Goal: Task Accomplishment & Management: Complete application form

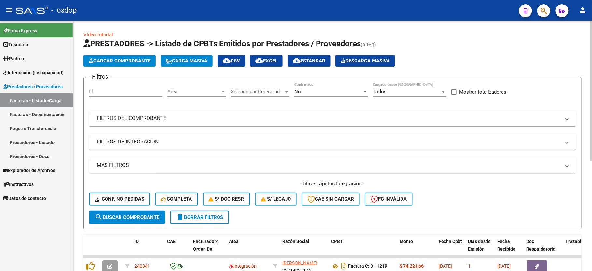
click at [157, 142] on mat-panel-title "FILTROS DE INTEGRACION" at bounding box center [328, 141] width 463 height 7
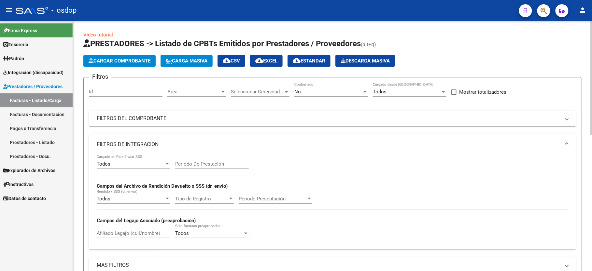
click at [129, 233] on input "Afiliado Legajo (cuil/nombre)" at bounding box center [134, 233] width 74 height 6
paste input "27487892950"
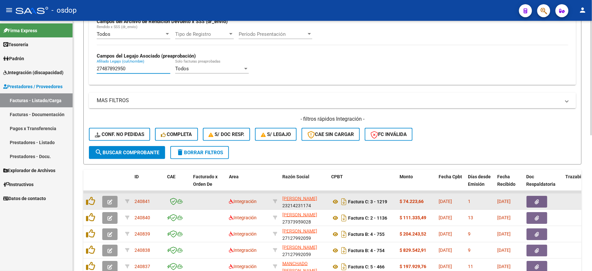
scroll to position [173, 0]
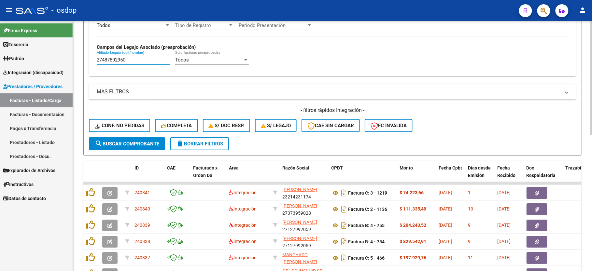
type input "27487892950"
click at [112, 145] on span "search Buscar Comprobante" at bounding box center [127, 144] width 64 height 6
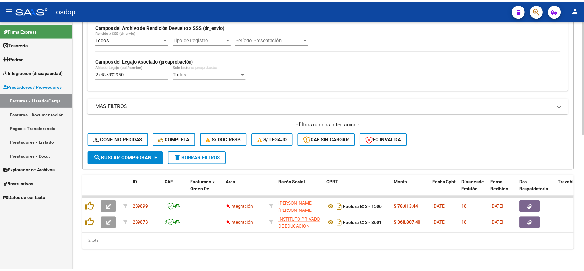
scroll to position [167, 0]
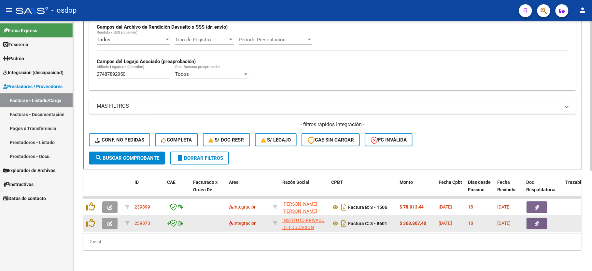
click at [109, 221] on icon "button" at bounding box center [109, 223] width 5 height 5
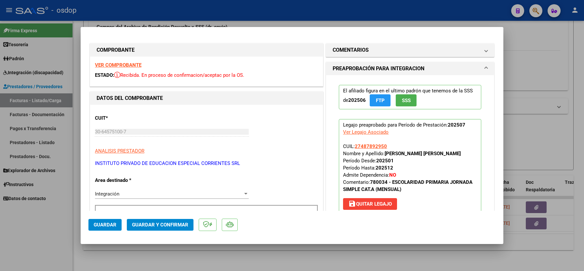
click at [133, 63] on strong "VER COMPROBANTE" at bounding box center [118, 65] width 47 height 6
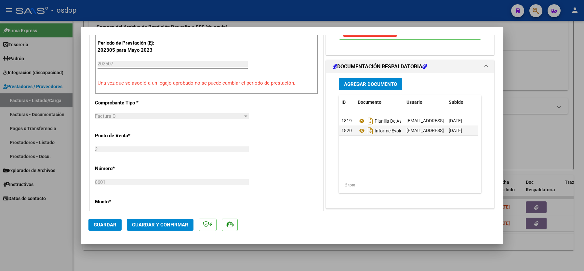
scroll to position [173, 0]
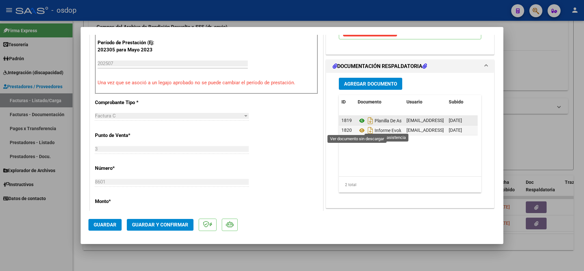
click at [358, 125] on icon at bounding box center [362, 121] width 8 height 8
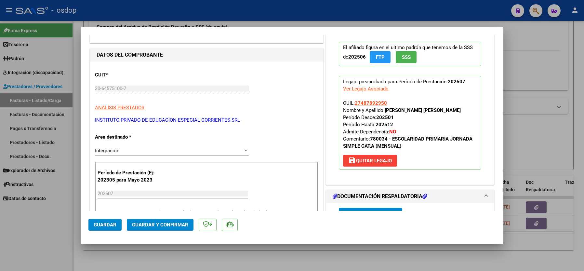
scroll to position [87, 0]
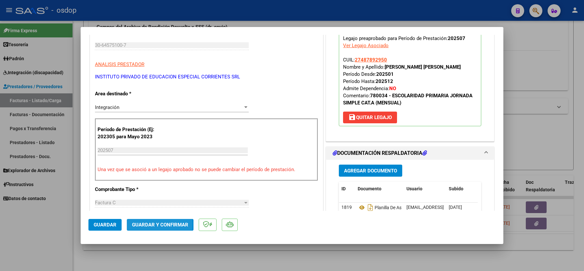
click at [151, 224] on span "Guardar y Confirmar" at bounding box center [160, 225] width 56 height 6
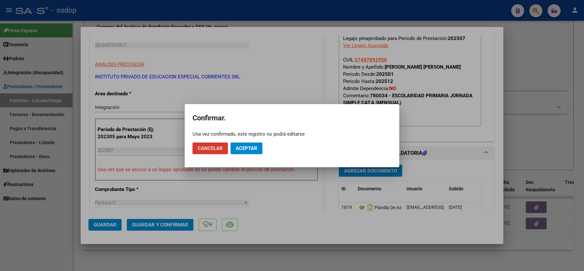
click at [254, 153] on button "Aceptar" at bounding box center [247, 149] width 32 height 12
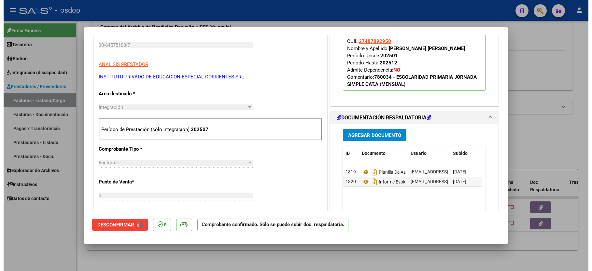
scroll to position [86, 0]
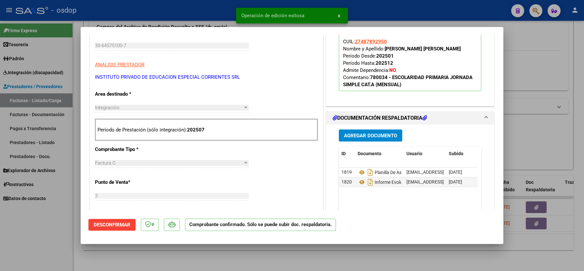
click at [61, 240] on div at bounding box center [292, 135] width 584 height 271
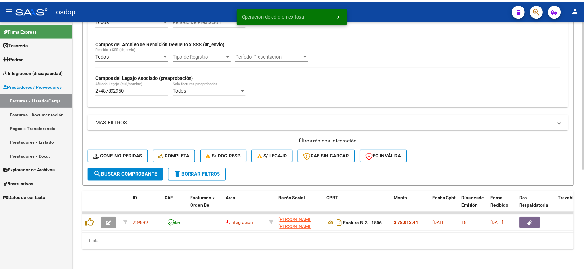
scroll to position [150, 0]
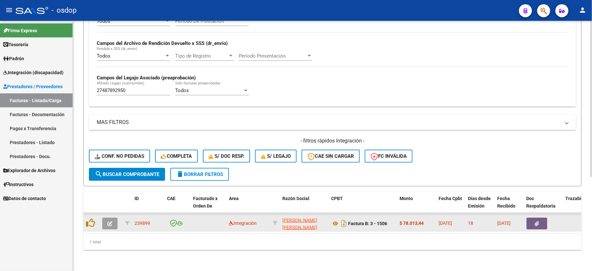
click at [111, 221] on icon "button" at bounding box center [109, 223] width 5 height 5
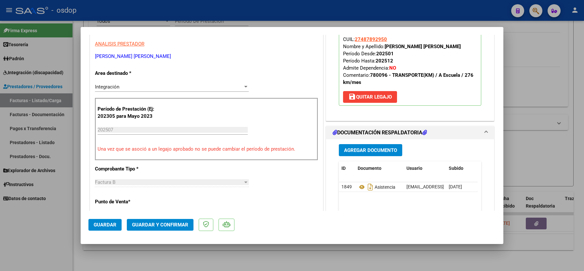
scroll to position [130, 0]
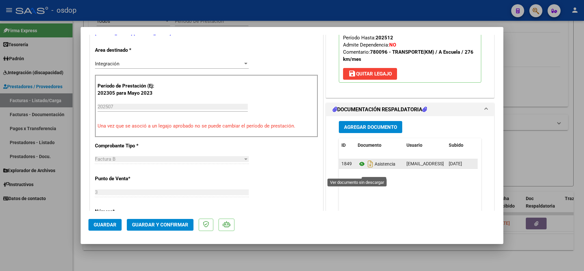
click at [358, 168] on icon at bounding box center [362, 164] width 8 height 8
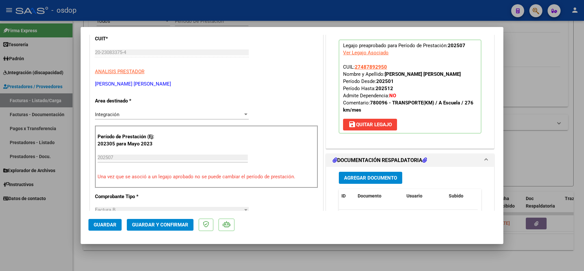
scroll to position [0, 0]
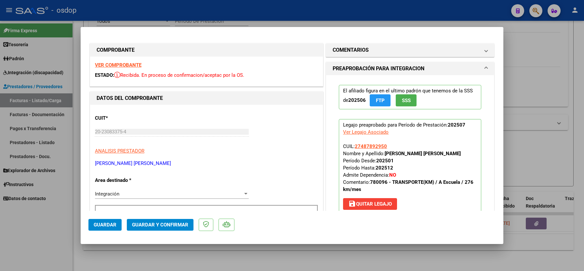
click at [129, 65] on strong "VER COMPROBANTE" at bounding box center [118, 65] width 47 height 6
click at [429, 48] on mat-panel-title "COMENTARIOS" at bounding box center [406, 50] width 147 height 8
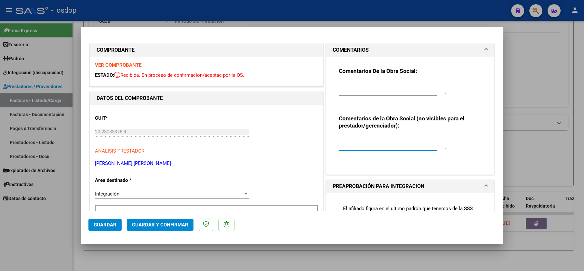
click at [371, 137] on textarea at bounding box center [392, 142] width 107 height 13
type textarea "Traslados a escuela, 144 km mensuales, $541.76 sin dep"
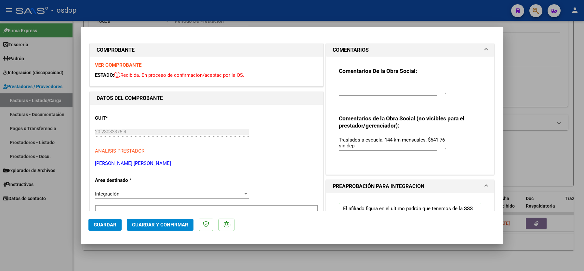
click at [245, 157] on div "CUIT * 20-23083375-4 Ingresar CUIT ANALISIS PRESTADOR OSUNA BLOIS ALDO RENE ARC…" at bounding box center [206, 138] width 223 height 57
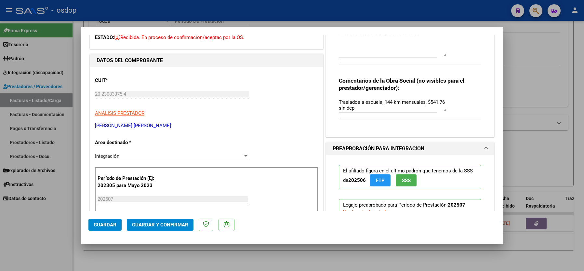
scroll to position [87, 0]
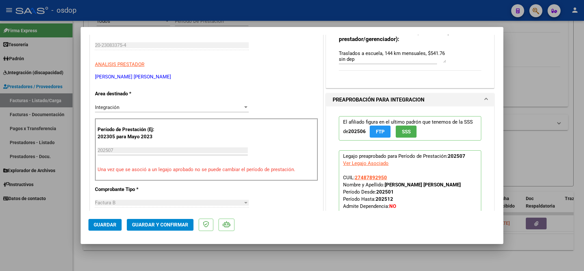
click at [149, 223] on span "Guardar y Confirmar" at bounding box center [160, 225] width 56 height 6
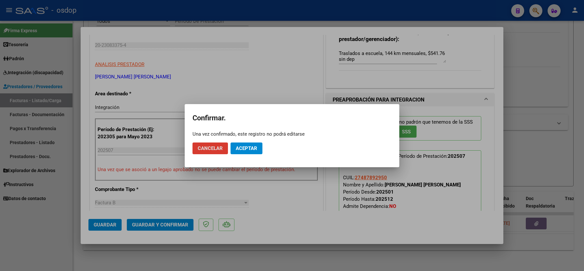
click at [255, 145] on button "Aceptar" at bounding box center [247, 149] width 32 height 12
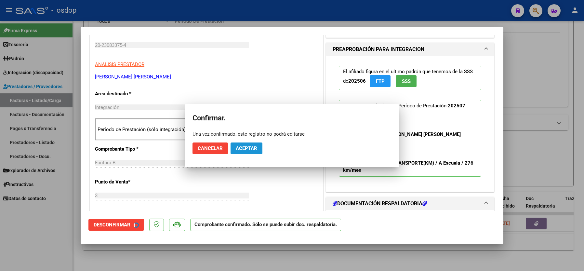
scroll to position [86, 0]
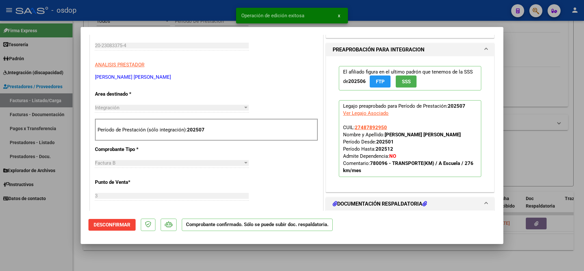
click at [31, 240] on div at bounding box center [292, 135] width 584 height 271
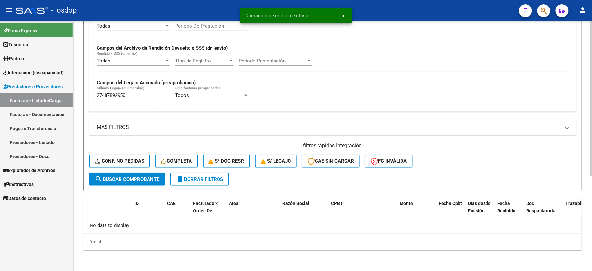
scroll to position [138, 0]
click at [119, 100] on div "27487892950 Afiliado Legajo (cuil/nombre)" at bounding box center [134, 93] width 74 height 14
click at [119, 98] on input "27487892950" at bounding box center [134, 95] width 74 height 6
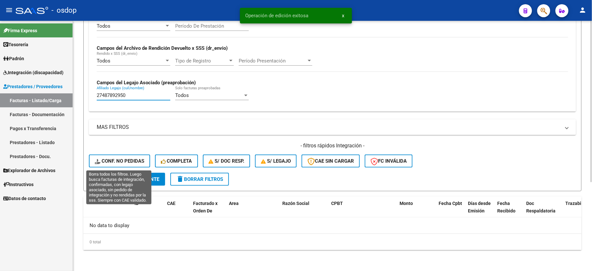
click at [114, 160] on span "Conf. no pedidas" at bounding box center [119, 161] width 49 height 6
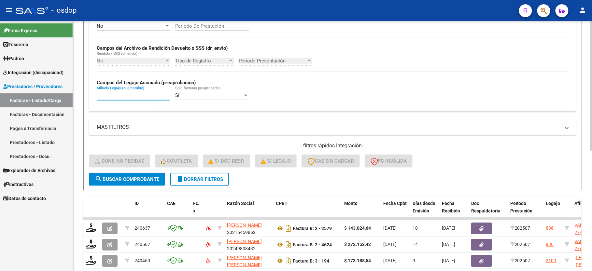
click at [129, 95] on input "Afiliado Legajo (cuil/nombre)" at bounding box center [134, 95] width 74 height 6
paste input "27487892950"
type input "27487892950"
click at [125, 183] on button "search Buscar Comprobante" at bounding box center [127, 179] width 76 height 13
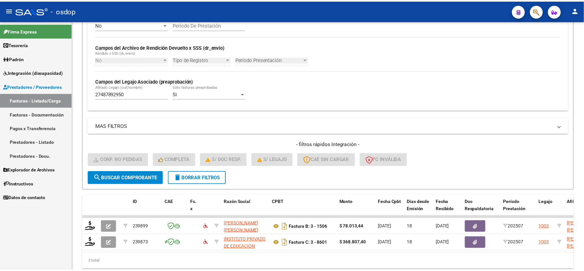
scroll to position [167, 0]
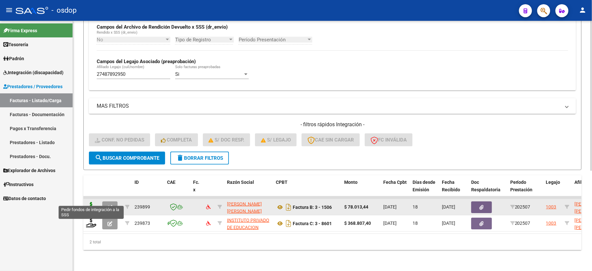
click at [94, 202] on icon at bounding box center [91, 206] width 10 height 9
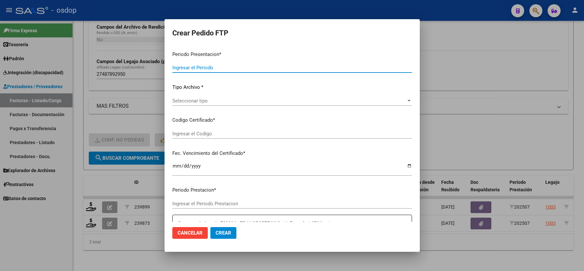
type input "202507"
type input "$ 78.013,44"
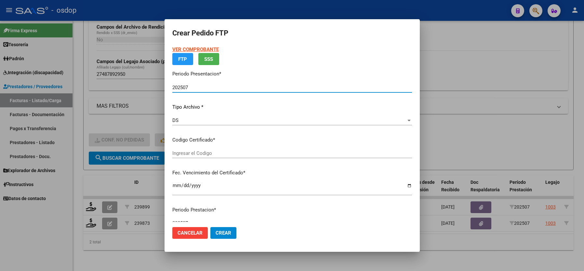
type input "4666678912"
type input "2027-09-15"
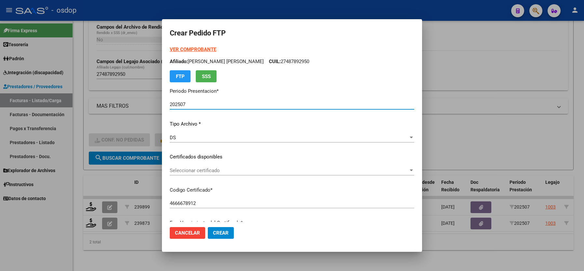
click at [188, 170] on span "Seleccionar certificado" at bounding box center [289, 171] width 239 height 6
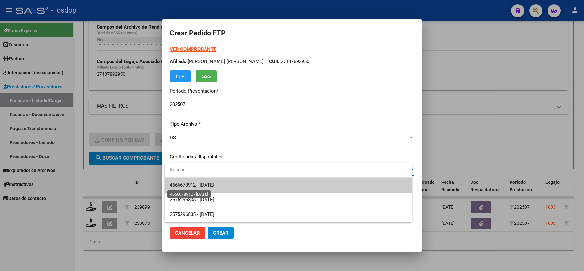
click at [191, 184] on span "4666678912 - 2027-09-15" at bounding box center [192, 185] width 45 height 6
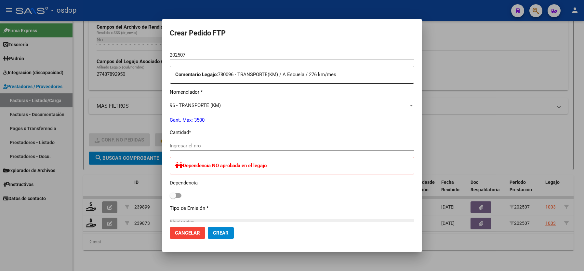
scroll to position [260, 0]
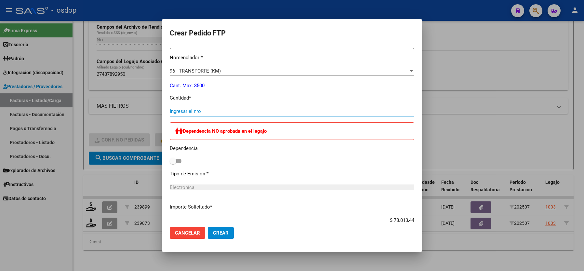
click at [187, 108] on input "Ingresar el nro" at bounding box center [292, 111] width 245 height 6
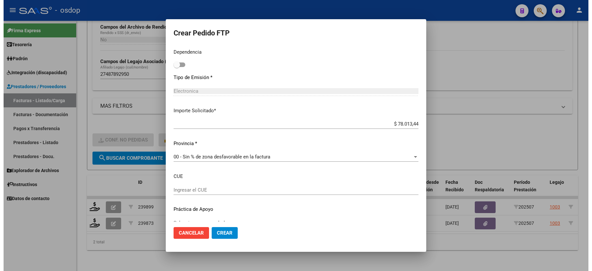
scroll to position [365, 0]
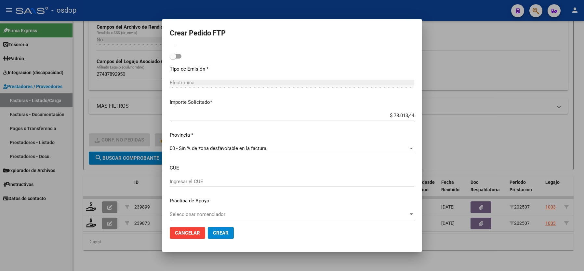
type input "144"
click at [219, 233] on span "Crear" at bounding box center [221, 233] width 16 height 6
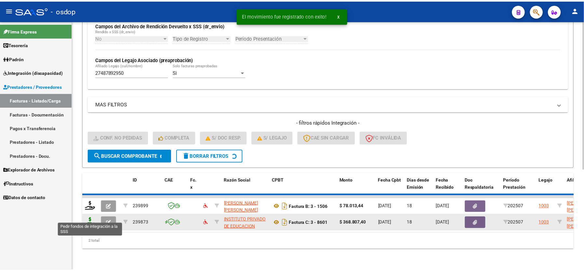
scroll to position [150, 0]
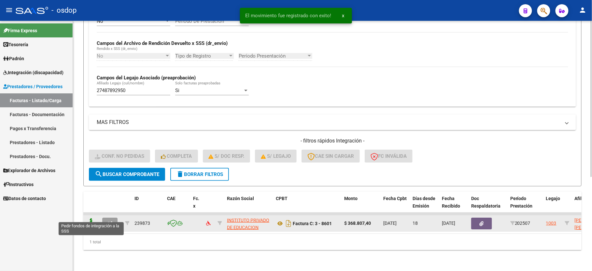
click at [93, 218] on icon at bounding box center [91, 222] width 10 height 9
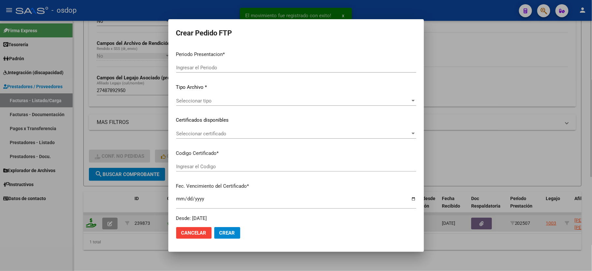
type input "202507"
type input "$ 368.807,40"
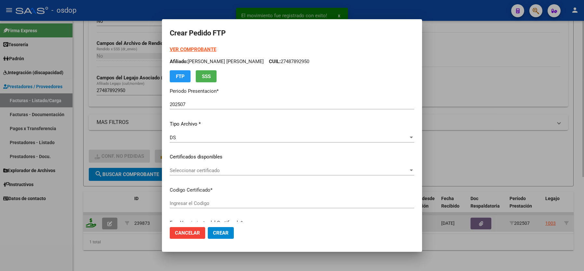
type input "4666678912"
type input "2027-09-15"
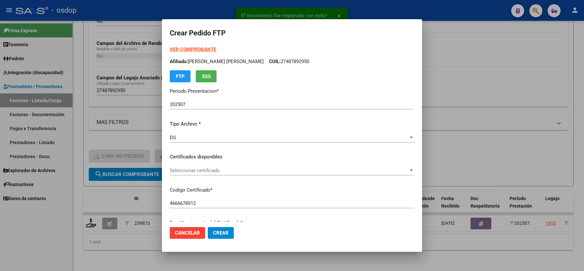
click at [229, 164] on div "VER COMPROBANTE ARCA Padrón Afiliado: VALLEJOS GODZISZEWKI GUADALUPE MARIA CUIL…" at bounding box center [292, 152] width 245 height 213
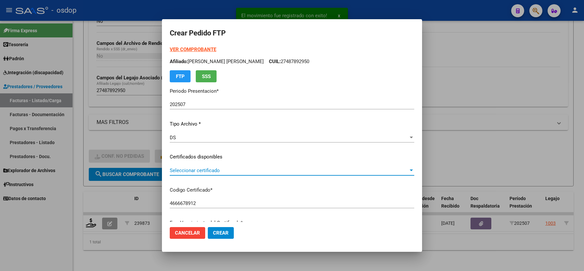
click at [211, 170] on span "Seleccionar certificado" at bounding box center [289, 171] width 239 height 6
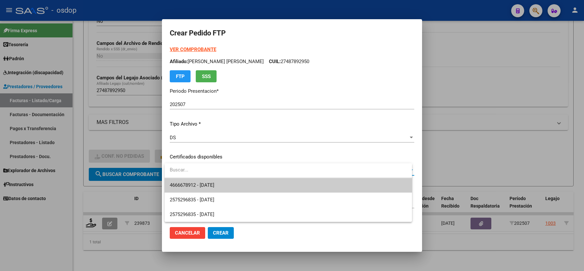
click at [215, 181] on span "4666678912 - 2027-09-15" at bounding box center [288, 185] width 237 height 15
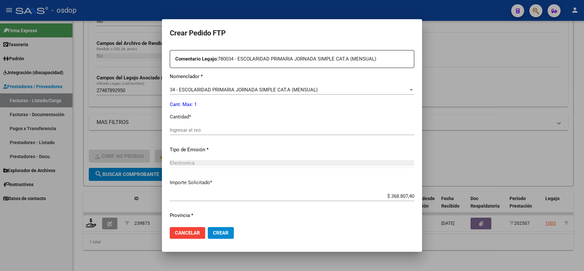
scroll to position [255, 0]
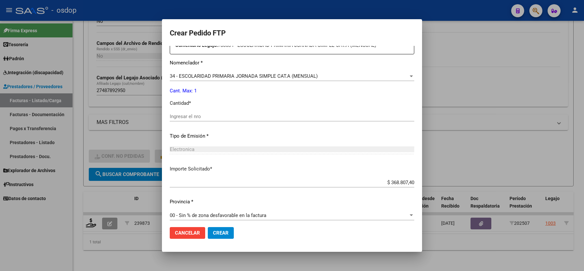
click at [198, 114] on input "Ingresar el nro" at bounding box center [292, 117] width 245 height 6
type input "1"
click at [223, 234] on span "Crear" at bounding box center [221, 233] width 16 height 6
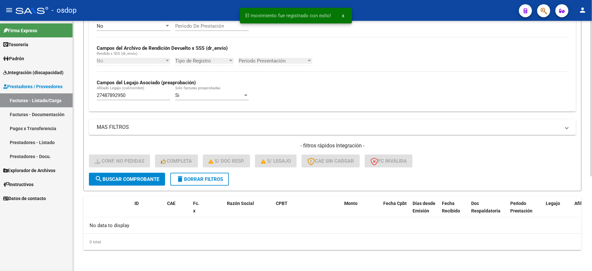
scroll to position [138, 0]
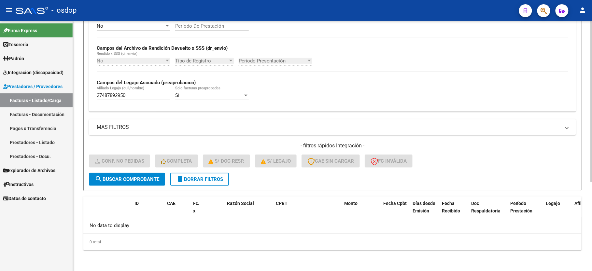
click at [195, 179] on span "delete Borrar Filtros" at bounding box center [199, 179] width 47 height 6
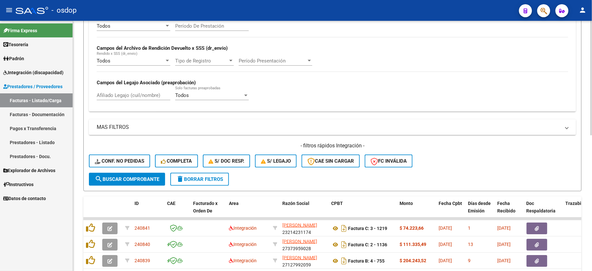
click at [124, 96] on input "Afiliado Legajo (cuil/nombre)" at bounding box center [134, 95] width 74 height 6
paste input "23510072014"
type input "23510072014"
click at [138, 180] on span "search Buscar Comprobante" at bounding box center [127, 179] width 64 height 6
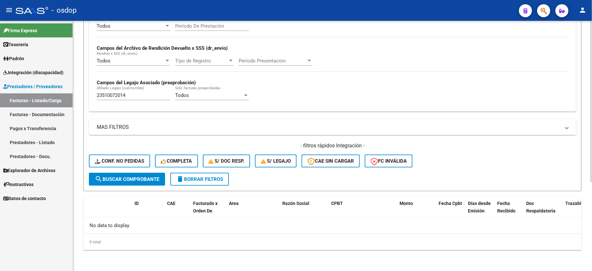
click at [211, 178] on span "delete Borrar Filtros" at bounding box center [199, 179] width 47 height 6
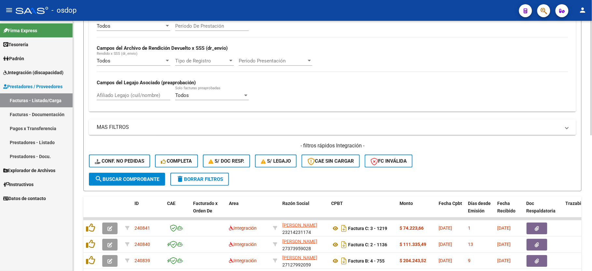
click at [140, 96] on input "Afiliado Legajo (cuil/nombre)" at bounding box center [134, 95] width 74 height 6
paste input "23510072014"
type input "23510072014"
click at [133, 183] on button "search Buscar Comprobante" at bounding box center [127, 179] width 76 height 13
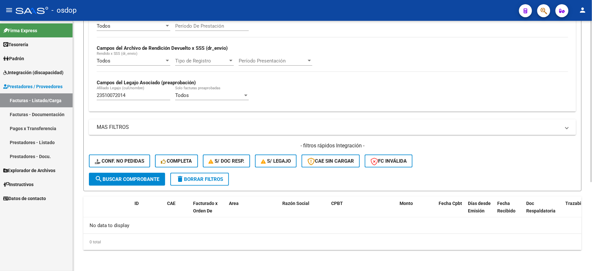
click at [203, 177] on span "delete Borrar Filtros" at bounding box center [199, 179] width 47 height 6
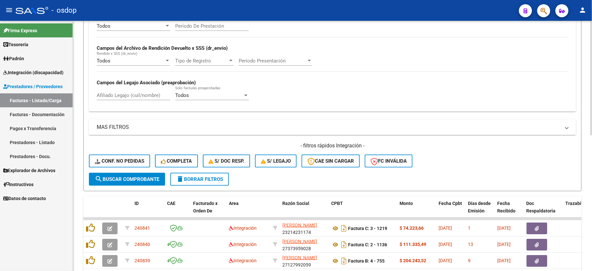
click at [136, 92] on div "Afiliado Legajo (cuil/nombre)" at bounding box center [134, 93] width 74 height 14
paste input "27563641628"
type input "27563641628"
click at [122, 180] on span "search Buscar Comprobante" at bounding box center [127, 179] width 64 height 6
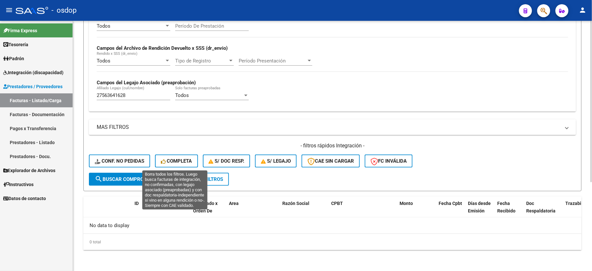
click at [189, 180] on span "delete Borrar Filtros" at bounding box center [199, 179] width 47 height 6
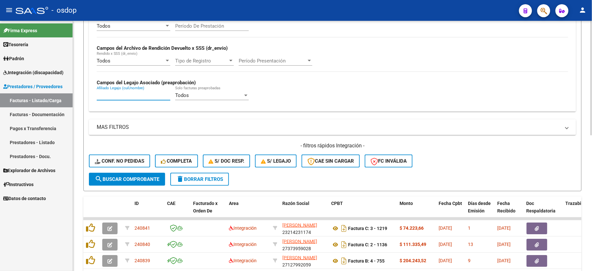
click at [128, 94] on input "Afiliado Legajo (cuil/nombre)" at bounding box center [134, 95] width 74 height 6
paste input "27563641628"
type input "27563641628"
click at [127, 184] on button "search Buscar Comprobante" at bounding box center [127, 179] width 76 height 13
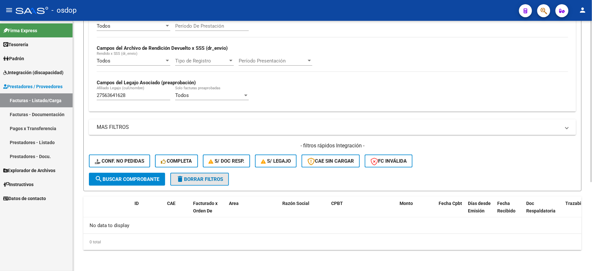
click at [193, 176] on span "delete Borrar Filtros" at bounding box center [199, 179] width 47 height 6
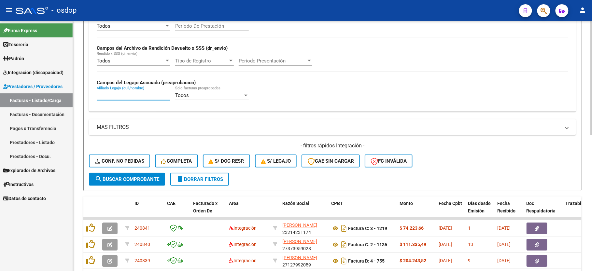
click at [119, 97] on input "Afiliado Legajo (cuil/nombre)" at bounding box center [134, 95] width 74 height 6
paste input "20506192472"
type input "20506192472"
click at [123, 183] on button "search Buscar Comprobante" at bounding box center [127, 179] width 76 height 13
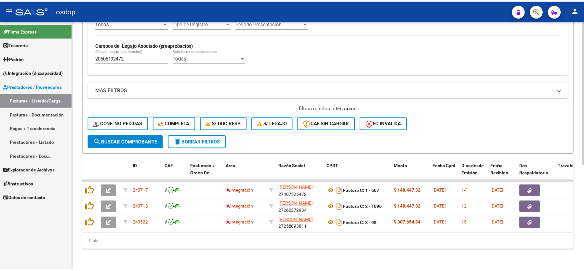
scroll to position [183, 0]
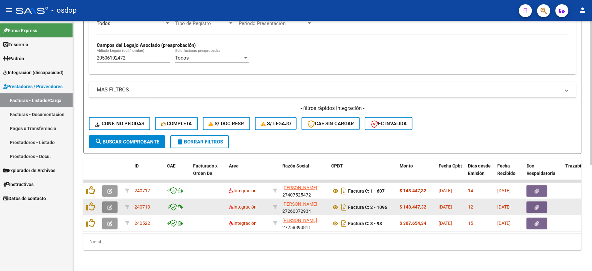
click at [111, 205] on icon "button" at bounding box center [109, 207] width 5 height 5
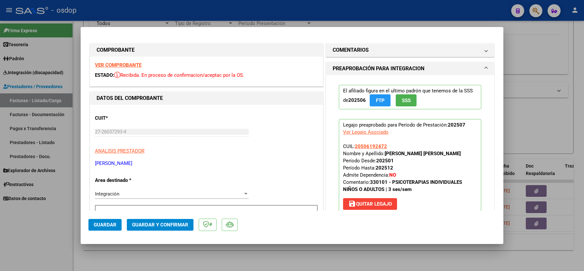
click at [129, 62] on strong "VER COMPROBANTE" at bounding box center [118, 65] width 47 height 6
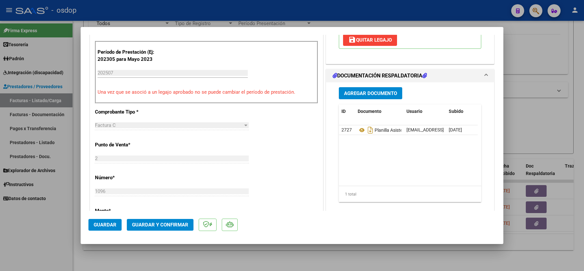
scroll to position [173, 0]
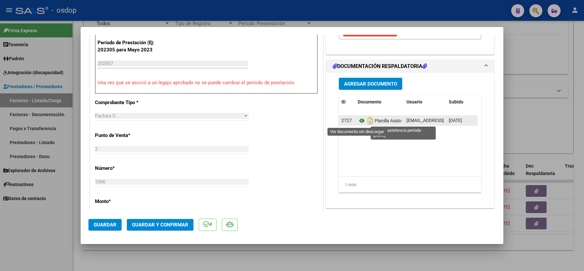
click at [358, 119] on icon at bounding box center [362, 121] width 8 height 8
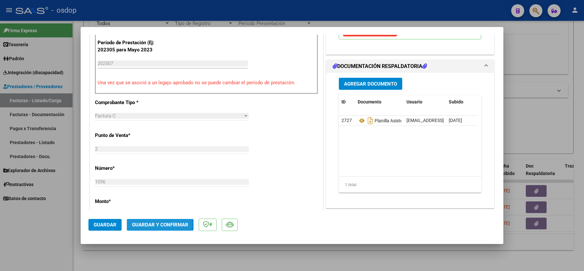
click at [140, 225] on span "Guardar y Confirmar" at bounding box center [160, 225] width 56 height 6
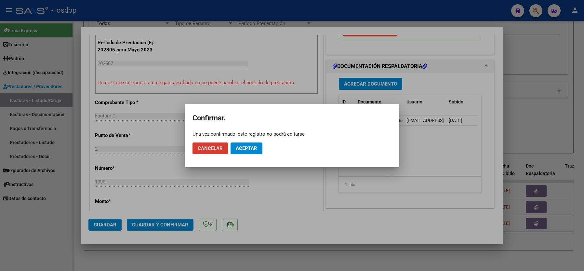
click at [249, 147] on span "Aceptar" at bounding box center [246, 148] width 21 height 6
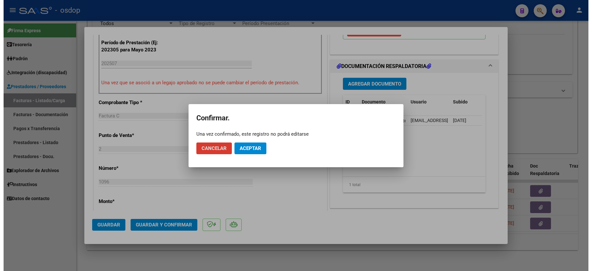
scroll to position [296, 0]
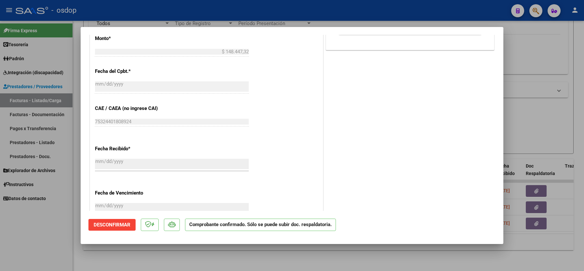
click at [23, 254] on div at bounding box center [292, 135] width 584 height 271
type input "$ 0,00"
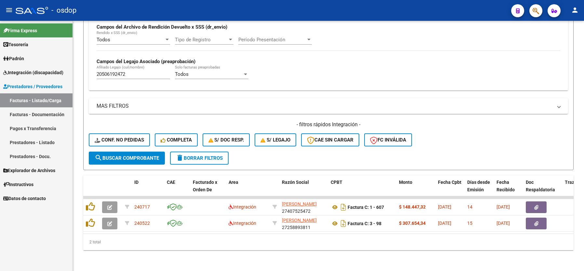
scroll to position [167, 0]
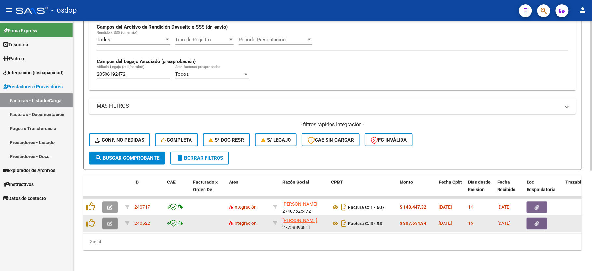
click at [103, 218] on button "button" at bounding box center [109, 224] width 15 height 12
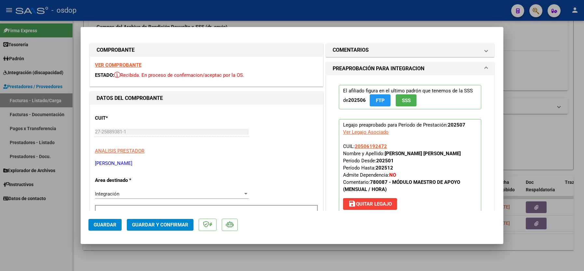
click at [119, 67] on strong "VER COMPROBANTE" at bounding box center [118, 65] width 47 height 6
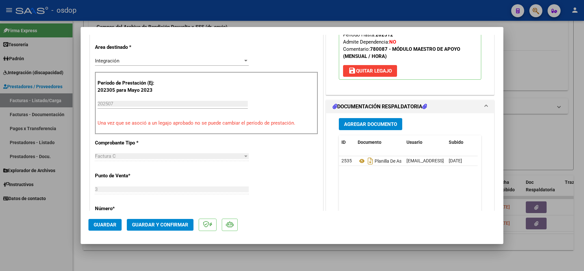
scroll to position [173, 0]
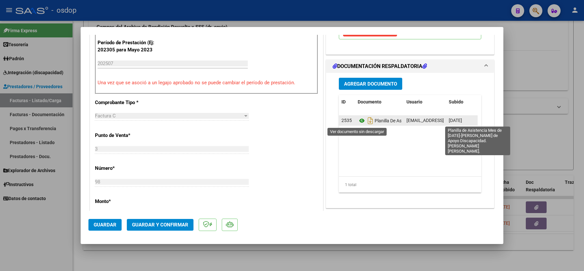
click at [360, 121] on icon at bounding box center [362, 121] width 8 height 8
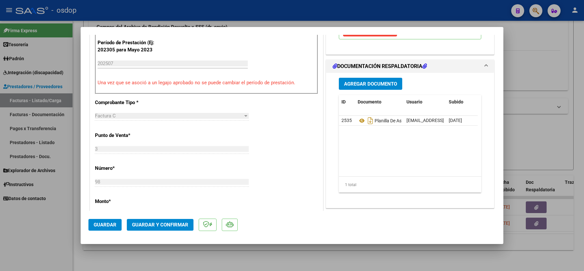
click at [154, 227] on span "Guardar y Confirmar" at bounding box center [160, 225] width 56 height 6
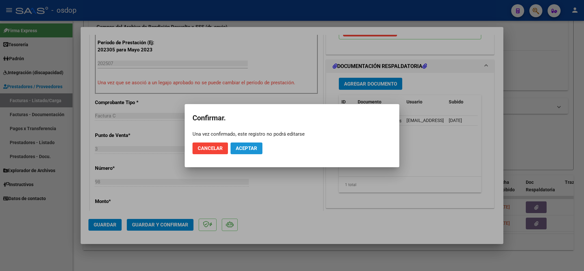
click at [248, 145] on button "Aceptar" at bounding box center [247, 149] width 32 height 12
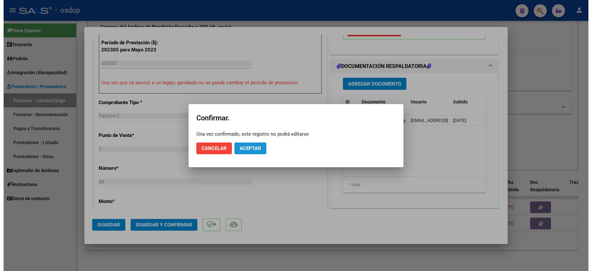
scroll to position [296, 0]
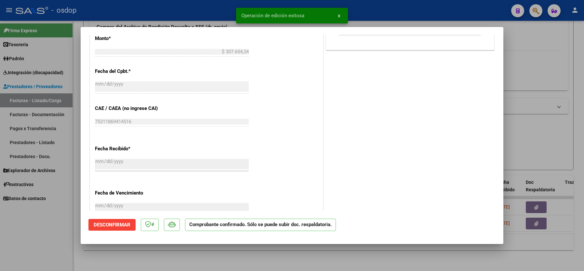
click at [52, 242] on div at bounding box center [292, 135] width 584 height 271
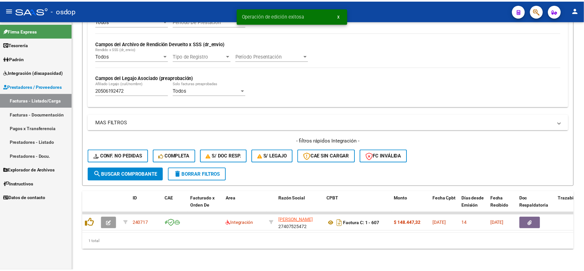
scroll to position [150, 0]
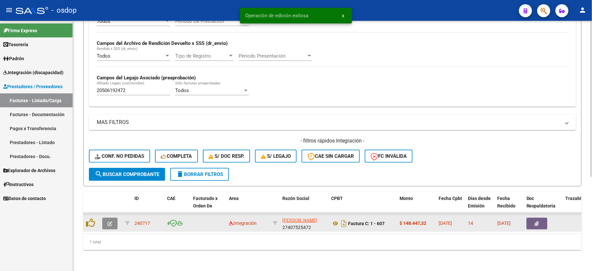
click at [111, 221] on icon "button" at bounding box center [109, 223] width 5 height 5
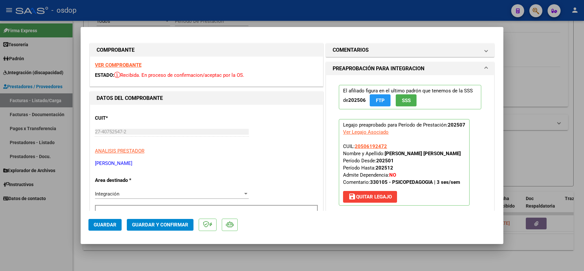
click at [116, 66] on strong "VER COMPROBANTE" at bounding box center [118, 65] width 47 height 6
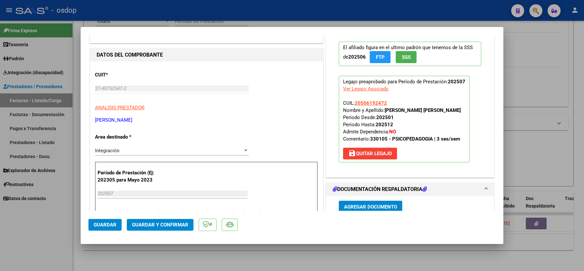
scroll to position [173, 0]
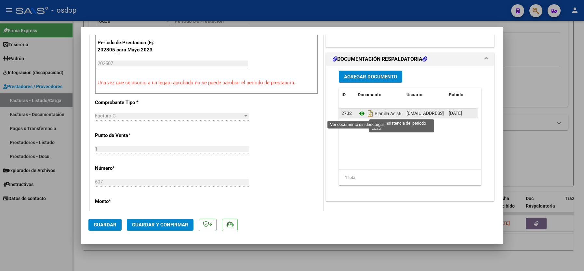
click at [359, 114] on icon at bounding box center [362, 114] width 8 height 8
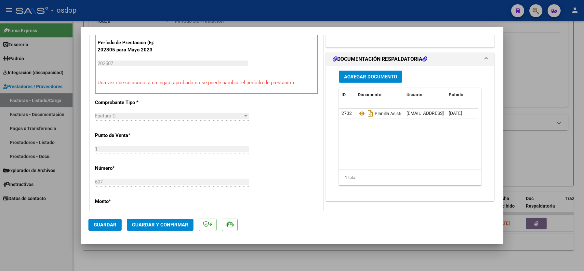
click at [157, 225] on span "Guardar y Confirmar" at bounding box center [160, 225] width 56 height 6
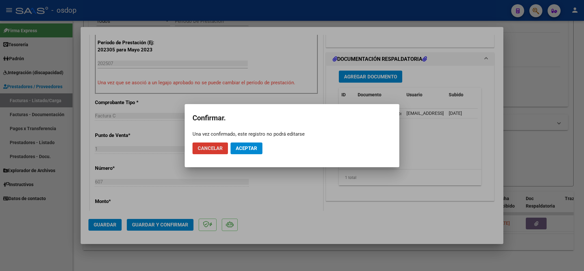
click at [251, 155] on mat-dialog-actions "Cancelar Aceptar" at bounding box center [292, 148] width 199 height 22
click at [250, 143] on button "Aceptar" at bounding box center [247, 149] width 32 height 12
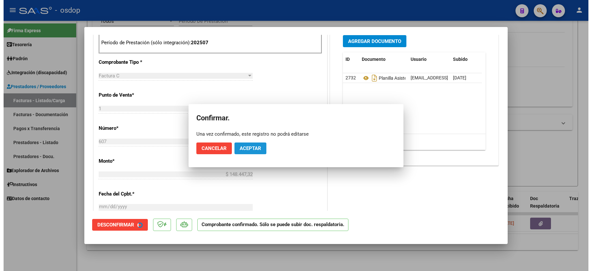
scroll to position [296, 0]
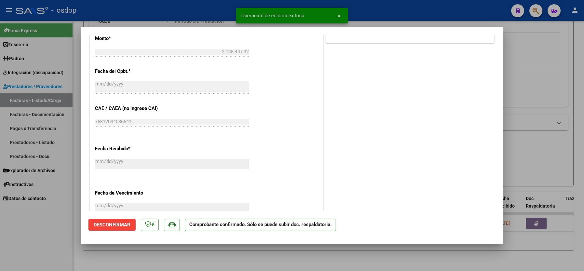
click at [20, 223] on div at bounding box center [292, 135] width 584 height 271
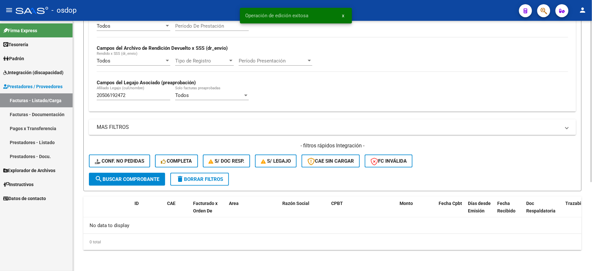
scroll to position [138, 0]
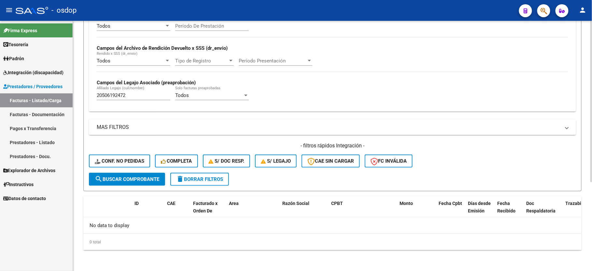
click at [116, 98] on input "20506192472" at bounding box center [134, 95] width 74 height 6
click at [130, 155] on button "Conf. no pedidas" at bounding box center [119, 161] width 61 height 13
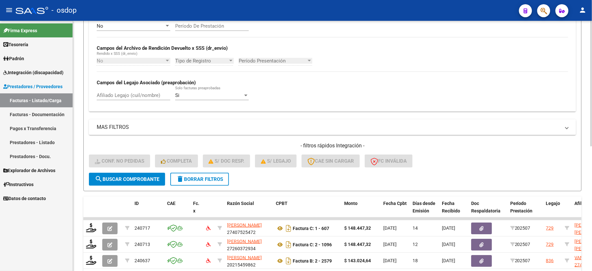
click at [117, 98] on input "Afiliado Legajo (cuil/nombre)" at bounding box center [134, 95] width 74 height 6
paste input "20506192472"
type input "20506192472"
click at [137, 178] on span "search Buscar Comprobante" at bounding box center [127, 179] width 64 height 6
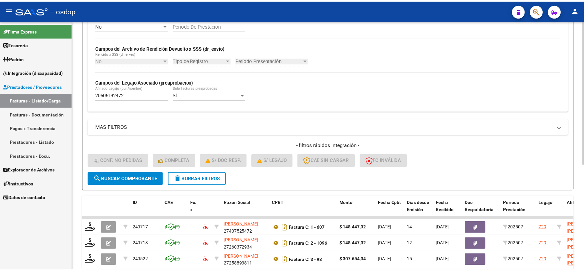
scroll to position [181, 0]
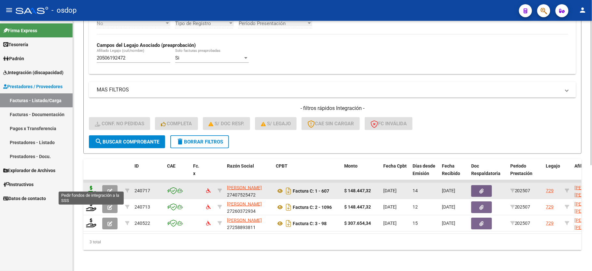
click at [89, 186] on icon at bounding box center [91, 190] width 10 height 9
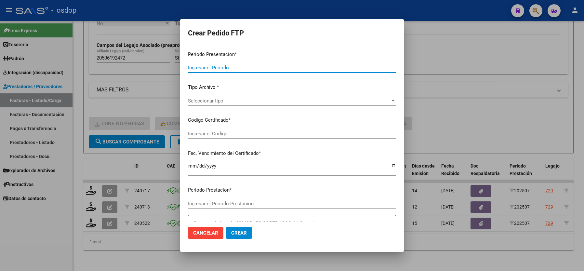
type input "202507"
type input "$ 148.447,32"
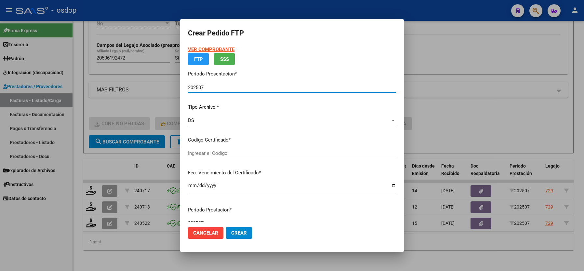
type input "9391034315"
type input "2028-04-17"
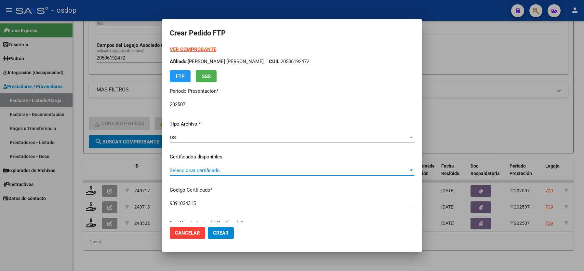
click at [192, 170] on span "Seleccionar certificado" at bounding box center [289, 171] width 239 height 6
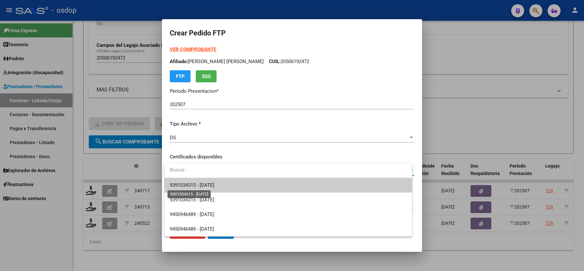
click at [193, 184] on span "9391034315 - 2028-04-17" at bounding box center [192, 185] width 45 height 6
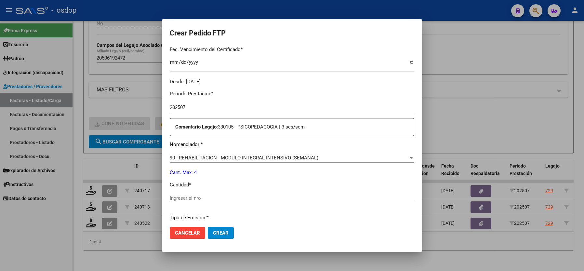
scroll to position [217, 0]
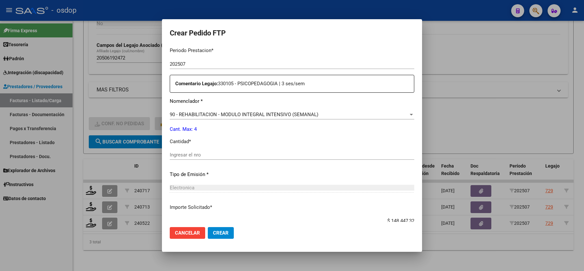
click at [194, 152] on input "Ingresar el nro" at bounding box center [292, 155] width 245 height 6
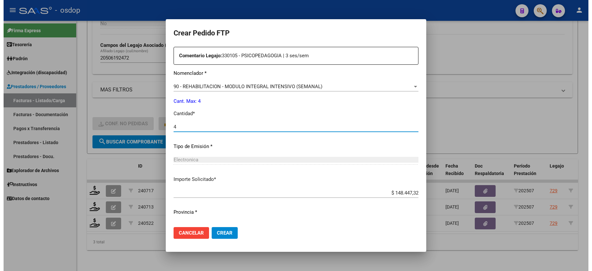
scroll to position [255, 0]
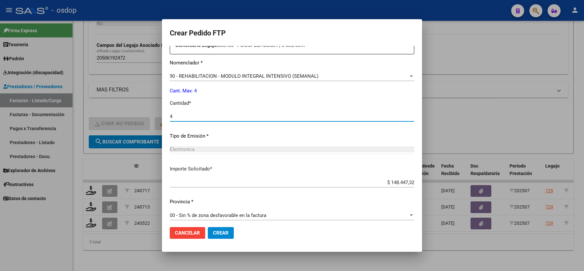
type input "4"
click at [219, 228] on button "Crear" at bounding box center [221, 233] width 26 height 12
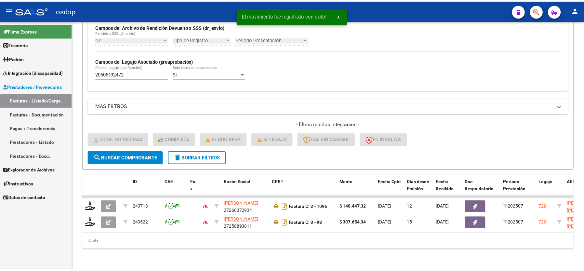
scroll to position [167, 0]
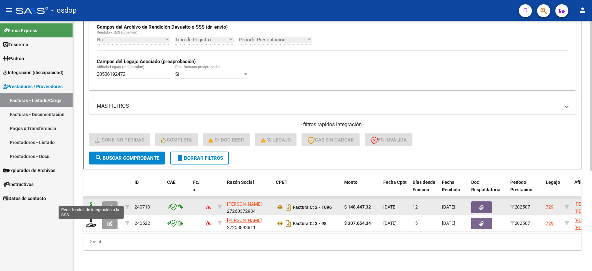
click at [94, 202] on icon at bounding box center [91, 206] width 10 height 9
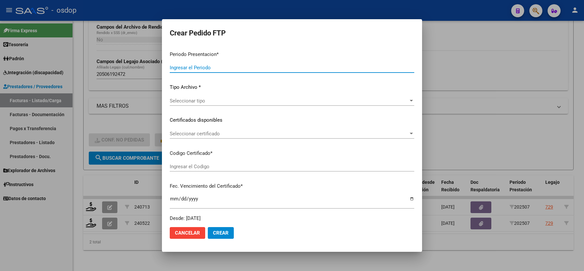
type input "202507"
type input "$ 148.447,32"
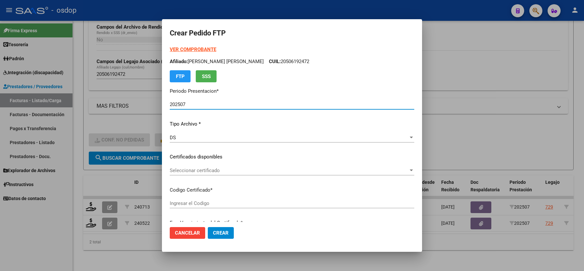
type input "9391034315"
type input "2028-04-17"
click at [194, 162] on div "VER COMPROBANTE ARCA Padrón Afiliado: LAGRAÑA CRISTIAN GABRIEL CUIL: 2050619247…" at bounding box center [292, 152] width 245 height 213
click at [194, 173] on div "Seleccionar certificado Seleccionar certificado" at bounding box center [292, 171] width 245 height 10
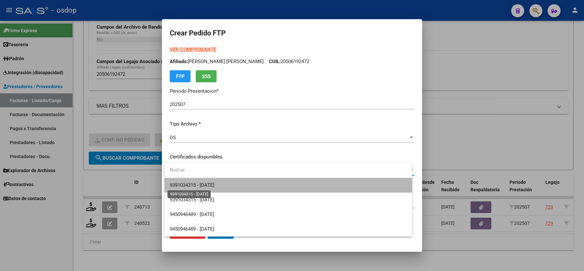
click at [197, 184] on span "9391034315 - 2028-04-17" at bounding box center [192, 185] width 45 height 6
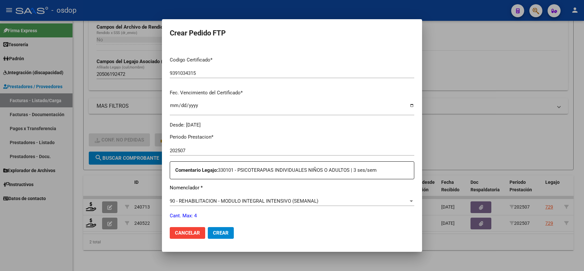
scroll to position [173, 0]
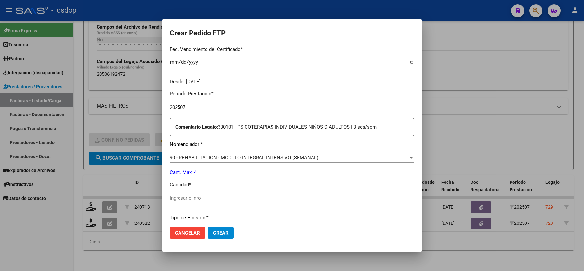
click at [188, 195] on input "Ingresar el nro" at bounding box center [292, 198] width 245 height 6
type input "4"
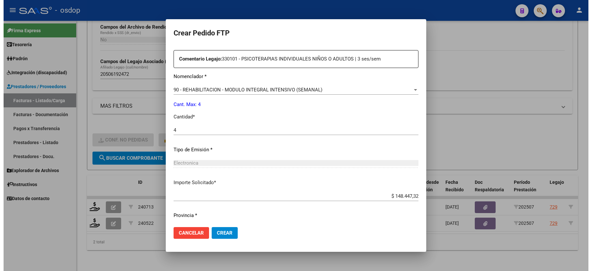
scroll to position [255, 0]
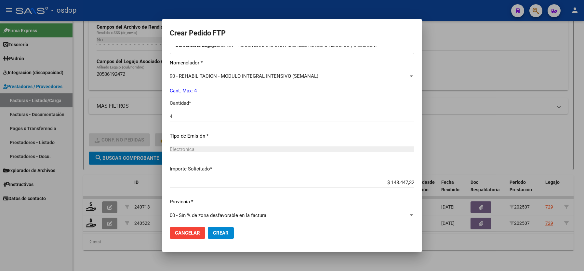
click at [218, 231] on span "Crear" at bounding box center [221, 233] width 16 height 6
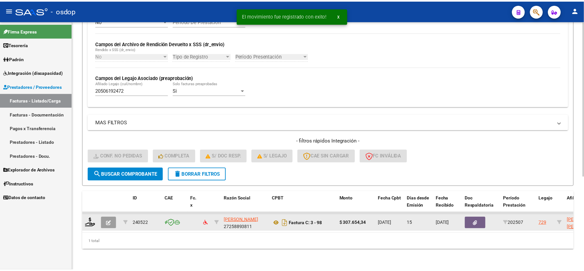
scroll to position [150, 0]
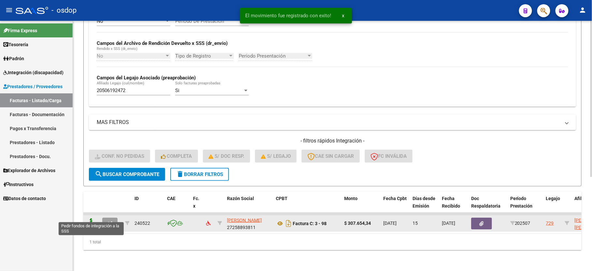
click at [91, 218] on icon at bounding box center [91, 222] width 10 height 9
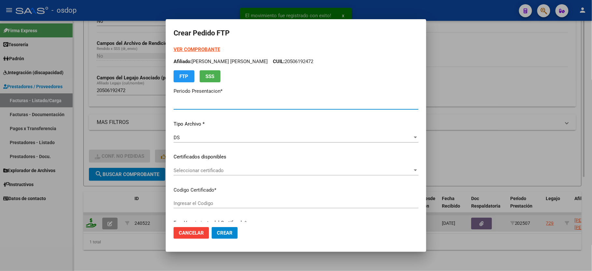
type input "202507"
type input "$ 307.654,34"
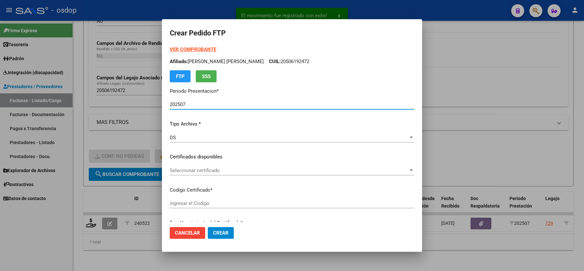
type input "9391034315"
type input "2028-04-17"
click at [191, 171] on span "Seleccionar certificado" at bounding box center [289, 171] width 239 height 6
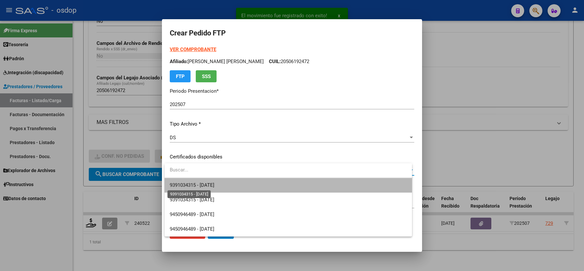
click at [197, 183] on span "9391034315 - 2028-04-17" at bounding box center [192, 185] width 45 height 6
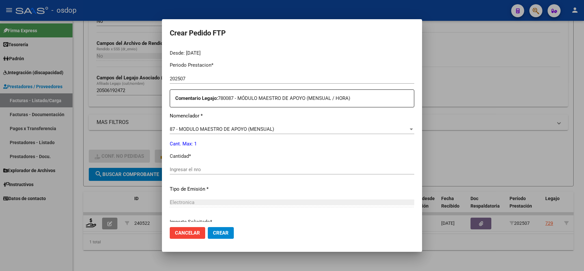
scroll to position [217, 0]
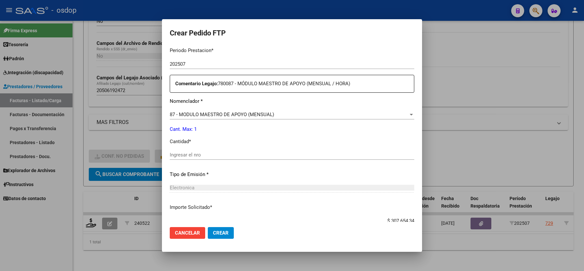
click at [189, 152] on input "Ingresar el nro" at bounding box center [292, 155] width 245 height 6
type input "1"
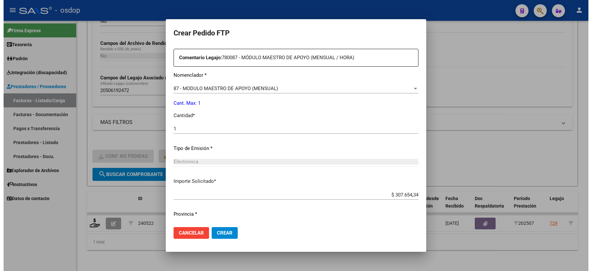
scroll to position [255, 0]
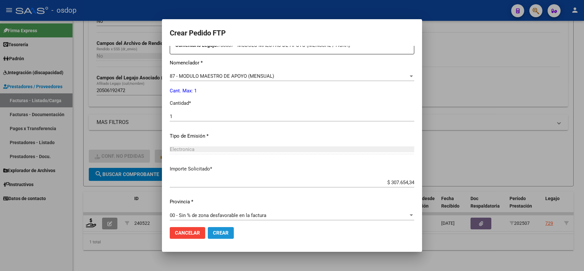
click at [220, 233] on span "Crear" at bounding box center [221, 233] width 16 height 6
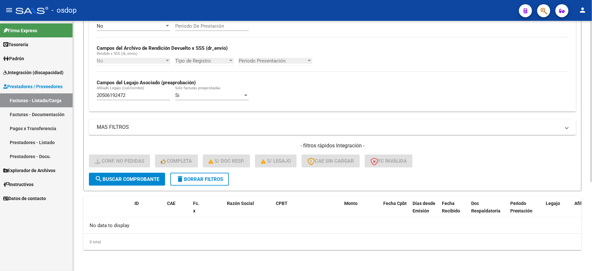
scroll to position [138, 0]
click at [188, 176] on button "delete Borrar Filtros" at bounding box center [199, 179] width 59 height 13
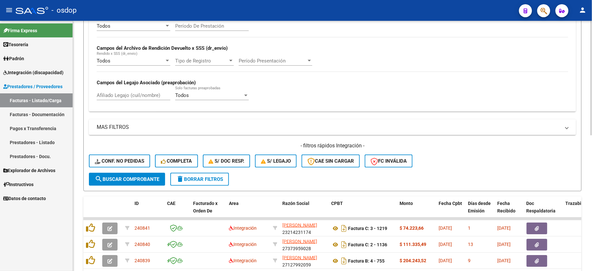
click at [112, 101] on div "Afiliado Legajo (cuil/nombre)" at bounding box center [134, 96] width 74 height 20
click at [110, 94] on input "Afiliado Legajo (cuil/nombre)" at bounding box center [134, 95] width 74 height 6
paste input "23556149739"
type input "23556149739"
click at [114, 183] on button "search Buscar Comprobante" at bounding box center [127, 179] width 76 height 13
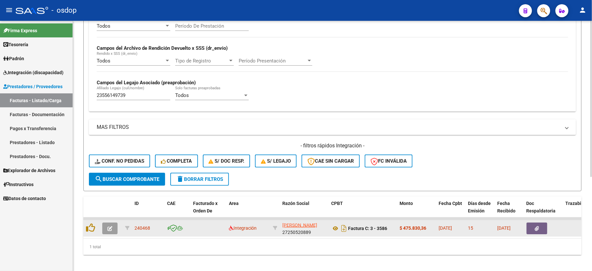
click at [106, 229] on button "button" at bounding box center [109, 229] width 15 height 12
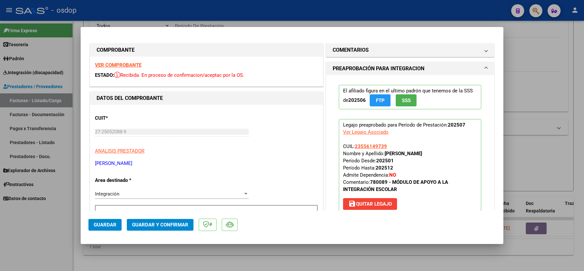
click at [120, 64] on strong "VER COMPROBANTE" at bounding box center [118, 65] width 47 height 6
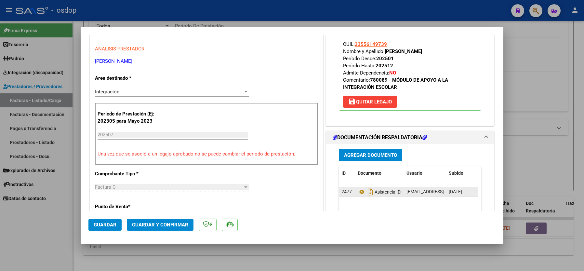
scroll to position [130, 0]
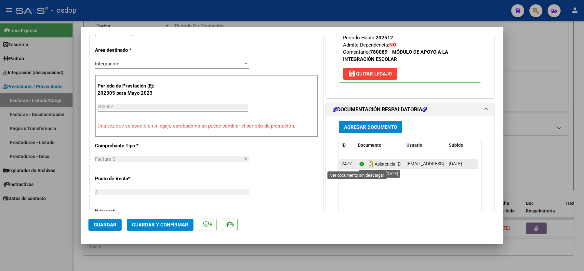
click at [358, 165] on icon at bounding box center [362, 164] width 8 height 8
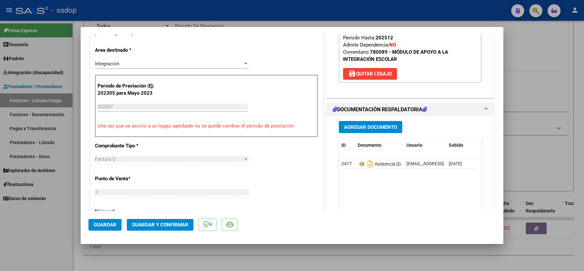
click at [161, 224] on span "Guardar y Confirmar" at bounding box center [160, 225] width 56 height 6
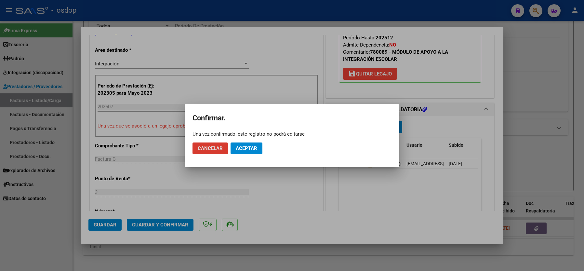
click at [252, 146] on span "Aceptar" at bounding box center [246, 148] width 21 height 6
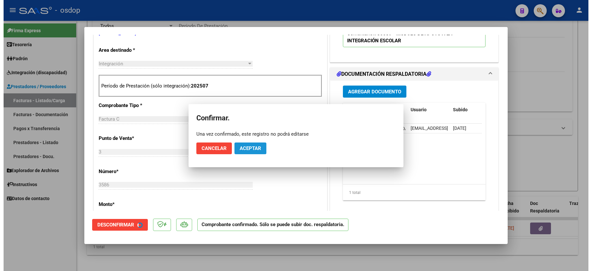
scroll to position [129, 0]
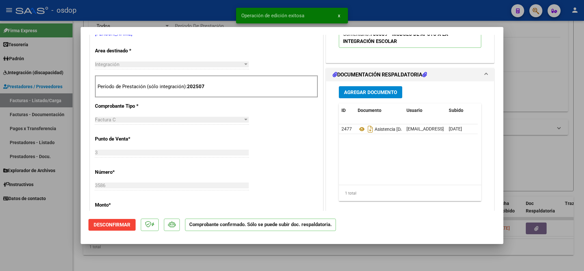
click at [59, 228] on div at bounding box center [292, 135] width 584 height 271
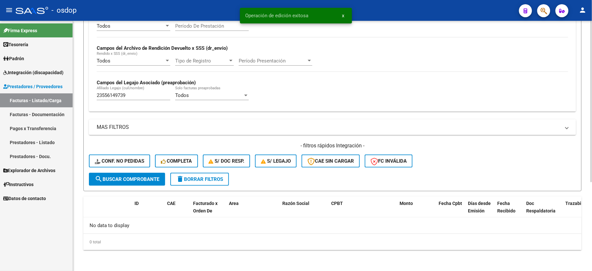
click at [113, 95] on input "23556149739" at bounding box center [134, 95] width 74 height 6
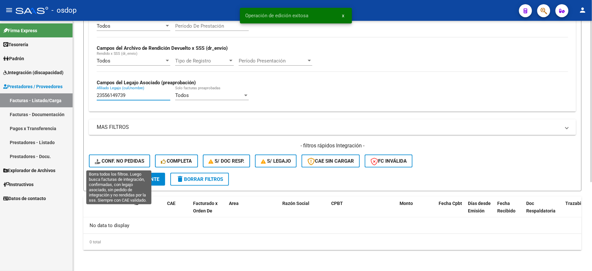
click at [121, 165] on button "Conf. no pedidas" at bounding box center [119, 161] width 61 height 13
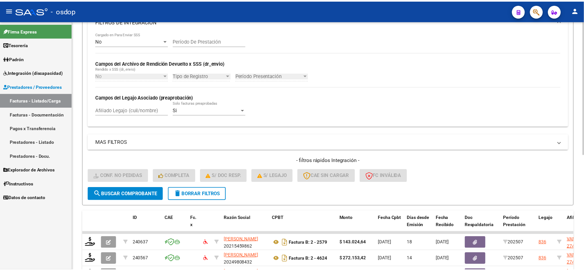
scroll to position [138, 0]
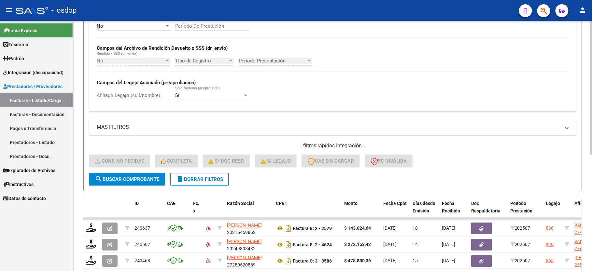
click at [123, 95] on input "Afiliado Legajo (cuil/nombre)" at bounding box center [134, 95] width 74 height 6
paste input "23556149739"
type input "23556149739"
click at [124, 181] on span "search Buscar Comprobante" at bounding box center [127, 179] width 64 height 6
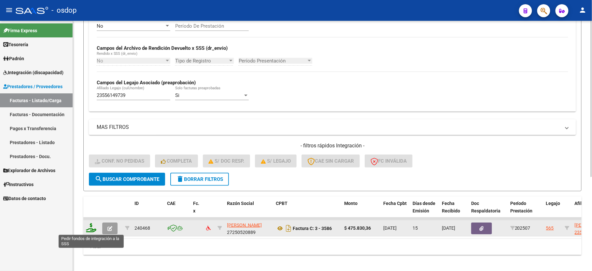
click at [93, 231] on icon at bounding box center [91, 227] width 10 height 9
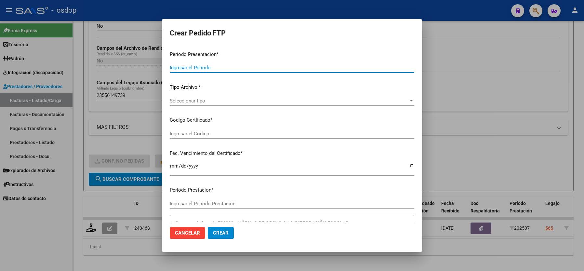
type input "202507"
type input "$ 475.830,36"
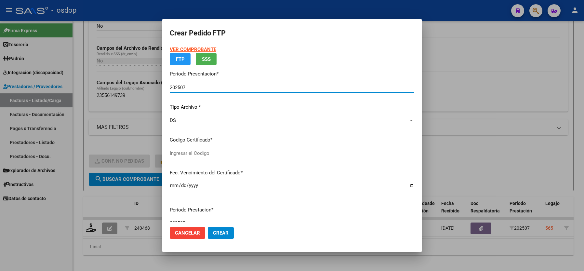
type input "5974233764"
type input "2025-08-21"
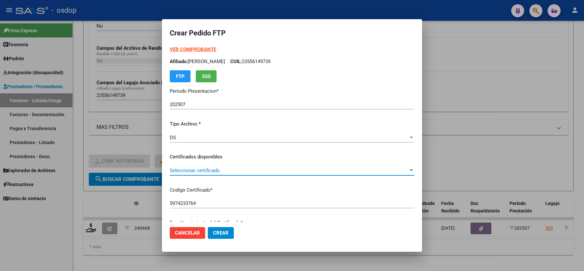
click at [204, 172] on span "Seleccionar certificado" at bounding box center [289, 171] width 239 height 6
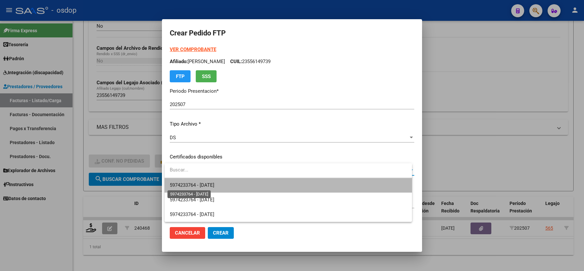
click at [203, 183] on span "5974233764 - 2025-08-21" at bounding box center [192, 185] width 45 height 6
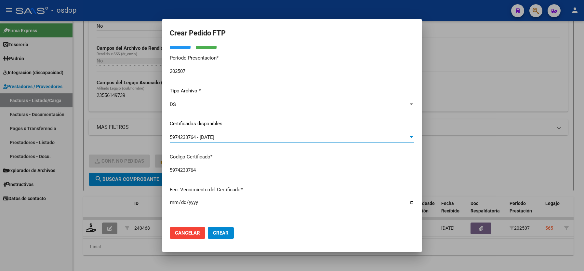
scroll to position [43, 0]
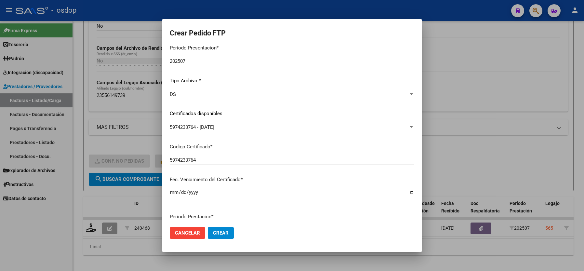
click at [185, 241] on mat-dialog-actions "Cancelar Crear" at bounding box center [292, 233] width 245 height 22
click at [184, 236] on button "Cancelar" at bounding box center [187, 233] width 35 height 12
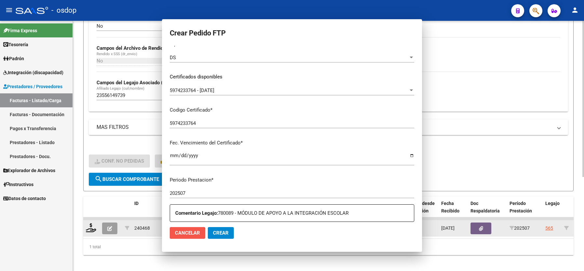
scroll to position [0, 0]
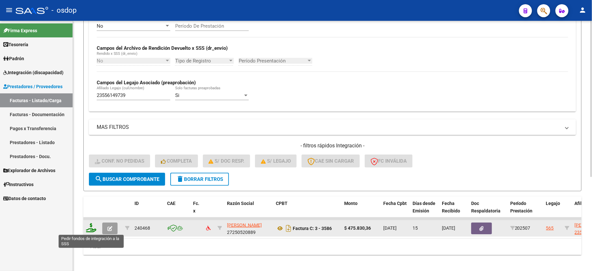
click at [90, 231] on icon at bounding box center [91, 227] width 10 height 9
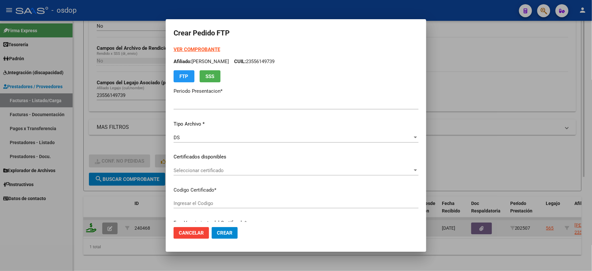
type input "202507"
type input "$ 475.830,36"
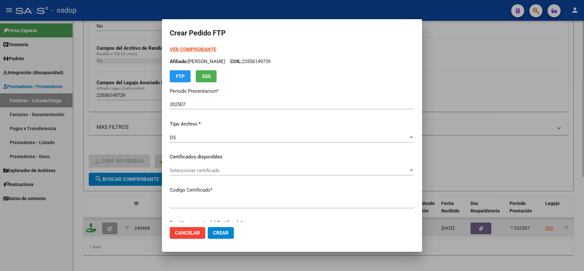
type input "5974233764"
type input "2025-08-21"
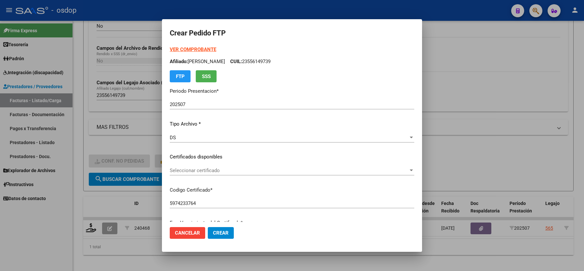
click at [223, 171] on span "Seleccionar certificado" at bounding box center [289, 171] width 239 height 6
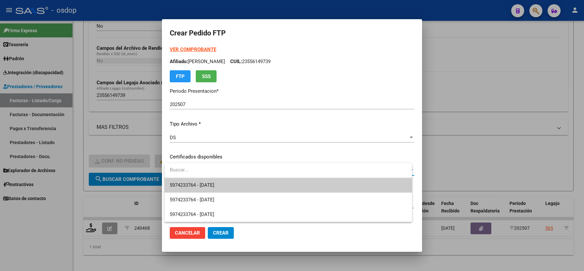
click at [212, 184] on span "5974233764 - 2025-08-21" at bounding box center [192, 185] width 45 height 6
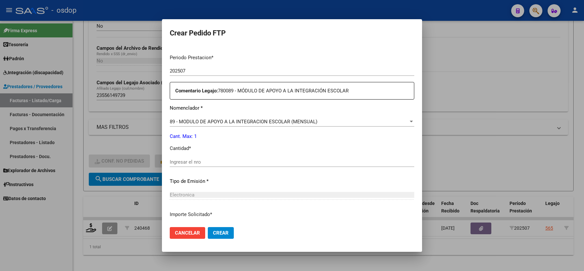
scroll to position [217, 0]
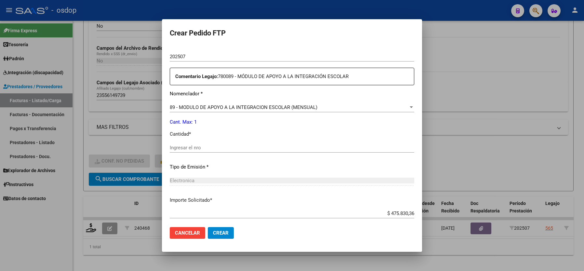
click at [189, 147] on div "Ingresar el nro" at bounding box center [292, 148] width 245 height 10
type input "1"
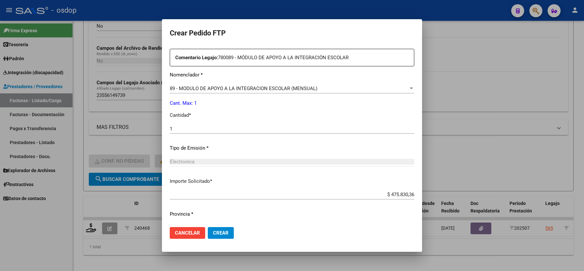
scroll to position [248, 0]
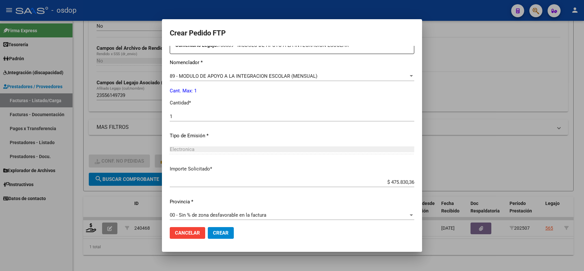
click at [220, 232] on span "Crear" at bounding box center [221, 233] width 16 height 6
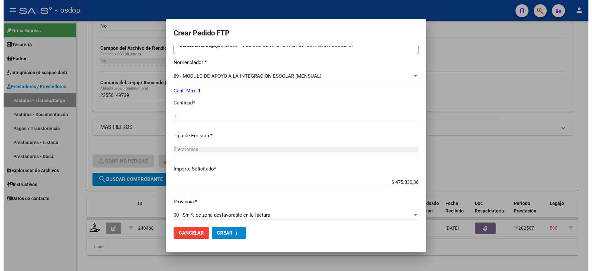
scroll to position [211, 0]
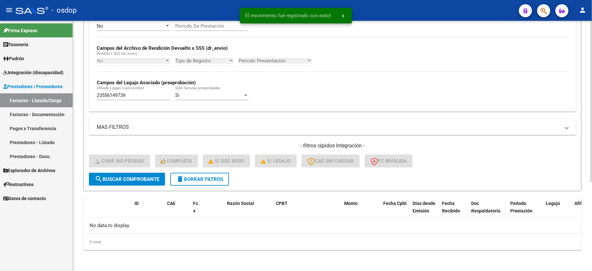
click at [119, 97] on input "23556149739" at bounding box center [134, 95] width 74 height 6
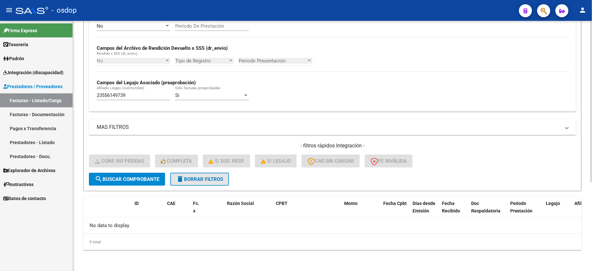
click at [192, 181] on span "delete Borrar Filtros" at bounding box center [199, 179] width 47 height 6
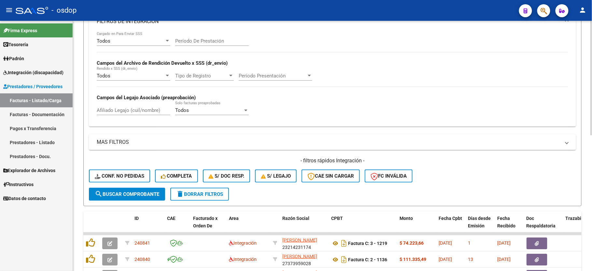
scroll to position [138, 0]
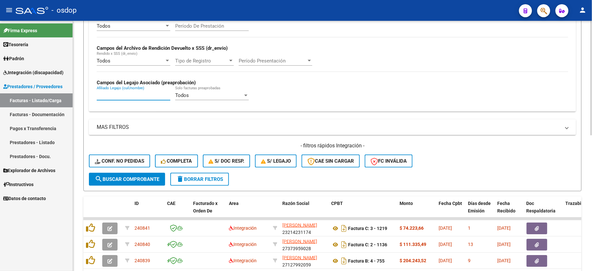
click at [117, 98] on input "Afiliado Legajo (cuil/nombre)" at bounding box center [134, 95] width 74 height 6
paste input "27490652189"
type input "27490652189"
click at [116, 179] on span "search Buscar Comprobante" at bounding box center [127, 179] width 64 height 6
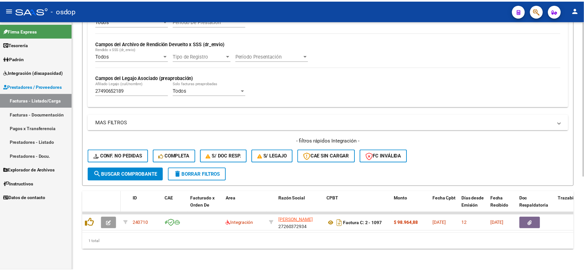
scroll to position [150, 0]
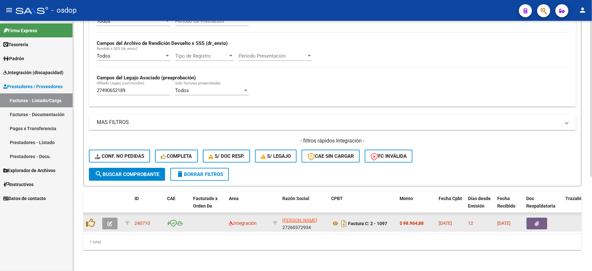
click at [103, 218] on button "button" at bounding box center [109, 224] width 15 height 12
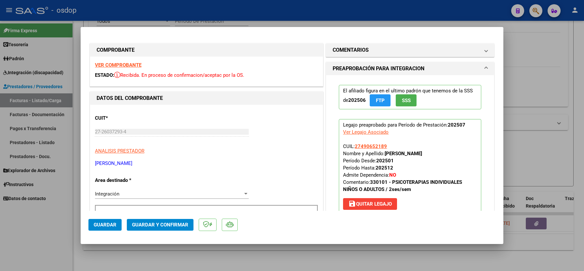
click at [125, 63] on strong "VER COMPROBANTE" at bounding box center [118, 65] width 47 height 6
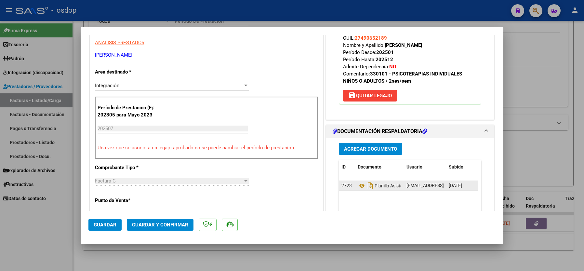
scroll to position [130, 0]
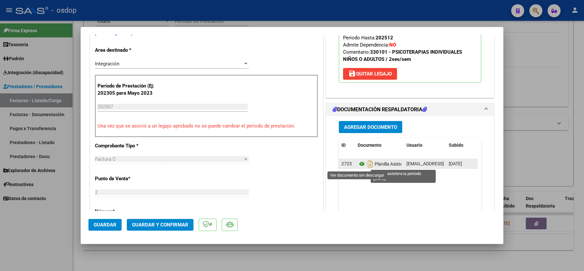
click at [358, 165] on icon at bounding box center [362, 164] width 8 height 8
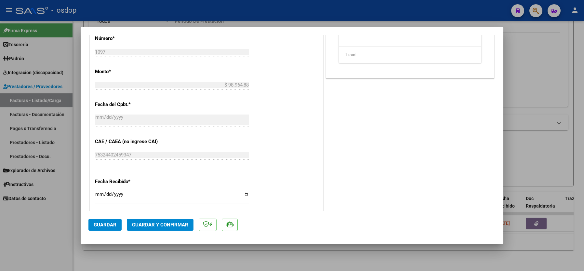
scroll to position [304, 0]
click at [157, 226] on span "Guardar y Confirmar" at bounding box center [160, 225] width 56 height 6
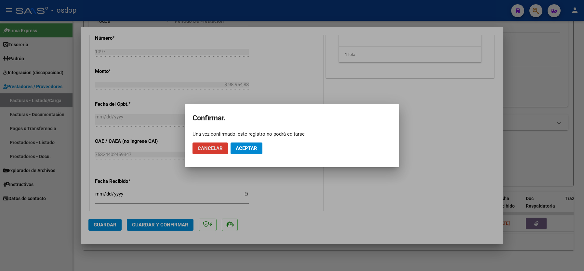
click at [252, 150] on span "Aceptar" at bounding box center [246, 148] width 21 height 6
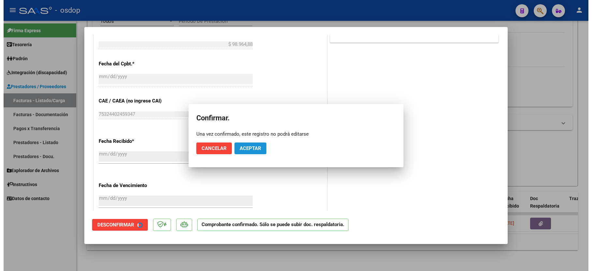
scroll to position [263, 0]
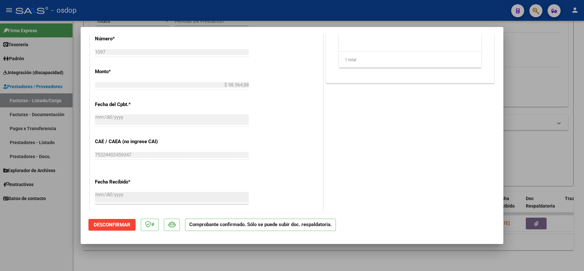
click at [38, 245] on div at bounding box center [292, 135] width 584 height 271
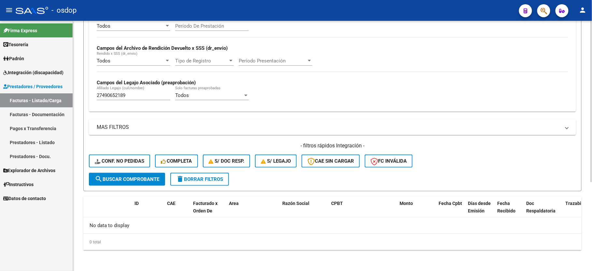
scroll to position [138, 0]
click at [121, 82] on strong "Campos del Legajo Asociado (preaprobación)" at bounding box center [146, 83] width 99 height 6
click at [120, 98] on input "27490652189" at bounding box center [134, 95] width 74 height 6
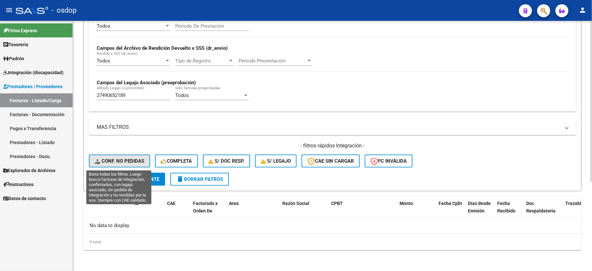
click at [124, 161] on span "Conf. no pedidas" at bounding box center [119, 161] width 49 height 6
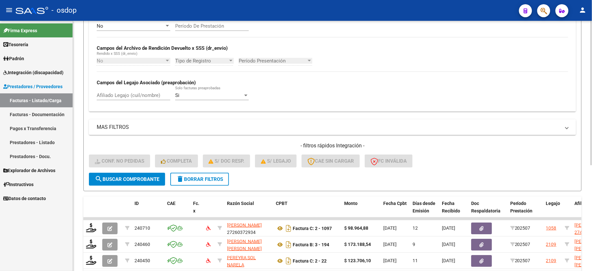
click at [128, 92] on div "Afiliado Legajo (cuil/nombre)" at bounding box center [134, 93] width 74 height 14
paste input "27490652189"
type input "27490652189"
drag, startPoint x: 129, startPoint y: 182, endPoint x: 158, endPoint y: 181, distance: 28.6
click at [130, 182] on button "search Buscar Comprobante" at bounding box center [127, 179] width 76 height 13
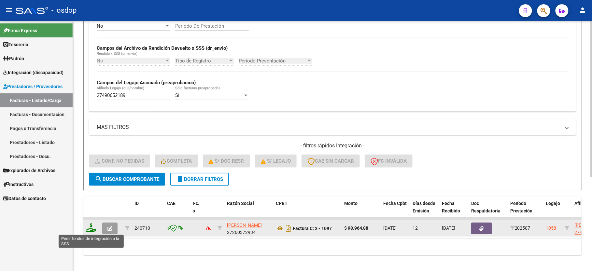
click at [92, 229] on icon at bounding box center [91, 227] width 10 height 9
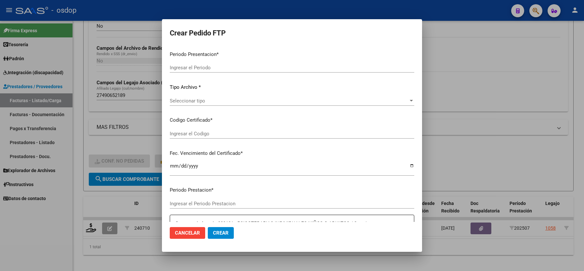
type input "202507"
type input "$ 98.964,88"
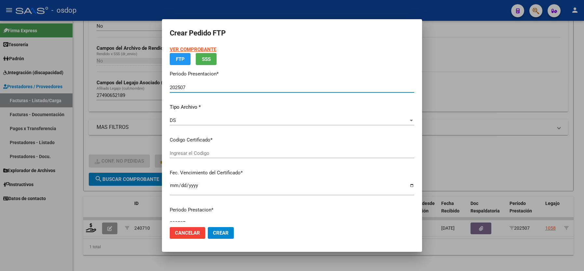
type input "6775690264"
type input "2026-06-03"
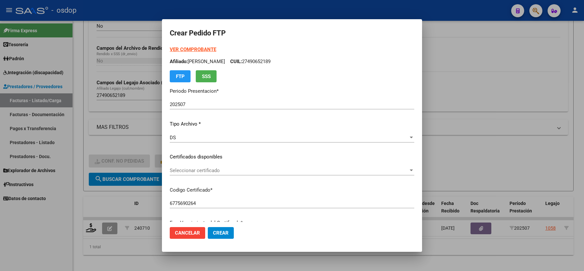
drag, startPoint x: 72, startPoint y: 229, endPoint x: 320, endPoint y: 78, distance: 290.3
click at [320, 78] on div "VER COMPROBANTE ARCA Padrón Afiliado: TOÑANEZ SHAIRA YANAHINA CUIL: 27490652189…" at bounding box center [292, 64] width 245 height 36
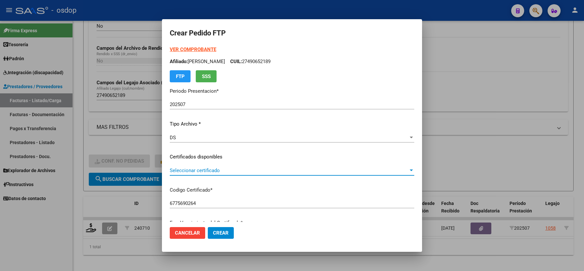
click at [210, 171] on span "Seleccionar certificado" at bounding box center [289, 171] width 239 height 6
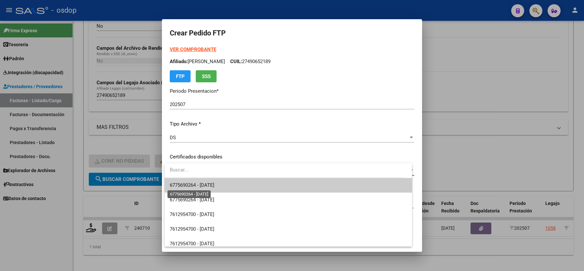
click at [209, 185] on span "6775690264 - 2026-06-03" at bounding box center [192, 185] width 45 height 6
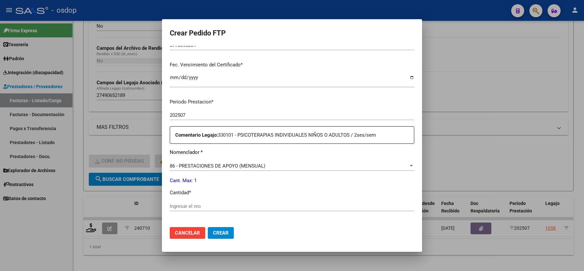
scroll to position [173, 0]
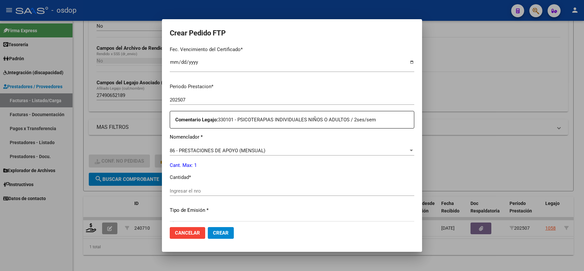
click at [198, 188] on input "Ingresar el nro" at bounding box center [292, 191] width 245 height 6
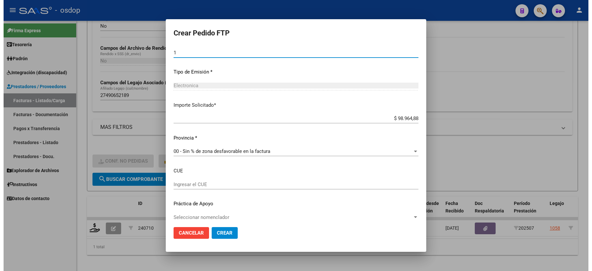
scroll to position [314, 0]
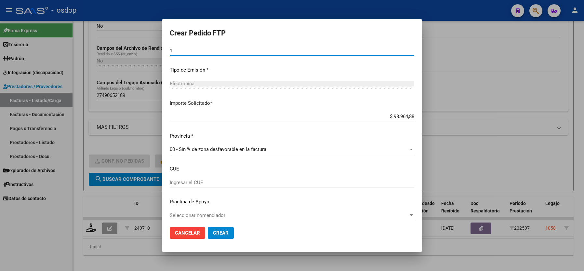
type input "1"
click at [219, 230] on span "Crear" at bounding box center [221, 233] width 16 height 6
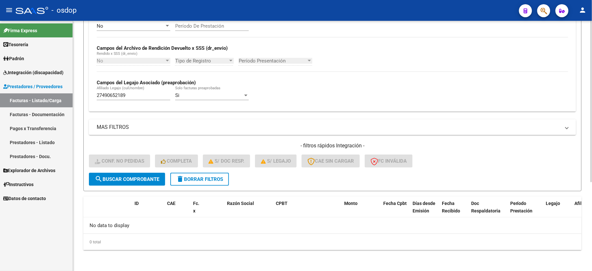
click at [194, 178] on span "delete Borrar Filtros" at bounding box center [199, 179] width 47 height 6
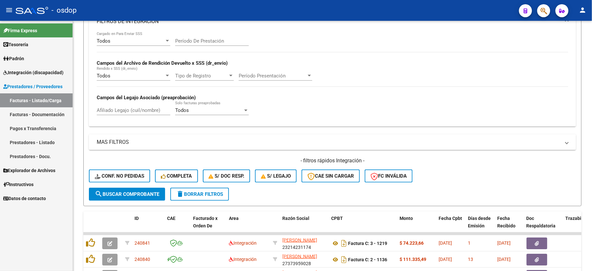
scroll to position [138, 0]
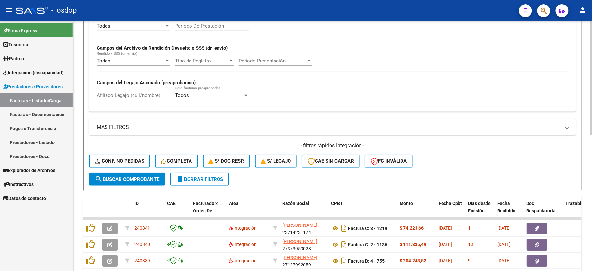
click at [141, 99] on div "Afiliado Legajo (cuil/nombre)" at bounding box center [134, 93] width 74 height 14
paste input "23538728349"
type input "23538728349"
click at [134, 181] on span "search Buscar Comprobante" at bounding box center [127, 179] width 64 height 6
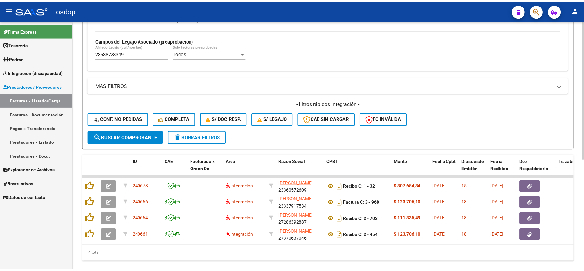
scroll to position [199, 0]
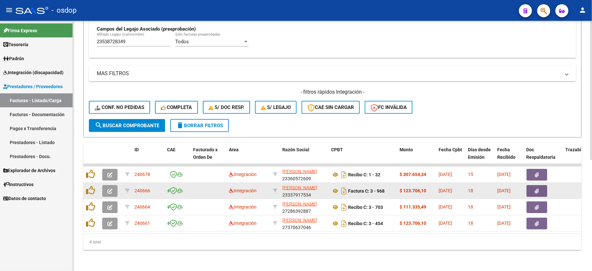
click at [111, 186] on button "button" at bounding box center [109, 191] width 15 height 12
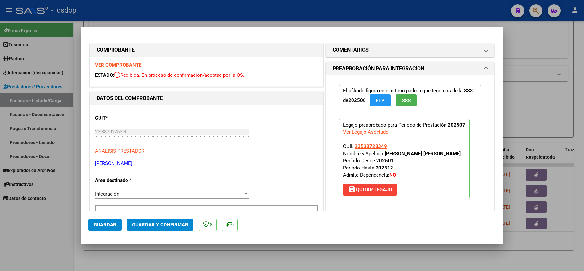
click at [132, 63] on strong "VER COMPROBANTE" at bounding box center [118, 65] width 47 height 6
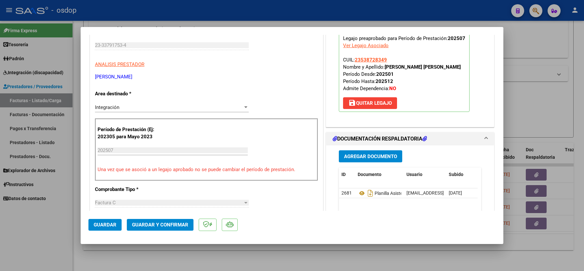
scroll to position [130, 0]
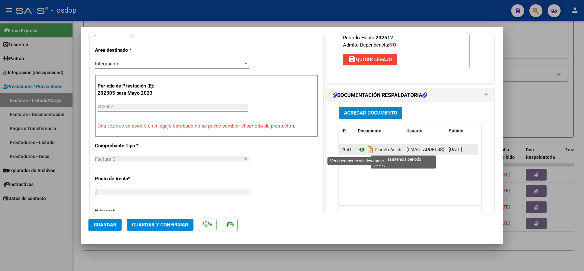
click at [358, 150] on icon at bounding box center [362, 150] width 8 height 8
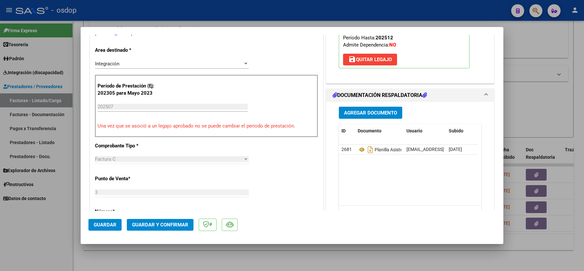
click at [358, 147] on link at bounding box center [362, 149] width 8 height 5
click at [164, 222] on span "Guardar y Confirmar" at bounding box center [160, 225] width 56 height 6
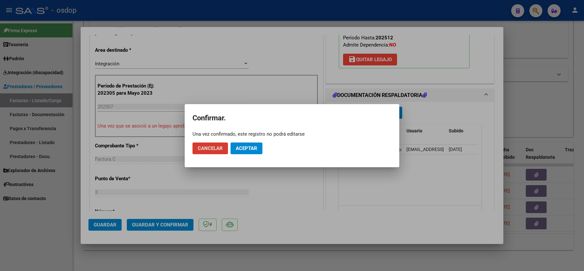
click at [242, 147] on span "Aceptar" at bounding box center [246, 148] width 21 height 6
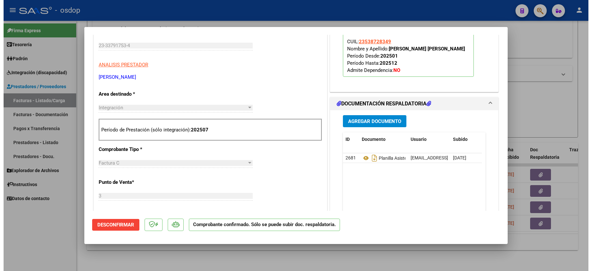
scroll to position [0, 0]
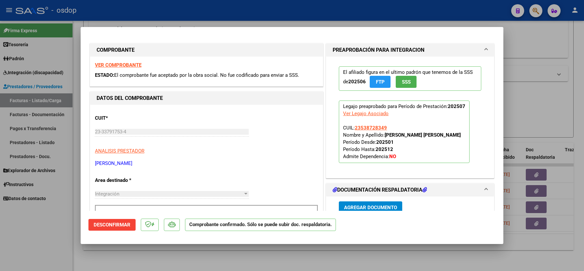
click at [48, 236] on div at bounding box center [292, 135] width 584 height 271
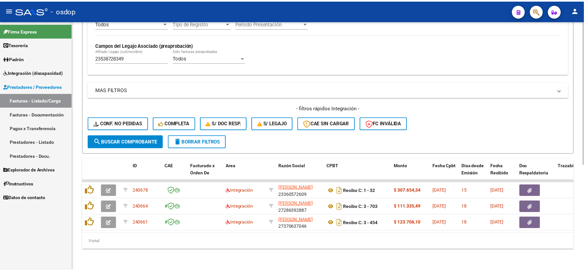
scroll to position [183, 0]
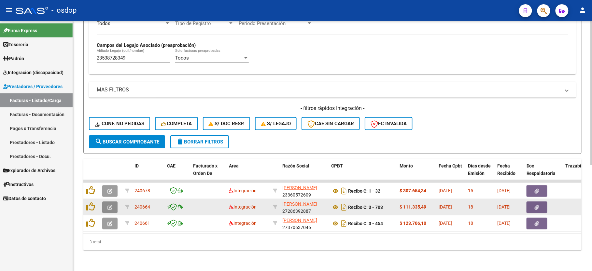
click at [112, 201] on button "button" at bounding box center [109, 207] width 15 height 12
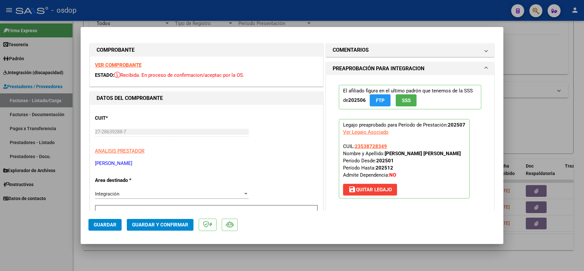
click at [123, 67] on strong "VER COMPROBANTE" at bounding box center [118, 65] width 47 height 6
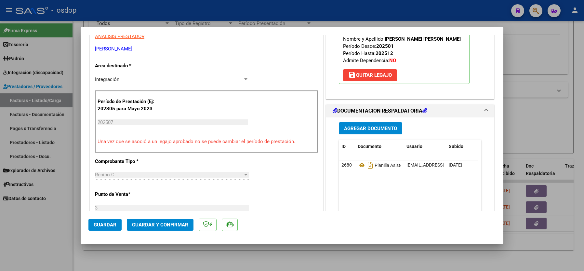
scroll to position [130, 0]
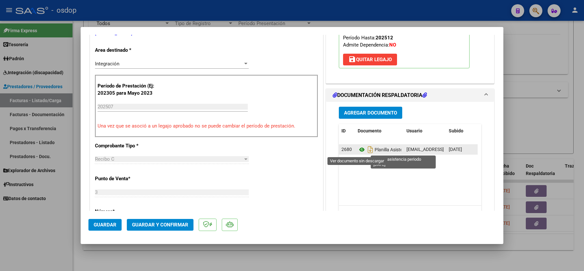
click at [359, 151] on icon at bounding box center [362, 150] width 8 height 8
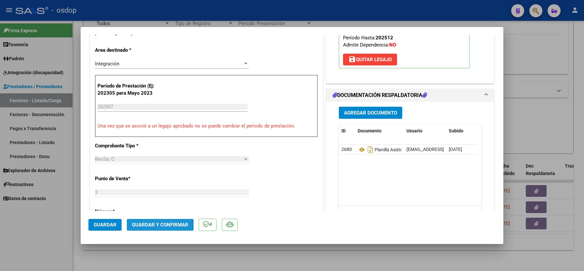
click at [148, 225] on span "Guardar y Confirmar" at bounding box center [160, 225] width 56 height 6
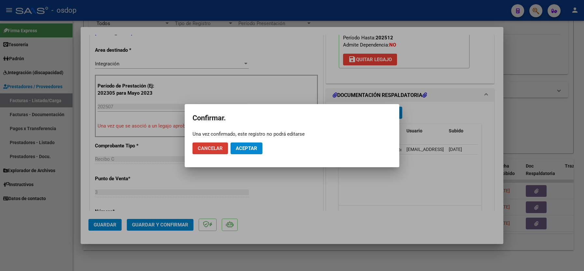
click at [251, 150] on span "Aceptar" at bounding box center [246, 148] width 21 height 6
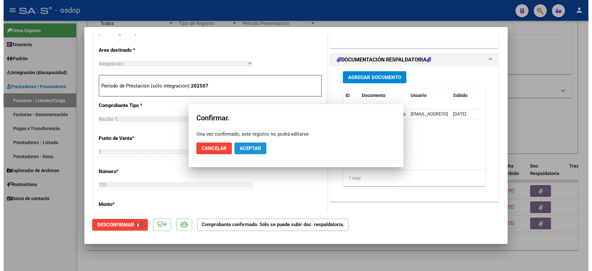
scroll to position [129, 0]
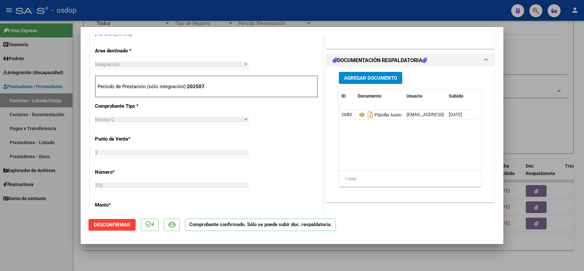
click at [49, 240] on div at bounding box center [292, 135] width 584 height 271
type input "$ 0,00"
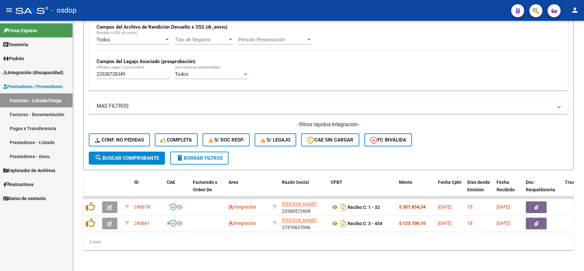
scroll to position [167, 0]
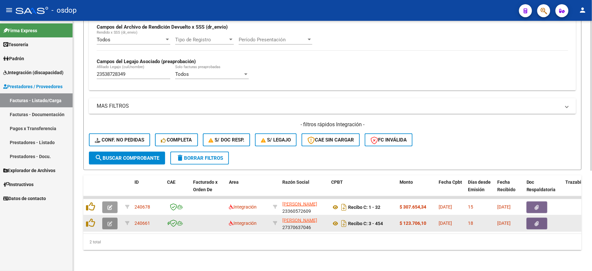
click at [109, 221] on icon "button" at bounding box center [109, 223] width 5 height 5
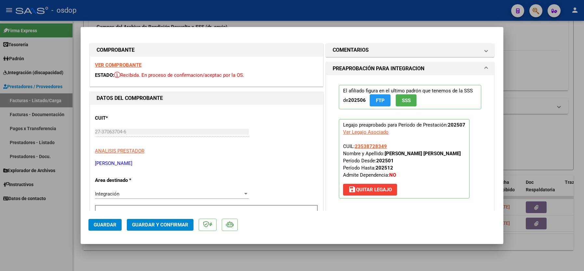
click at [123, 64] on strong "VER COMPROBANTE" at bounding box center [118, 65] width 47 height 6
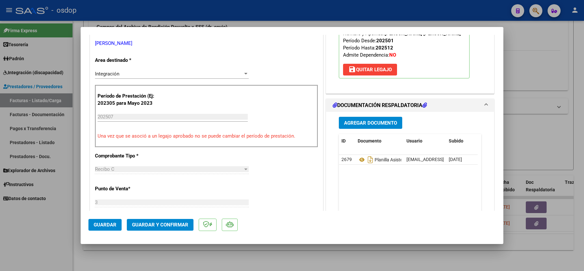
scroll to position [87, 0]
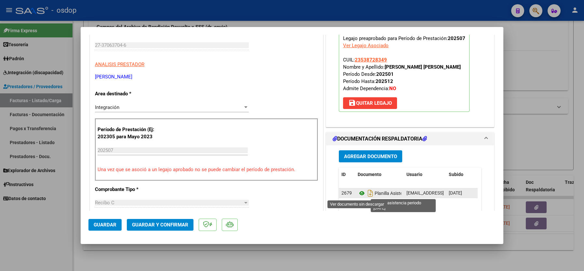
click at [358, 196] on icon at bounding box center [362, 193] width 8 height 8
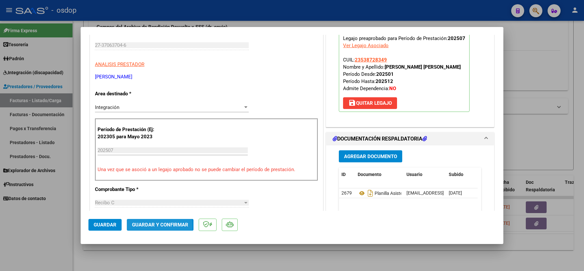
click at [155, 226] on span "Guardar y Confirmar" at bounding box center [160, 225] width 56 height 6
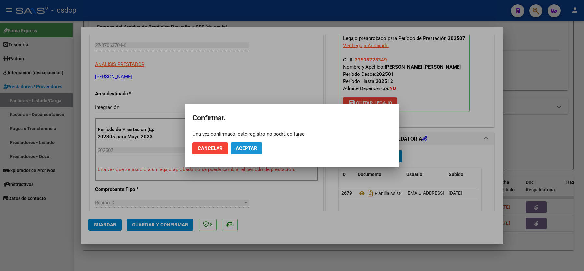
click at [250, 143] on button "Aceptar" at bounding box center [247, 149] width 32 height 12
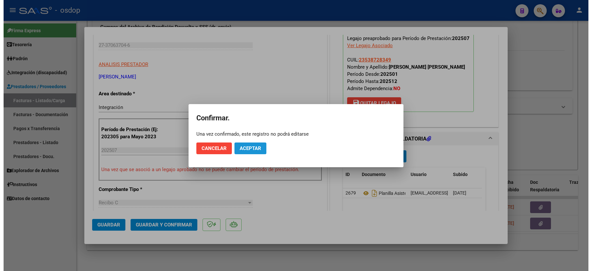
scroll to position [86, 0]
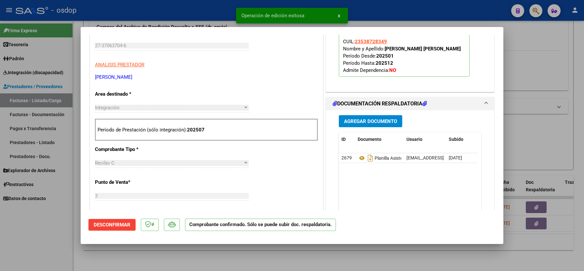
click at [53, 235] on div at bounding box center [292, 135] width 584 height 271
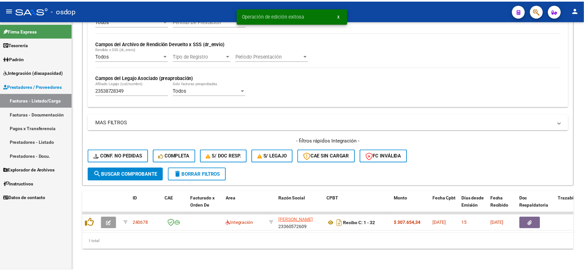
scroll to position [150, 0]
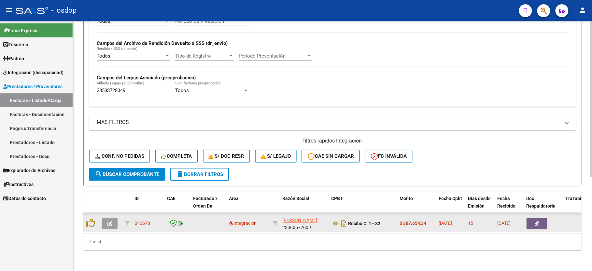
click at [107, 218] on button "button" at bounding box center [109, 224] width 15 height 12
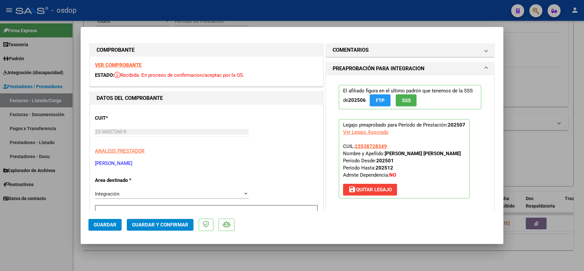
click at [127, 65] on strong "VER COMPROBANTE" at bounding box center [118, 65] width 47 height 6
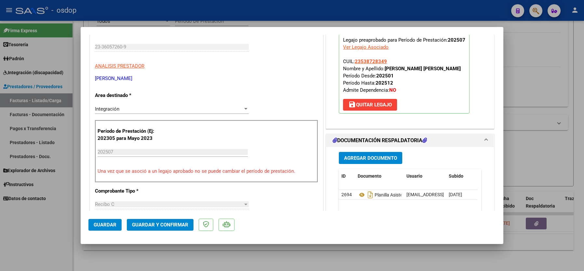
scroll to position [173, 0]
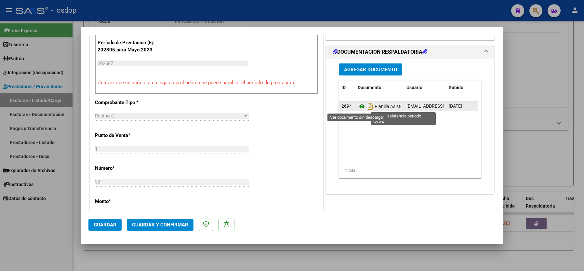
click at [358, 106] on icon at bounding box center [362, 106] width 8 height 8
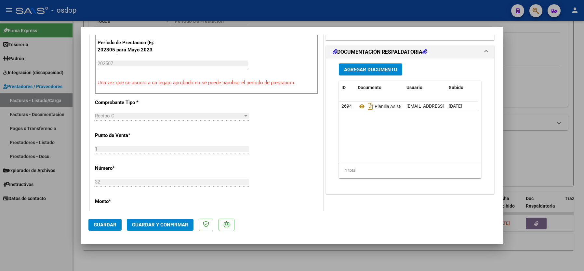
click at [146, 222] on span "Guardar y Confirmar" at bounding box center [160, 225] width 56 height 6
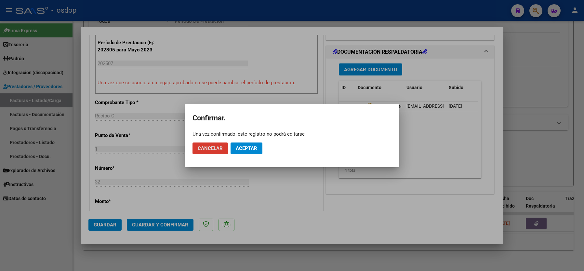
click at [246, 146] on span "Aceptar" at bounding box center [246, 148] width 21 height 6
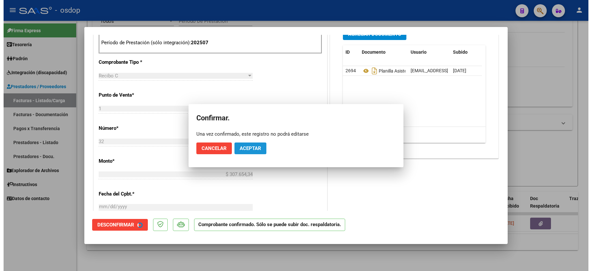
scroll to position [296, 0]
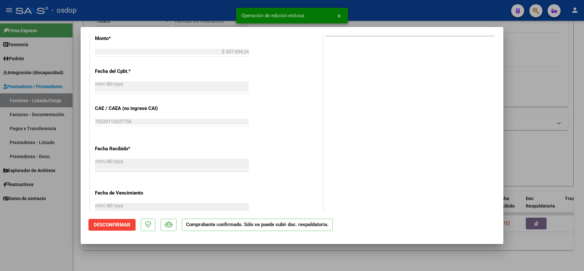
click at [61, 239] on div at bounding box center [292, 135] width 584 height 271
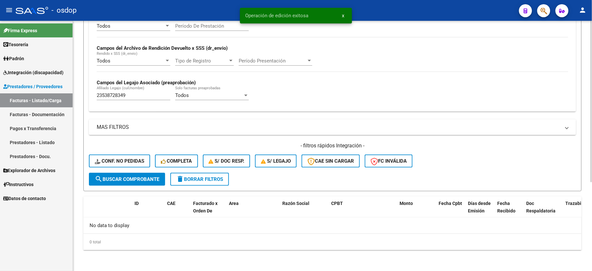
scroll to position [138, 0]
click at [110, 95] on input "23538728349" at bounding box center [134, 95] width 74 height 6
click at [129, 158] on button "Conf. no pedidas" at bounding box center [119, 161] width 61 height 13
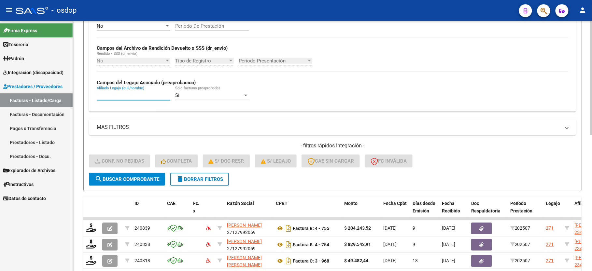
click at [124, 96] on input "Afiliado Legajo (cuil/nombre)" at bounding box center [134, 95] width 74 height 6
paste input "23538728349"
type input "23538728349"
click at [122, 180] on span "search Buscar Comprobante" at bounding box center [127, 179] width 64 height 6
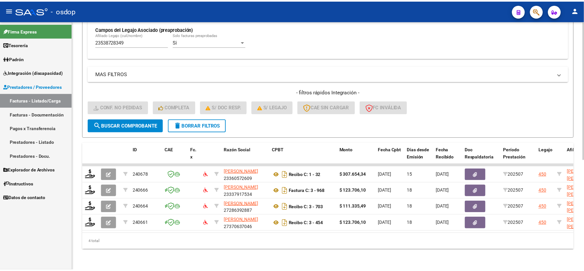
scroll to position [199, 0]
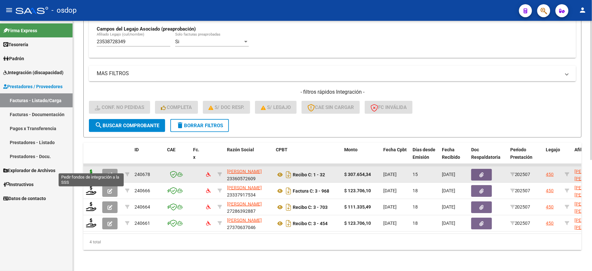
click at [88, 170] on icon at bounding box center [91, 174] width 10 height 9
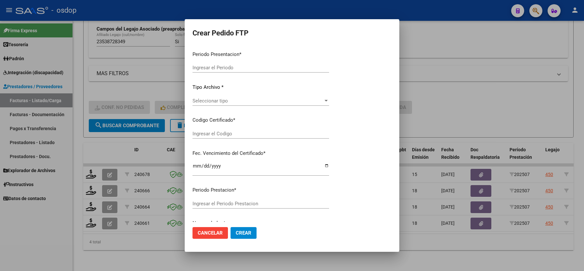
type input "202507"
type input "$ 307.654,34"
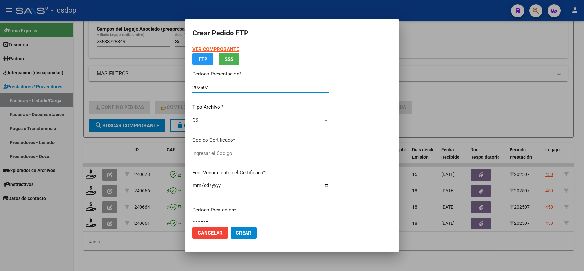
type input "5283443645"
type input "2030-01-09"
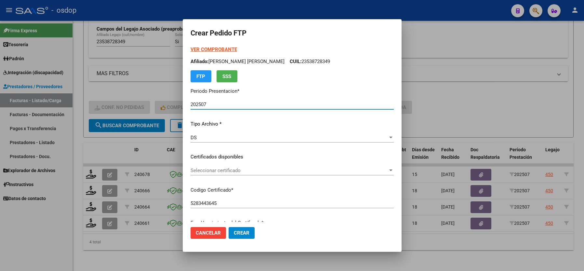
click at [204, 170] on span "Seleccionar certificado" at bounding box center [289, 171] width 197 height 6
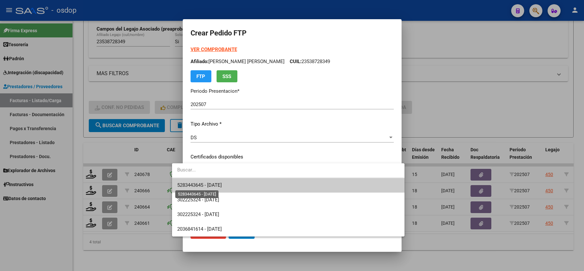
click at [204, 186] on span "5283443645 - 2030-01-09" at bounding box center [199, 185] width 45 height 6
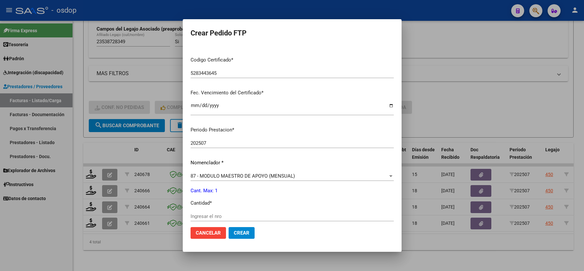
scroll to position [173, 0]
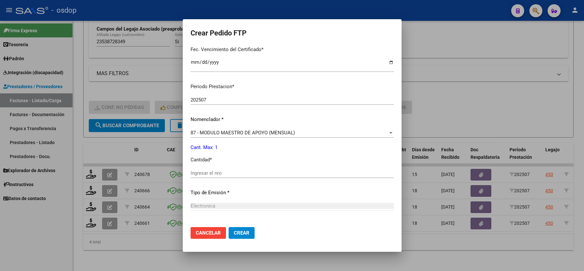
click at [197, 170] on input "Ingresar el nro" at bounding box center [292, 173] width 203 height 6
type input "1"
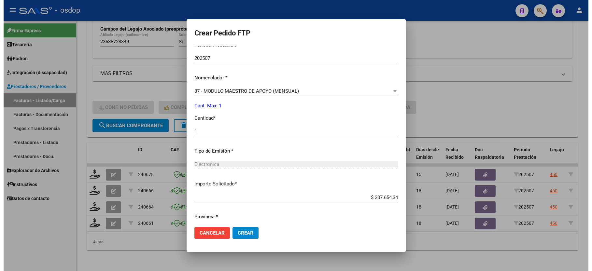
scroll to position [230, 0]
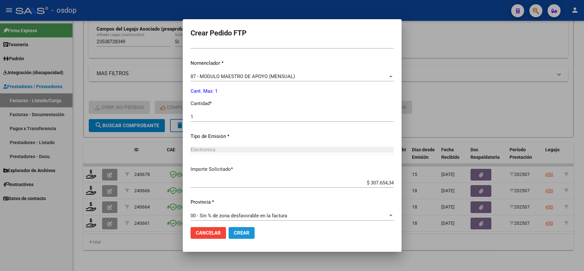
click at [234, 235] on span "Crear" at bounding box center [242, 233] width 16 height 6
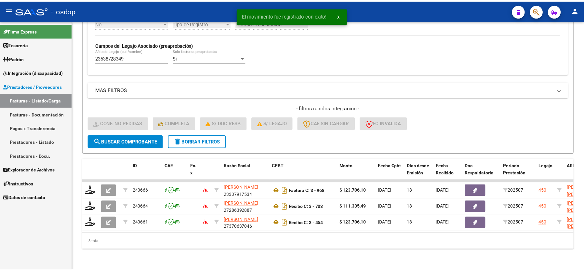
scroll to position [183, 0]
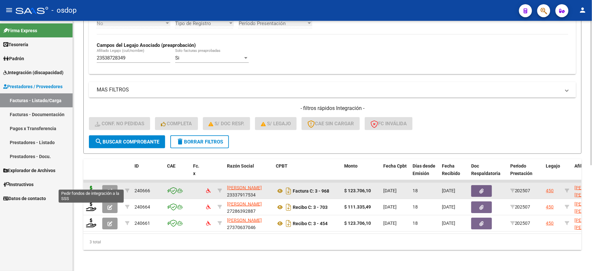
click at [90, 186] on icon at bounding box center [91, 190] width 10 height 9
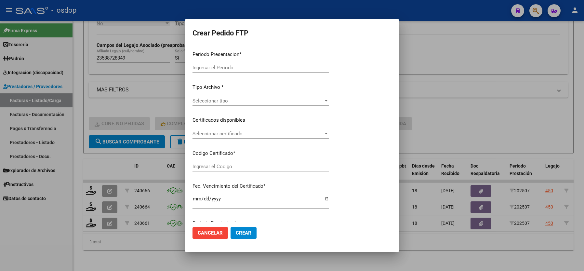
type input "202507"
type input "$ 123.706,10"
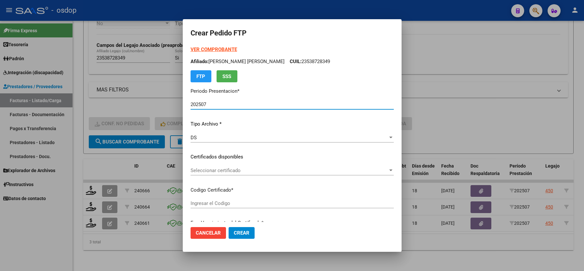
type input "5283443645"
type input "2030-01-09"
click at [198, 166] on div "Seleccionar certificado Seleccionar certificado" at bounding box center [292, 171] width 203 height 10
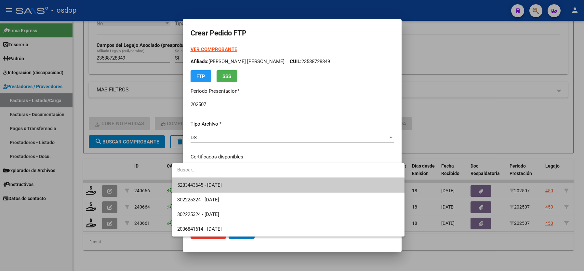
click at [198, 181] on span "5283443645 - 2030-01-09" at bounding box center [288, 185] width 222 height 15
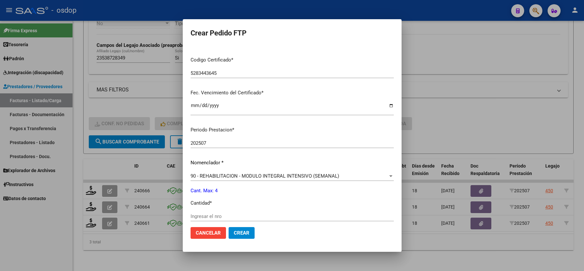
scroll to position [173, 0]
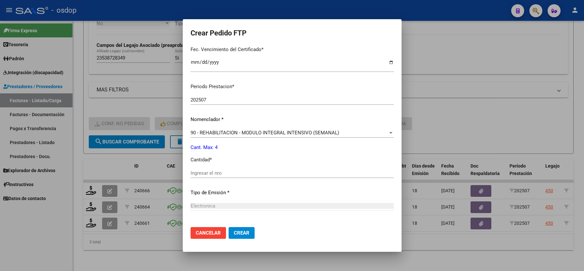
click at [203, 170] on input "Ingresar el nro" at bounding box center [292, 173] width 203 height 6
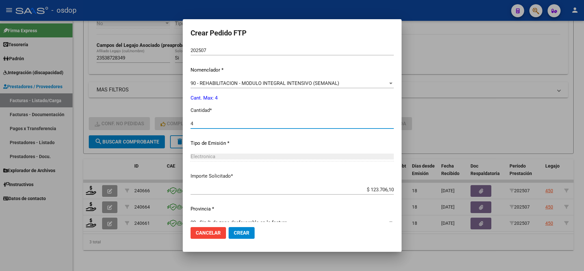
scroll to position [230, 0]
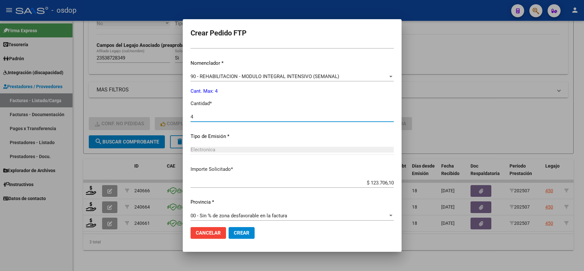
type input "4"
click at [220, 224] on mat-dialog-actions "Cancelar Crear" at bounding box center [292, 233] width 203 height 22
click at [229, 229] on button "Crear" at bounding box center [242, 233] width 26 height 12
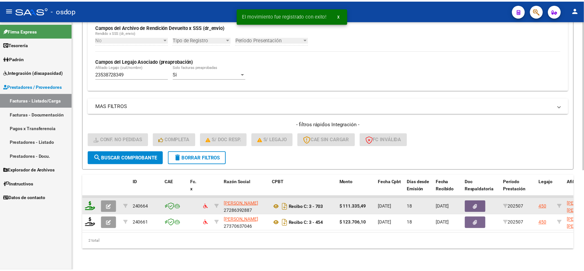
scroll to position [167, 0]
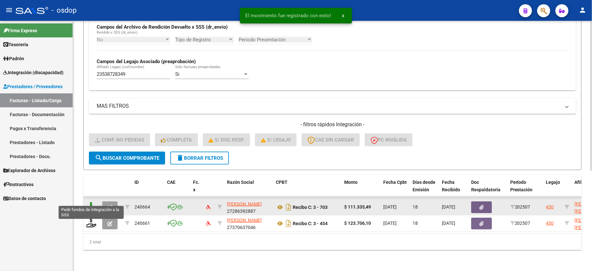
click at [90, 202] on icon at bounding box center [91, 206] width 10 height 9
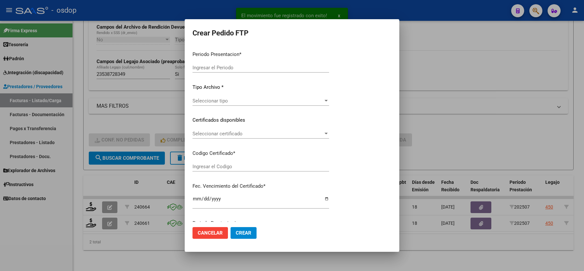
type input "202507"
type input "$ 111.335,49"
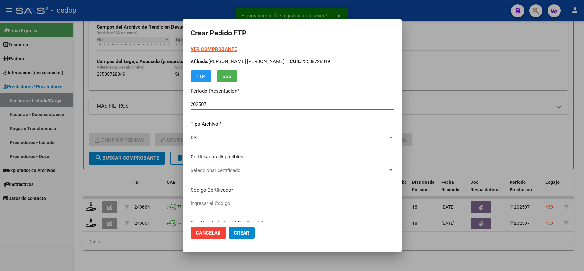
type input "5283443645"
type input "2030-01-09"
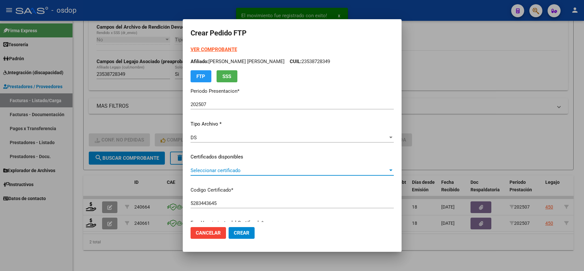
click at [196, 169] on span "Seleccionar certificado" at bounding box center [289, 171] width 197 height 6
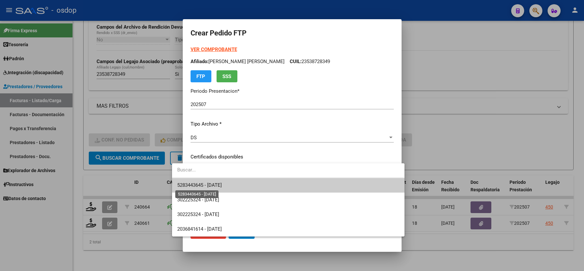
click at [203, 185] on span "5283443645 - 2030-01-09" at bounding box center [199, 185] width 45 height 6
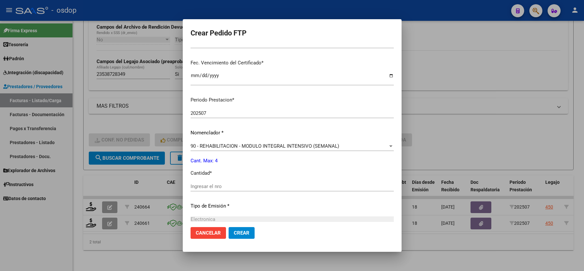
scroll to position [173, 0]
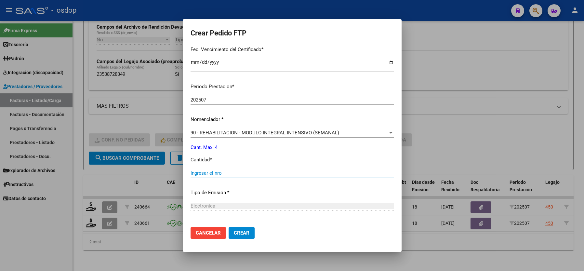
click at [193, 170] on input "Ingresar el nro" at bounding box center [292, 173] width 203 height 6
type input "4"
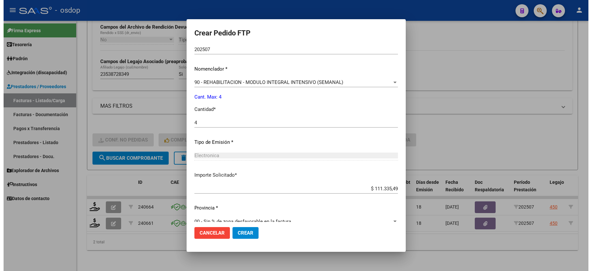
scroll to position [230, 0]
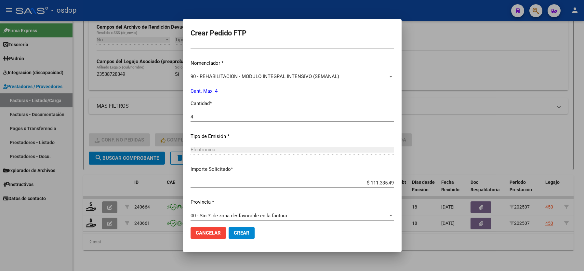
click at [229, 229] on button "Crear" at bounding box center [242, 233] width 26 height 12
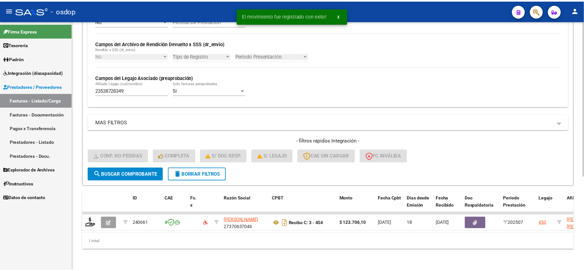
scroll to position [150, 0]
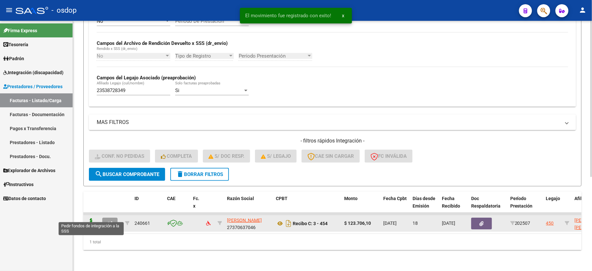
click at [90, 218] on icon at bounding box center [91, 222] width 10 height 9
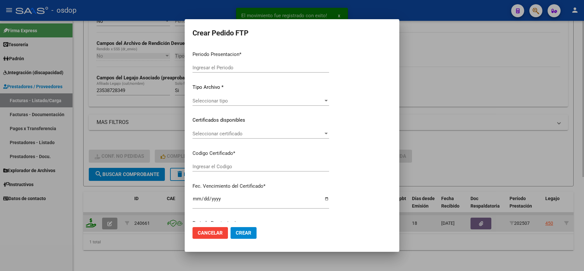
type input "202507"
type input "$ 123.706,10"
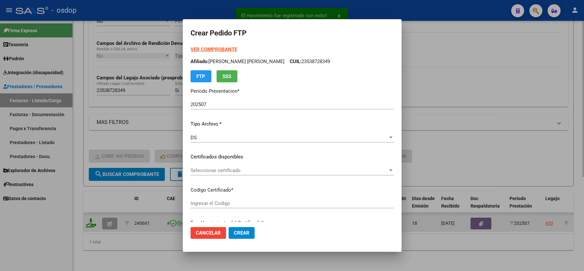
type input "5283443645"
type input "2030-01-09"
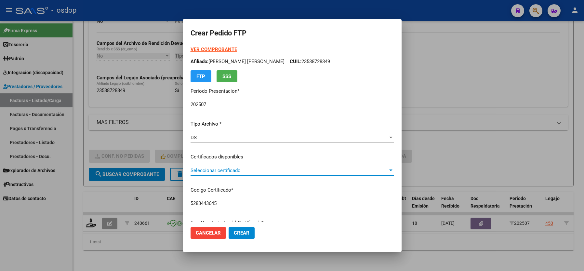
click at [191, 170] on span "Seleccionar certificado" at bounding box center [289, 171] width 197 height 6
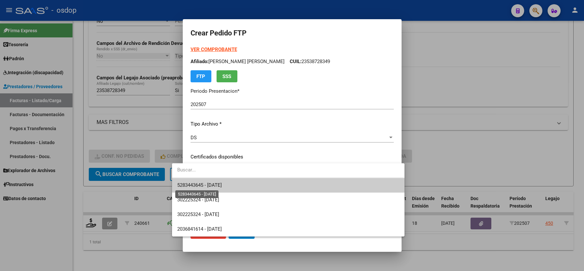
click at [194, 186] on span "5283443645 - 2030-01-09" at bounding box center [199, 185] width 45 height 6
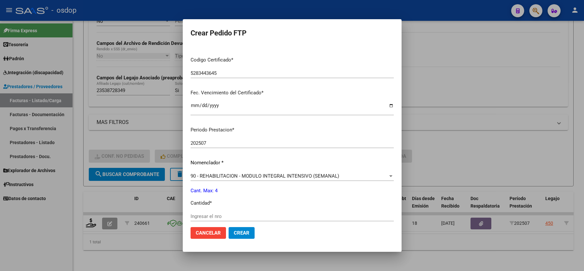
scroll to position [173, 0]
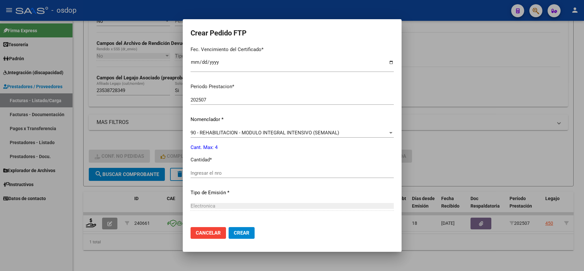
click at [194, 170] on input "Ingresar el nro" at bounding box center [292, 173] width 203 height 6
type input "4"
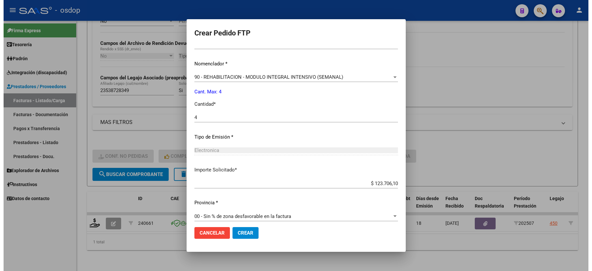
scroll to position [230, 0]
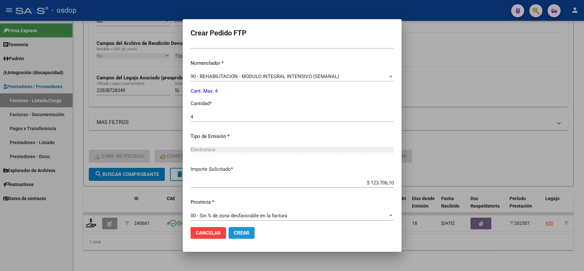
click at [234, 232] on span "Crear" at bounding box center [242, 233] width 16 height 6
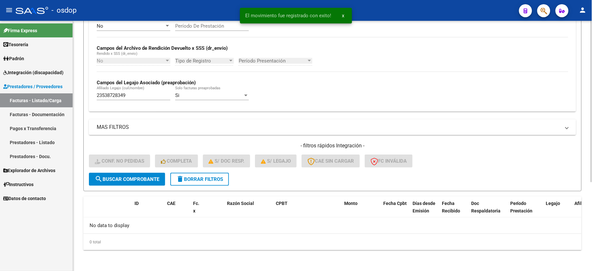
scroll to position [138, 0]
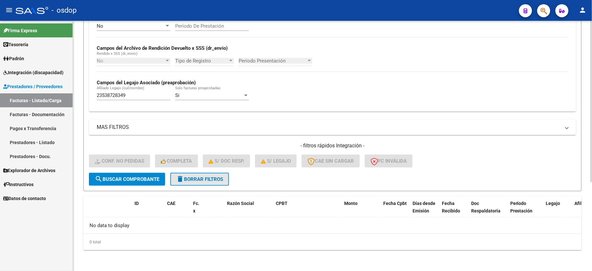
click at [187, 173] on button "delete Borrar Filtros" at bounding box center [199, 179] width 59 height 13
click at [187, 164] on span "Completa" at bounding box center [176, 161] width 31 height 6
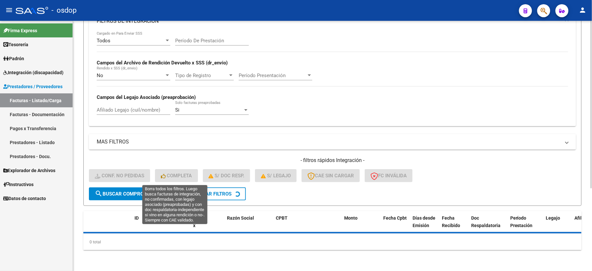
scroll to position [123, 0]
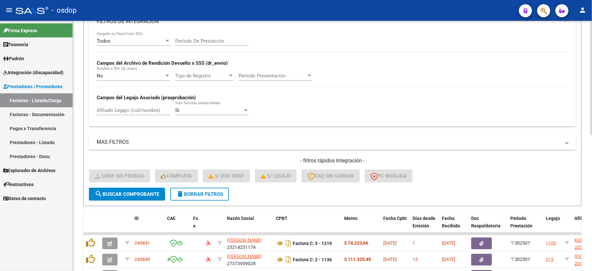
click at [140, 110] on input "Afiliado Legajo (cuil/nombre)" at bounding box center [134, 110] width 74 height 6
paste input "23554135579"
type input "23554135579"
click at [120, 196] on span "search Buscar Comprobante" at bounding box center [127, 194] width 64 height 6
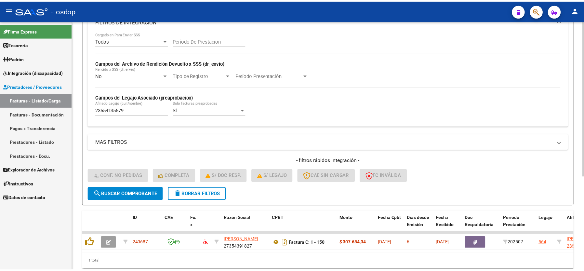
scroll to position [150, 0]
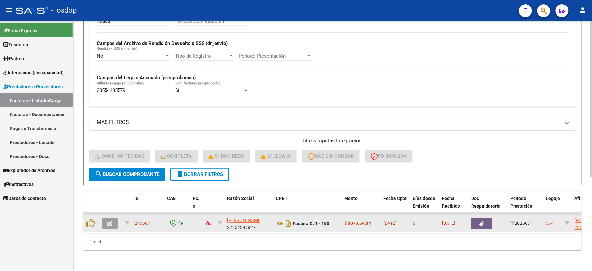
click at [108, 221] on icon "button" at bounding box center [109, 223] width 5 height 5
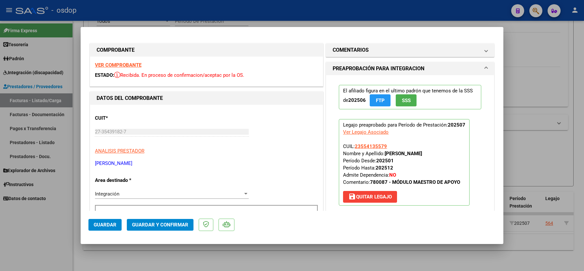
click at [129, 64] on strong "VER COMPROBANTE" at bounding box center [118, 65] width 47 height 6
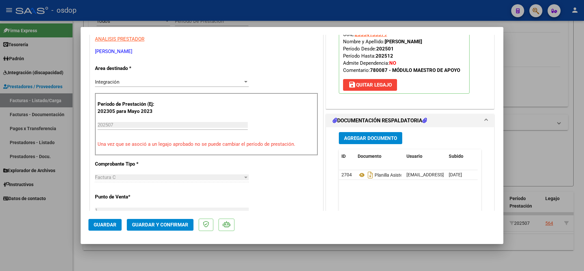
scroll to position [130, 0]
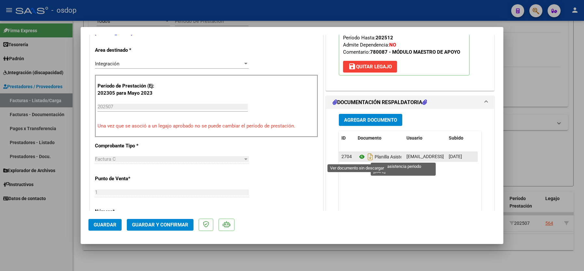
click at [358, 159] on icon at bounding box center [362, 157] width 8 height 8
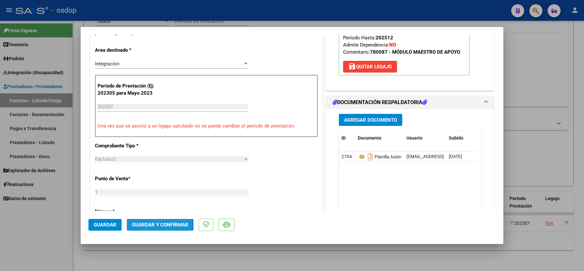
click at [150, 224] on span "Guardar y Confirmar" at bounding box center [160, 225] width 56 height 6
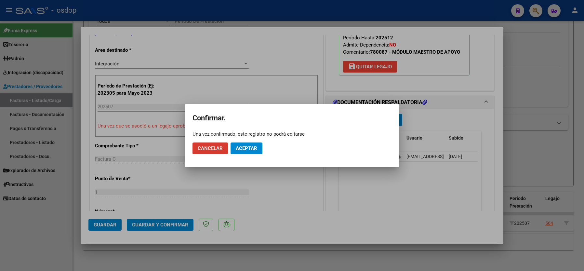
click at [252, 152] on button "Aceptar" at bounding box center [247, 149] width 32 height 12
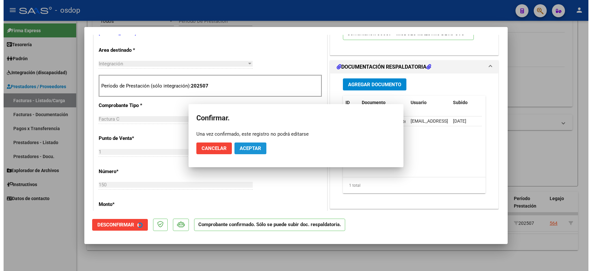
scroll to position [129, 0]
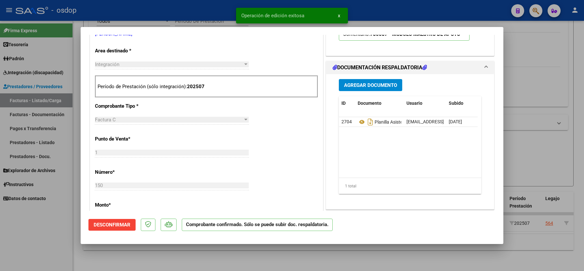
click at [43, 236] on div at bounding box center [292, 135] width 584 height 271
type input "$ 0,00"
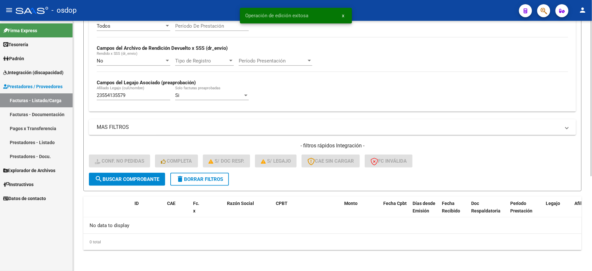
scroll to position [138, 0]
click at [116, 94] on input "23554135579" at bounding box center [134, 95] width 74 height 6
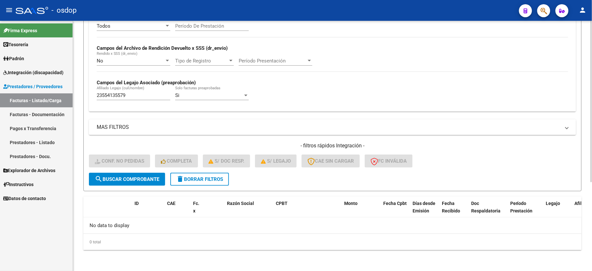
click at [125, 161] on span "Conf. no pedidas" at bounding box center [119, 161] width 49 height 6
click at [189, 180] on span "delete Borrar Filtros" at bounding box center [199, 179] width 47 height 6
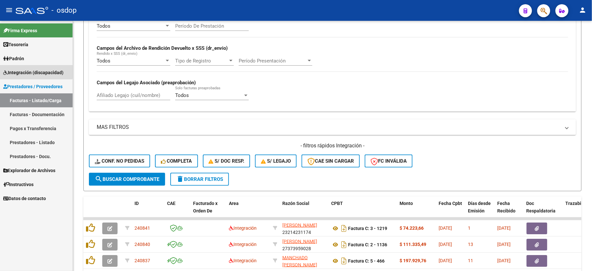
click at [28, 69] on span "Integración (discapacidad)" at bounding box center [33, 72] width 60 height 7
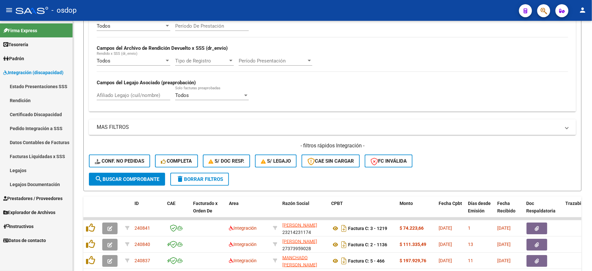
click at [48, 127] on link "Pedido Integración a SSS" at bounding box center [36, 128] width 73 height 14
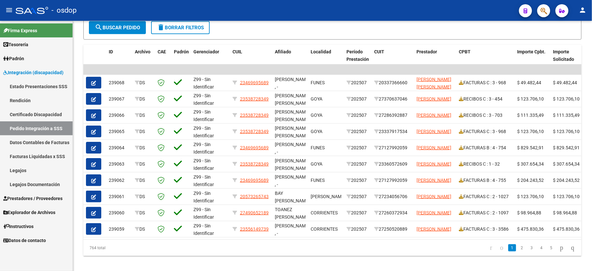
click at [33, 195] on span "Prestadores / Proveedores" at bounding box center [32, 198] width 59 height 7
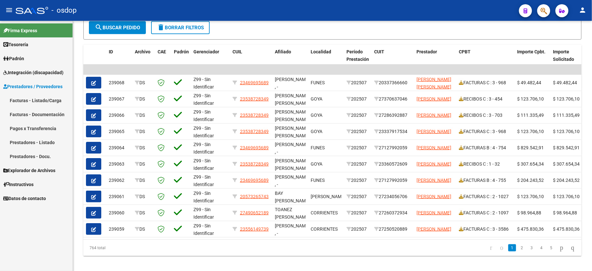
click at [41, 102] on link "Facturas - Listado/Carga" at bounding box center [36, 100] width 73 height 14
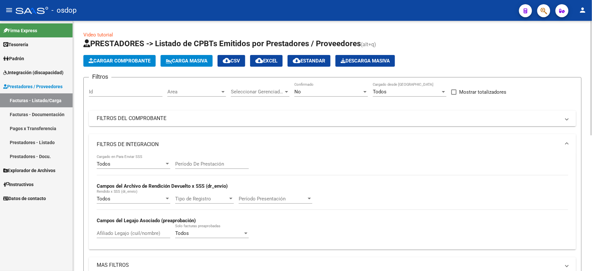
scroll to position [130, 0]
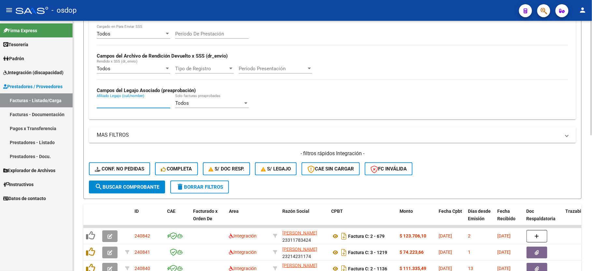
click at [118, 104] on input "Afiliado Legajo (cuil/nombre)" at bounding box center [134, 103] width 74 height 6
paste input "23554135579"
type input "23554135579"
click at [120, 191] on button "search Buscar Comprobante" at bounding box center [127, 187] width 76 height 13
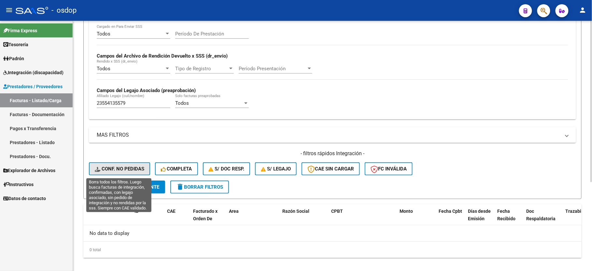
click at [131, 168] on span "Conf. no pedidas" at bounding box center [119, 169] width 49 height 6
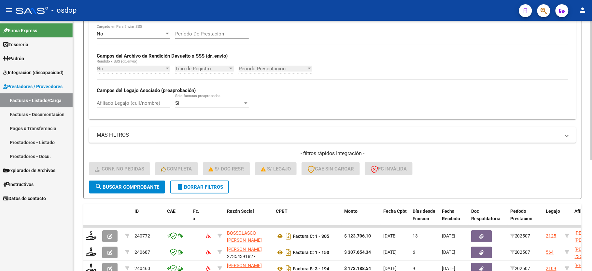
scroll to position [173, 0]
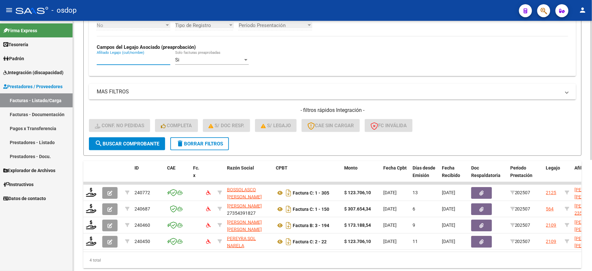
click at [128, 61] on input "Afiliado Legajo (cuil/nombre)" at bounding box center [134, 60] width 74 height 6
paste input "23554135579"
type input "23554135579"
click at [129, 147] on button "search Buscar Comprobante" at bounding box center [127, 143] width 76 height 13
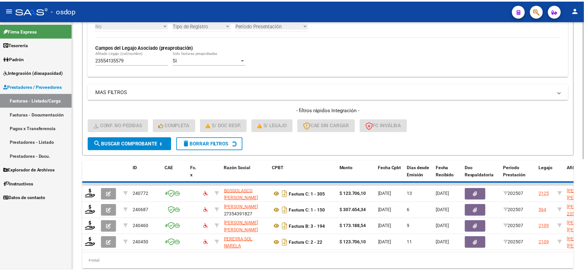
scroll to position [150, 0]
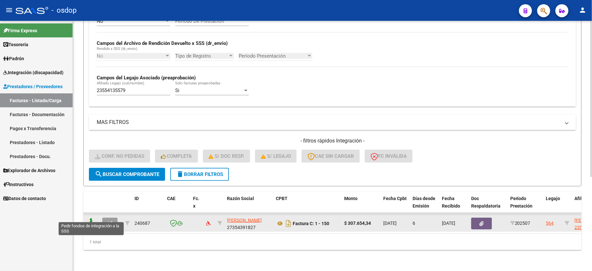
click at [90, 218] on icon at bounding box center [91, 222] width 10 height 9
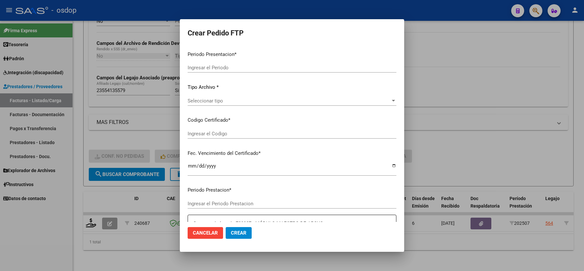
type input "202507"
type input "$ 307.654,34"
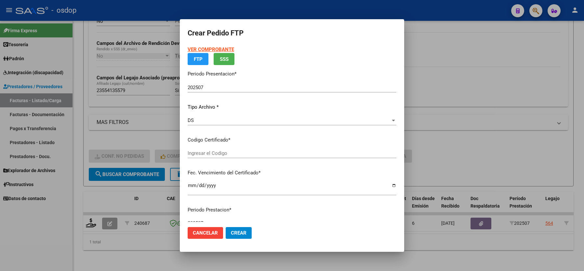
type input "366323779"
type input "2028-03-01"
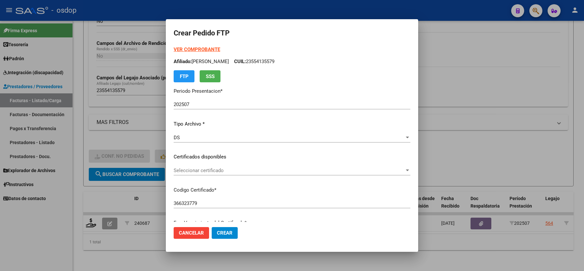
click at [191, 172] on span "Seleccionar certificado" at bounding box center [289, 171] width 231 height 6
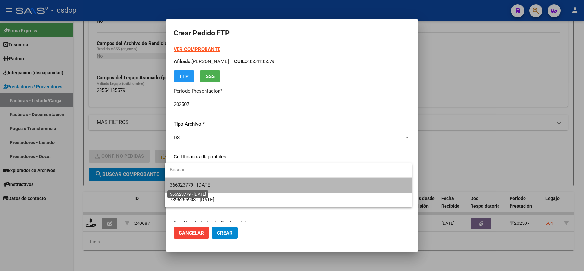
click at [193, 184] on span "366323779 - 2028-03-01" at bounding box center [191, 185] width 42 height 6
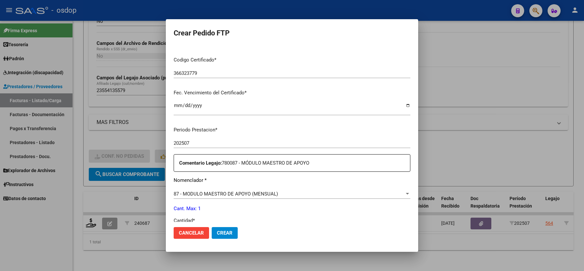
scroll to position [173, 0]
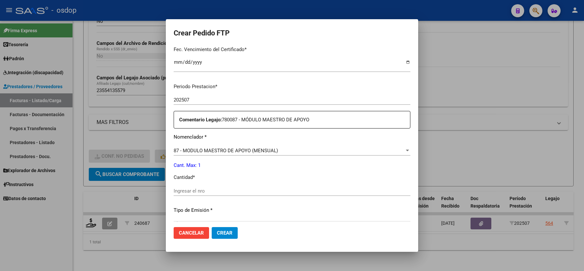
click at [187, 188] on input "Ingresar el nro" at bounding box center [292, 191] width 237 height 6
type input "1"
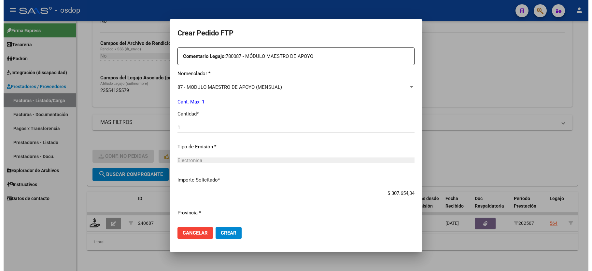
scroll to position [248, 0]
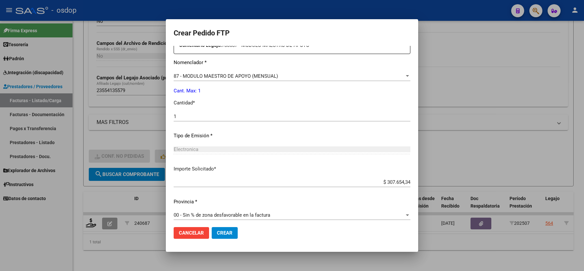
click at [217, 233] on span "Crear" at bounding box center [225, 233] width 16 height 6
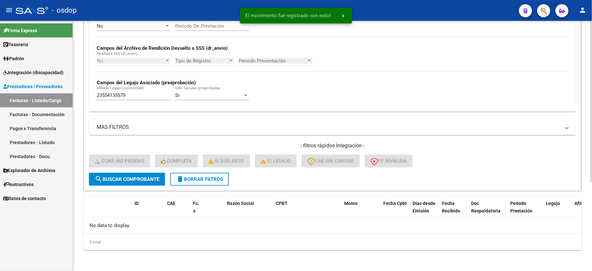
scroll to position [138, 0]
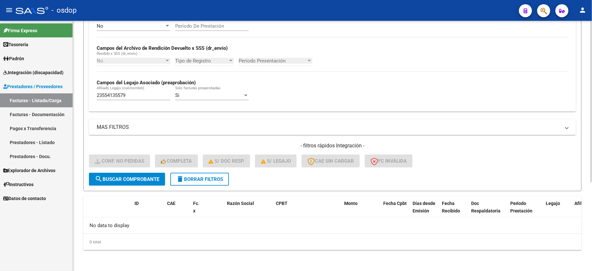
click at [194, 176] on span "delete Borrar Filtros" at bounding box center [199, 179] width 47 height 6
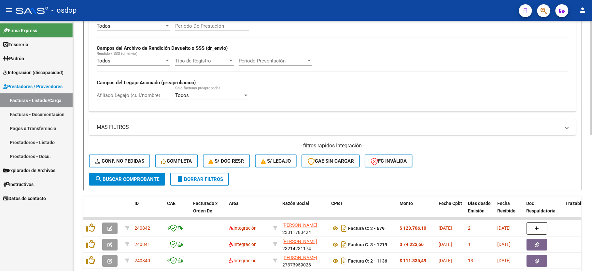
click at [123, 92] on div "Afiliado Legajo (cuil/nombre)" at bounding box center [134, 93] width 74 height 14
paste input "23588673774"
type input "23588673774"
click at [130, 184] on button "search Buscar Comprobante" at bounding box center [127, 179] width 76 height 13
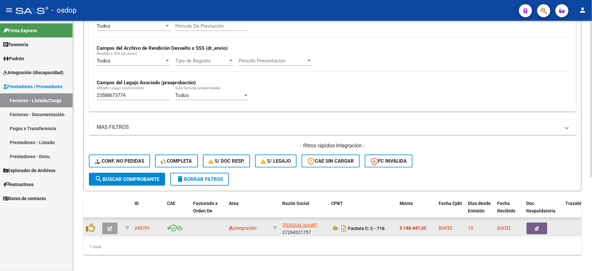
click at [110, 228] on icon "button" at bounding box center [109, 228] width 5 height 5
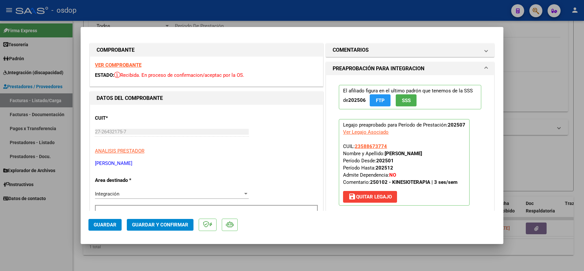
click at [128, 64] on strong "VER COMPROBANTE" at bounding box center [118, 65] width 47 height 6
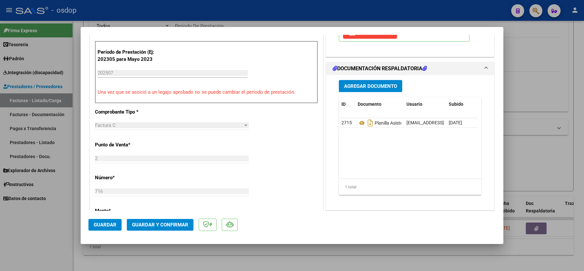
scroll to position [173, 0]
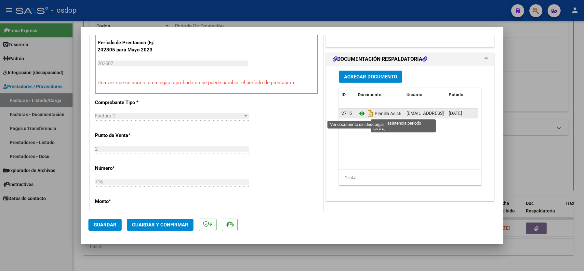
click at [358, 113] on icon at bounding box center [362, 114] width 8 height 8
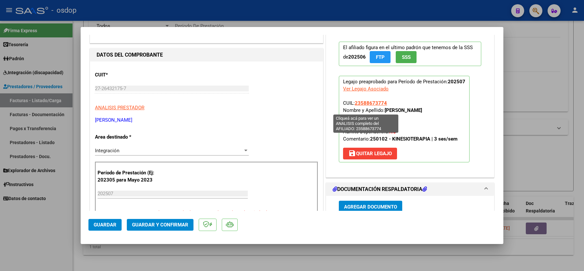
scroll to position [0, 0]
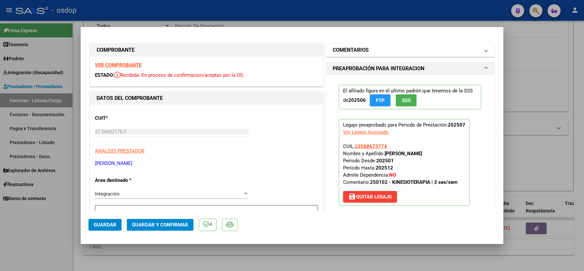
click at [357, 45] on mat-expansion-panel-header "COMENTARIOS" at bounding box center [410, 50] width 168 height 13
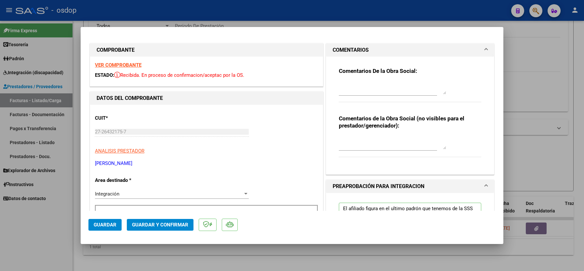
click at [366, 146] on textarea at bounding box center [392, 142] width 107 height 13
click at [369, 141] on textarea "Solicitar" at bounding box center [392, 142] width 107 height 13
click at [369, 141] on textarea "Solicitar $1360" at bounding box center [392, 142] width 107 height 13
click at [370, 139] on textarea "Solicitar $1360" at bounding box center [392, 142] width 107 height 13
type textarea "Solicitar $136076.71"
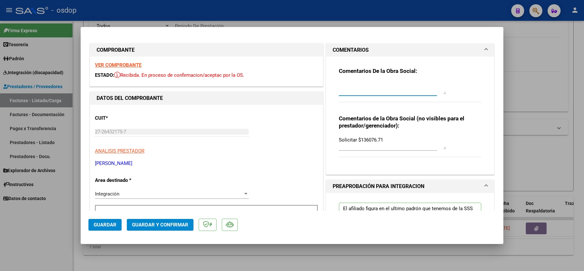
click at [358, 88] on textarea at bounding box center [392, 87] width 107 height 13
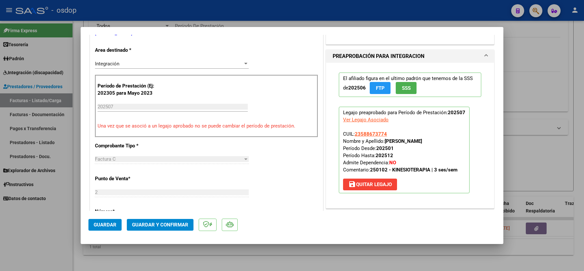
scroll to position [173, 0]
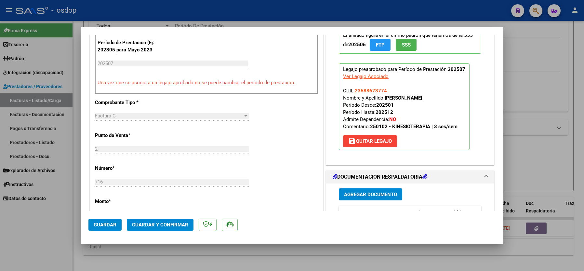
type textarea "Según planilla de asistencias corresponde facturar 11 sesiones"
click at [165, 225] on span "Guardar y Confirmar" at bounding box center [160, 225] width 56 height 6
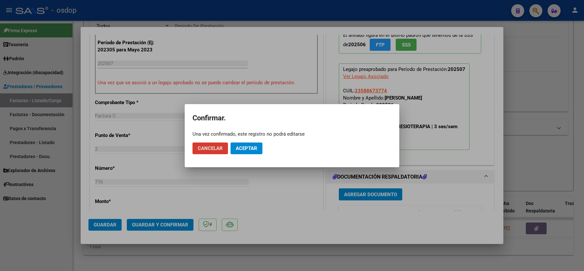
click at [257, 147] on button "Aceptar" at bounding box center [247, 149] width 32 height 12
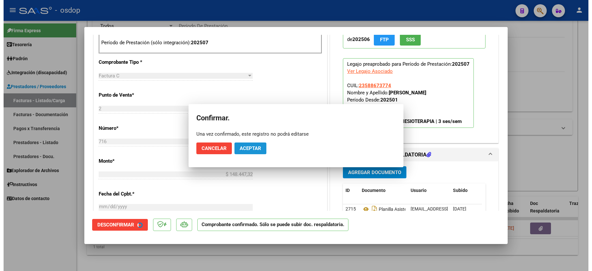
scroll to position [296, 0]
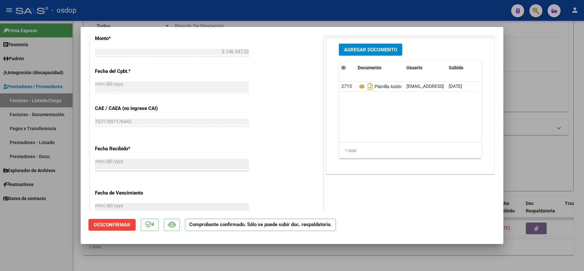
click at [33, 216] on div at bounding box center [292, 135] width 584 height 271
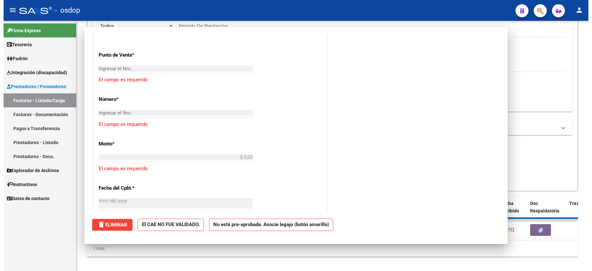
scroll to position [0, 0]
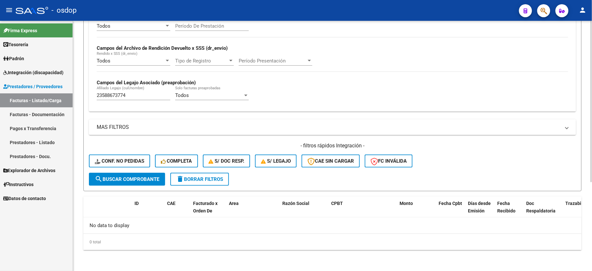
click at [118, 96] on input "23588673774" at bounding box center [134, 95] width 74 height 6
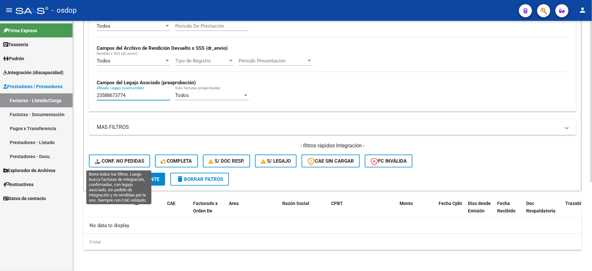
click at [110, 161] on span "Conf. no pedidas" at bounding box center [119, 161] width 49 height 6
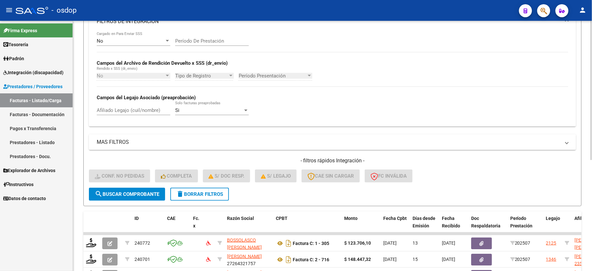
scroll to position [138, 0]
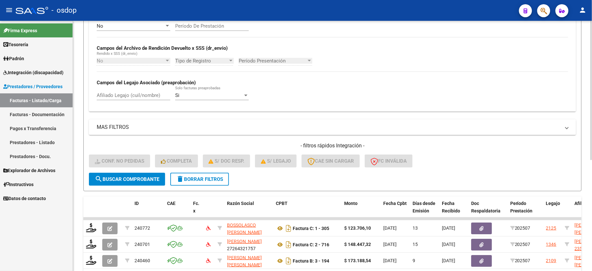
click at [121, 96] on input "Afiliado Legajo (cuil/nombre)" at bounding box center [134, 95] width 74 height 6
paste input "23588673774"
type input "23588673774"
click at [117, 183] on button "search Buscar Comprobante" at bounding box center [127, 179] width 76 height 13
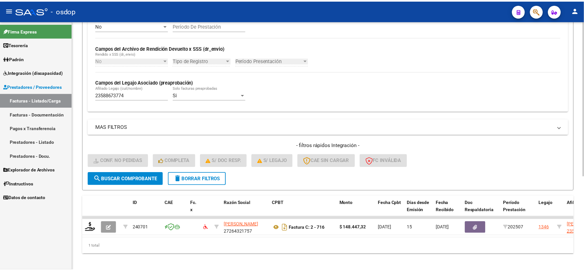
scroll to position [150, 0]
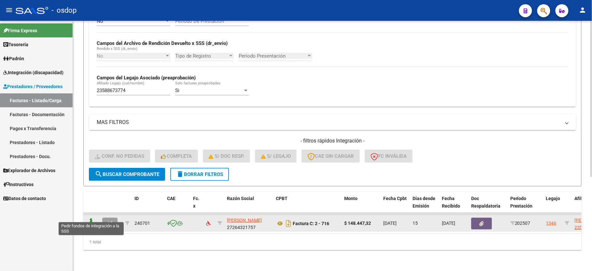
click at [89, 218] on icon at bounding box center [91, 222] width 10 height 9
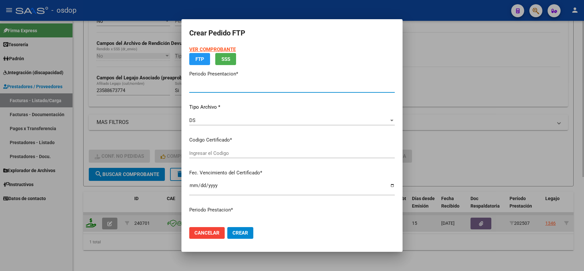
type input "202507"
type input "$ 148.447,32"
type input "2518358882"
type input "2025-10-17"
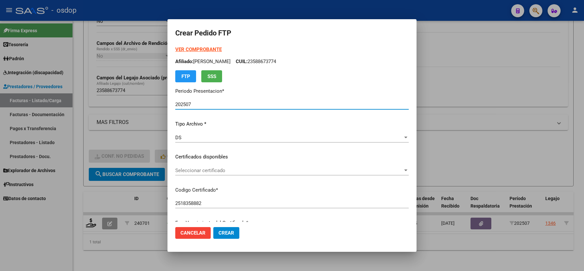
click at [215, 166] on div "Seleccionar certificado Seleccionar certificado" at bounding box center [292, 171] width 234 height 10
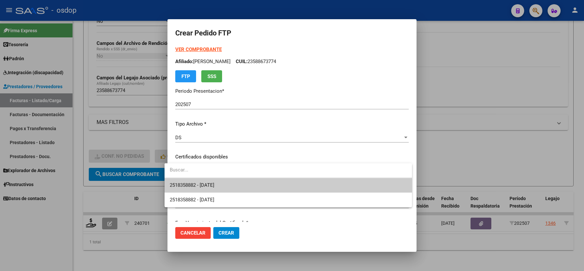
click at [206, 189] on span "2518358882 - 2025-10-17" at bounding box center [288, 185] width 237 height 15
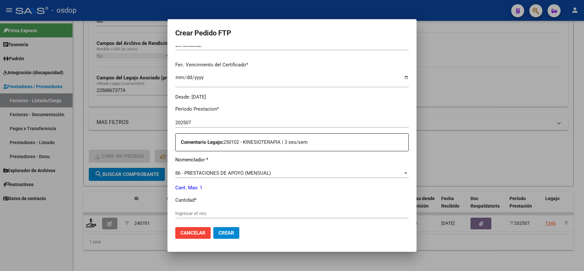
scroll to position [173, 0]
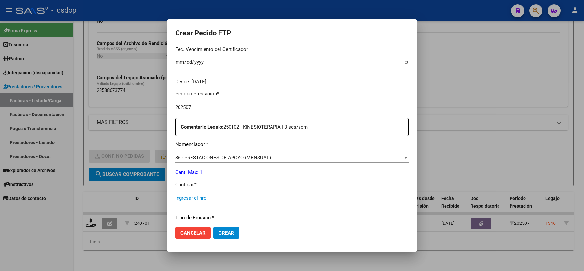
click at [195, 195] on input "Ingresar el nro" at bounding box center [292, 198] width 234 height 6
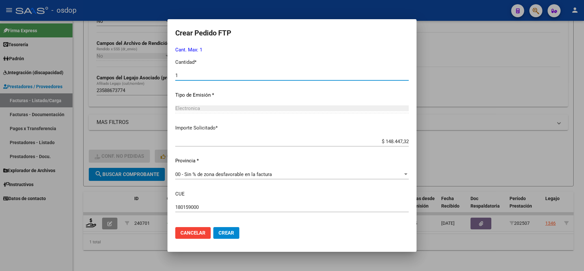
scroll to position [304, 0]
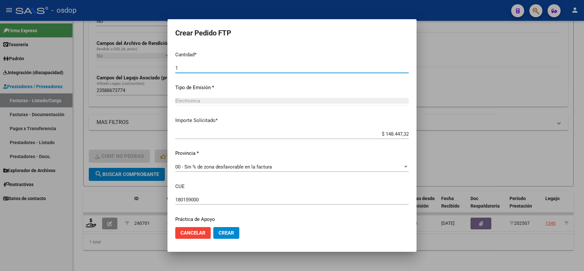
type input "1"
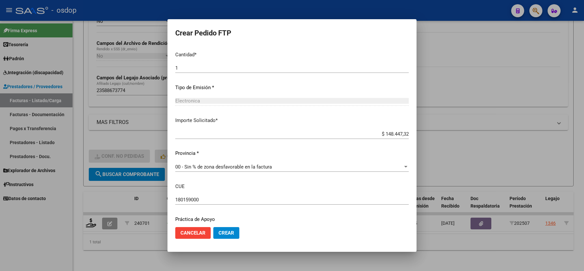
click at [386, 131] on input "$ 148.447,32" at bounding box center [292, 134] width 234 height 6
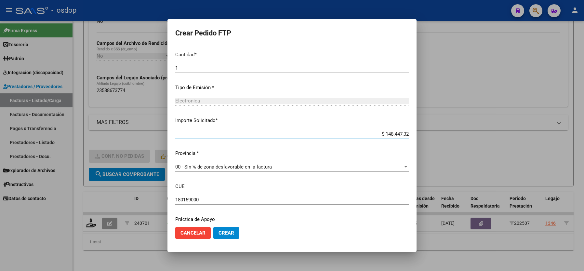
click at [386, 131] on input "$ 148.447,32" at bounding box center [292, 134] width 234 height 6
click at [404, 133] on input "$ 1.360,67" at bounding box center [292, 134] width 234 height 6
click at [400, 131] on input "$ 1.360,67" at bounding box center [292, 134] width 234 height 6
click at [405, 131] on input "$ 1.360,76" at bounding box center [292, 134] width 234 height 6
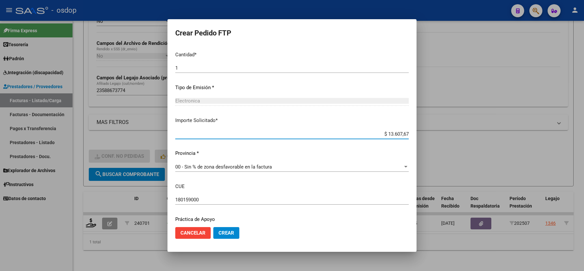
type input "$ 136.076,71"
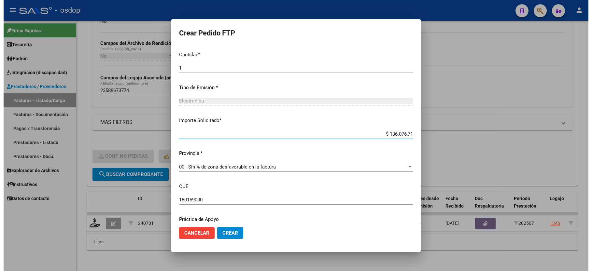
scroll to position [321, 0]
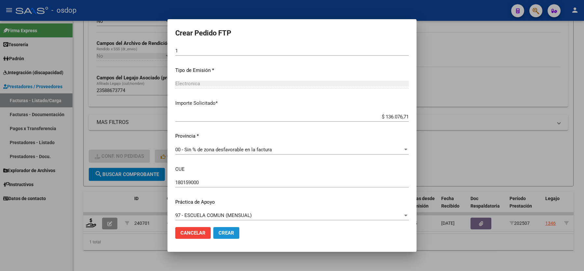
click at [220, 233] on span "Crear" at bounding box center [227, 233] width 16 height 6
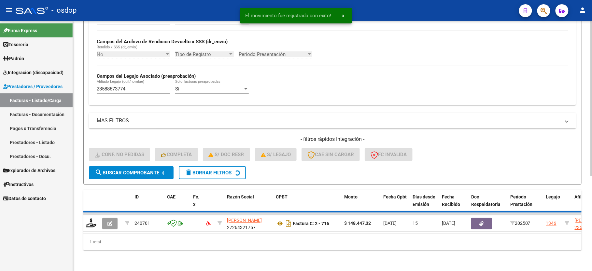
scroll to position [138, 0]
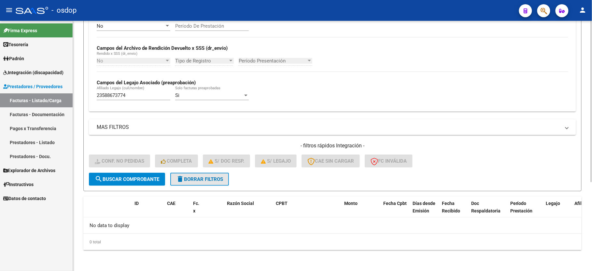
click at [194, 178] on span "delete Borrar Filtros" at bounding box center [199, 179] width 47 height 6
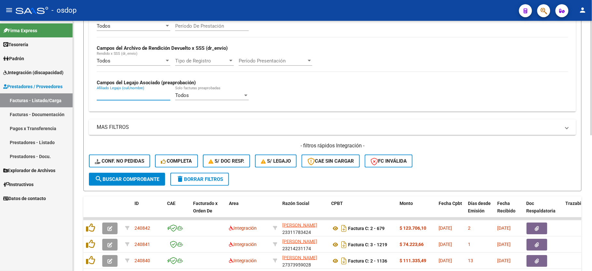
click at [129, 95] on input "Afiliado Legajo (cuil/nombre)" at bounding box center [134, 95] width 74 height 6
paste input "20538714551"
type input "20538714551"
click at [116, 176] on span "search Buscar Comprobante" at bounding box center [127, 179] width 64 height 6
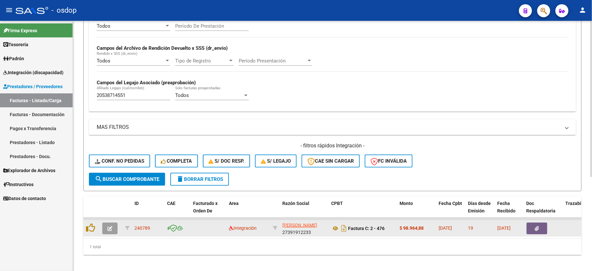
click at [110, 226] on icon "button" at bounding box center [109, 228] width 5 height 5
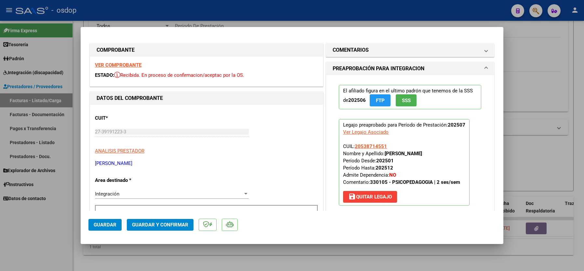
click at [112, 62] on strong "VER COMPROBANTE" at bounding box center [118, 65] width 47 height 6
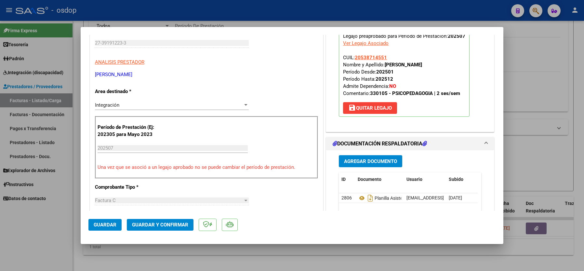
scroll to position [87, 0]
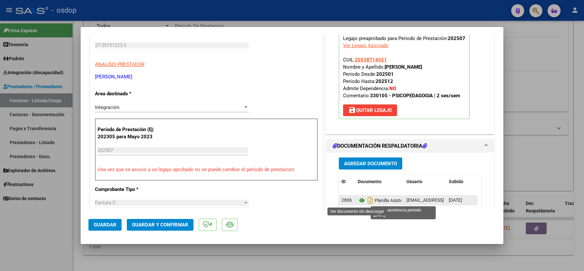
click at [358, 200] on icon at bounding box center [362, 201] width 8 height 8
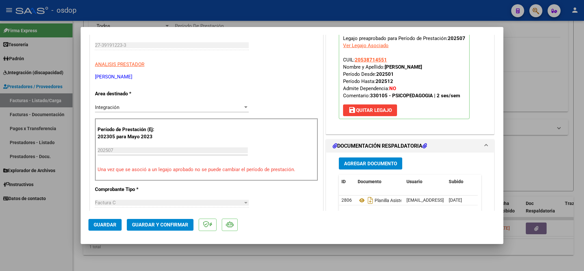
click at [159, 227] on span "Guardar y Confirmar" at bounding box center [160, 225] width 56 height 6
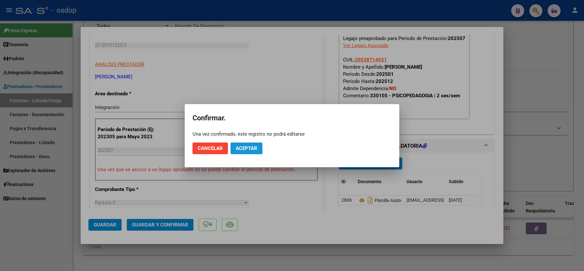
click at [239, 144] on button "Aceptar" at bounding box center [247, 149] width 32 height 12
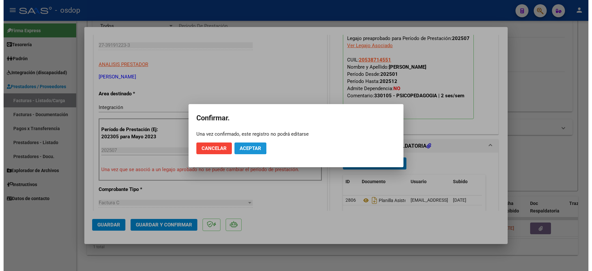
scroll to position [86, 0]
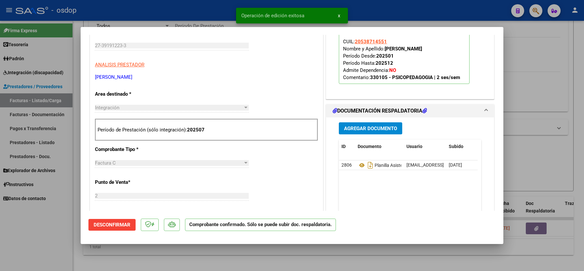
click at [61, 228] on div at bounding box center [292, 135] width 584 height 271
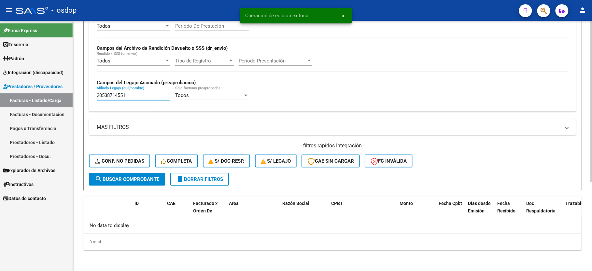
click at [114, 96] on input "20538714551" at bounding box center [134, 95] width 74 height 6
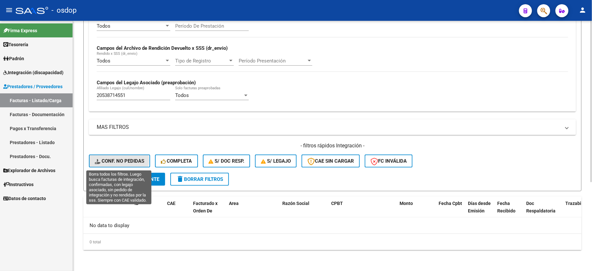
click at [117, 161] on span "Conf. no pedidas" at bounding box center [119, 161] width 49 height 6
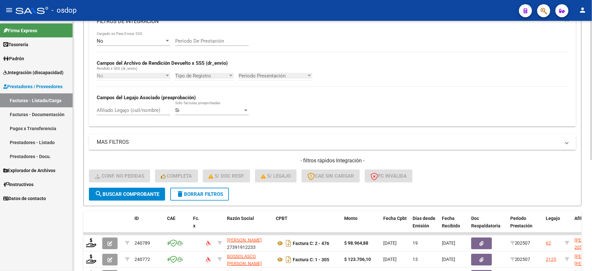
scroll to position [138, 0]
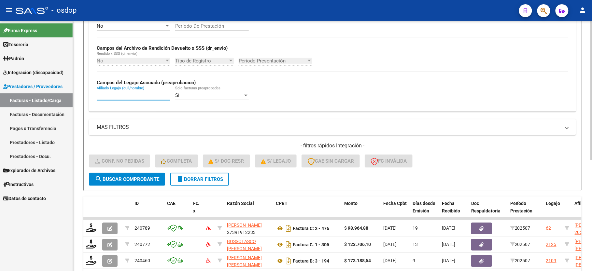
click at [116, 97] on input "Afiliado Legajo (cuil/nombre)" at bounding box center [134, 95] width 74 height 6
paste input "20538714551"
type input "20538714551"
click at [137, 181] on span "search Buscar Comprobante" at bounding box center [127, 179] width 64 height 6
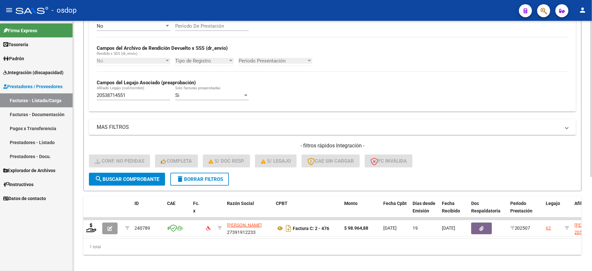
scroll to position [150, 0]
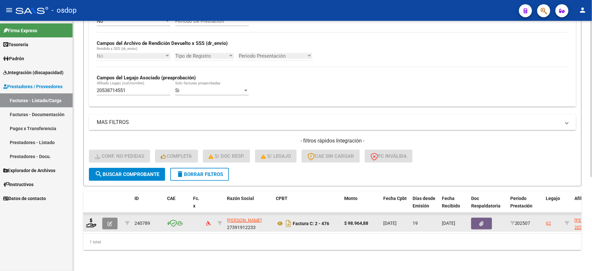
click at [109, 221] on icon "button" at bounding box center [109, 223] width 5 height 5
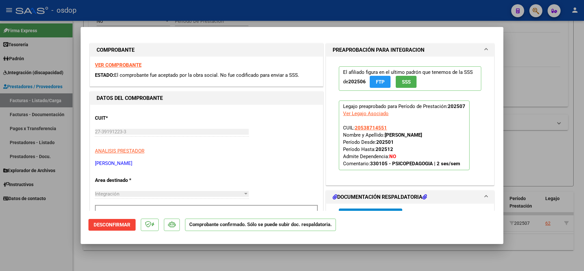
click at [370, 114] on div "Ver Legajo Asociado" at bounding box center [366, 113] width 46 height 7
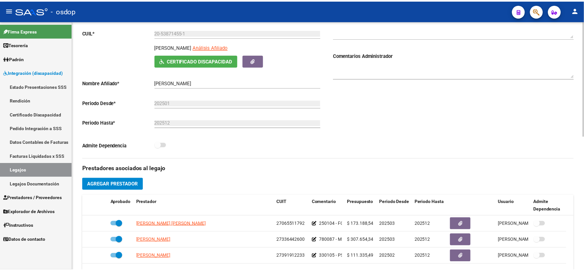
scroll to position [217, 0]
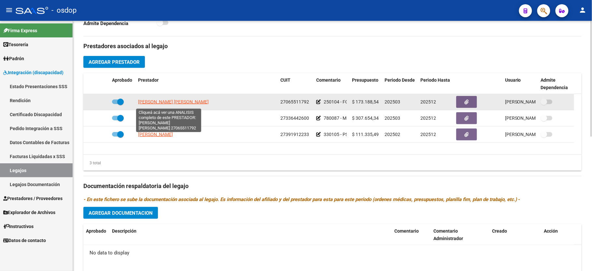
click at [177, 102] on span "MENENDEZ MARIA SUSANA" at bounding box center [173, 101] width 71 height 5
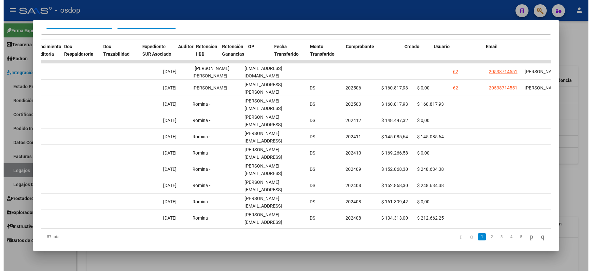
scroll to position [0, 0]
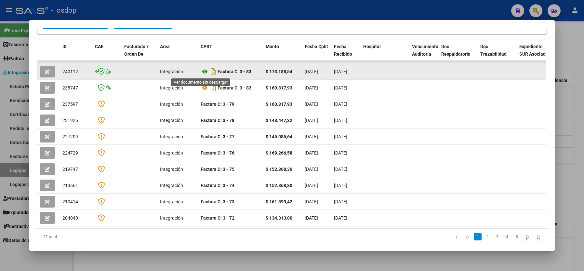
click at [202, 70] on icon at bounding box center [205, 72] width 8 height 8
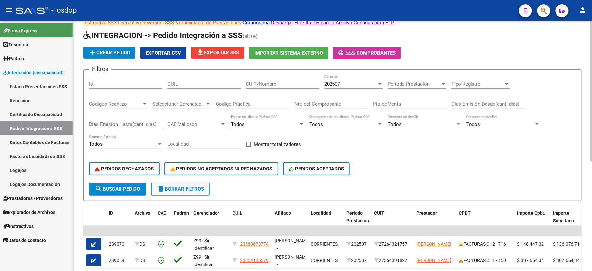
scroll to position [64, 0]
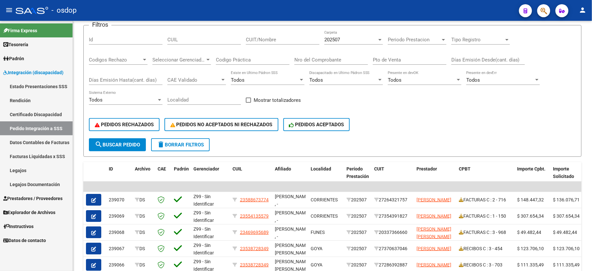
click at [38, 201] on span "Prestadores / Proveedores" at bounding box center [32, 198] width 59 height 7
click at [28, 197] on span "Prestadores / Proveedores" at bounding box center [32, 198] width 59 height 7
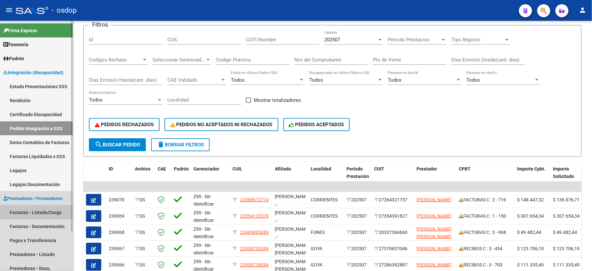
click at [37, 208] on link "Facturas - Listado/Carga" at bounding box center [36, 212] width 73 height 14
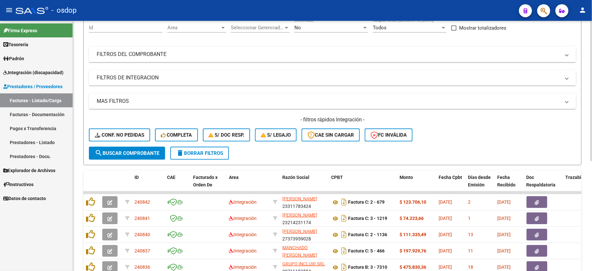
scroll to position [64, 0]
click at [124, 78] on mat-panel-title "FILTROS DE INTEGRACION" at bounding box center [328, 77] width 463 height 7
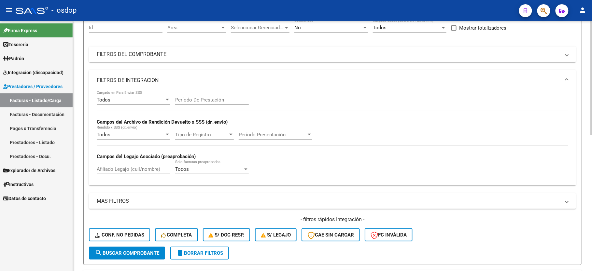
click at [112, 227] on div "- filtros rápidos Integración - Conf. no pedidas Completa S/ Doc Resp. S/ legaj…" at bounding box center [332, 231] width 487 height 31
click at [112, 235] on span "Conf. no pedidas" at bounding box center [119, 235] width 49 height 6
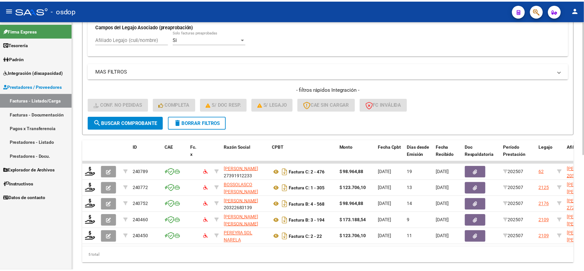
scroll to position [215, 0]
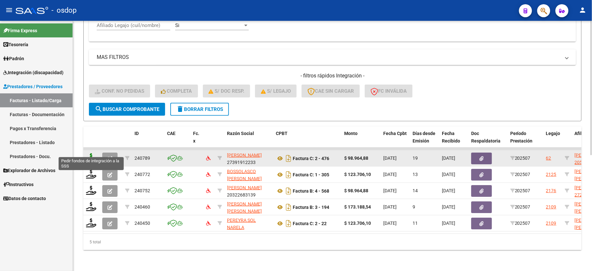
click at [90, 153] on icon at bounding box center [91, 157] width 10 height 9
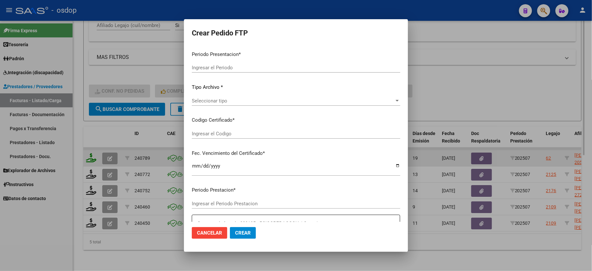
type input "202507"
type input "$ 98.964,88"
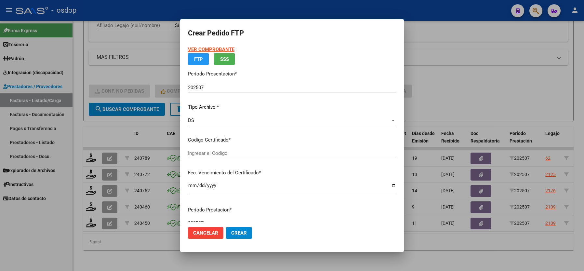
type input "3703502953"
type input "2028-10-19"
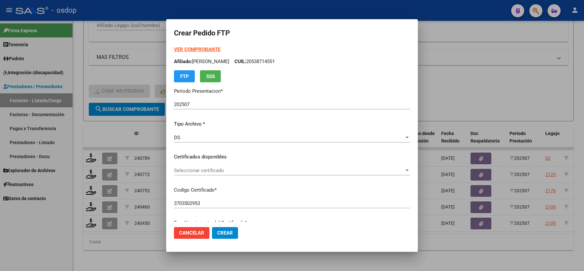
click at [185, 168] on span "Seleccionar certificado" at bounding box center [289, 171] width 230 height 6
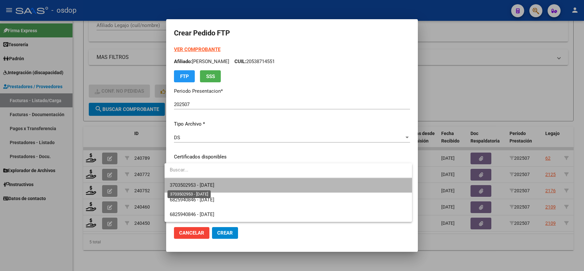
click at [185, 185] on span "3703502953 - 2028-10-19" at bounding box center [192, 185] width 45 height 6
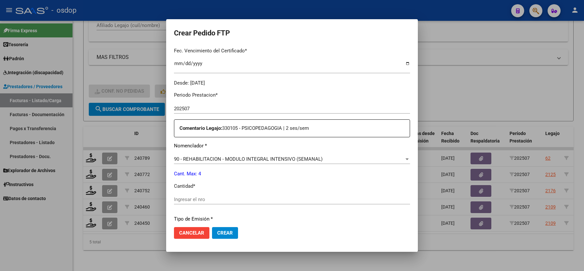
scroll to position [173, 0]
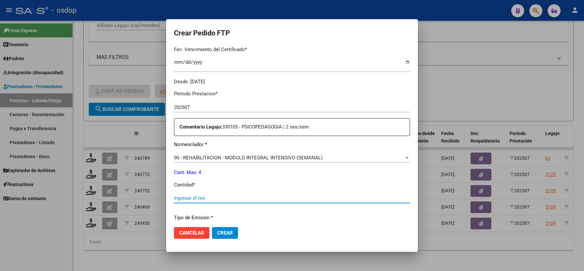
click at [184, 196] on input "Ingresar el nro" at bounding box center [292, 198] width 236 height 6
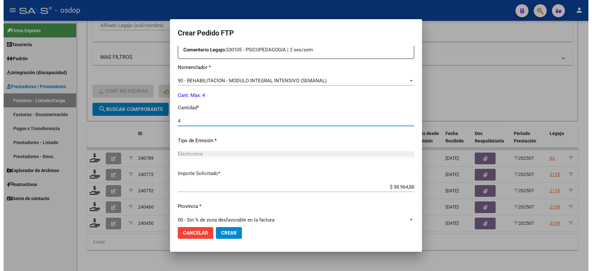
scroll to position [255, 0]
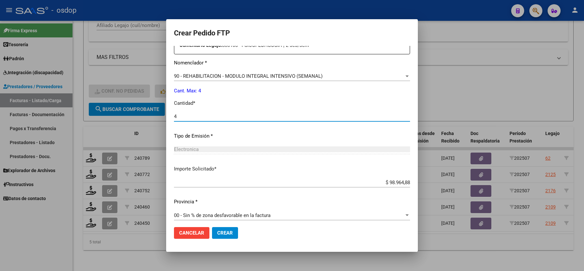
type input "4"
click at [218, 230] on span "Crear" at bounding box center [225, 233] width 16 height 6
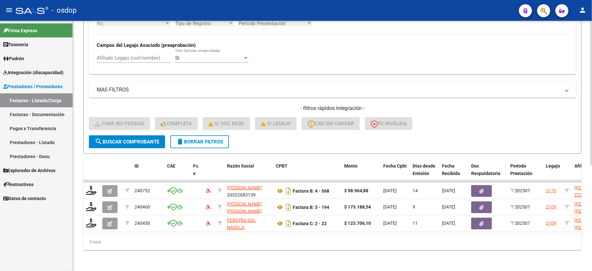
scroll to position [183, 0]
click at [142, 55] on input "Afiliado Legajo (cuil/nombre)" at bounding box center [134, 58] width 74 height 6
paste input "20576212403"
type input "20576212403"
click at [133, 139] on span "search Buscar Comprobante" at bounding box center [127, 142] width 64 height 6
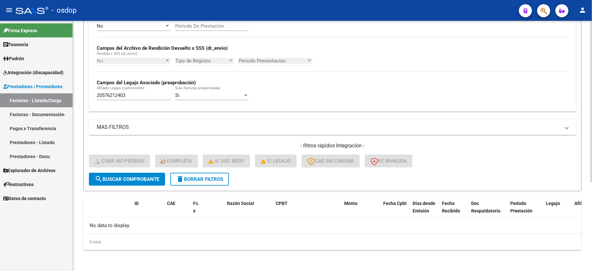
scroll to position [138, 0]
click at [190, 179] on span "delete Borrar Filtros" at bounding box center [199, 179] width 47 height 6
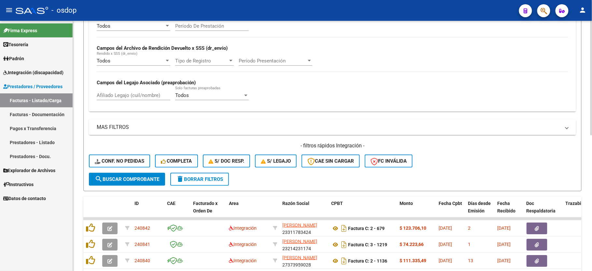
click at [133, 94] on input "Afiliado Legajo (cuil/nombre)" at bounding box center [134, 95] width 74 height 6
paste input "20576212403"
type input "20576212403"
click at [129, 179] on span "search Buscar Comprobante" at bounding box center [127, 179] width 64 height 6
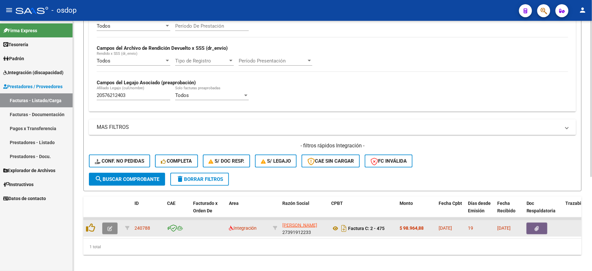
click at [110, 226] on icon "button" at bounding box center [109, 228] width 5 height 5
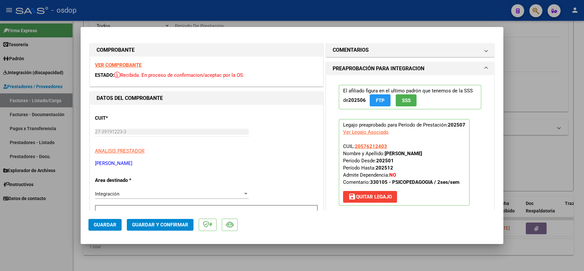
click at [116, 63] on strong "VER COMPROBANTE" at bounding box center [118, 65] width 47 height 6
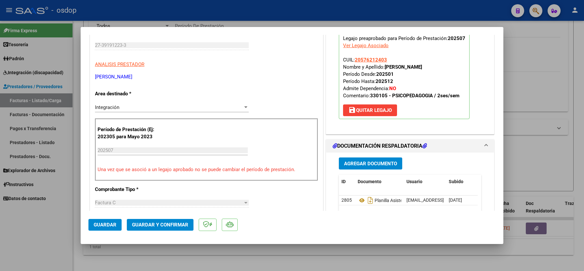
scroll to position [130, 0]
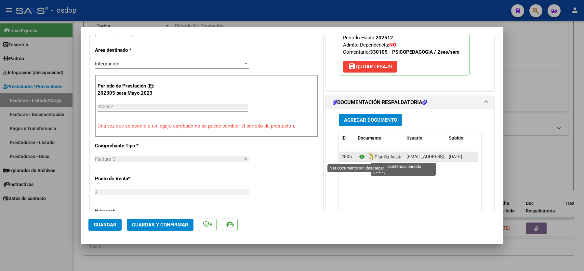
click at [358, 157] on icon at bounding box center [362, 157] width 8 height 8
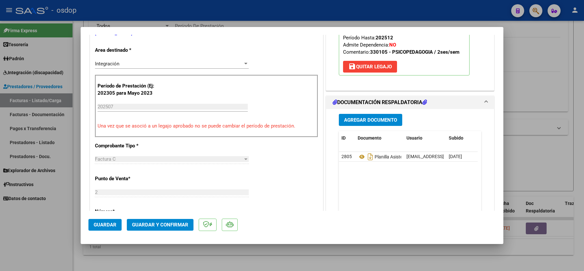
click at [158, 223] on span "Guardar y Confirmar" at bounding box center [160, 225] width 56 height 6
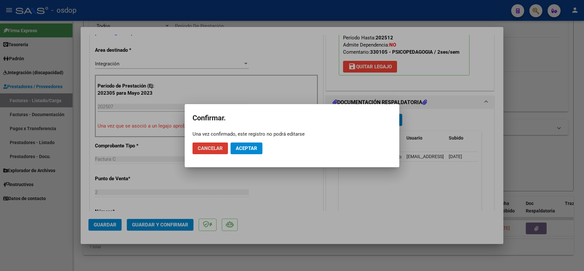
click at [245, 148] on span "Aceptar" at bounding box center [246, 148] width 21 height 6
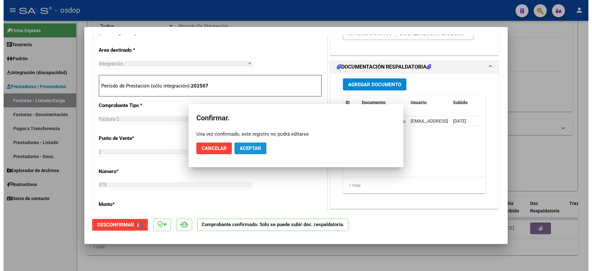
scroll to position [129, 0]
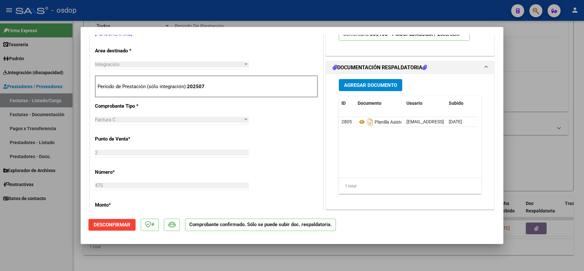
click at [68, 241] on div at bounding box center [292, 135] width 584 height 271
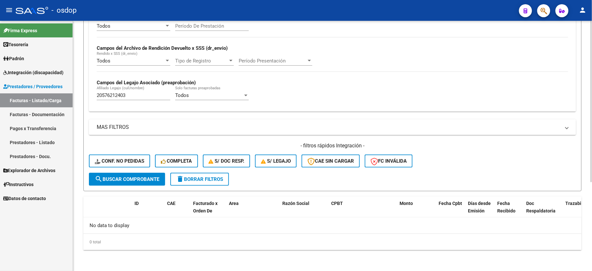
click at [118, 95] on input "20576212403" at bounding box center [134, 95] width 74 height 6
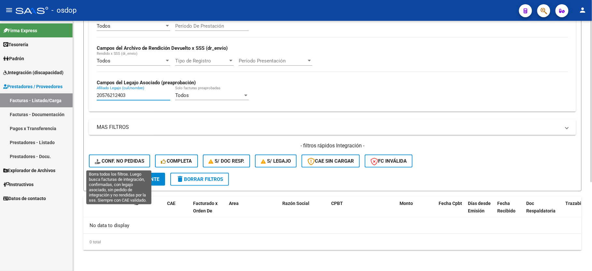
click at [108, 162] on span "Conf. no pedidas" at bounding box center [119, 161] width 49 height 6
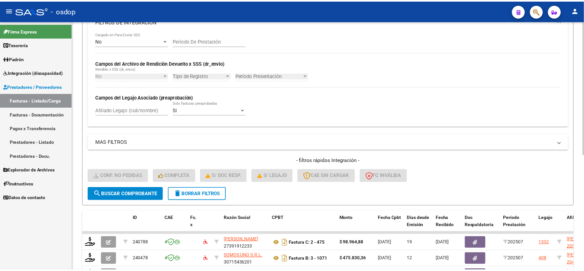
scroll to position [138, 0]
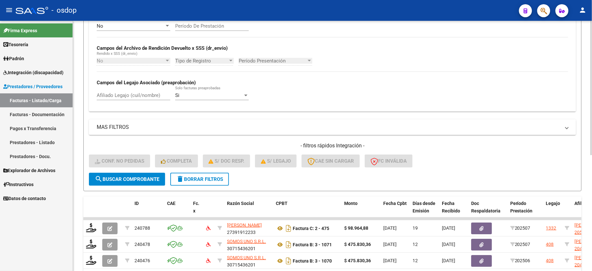
click at [116, 91] on div "Afiliado Legajo (cuil/nombre)" at bounding box center [134, 93] width 74 height 14
paste input "20576212403"
type input "20576212403"
click at [139, 184] on button "search Buscar Comprobante" at bounding box center [127, 179] width 76 height 13
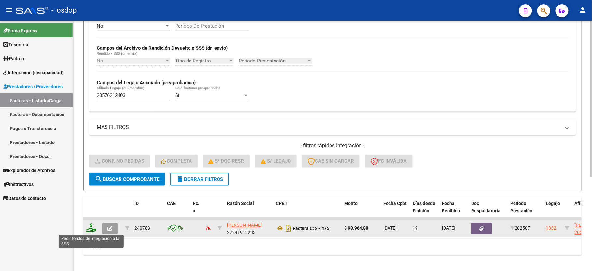
click at [90, 225] on icon at bounding box center [91, 227] width 10 height 9
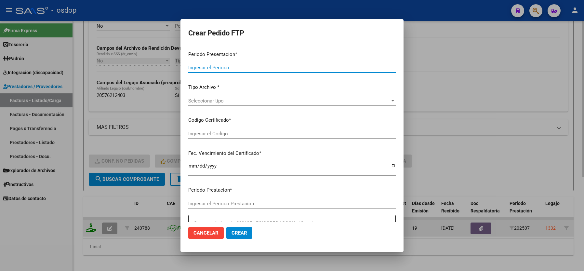
type input "202507"
type input "$ 98.964,88"
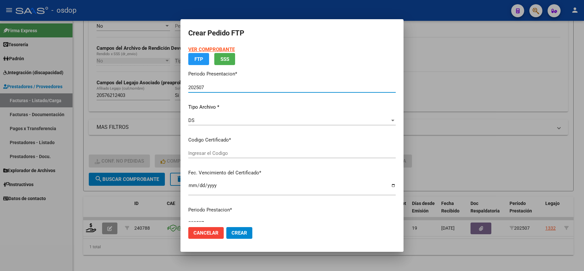
type input "2919356598"
type input "2028-06-03"
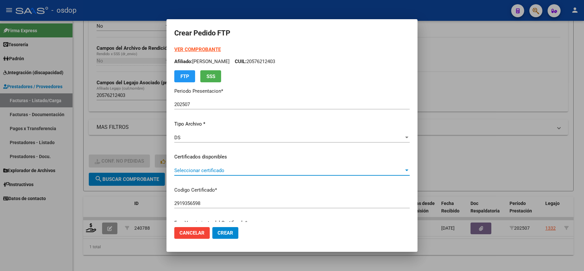
click at [186, 172] on span "Seleccionar certificado" at bounding box center [289, 171] width 230 height 6
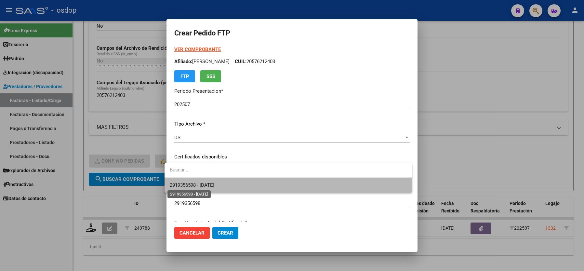
click at [191, 184] on span "2919356598 - 2028-06-03" at bounding box center [192, 185] width 45 height 6
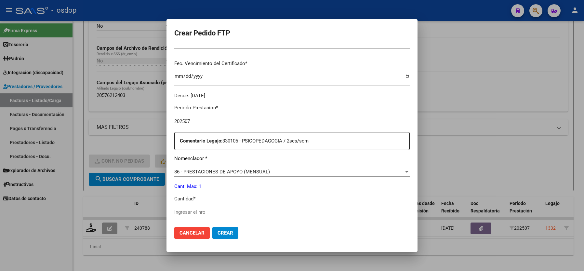
scroll to position [173, 0]
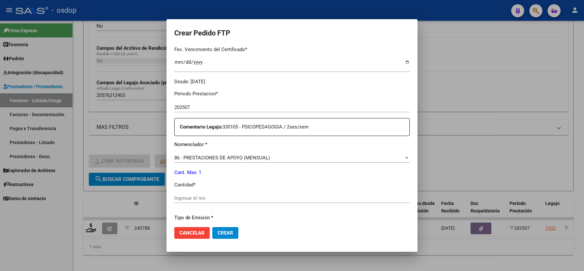
click at [186, 195] on input "Ingresar el nro" at bounding box center [292, 198] width 236 height 6
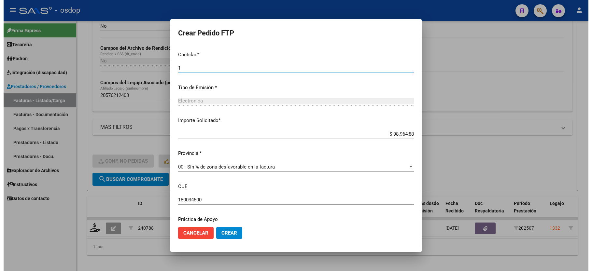
scroll to position [321, 0]
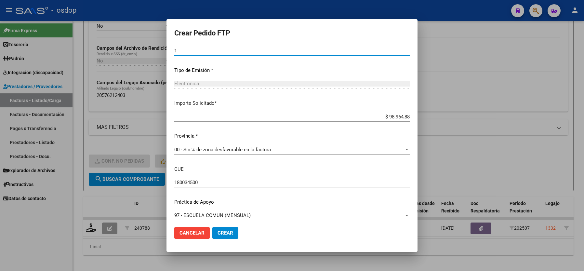
type input "1"
click at [221, 234] on span "Crear" at bounding box center [226, 233] width 16 height 6
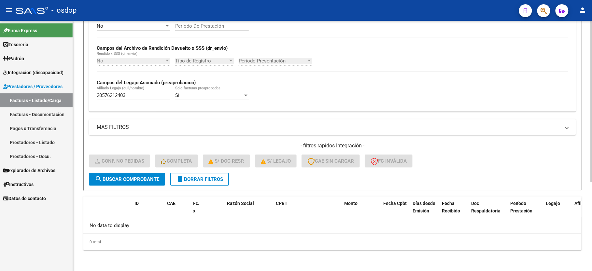
click at [199, 182] on button "delete Borrar Filtros" at bounding box center [199, 179] width 59 height 13
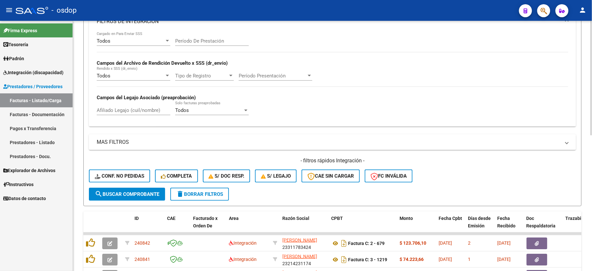
scroll to position [138, 0]
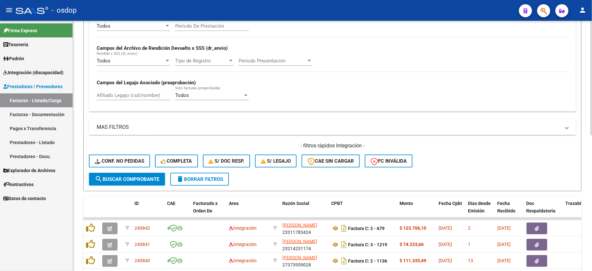
click at [120, 88] on div "Afiliado Legajo (cuil/nombre)" at bounding box center [134, 93] width 74 height 14
click at [120, 94] on input "Afiliado Legajo (cuil/nombre)" at bounding box center [134, 95] width 74 height 6
paste input "20567312314"
type input "20567312314"
click at [138, 180] on span "search Buscar Comprobante" at bounding box center [127, 179] width 64 height 6
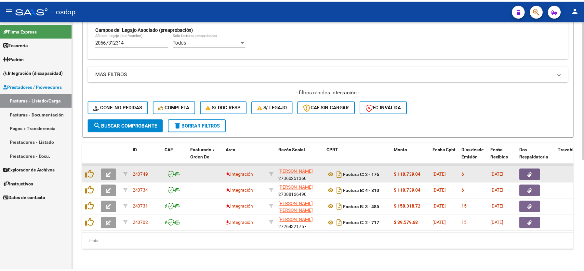
scroll to position [199, 0]
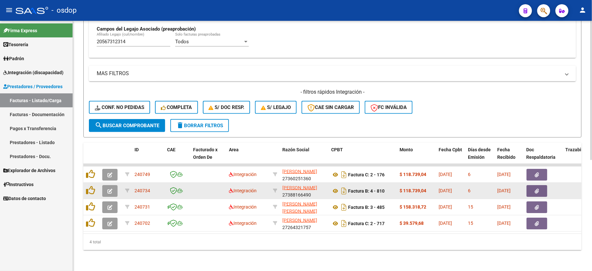
click at [108, 189] on icon "button" at bounding box center [109, 191] width 5 height 5
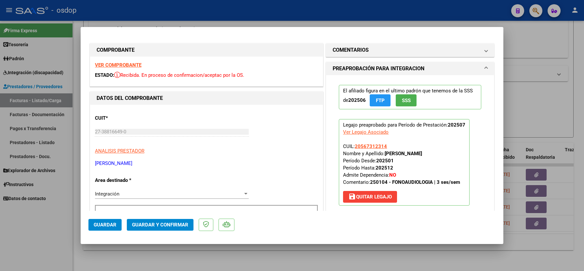
click at [123, 61] on div "VER COMPROBANTE ESTADO: Recibida. En proceso de confirmacion/aceptac por la OS." at bounding box center [206, 72] width 233 height 30
click at [115, 63] on strong "VER COMPROBANTE" at bounding box center [118, 65] width 47 height 6
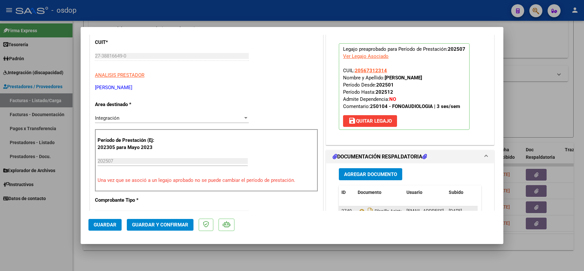
scroll to position [130, 0]
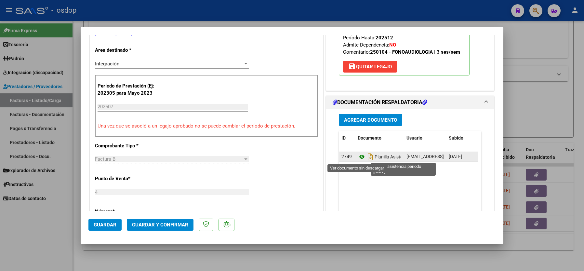
click at [360, 157] on icon at bounding box center [362, 157] width 8 height 8
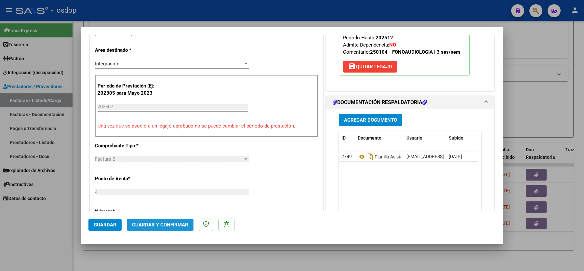
click at [161, 225] on span "Guardar y Confirmar" at bounding box center [160, 225] width 56 height 6
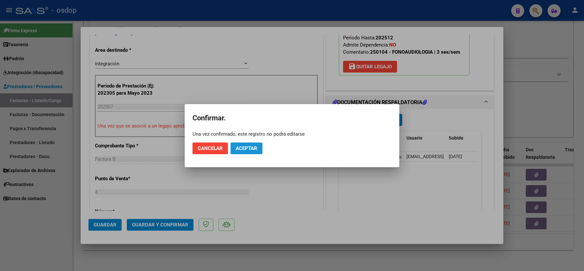
click at [247, 147] on span "Aceptar" at bounding box center [246, 148] width 21 height 6
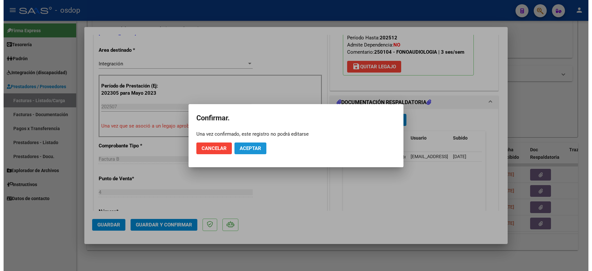
scroll to position [129, 0]
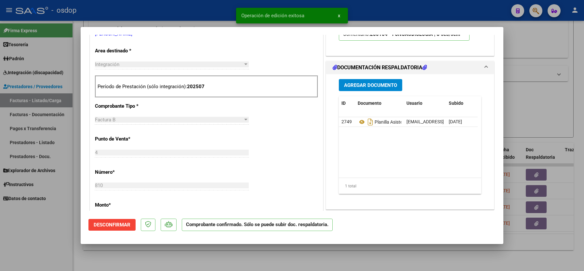
drag, startPoint x: 52, startPoint y: 242, endPoint x: 61, endPoint y: 244, distance: 9.3
click at [61, 244] on div at bounding box center [292, 135] width 584 height 271
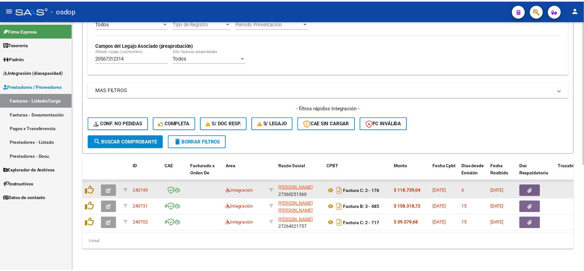
scroll to position [183, 0]
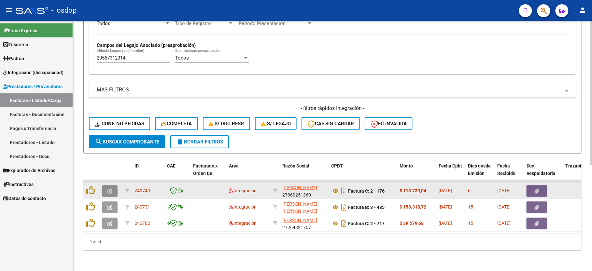
click at [104, 185] on button "button" at bounding box center [109, 191] width 15 height 12
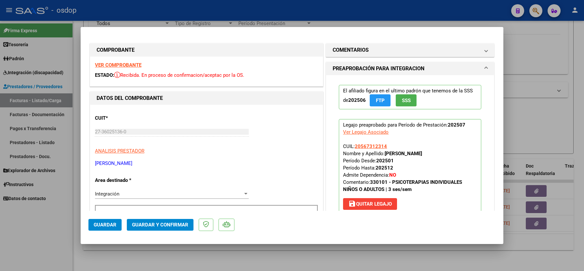
click at [103, 67] on strong "VER COMPROBANTE" at bounding box center [118, 65] width 47 height 6
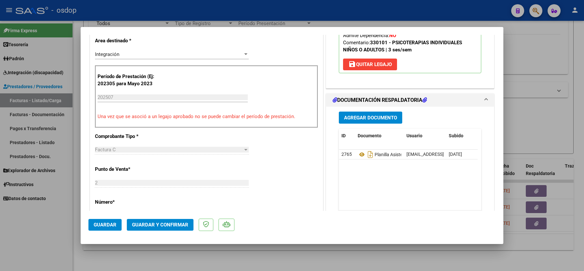
scroll to position [173, 0]
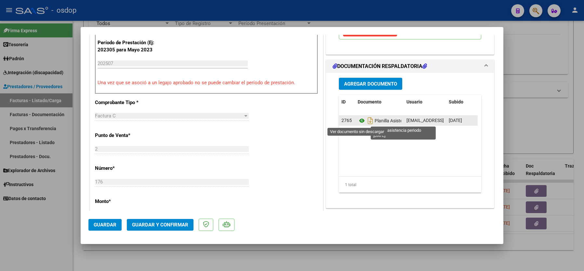
click at [359, 121] on icon at bounding box center [362, 121] width 8 height 8
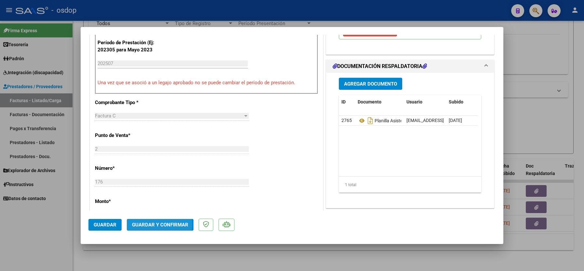
click at [152, 225] on span "Guardar y Confirmar" at bounding box center [160, 225] width 56 height 6
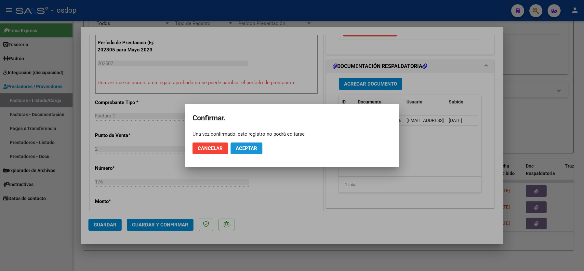
click at [249, 145] on span "Aceptar" at bounding box center [246, 148] width 21 height 6
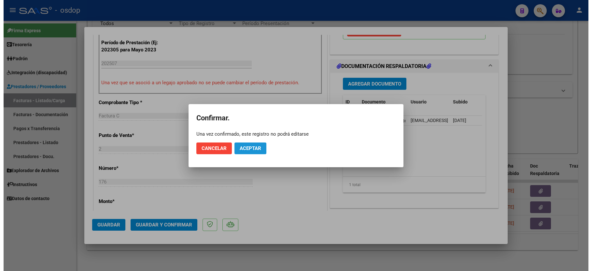
scroll to position [296, 0]
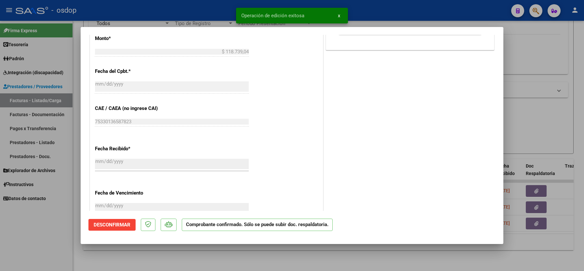
click at [58, 237] on div at bounding box center [292, 135] width 584 height 271
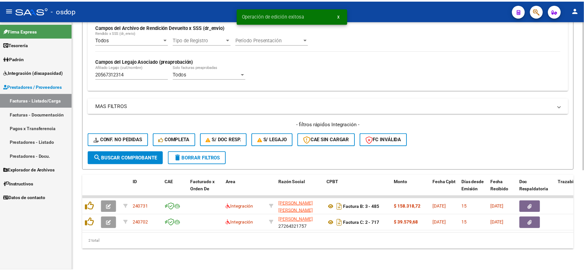
scroll to position [167, 0]
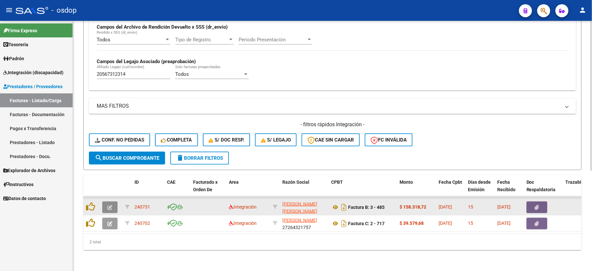
click at [112, 201] on button "button" at bounding box center [109, 207] width 15 height 12
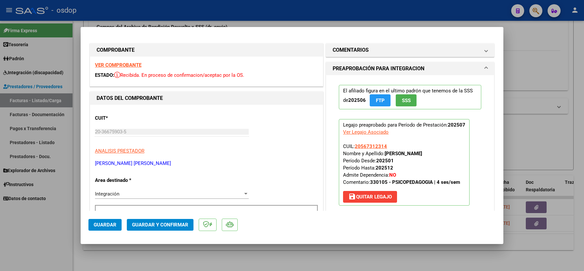
click at [120, 65] on strong "VER COMPROBANTE" at bounding box center [118, 65] width 47 height 6
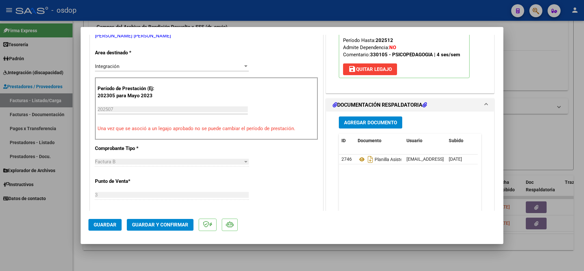
scroll to position [130, 0]
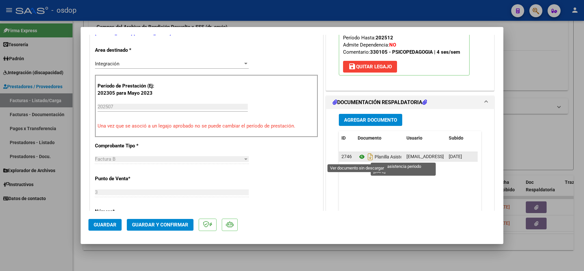
click at [358, 157] on icon at bounding box center [362, 157] width 8 height 8
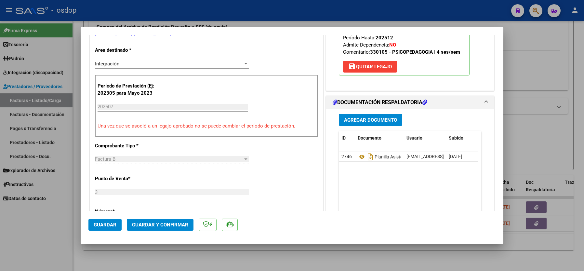
click at [166, 232] on mat-dialog-actions "Guardar Guardar y Confirmar" at bounding box center [291, 224] width 407 height 26
click at [160, 224] on span "Guardar y Confirmar" at bounding box center [160, 225] width 56 height 6
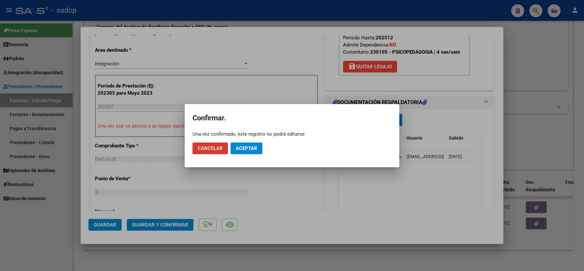
click at [234, 146] on button "Aceptar" at bounding box center [247, 149] width 32 height 12
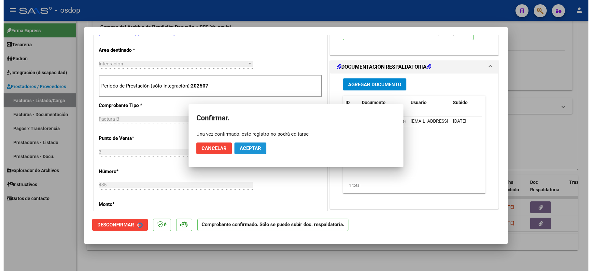
scroll to position [129, 0]
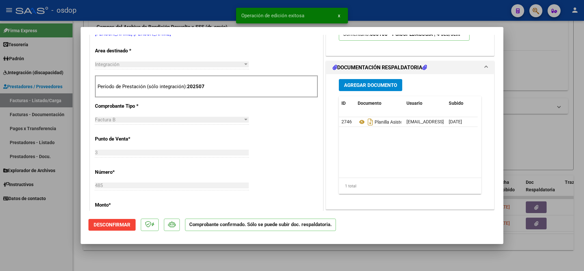
click at [53, 244] on div at bounding box center [292, 135] width 584 height 271
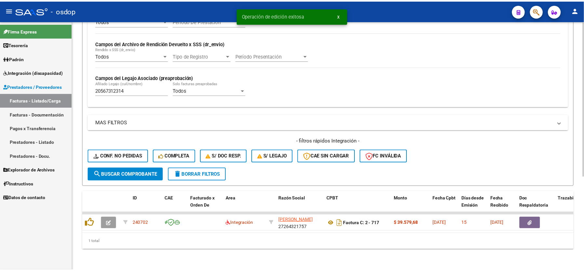
scroll to position [150, 0]
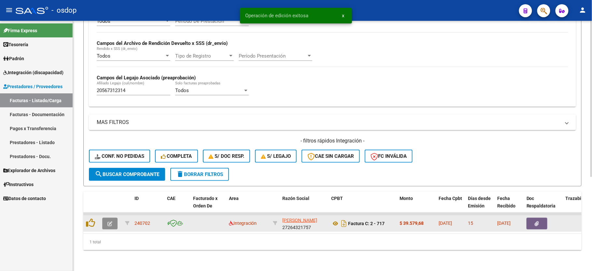
click at [107, 218] on button "button" at bounding box center [109, 224] width 15 height 12
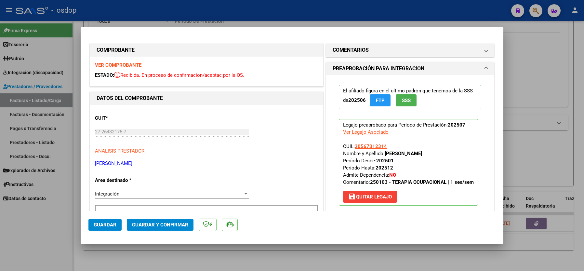
click at [119, 64] on strong "VER COMPROBANTE" at bounding box center [118, 65] width 47 height 6
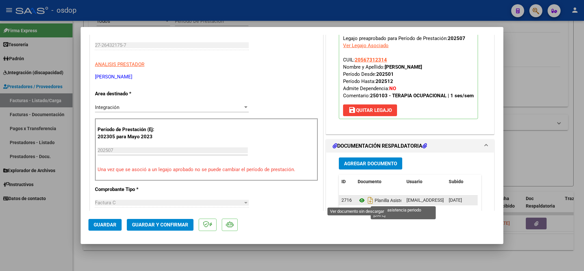
click at [358, 200] on icon at bounding box center [362, 201] width 8 height 8
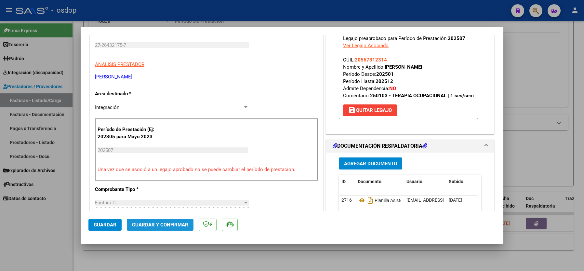
click at [160, 227] on span "Guardar y Confirmar" at bounding box center [160, 225] width 56 height 6
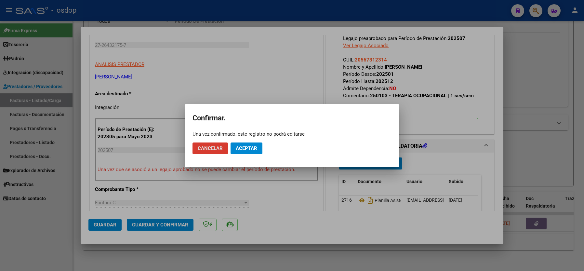
click at [245, 152] on button "Aceptar" at bounding box center [247, 149] width 32 height 12
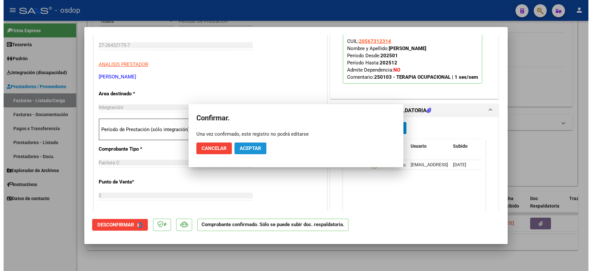
scroll to position [86, 0]
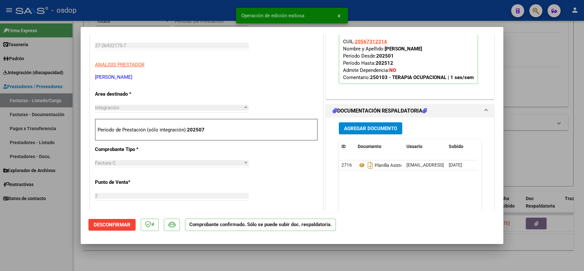
click at [49, 245] on div at bounding box center [292, 135] width 584 height 271
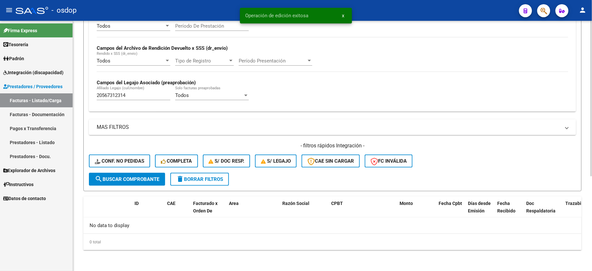
scroll to position [138, 0]
click at [109, 98] on input "20567312314" at bounding box center [134, 95] width 74 height 6
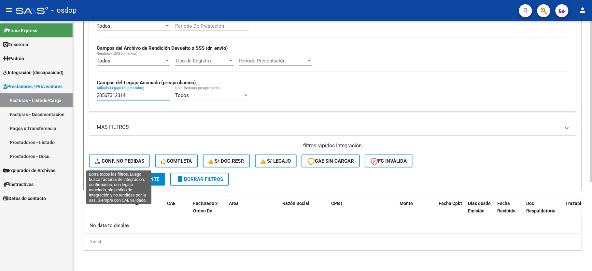
click at [114, 160] on span "Conf. no pedidas" at bounding box center [119, 161] width 49 height 6
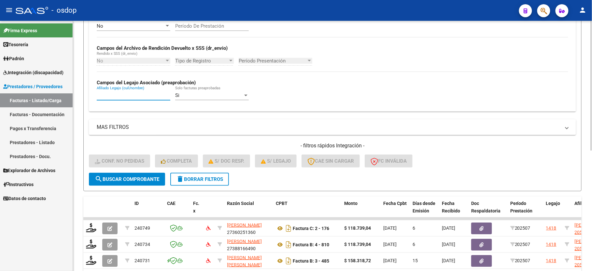
click at [123, 97] on input "Afiliado Legajo (cuil/nombre)" at bounding box center [134, 95] width 74 height 6
paste input "20567312314"
type input "20567312314"
click at [132, 182] on span "search Buscar Comprobante" at bounding box center [127, 179] width 64 height 6
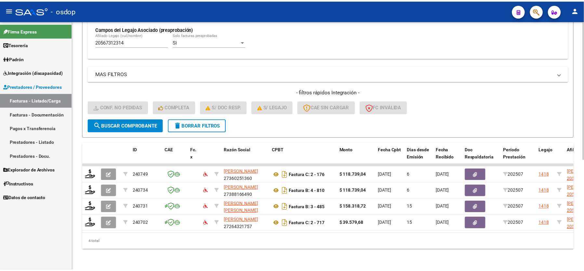
scroll to position [199, 0]
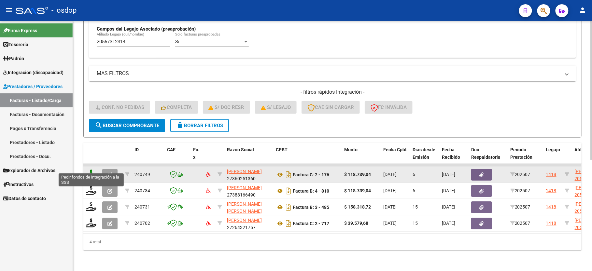
click at [89, 170] on icon at bounding box center [91, 174] width 10 height 9
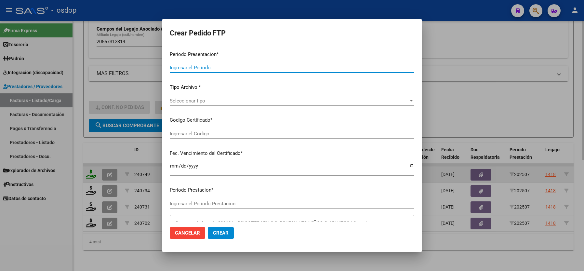
type input "202507"
type input "$ 118.739,04"
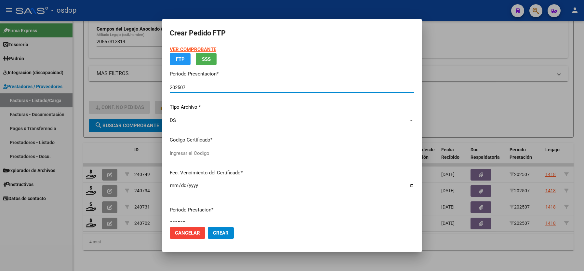
type input "654665481"
type input "2029-01-07"
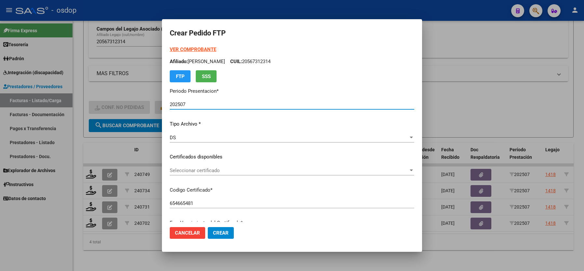
click at [192, 176] on div "Seleccionar certificado Seleccionar certificado" at bounding box center [292, 174] width 245 height 16
click at [192, 173] on div "Seleccionar certificado Seleccionar certificado" at bounding box center [292, 171] width 245 height 10
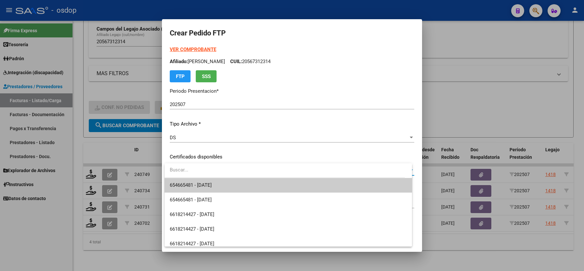
click at [195, 180] on span "654665481 - 2029-01-07" at bounding box center [288, 185] width 237 height 15
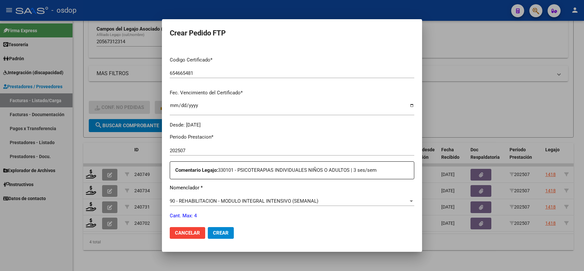
scroll to position [173, 0]
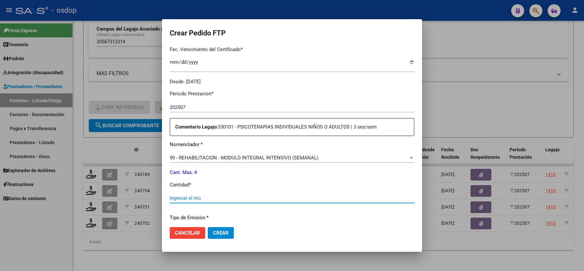
click at [186, 195] on input "Ingresar el nro" at bounding box center [292, 198] width 245 height 6
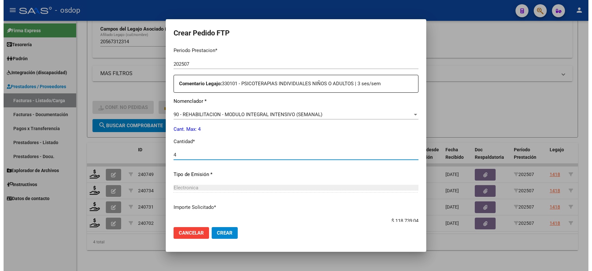
scroll to position [255, 0]
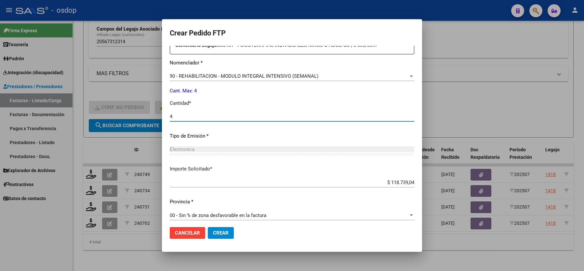
type input "4"
click at [219, 232] on span "Crear" at bounding box center [221, 233] width 16 height 6
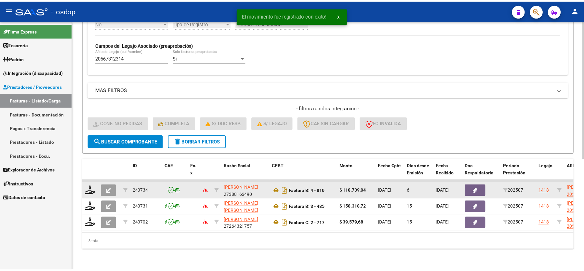
scroll to position [183, 0]
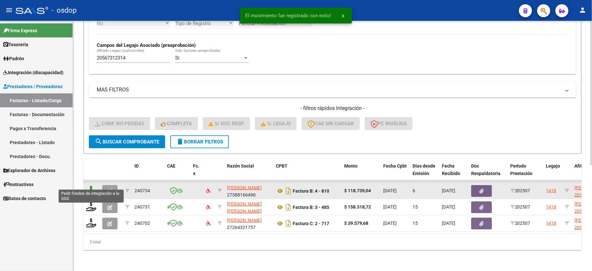
click at [92, 186] on icon at bounding box center [91, 190] width 10 height 9
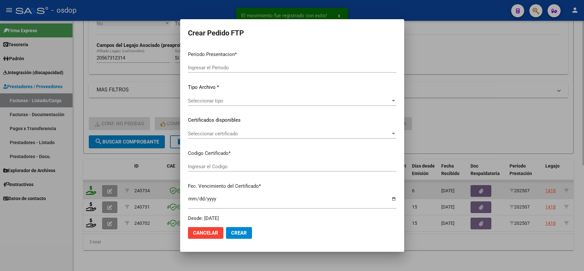
type input "202507"
type input "$ 118.739,04"
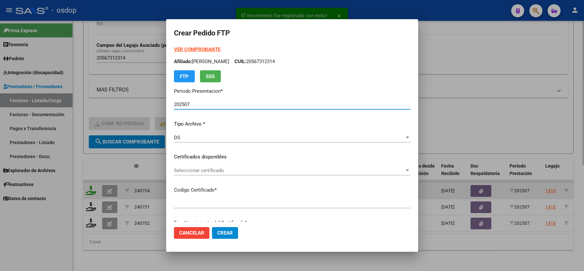
type input "654665481"
type input "2029-01-07"
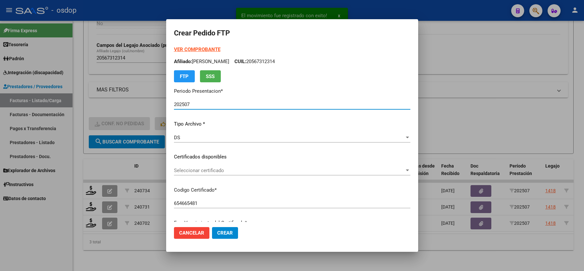
click at [202, 168] on span "Seleccionar certificado" at bounding box center [289, 171] width 231 height 6
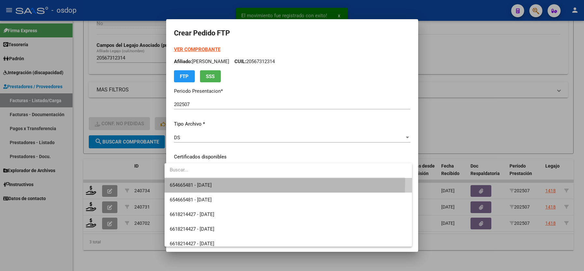
click at [203, 181] on span "654665481 - 2029-01-07" at bounding box center [288, 185] width 237 height 15
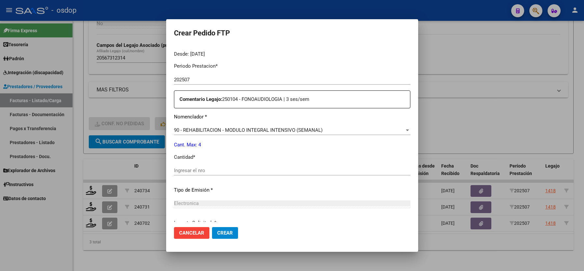
scroll to position [217, 0]
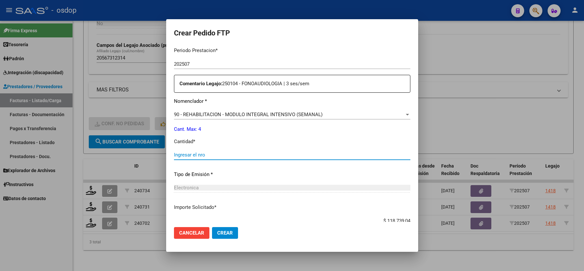
click at [202, 153] on input "Ingresar el nro" at bounding box center [292, 155] width 237 height 6
type input "4"
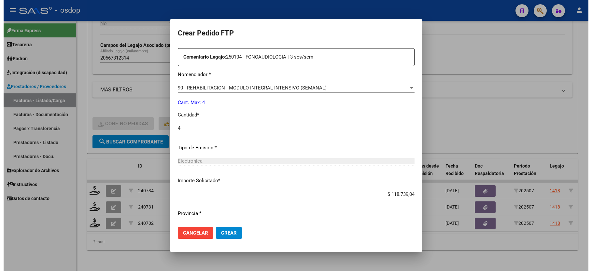
scroll to position [255, 0]
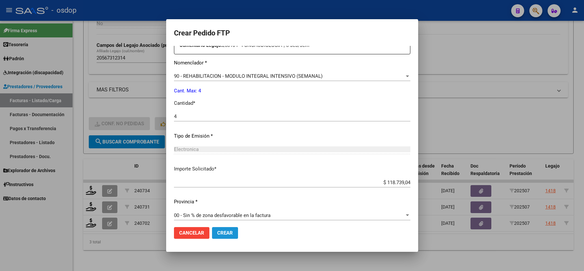
click at [226, 230] on span "Crear" at bounding box center [225, 233] width 16 height 6
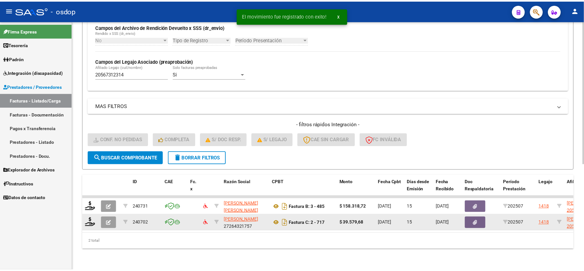
scroll to position [167, 0]
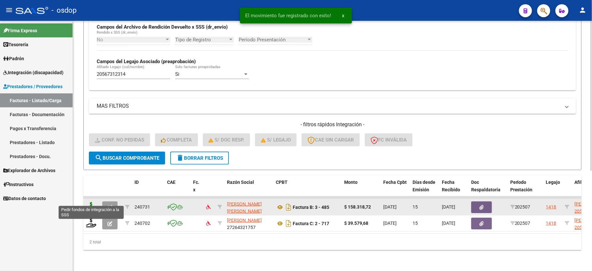
click at [90, 202] on icon at bounding box center [91, 206] width 10 height 9
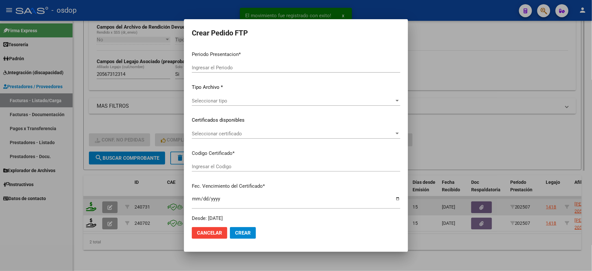
type input "202507"
type input "$ 158.318,72"
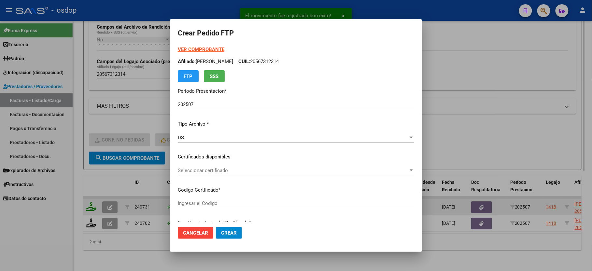
type input "654665481"
type input "2029-01-07"
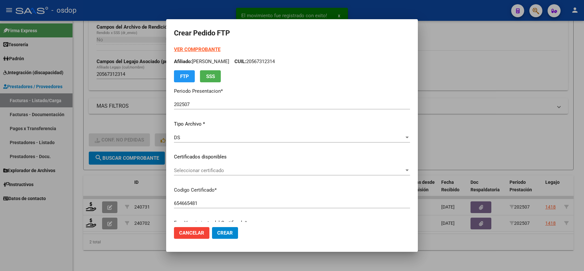
click at [191, 174] on div "Seleccionar certificado Seleccionar certificado" at bounding box center [292, 171] width 236 height 10
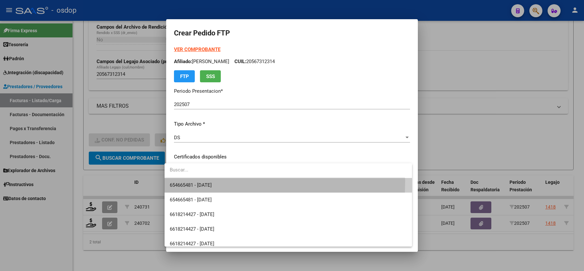
click at [203, 181] on span "654665481 - 2029-01-07" at bounding box center [288, 185] width 237 height 15
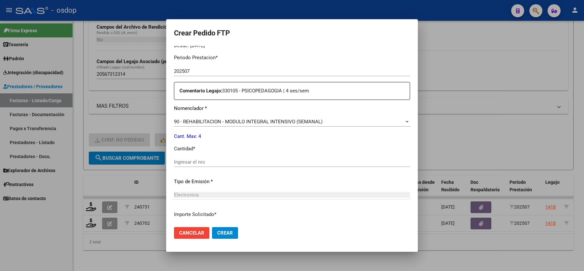
scroll to position [217, 0]
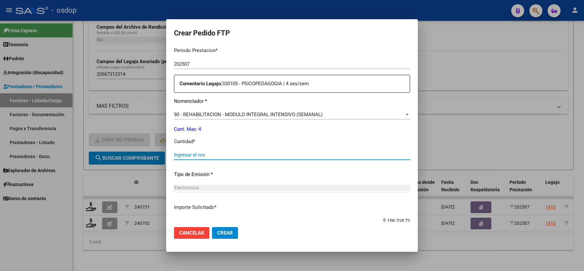
click at [197, 152] on input "Ingresar el nro" at bounding box center [292, 155] width 236 height 6
type input "4"
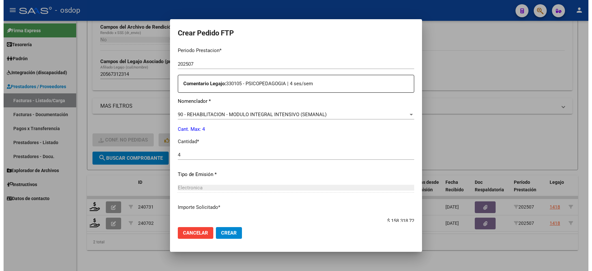
scroll to position [255, 0]
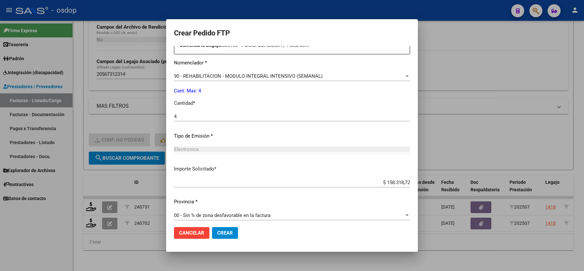
click at [215, 225] on mat-dialog-actions "Cancelar Crear" at bounding box center [292, 233] width 236 height 22
click at [217, 232] on span "Crear" at bounding box center [225, 233] width 16 height 6
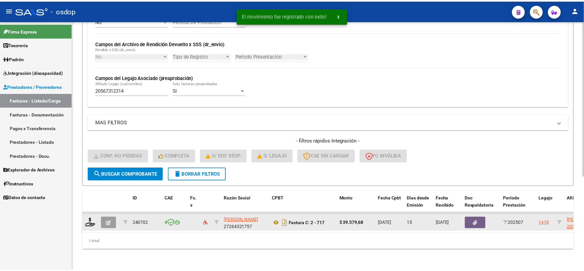
scroll to position [150, 0]
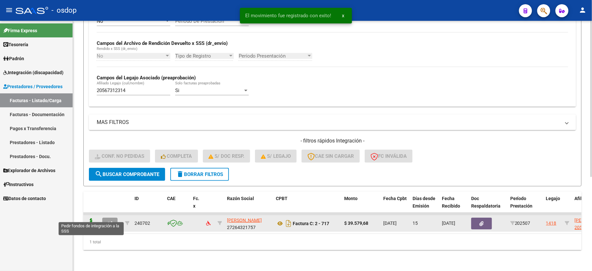
click at [91, 218] on icon at bounding box center [91, 222] width 10 height 9
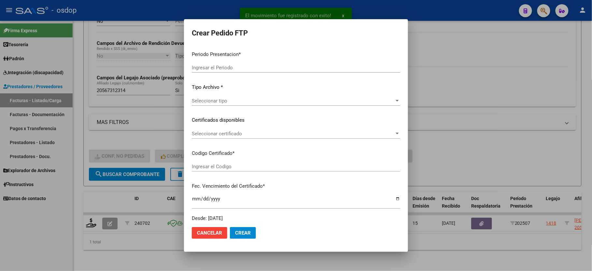
type input "202507"
type input "$ 39.579,68"
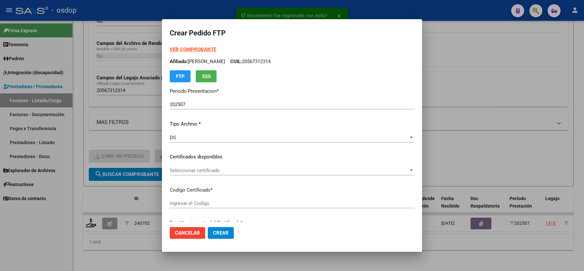
type input "654665481"
type input "2029-01-07"
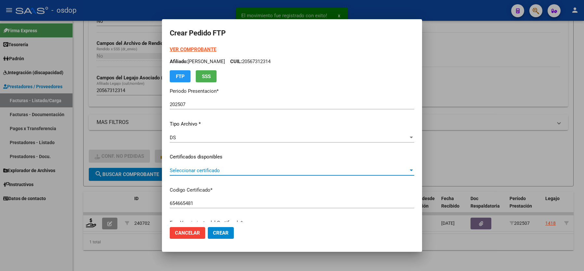
click at [198, 168] on span "Seleccionar certificado" at bounding box center [289, 171] width 239 height 6
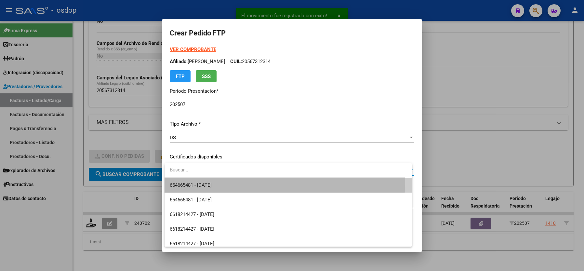
click at [199, 180] on span "654665481 - 2029-01-07" at bounding box center [288, 185] width 237 height 15
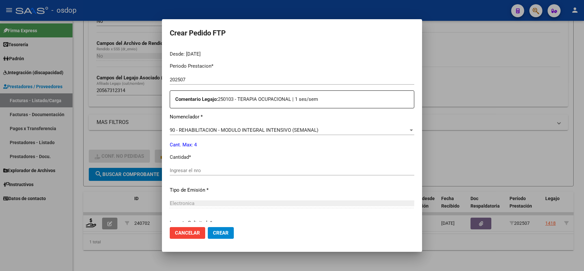
scroll to position [217, 0]
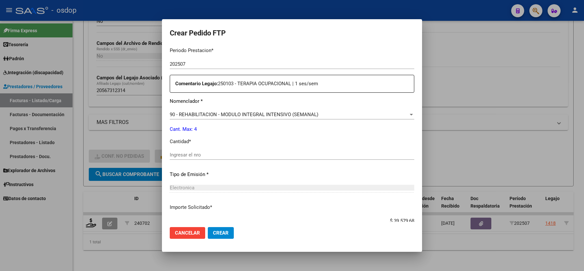
click at [196, 150] on div "Ingresar el nro" at bounding box center [292, 155] width 245 height 10
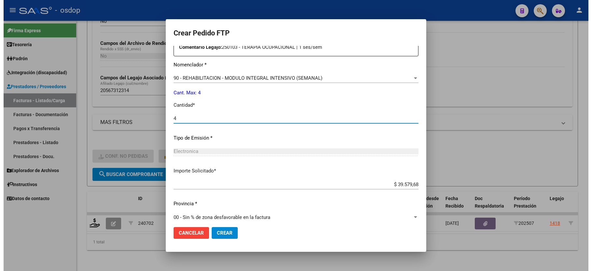
scroll to position [255, 0]
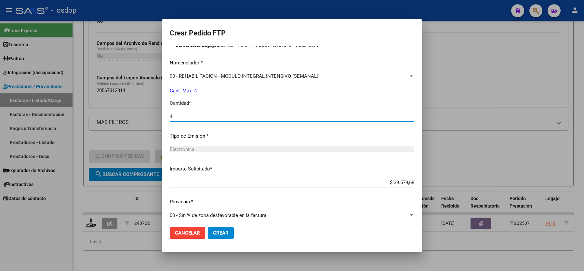
type input "4"
click at [221, 232] on span "Crear" at bounding box center [221, 233] width 16 height 6
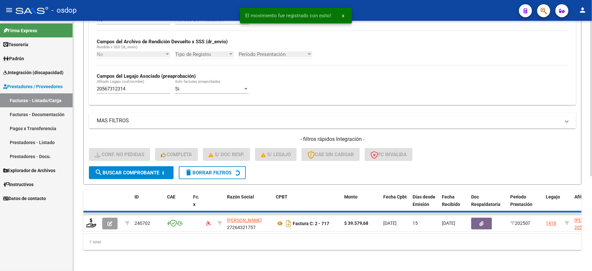
scroll to position [138, 0]
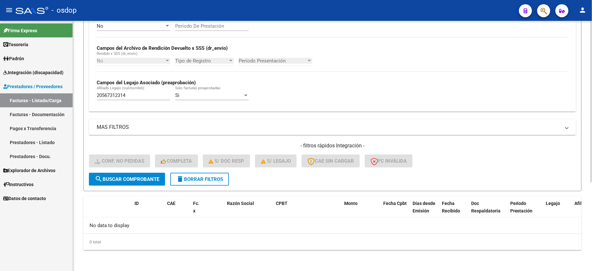
click at [197, 179] on span "delete Borrar Filtros" at bounding box center [199, 179] width 47 height 6
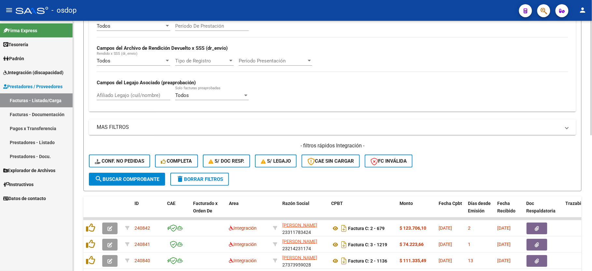
click at [115, 94] on input "Afiliado Legajo (cuil/nombre)" at bounding box center [134, 95] width 74 height 6
paste input "27577352777"
type input "27577352777"
click at [126, 183] on button "search Buscar Comprobante" at bounding box center [127, 179] width 76 height 13
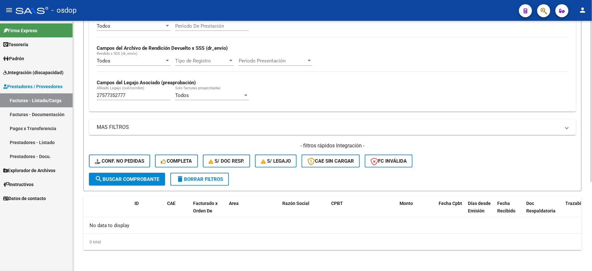
click at [199, 178] on span "delete Borrar Filtros" at bounding box center [199, 179] width 47 height 6
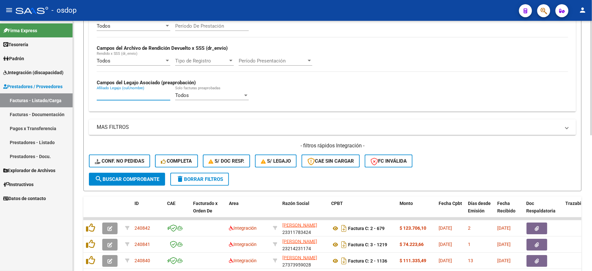
click at [119, 95] on input "Afiliado Legajo (cuil/nombre)" at bounding box center [134, 95] width 74 height 6
paste input "27577352777"
type input "27577352777"
click at [132, 183] on button "search Buscar Comprobante" at bounding box center [127, 179] width 76 height 13
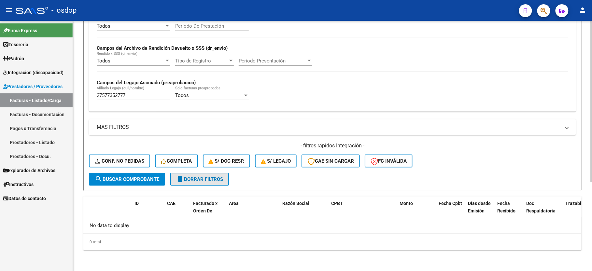
click at [207, 181] on span "delete Borrar Filtros" at bounding box center [199, 179] width 47 height 6
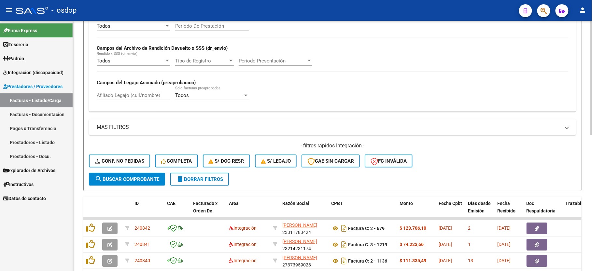
click at [122, 98] on input "Afiliado Legajo (cuil/nombre)" at bounding box center [134, 95] width 74 height 6
paste input "20579370522"
type input "20579370522"
click at [120, 181] on span "search Buscar Comprobante" at bounding box center [127, 179] width 64 height 6
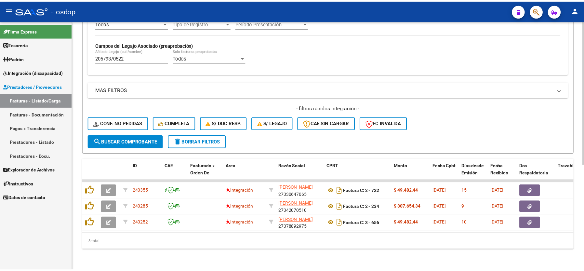
scroll to position [183, 0]
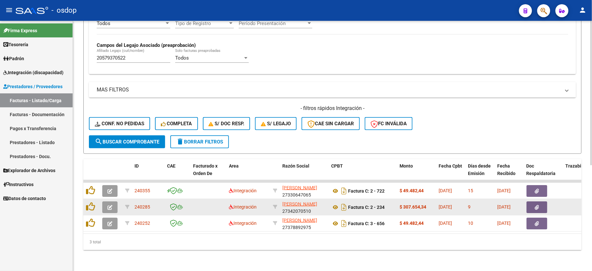
click at [111, 205] on icon "button" at bounding box center [109, 207] width 5 height 5
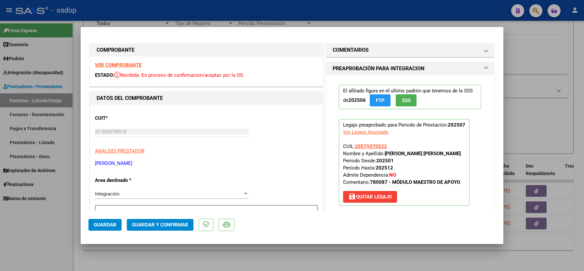
click at [124, 64] on strong "VER COMPROBANTE" at bounding box center [118, 65] width 47 height 6
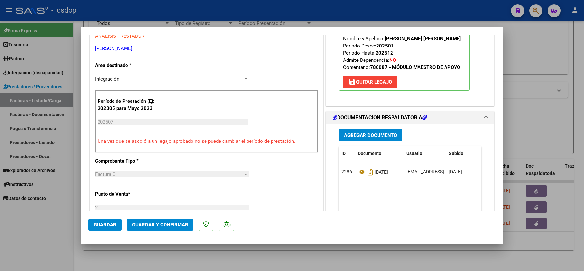
scroll to position [130, 0]
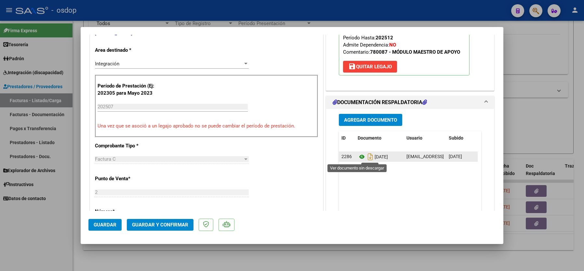
click at [358, 158] on icon at bounding box center [362, 157] width 8 height 8
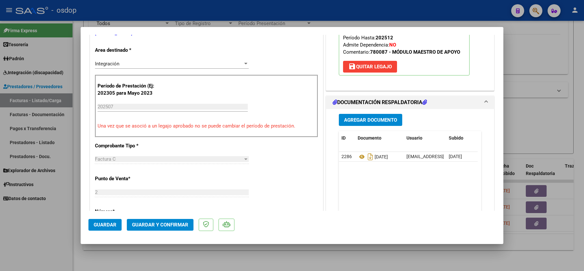
click at [151, 225] on span "Guardar y Confirmar" at bounding box center [160, 225] width 56 height 6
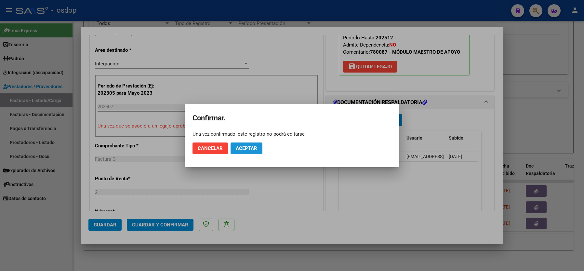
click at [251, 151] on span "Aceptar" at bounding box center [246, 148] width 21 height 6
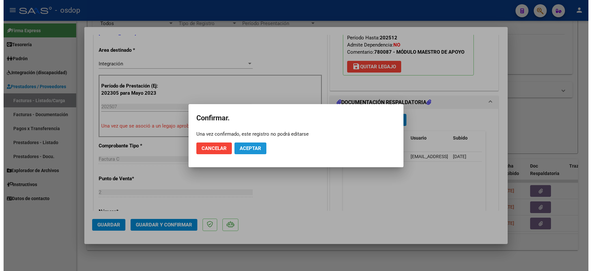
scroll to position [129, 0]
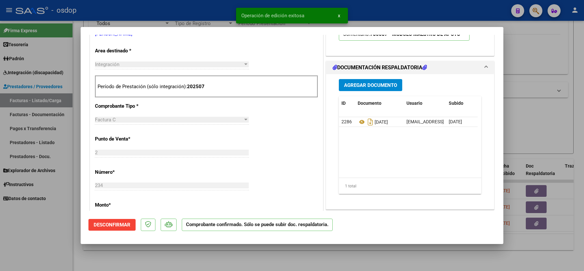
click at [53, 247] on div at bounding box center [292, 135] width 584 height 271
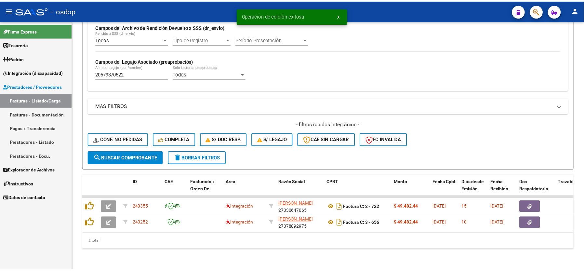
scroll to position [167, 0]
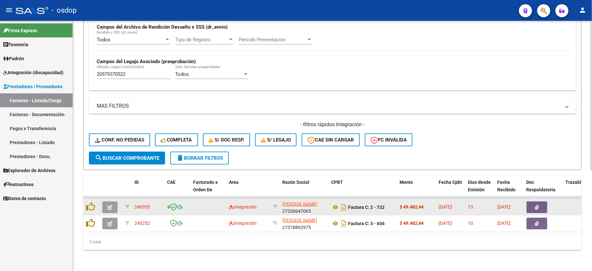
click at [111, 205] on icon "button" at bounding box center [109, 207] width 5 height 5
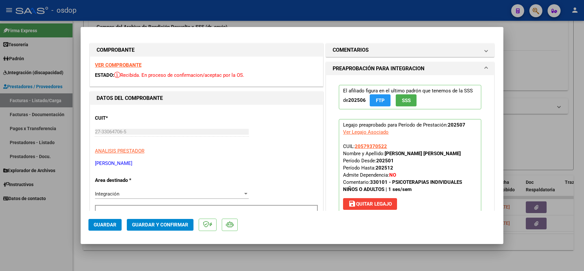
click at [122, 65] on strong "VER COMPROBANTE" at bounding box center [118, 65] width 47 height 6
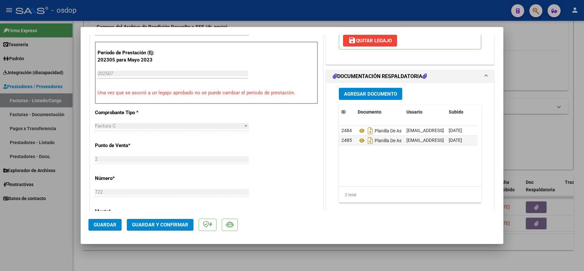
scroll to position [173, 0]
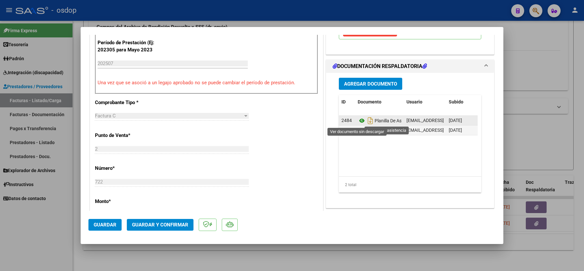
click at [358, 120] on icon at bounding box center [362, 121] width 8 height 8
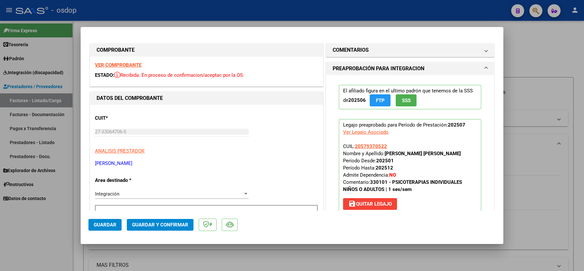
scroll to position [173, 0]
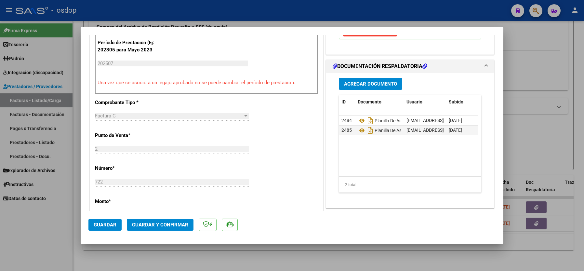
click at [164, 225] on span "Guardar y Confirmar" at bounding box center [160, 225] width 56 height 6
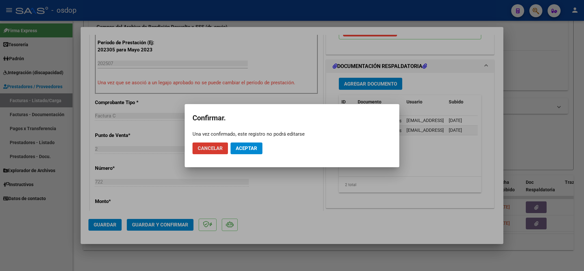
click at [242, 150] on span "Aceptar" at bounding box center [246, 148] width 21 height 6
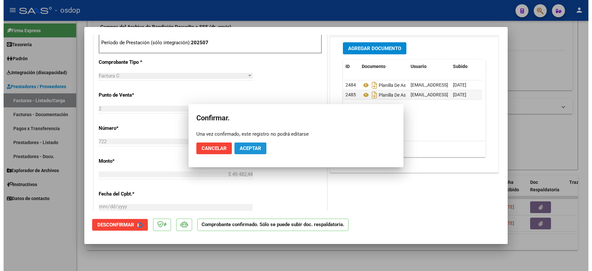
scroll to position [296, 0]
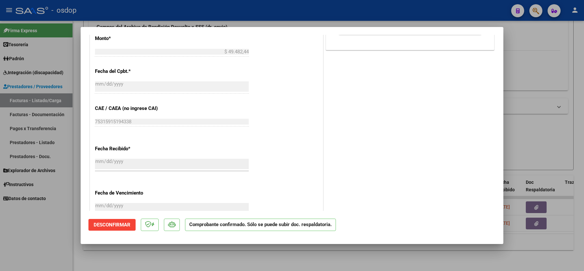
click at [27, 236] on div at bounding box center [292, 135] width 584 height 271
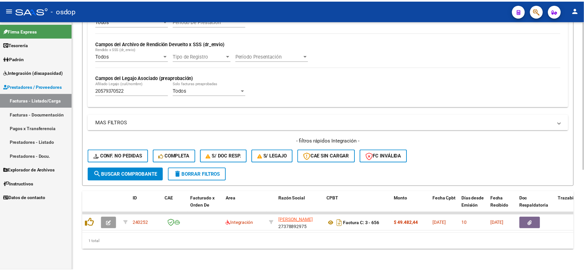
scroll to position [150, 0]
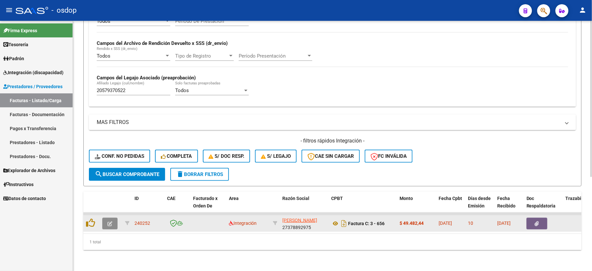
click at [113, 218] on button "button" at bounding box center [109, 224] width 15 height 12
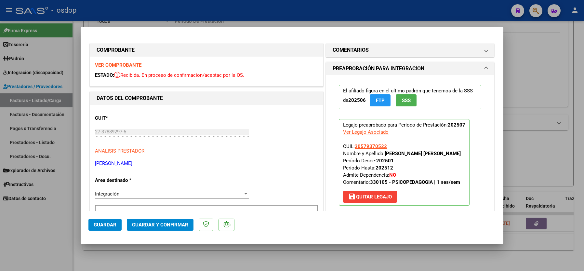
click at [104, 62] on strong "VER COMPROBANTE" at bounding box center [118, 65] width 47 height 6
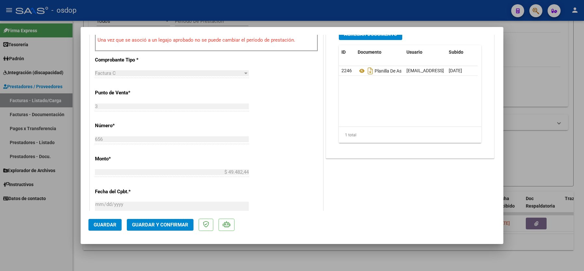
scroll to position [217, 0]
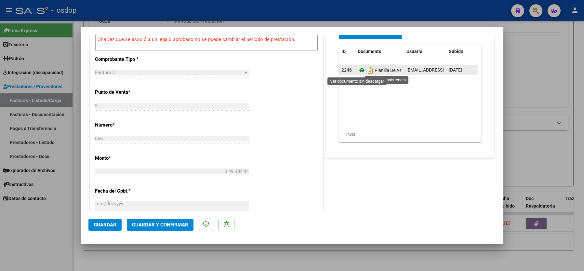
click at [360, 72] on icon at bounding box center [362, 70] width 8 height 8
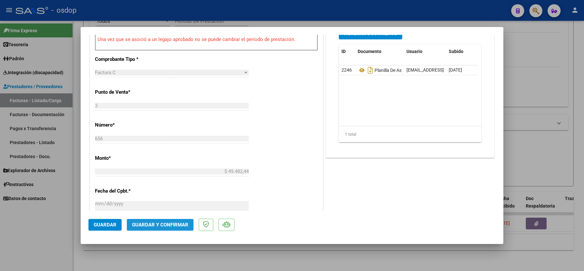
click at [161, 227] on span "Guardar y Confirmar" at bounding box center [160, 225] width 56 height 6
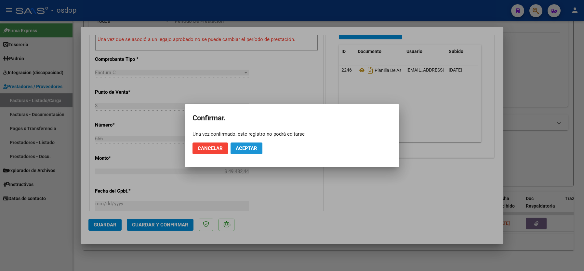
click at [245, 153] on button "Aceptar" at bounding box center [247, 149] width 32 height 12
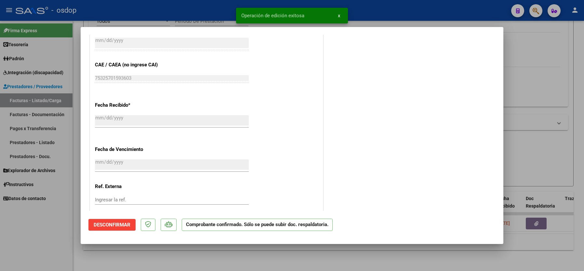
click at [30, 235] on div at bounding box center [292, 135] width 584 height 271
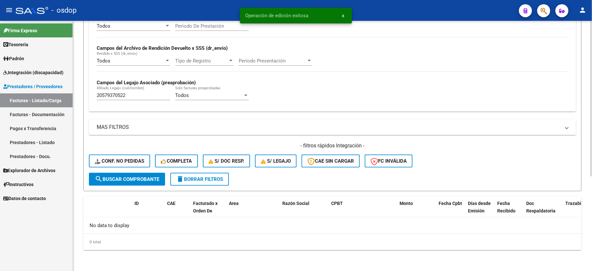
scroll to position [138, 0]
click at [120, 96] on input "20579370522" at bounding box center [134, 95] width 74 height 6
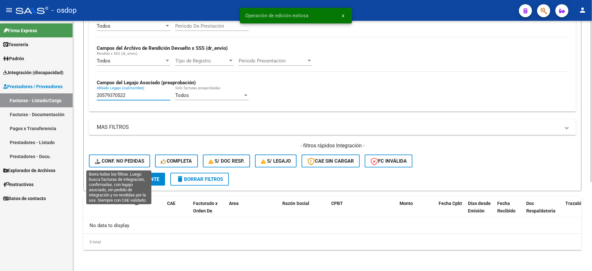
click at [118, 166] on button "Conf. no pedidas" at bounding box center [119, 161] width 61 height 13
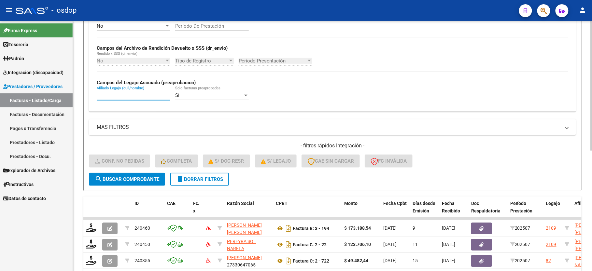
click at [121, 98] on input "Afiliado Legajo (cuil/nombre)" at bounding box center [134, 95] width 74 height 6
paste input "20579370522"
type input "20579370522"
click at [125, 184] on button "search Buscar Comprobante" at bounding box center [127, 179] width 76 height 13
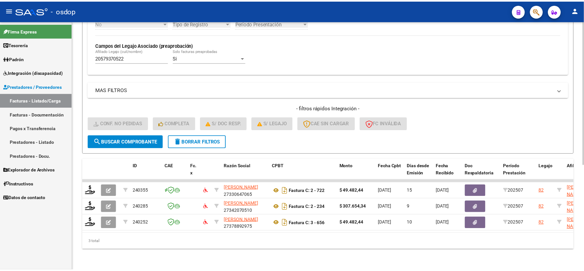
scroll to position [181, 0]
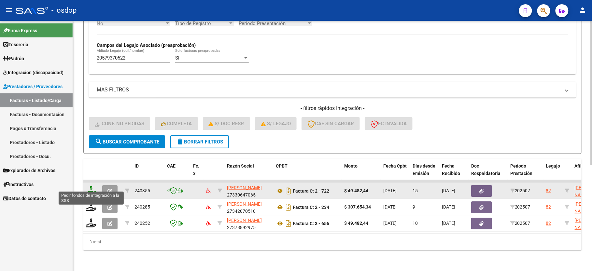
click at [91, 186] on icon at bounding box center [91, 190] width 10 height 9
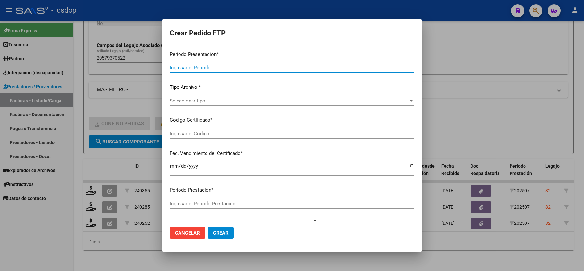
type input "202507"
type input "$ 49.482,44"
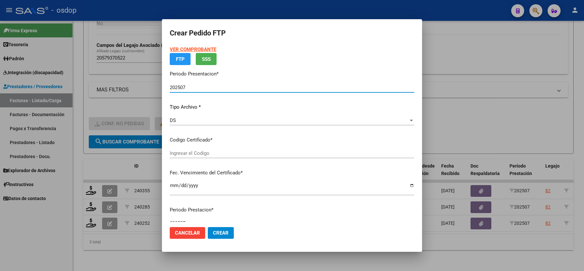
type input "2697519769"
type input "[DATE]"
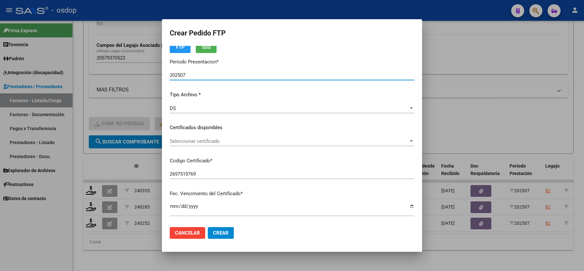
scroll to position [43, 0]
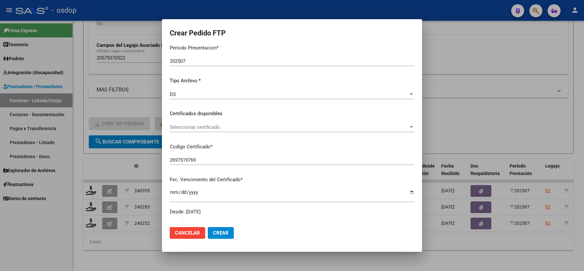
click at [206, 131] on div "Seleccionar certificado Seleccionar certificado" at bounding box center [292, 127] width 245 height 10
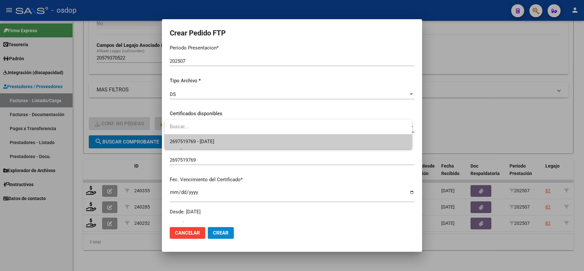
click at [208, 139] on span "2697519769 - [DATE]" at bounding box center [192, 142] width 45 height 6
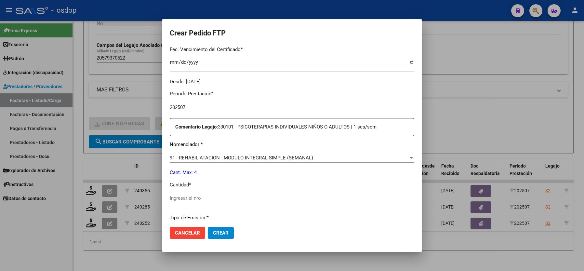
scroll to position [217, 0]
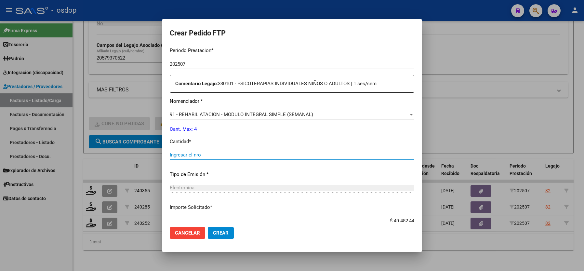
click at [194, 154] on input "Ingresar el nro" at bounding box center [292, 155] width 245 height 6
type input "4"
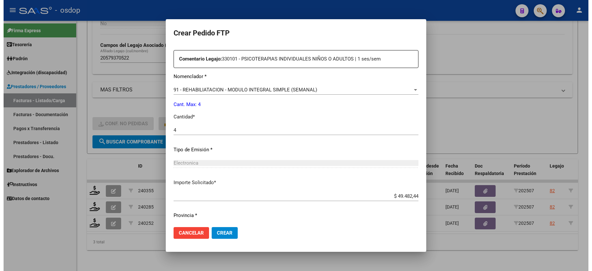
scroll to position [255, 0]
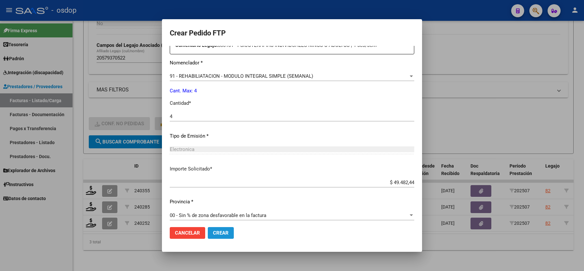
click at [220, 232] on span "Crear" at bounding box center [221, 233] width 16 height 6
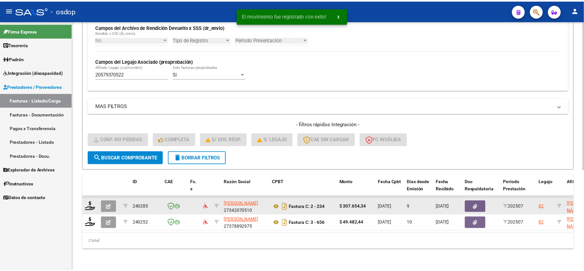
scroll to position [167, 0]
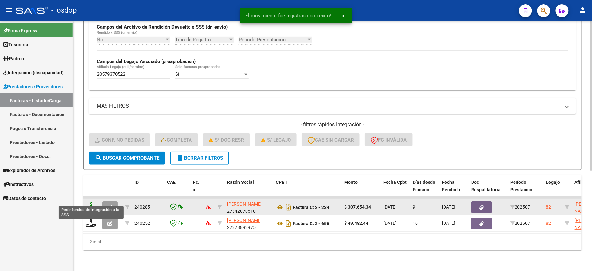
click at [90, 202] on icon at bounding box center [91, 206] width 10 height 9
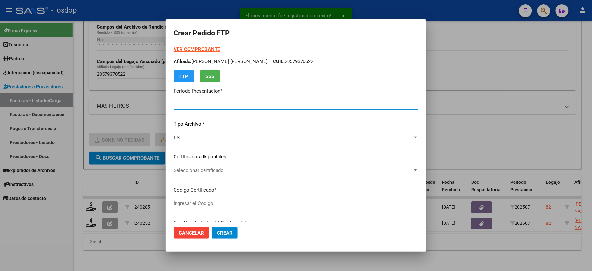
type input "202507"
type input "$ 307.654,34"
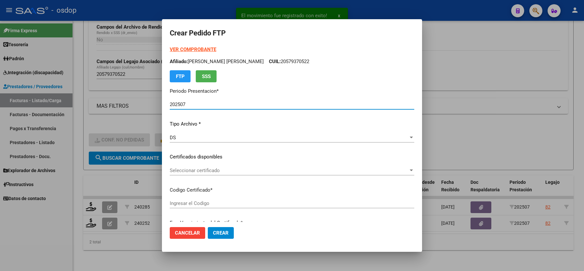
type input "2697519769"
type input "[DATE]"
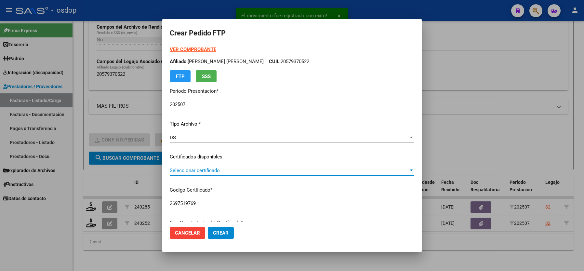
click at [189, 171] on span "Seleccionar certificado" at bounding box center [289, 171] width 239 height 6
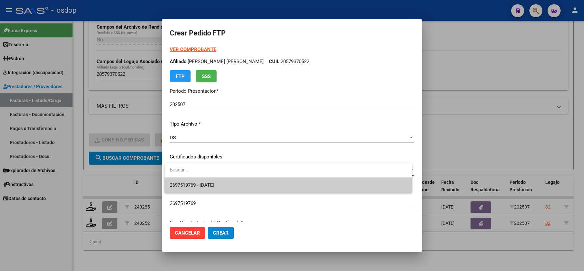
click at [194, 186] on span "2697519769 - [DATE]" at bounding box center [192, 185] width 45 height 6
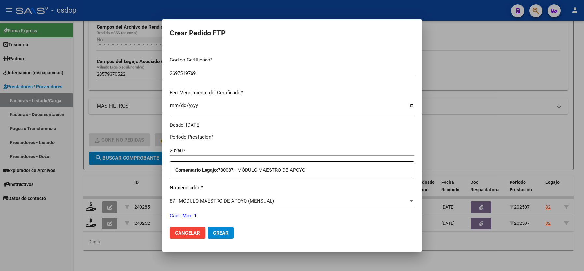
scroll to position [173, 0]
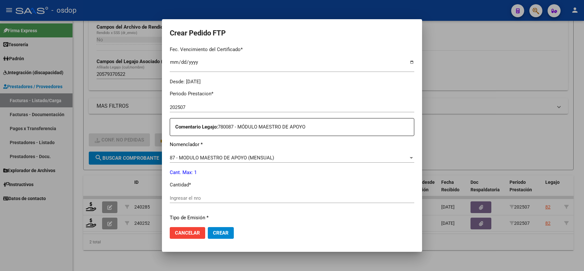
click at [189, 195] on input "Ingresar el nro" at bounding box center [292, 198] width 245 height 6
type input "1"
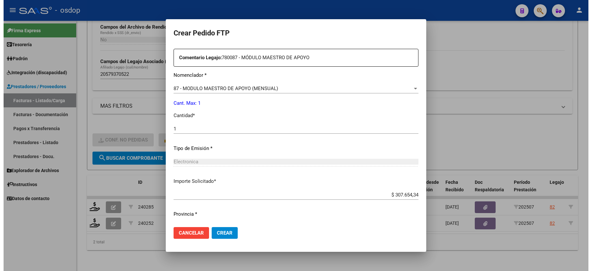
scroll to position [255, 0]
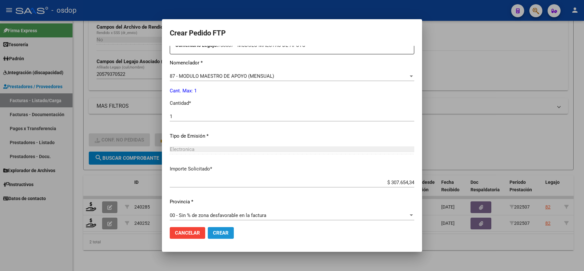
click at [213, 235] on span "Crear" at bounding box center [221, 233] width 16 height 6
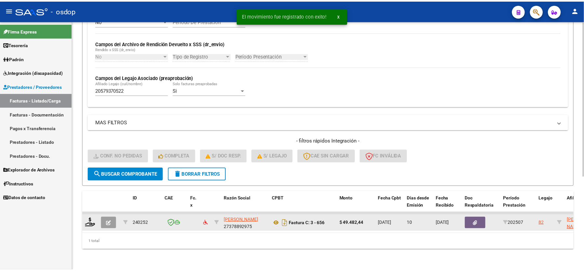
scroll to position [150, 0]
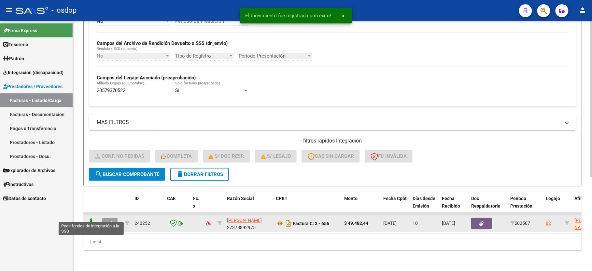
click at [91, 218] on icon at bounding box center [91, 222] width 10 height 9
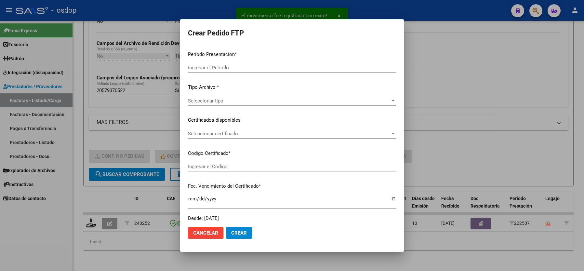
type input "202507"
type input "$ 49.482,44"
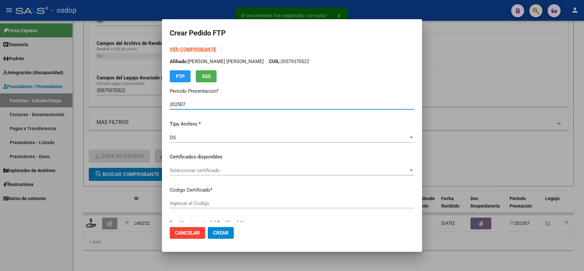
type input "2697519769"
type input "[DATE]"
click at [181, 173] on span "Seleccionar certificado" at bounding box center [289, 171] width 239 height 6
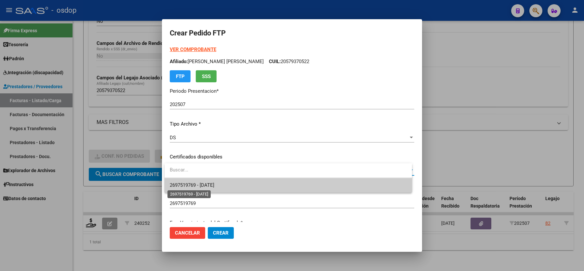
click at [181, 184] on span "2697519769 - [DATE]" at bounding box center [192, 185] width 45 height 6
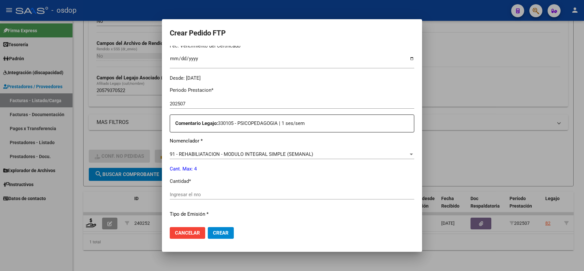
scroll to position [217, 0]
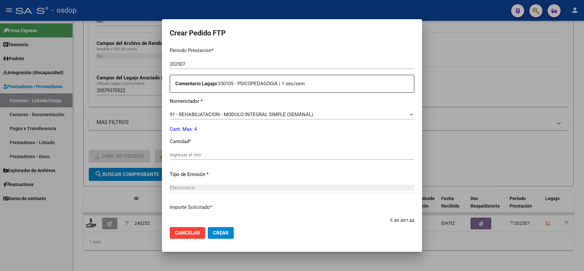
click at [177, 154] on input "Ingresar el nro" at bounding box center [292, 155] width 245 height 6
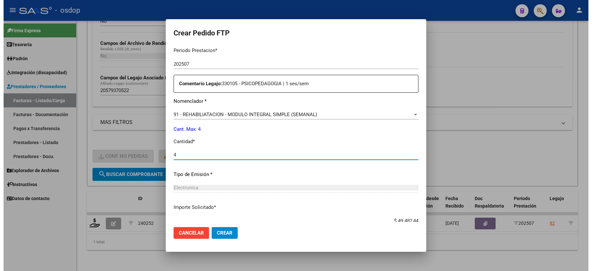
scroll to position [255, 0]
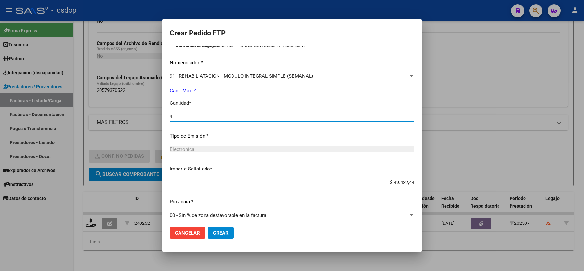
type input "4"
click at [221, 232] on span "Crear" at bounding box center [221, 233] width 16 height 6
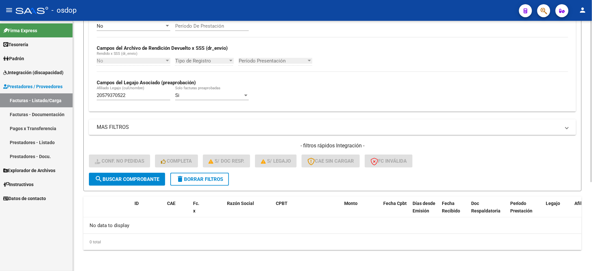
scroll to position [138, 0]
click at [186, 180] on span "delete Borrar Filtros" at bounding box center [199, 179] width 47 height 6
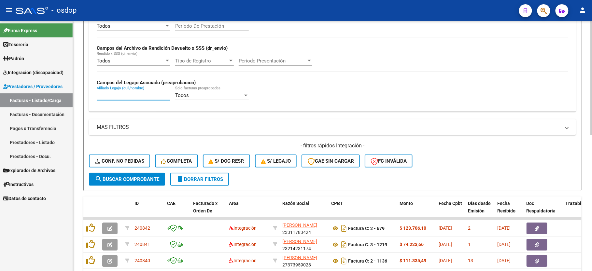
click at [115, 98] on input "Afiliado Legajo (cuil/nombre)" at bounding box center [134, 95] width 74 height 6
paste input "20577371602"
type input "20577371602"
click at [106, 182] on span "search Buscar Comprobante" at bounding box center [127, 179] width 64 height 6
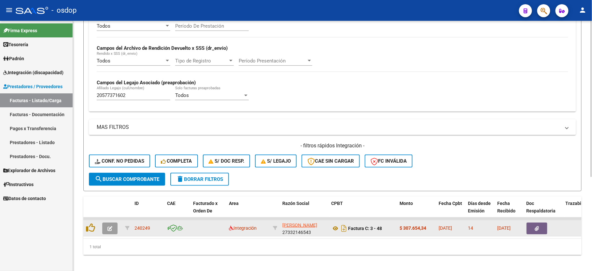
click at [104, 226] on button "button" at bounding box center [109, 229] width 15 height 12
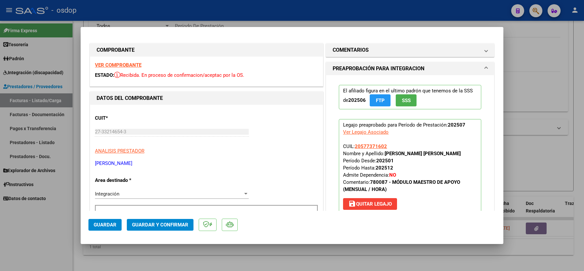
click at [127, 63] on strong "VER COMPROBANTE" at bounding box center [118, 65] width 47 height 6
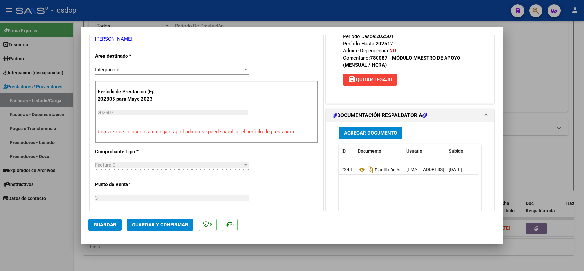
scroll to position [130, 0]
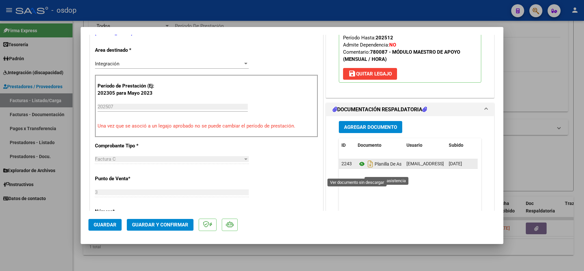
click at [359, 168] on icon at bounding box center [362, 164] width 8 height 8
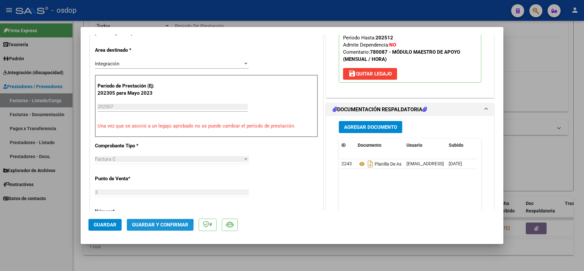
click at [155, 229] on button "Guardar y Confirmar" at bounding box center [160, 225] width 67 height 12
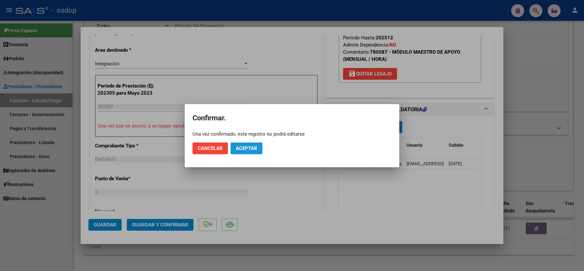
click at [246, 151] on button "Aceptar" at bounding box center [247, 149] width 32 height 12
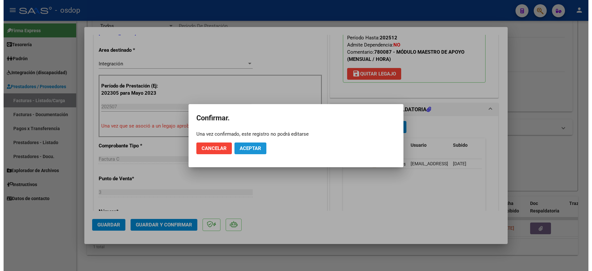
scroll to position [129, 0]
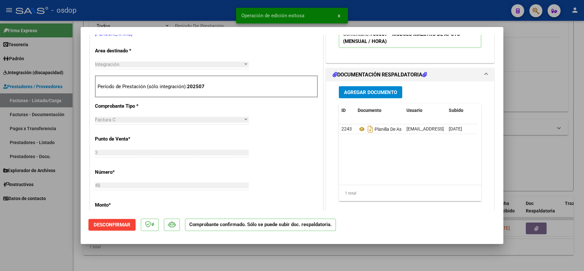
click at [50, 232] on div at bounding box center [292, 135] width 584 height 271
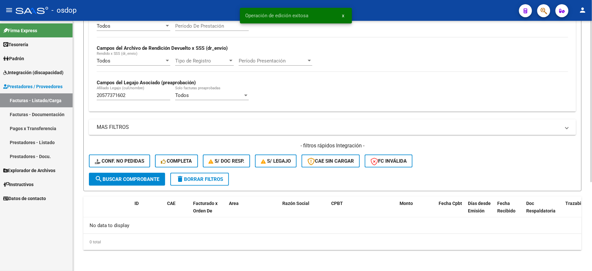
click at [116, 98] on input "20577371602" at bounding box center [134, 95] width 74 height 6
click at [106, 163] on span "Conf. no pedidas" at bounding box center [119, 161] width 49 height 6
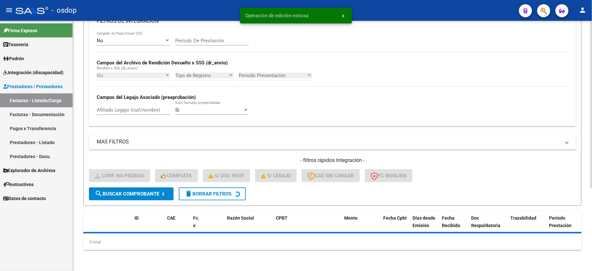
scroll to position [123, 0]
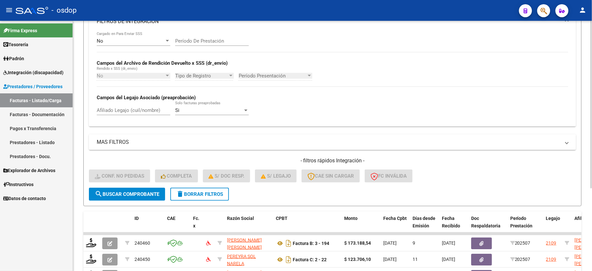
click at [112, 110] on div "No Cargado en Para Enviar SSS Período De Prestación Campos del Archivo de Rendi…" at bounding box center [332, 79] width 487 height 95
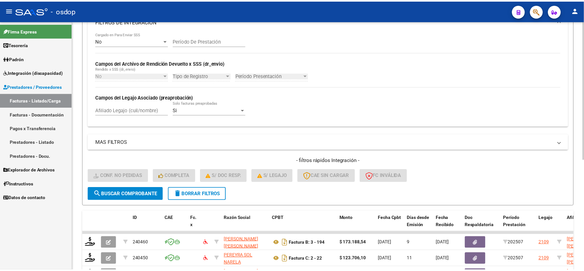
scroll to position [138, 0]
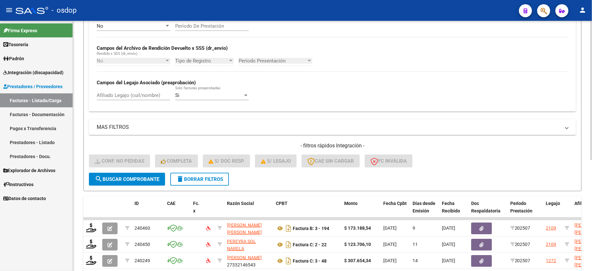
click at [116, 91] on div "Afiliado Legajo (cuil/nombre)" at bounding box center [134, 93] width 74 height 14
paste input "20577371602"
type input "20577371602"
click at [124, 185] on button "search Buscar Comprobante" at bounding box center [127, 179] width 76 height 13
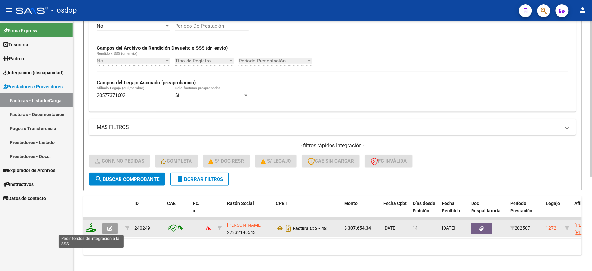
click at [86, 228] on icon at bounding box center [91, 227] width 10 height 9
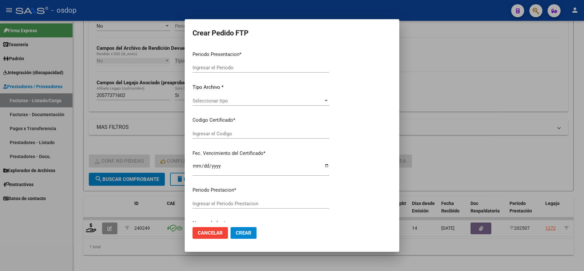
click at [90, 229] on div at bounding box center [292, 135] width 584 height 271
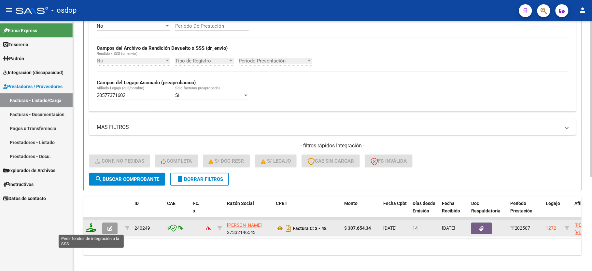
click at [91, 230] on icon at bounding box center [91, 227] width 10 height 9
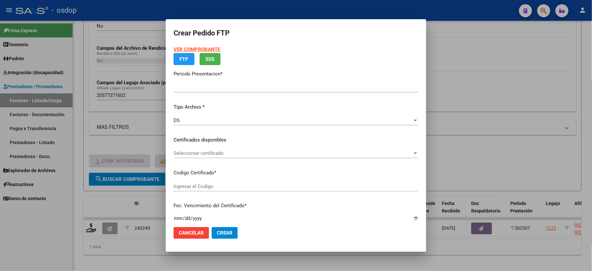
type input "202507"
type input "$ 307.654,34"
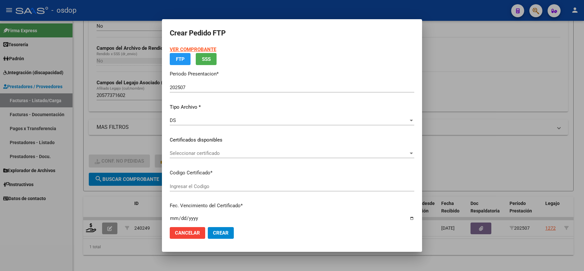
type input "4035039671"
type input "[DATE]"
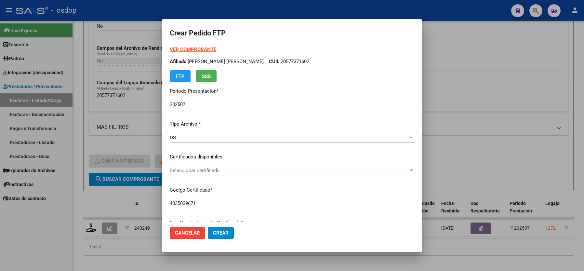
click at [198, 170] on span "Seleccionar certificado" at bounding box center [289, 171] width 239 height 6
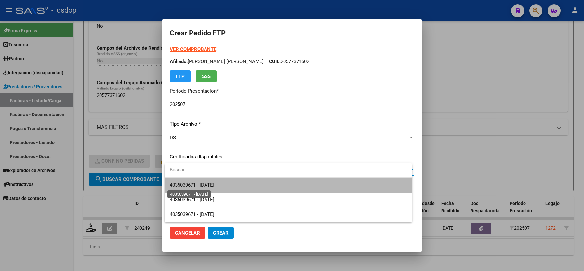
click at [199, 187] on span "4035039671 - [DATE]" at bounding box center [192, 185] width 45 height 6
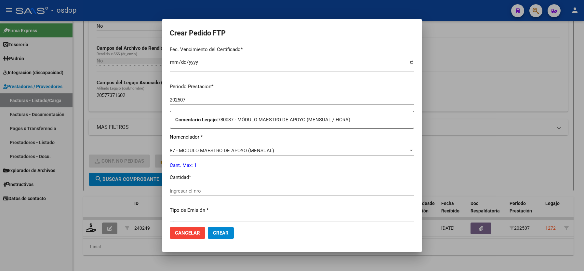
scroll to position [217, 0]
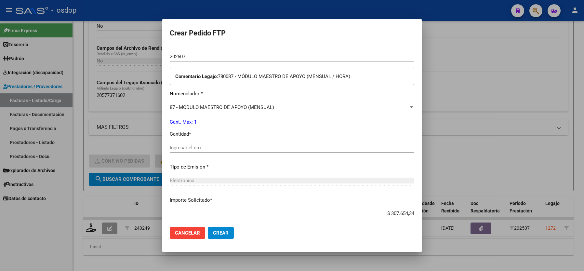
click at [185, 143] on div "Ingresar el nro" at bounding box center [292, 148] width 245 height 10
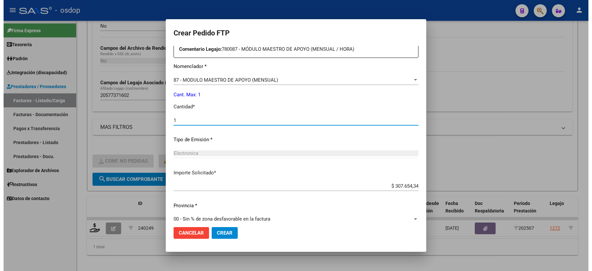
scroll to position [248, 0]
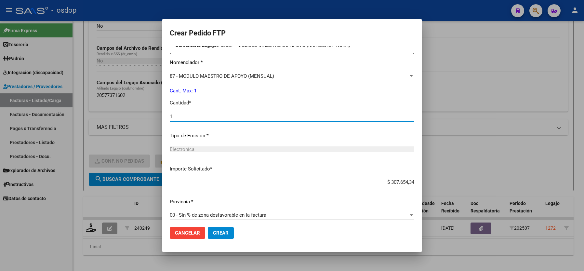
type input "1"
click at [226, 236] on span "Crear" at bounding box center [221, 233] width 16 height 6
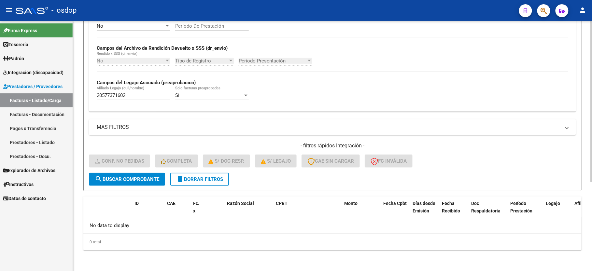
click at [218, 180] on span "delete Borrar Filtros" at bounding box center [199, 179] width 47 height 6
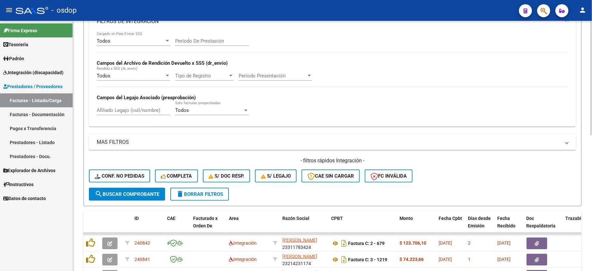
scroll to position [138, 0]
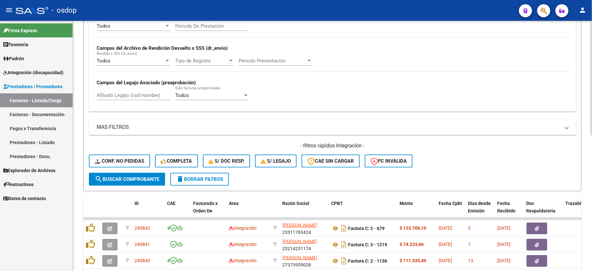
click at [123, 90] on div "Afiliado Legajo (cuil/nombre)" at bounding box center [134, 93] width 74 height 14
paste input "20576197064"
type input "20576197064"
click at [133, 180] on span "search Buscar Comprobante" at bounding box center [127, 179] width 64 height 6
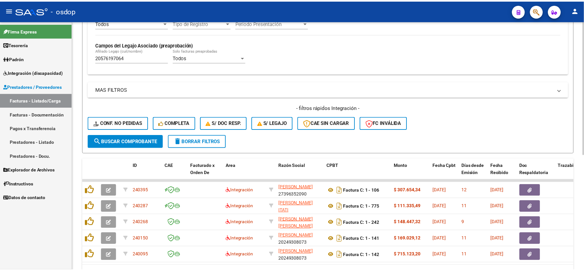
scroll to position [215, 0]
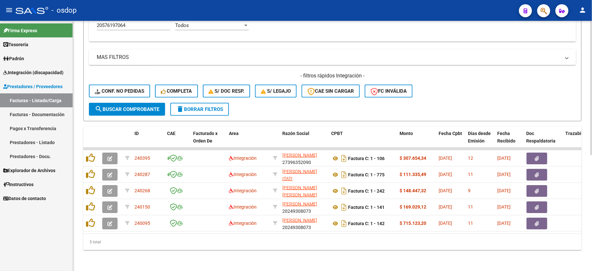
click at [285, 255] on div "Video tutorial PRESTADORES -> Listado de CPBTs Emitidos por Prestadores / Prove…" at bounding box center [332, 42] width 519 height 458
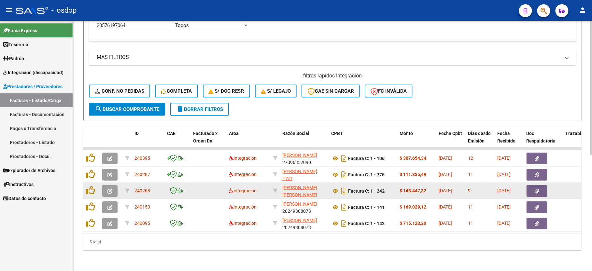
click at [109, 186] on button "button" at bounding box center [109, 191] width 15 height 12
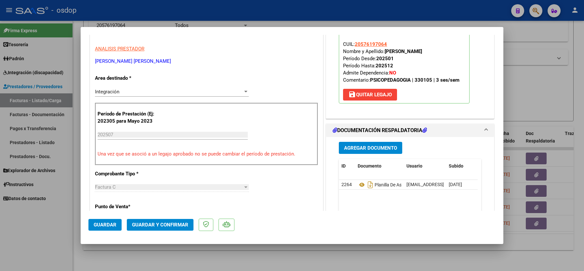
scroll to position [0, 0]
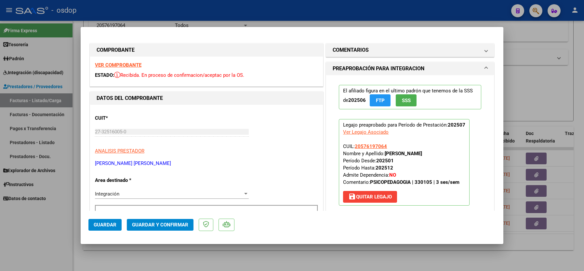
click at [117, 64] on strong "VER COMPROBANTE" at bounding box center [118, 65] width 47 height 6
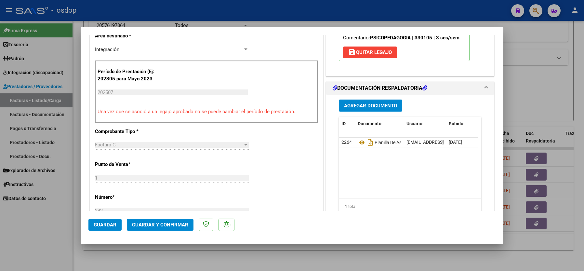
scroll to position [173, 0]
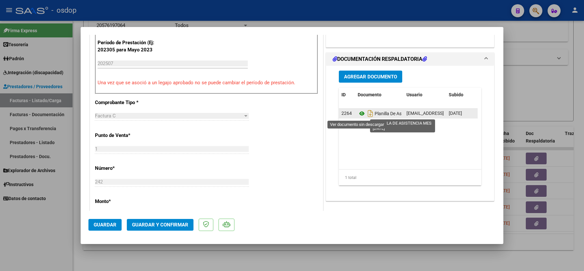
click at [358, 113] on icon at bounding box center [362, 114] width 8 height 8
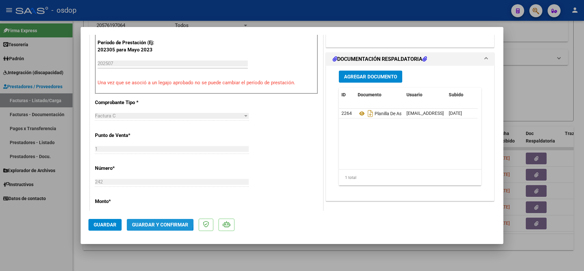
click at [153, 220] on button "Guardar y Confirmar" at bounding box center [160, 225] width 67 height 12
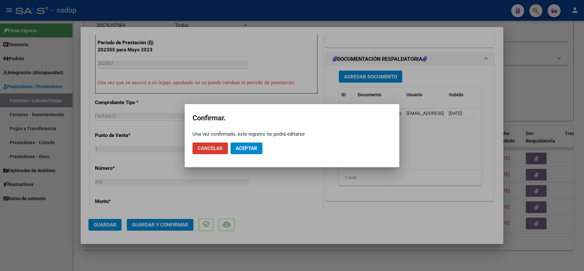
click at [254, 146] on span "Aceptar" at bounding box center [246, 148] width 21 height 6
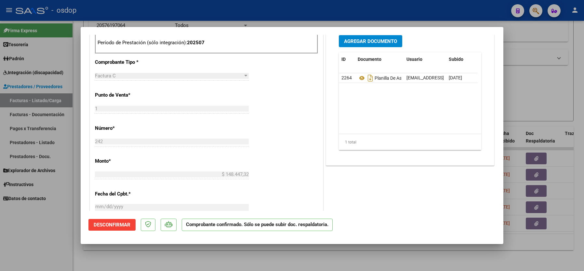
click at [61, 229] on div at bounding box center [292, 135] width 584 height 271
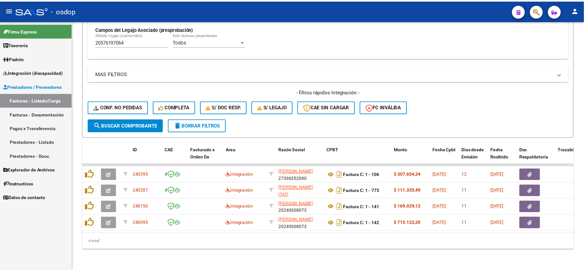
scroll to position [199, 0]
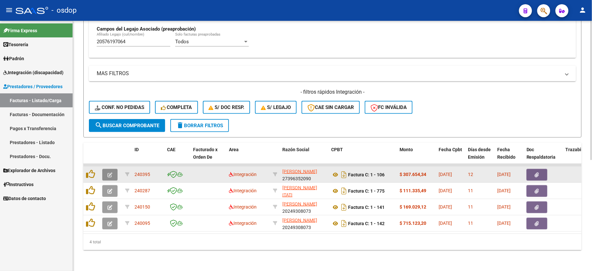
click at [112, 172] on icon "button" at bounding box center [109, 174] width 5 height 5
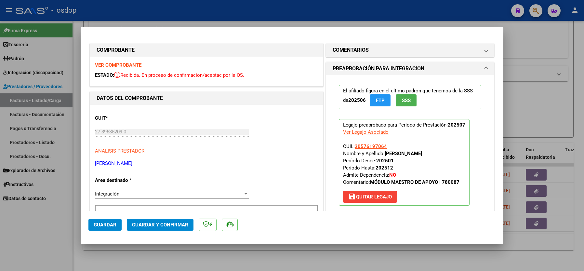
click at [126, 63] on strong "VER COMPROBANTE" at bounding box center [118, 65] width 47 height 6
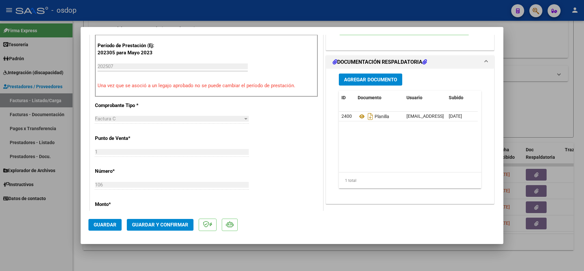
scroll to position [173, 0]
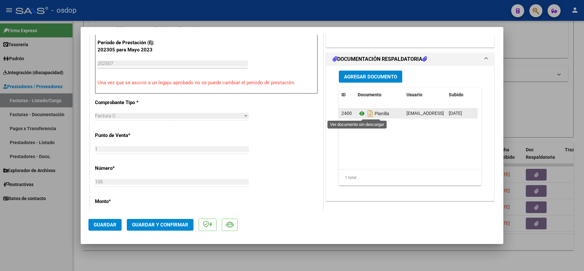
click at [359, 115] on icon at bounding box center [362, 114] width 8 height 8
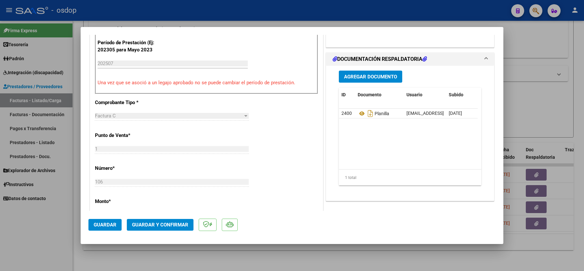
click at [149, 229] on button "Guardar y Confirmar" at bounding box center [160, 225] width 67 height 12
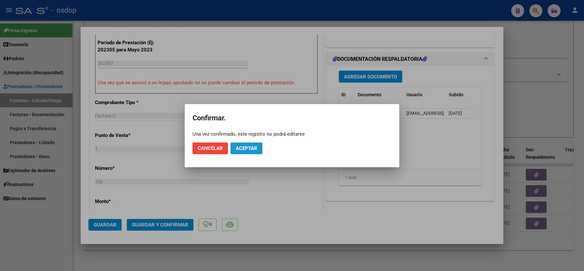
click at [251, 143] on button "Aceptar" at bounding box center [247, 149] width 32 height 12
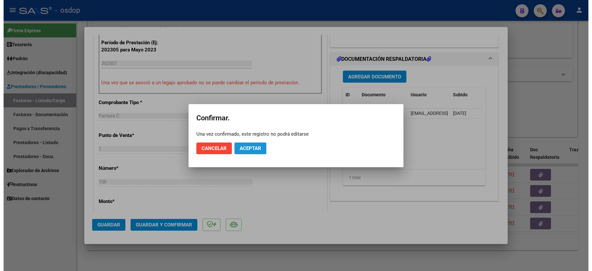
scroll to position [296, 0]
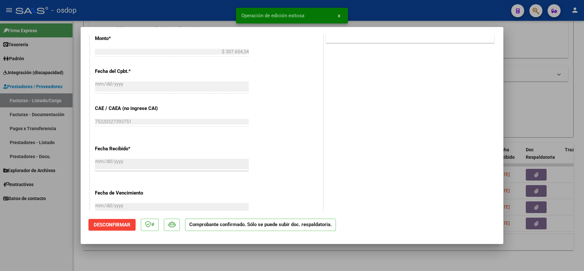
click at [3, 244] on div at bounding box center [292, 135] width 584 height 271
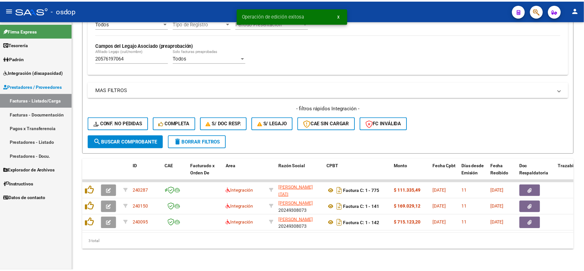
scroll to position [183, 0]
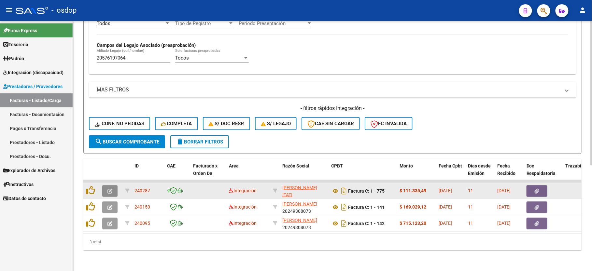
click at [105, 185] on button "button" at bounding box center [109, 191] width 15 height 12
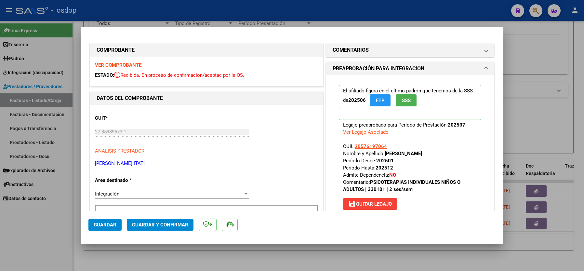
click at [122, 65] on strong "VER COMPROBANTE" at bounding box center [118, 65] width 47 height 6
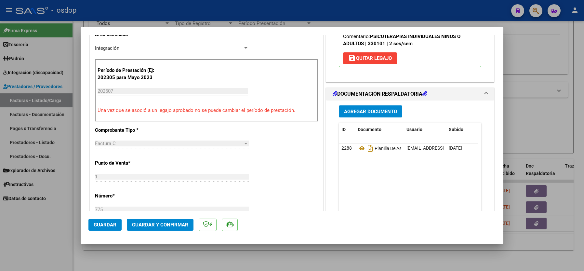
scroll to position [173, 0]
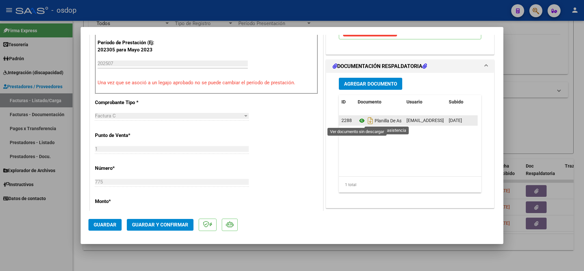
click at [358, 123] on icon at bounding box center [362, 121] width 8 height 8
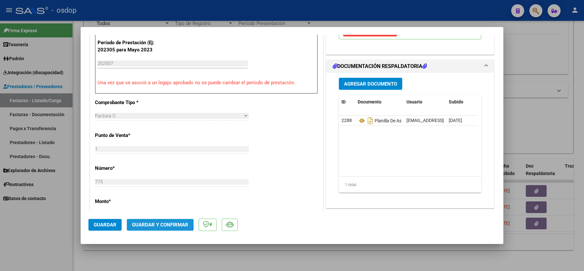
click at [154, 223] on span "Guardar y Confirmar" at bounding box center [160, 225] width 56 height 6
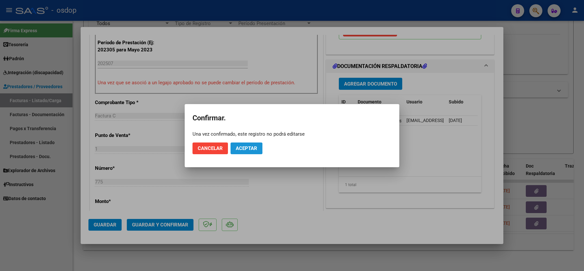
click at [245, 148] on span "Aceptar" at bounding box center [246, 148] width 21 height 6
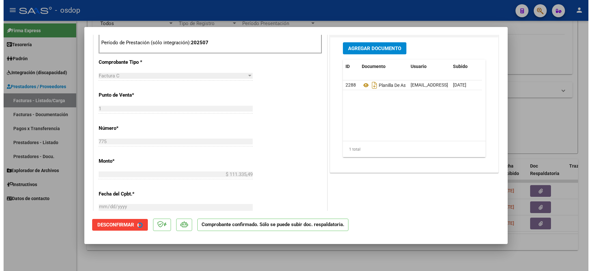
scroll to position [296, 0]
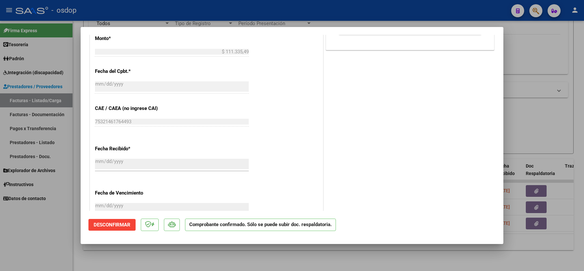
click at [8, 241] on div at bounding box center [292, 135] width 584 height 271
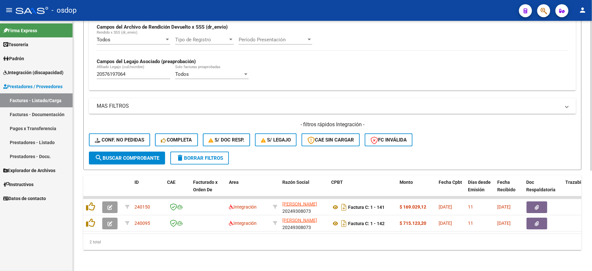
scroll to position [167, 0]
click at [99, 71] on div "20576197064 [PERSON_NAME] (cuil/nombre)" at bounding box center [134, 72] width 74 height 14
click at [101, 71] on input "20576197064" at bounding box center [134, 74] width 74 height 6
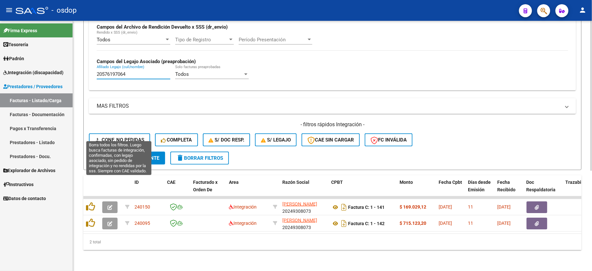
click at [132, 137] on span "Conf. no pedidas" at bounding box center [119, 140] width 49 height 6
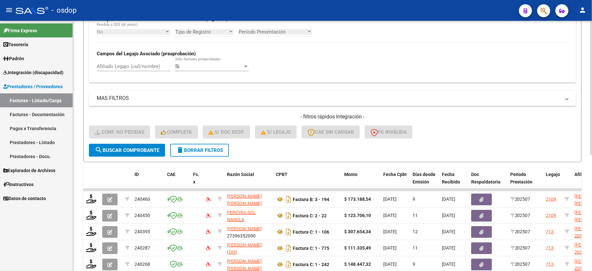
click at [129, 68] on input "Afiliado Legajo (cuil/nombre)" at bounding box center [134, 66] width 74 height 6
paste input "20576197064"
type input "20576197064"
click at [130, 155] on button "search Buscar Comprobante" at bounding box center [127, 150] width 76 height 13
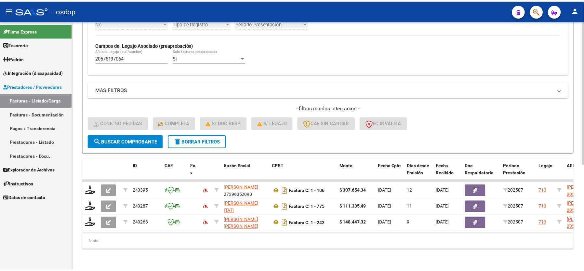
scroll to position [183, 0]
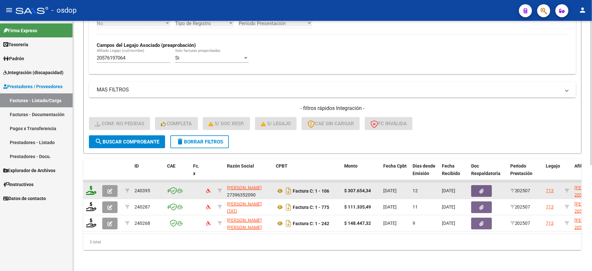
click at [90, 186] on icon at bounding box center [91, 190] width 10 height 9
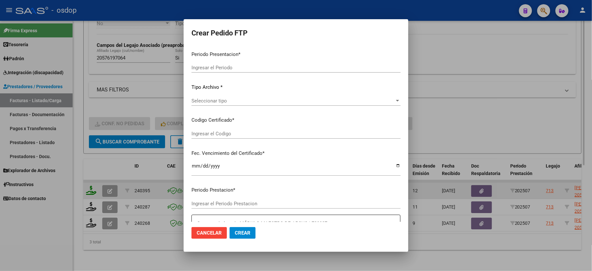
type input "202507"
type input "$ 307.654,34"
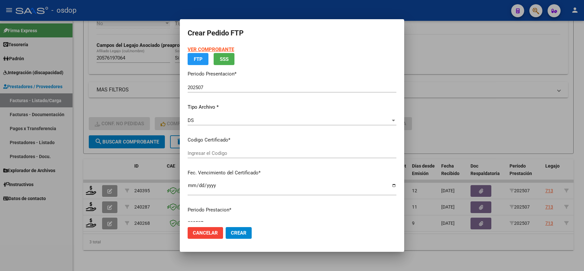
type input "2738488012"
type input "[DATE]"
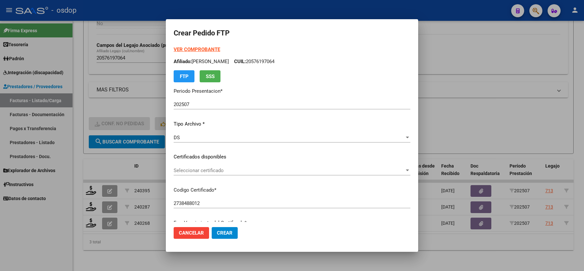
click at [198, 171] on span "Seleccionar certificado" at bounding box center [289, 171] width 231 height 6
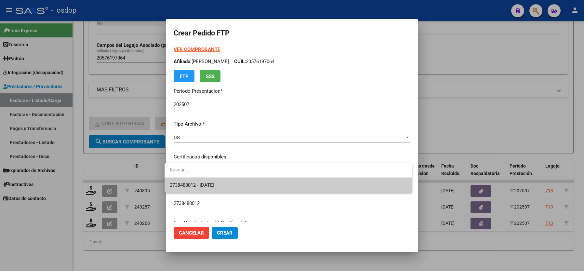
click at [197, 188] on span "2738488012 - [DATE]" at bounding box center [288, 185] width 237 height 15
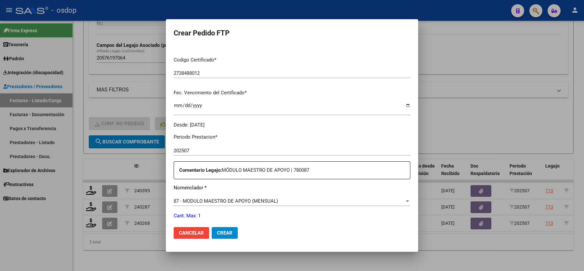
scroll to position [173, 0]
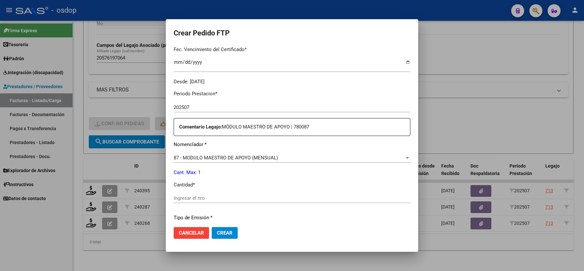
click at [180, 196] on input "Ingresar el nro" at bounding box center [292, 198] width 237 height 6
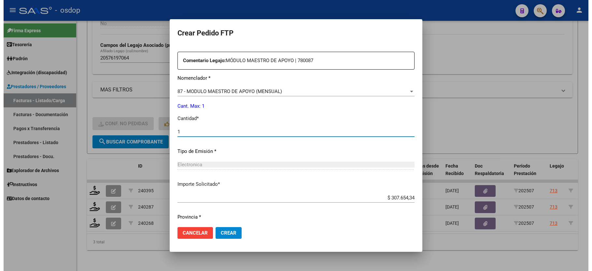
scroll to position [255, 0]
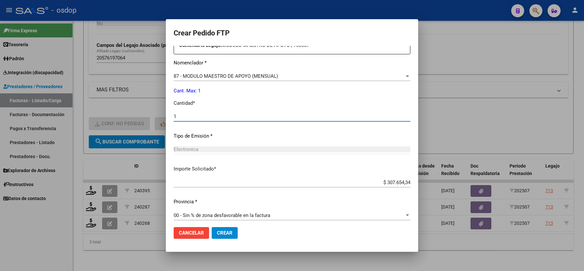
type input "1"
click at [217, 232] on span "Crear" at bounding box center [225, 233] width 16 height 6
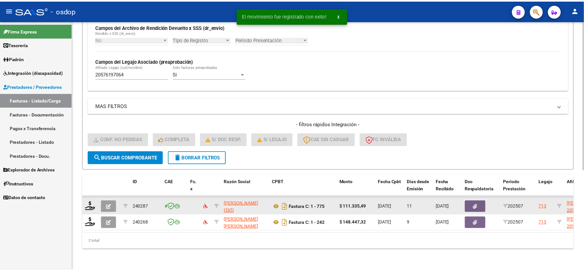
scroll to position [167, 0]
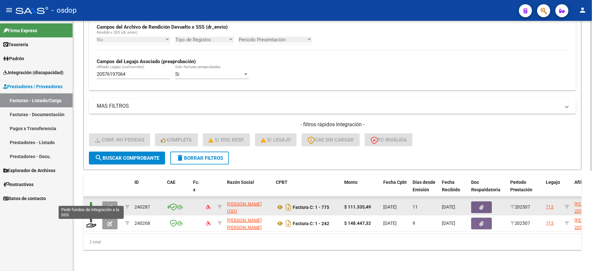
click at [91, 202] on icon at bounding box center [91, 206] width 10 height 9
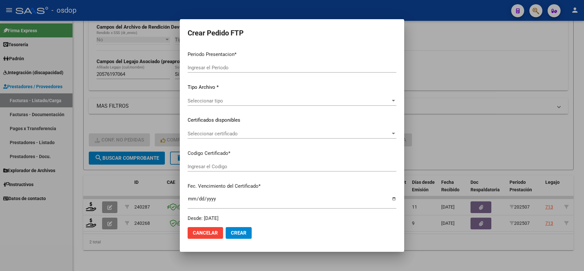
type input "202507"
type input "$ 111.335,49"
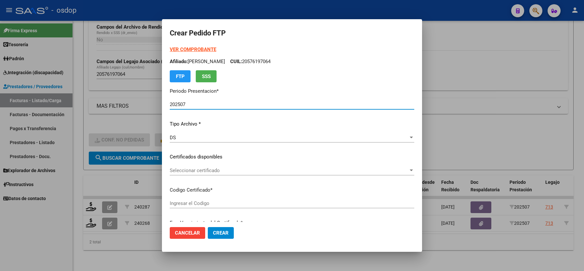
type input "2738488012"
type input "[DATE]"
click at [192, 170] on span "Seleccionar certificado" at bounding box center [289, 171] width 239 height 6
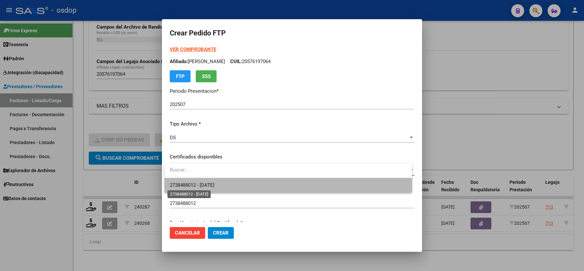
click at [196, 184] on span "2738488012 - [DATE]" at bounding box center [192, 185] width 45 height 6
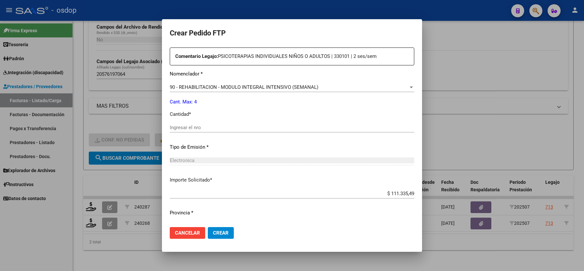
scroll to position [255, 0]
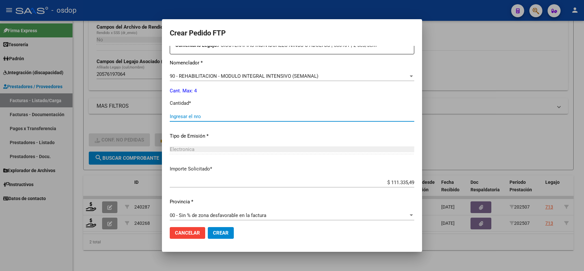
click at [193, 114] on input "Ingresar el nro" at bounding box center [292, 117] width 245 height 6
type input "4"
click at [215, 232] on span "Crear" at bounding box center [221, 233] width 16 height 6
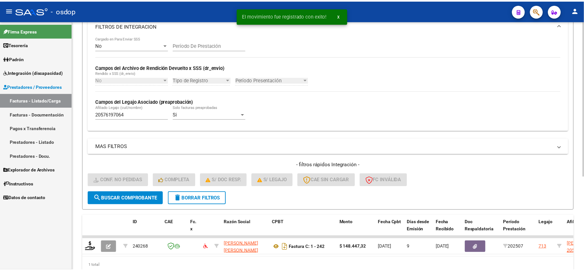
scroll to position [150, 0]
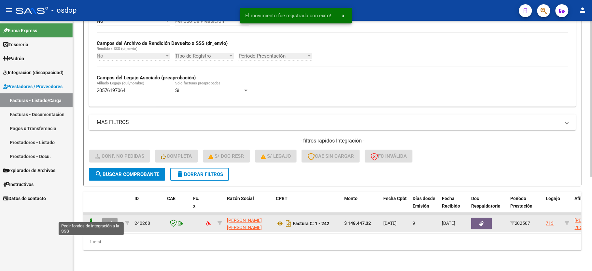
click at [86, 218] on icon at bounding box center [91, 222] width 10 height 9
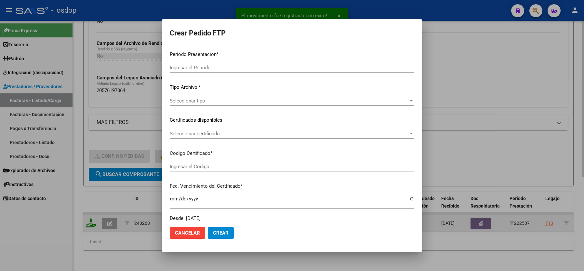
type input "202507"
type input "$ 148.447,32"
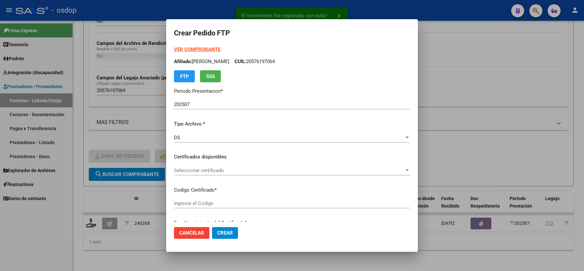
type input "2738488012"
type input "[DATE]"
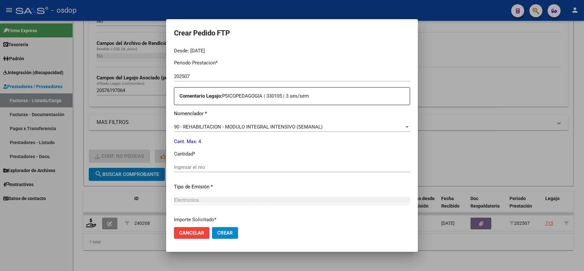
scroll to position [217, 0]
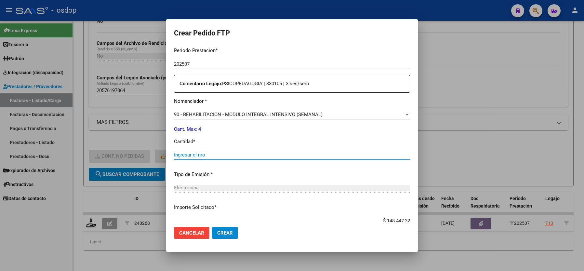
click at [187, 154] on input "Ingresar el nro" at bounding box center [292, 155] width 236 height 6
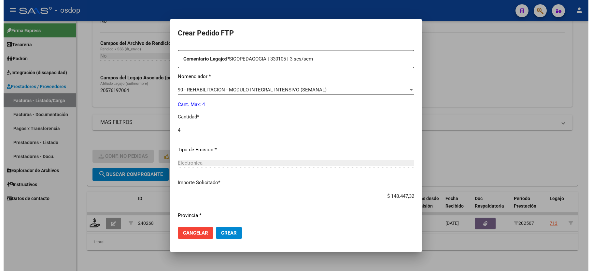
scroll to position [255, 0]
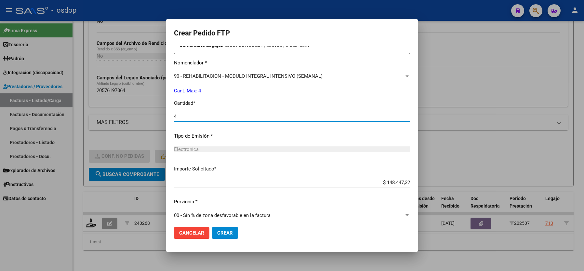
type input "4"
click at [221, 237] on button "Crear" at bounding box center [225, 233] width 26 height 12
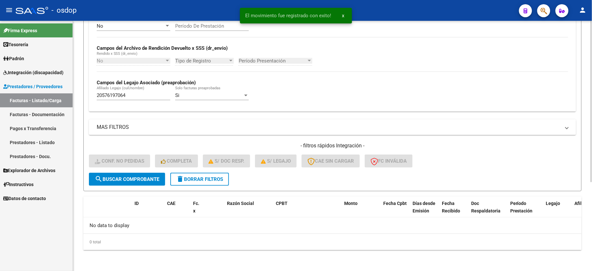
scroll to position [138, 0]
click at [111, 98] on input "20576197064" at bounding box center [134, 95] width 74 height 6
click at [195, 173] on button "delete Borrar Filtros" at bounding box center [199, 179] width 59 height 13
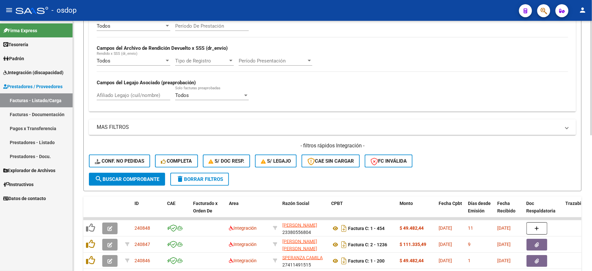
click at [129, 99] on div "Afiliado Legajo (cuil/nombre)" at bounding box center [134, 93] width 74 height 14
paste input "20576197064"
type input "20576197064"
click at [129, 186] on form "Filtros Id Area Area Seleccionar Gerenciador Seleccionar Gerenciador No Confirm…" at bounding box center [332, 65] width 498 height 252
click at [129, 182] on button "search Buscar Comprobante" at bounding box center [127, 179] width 76 height 13
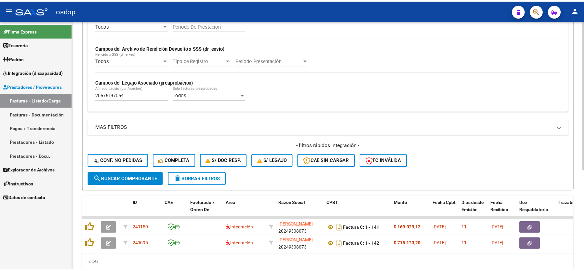
scroll to position [167, 0]
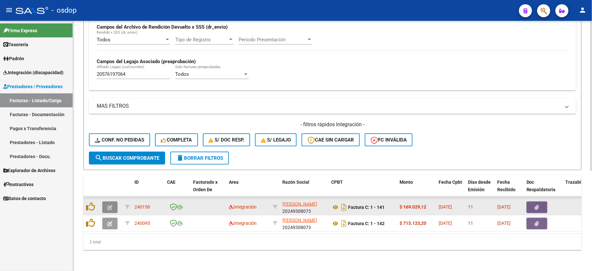
click at [111, 205] on icon "button" at bounding box center [109, 207] width 5 height 5
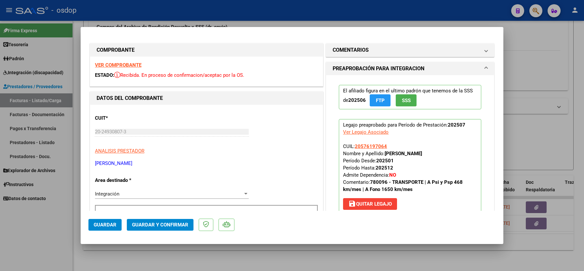
click at [122, 62] on strong "VER COMPROBANTE" at bounding box center [118, 65] width 47 height 6
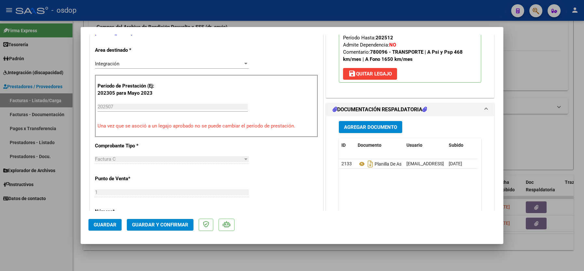
scroll to position [173, 0]
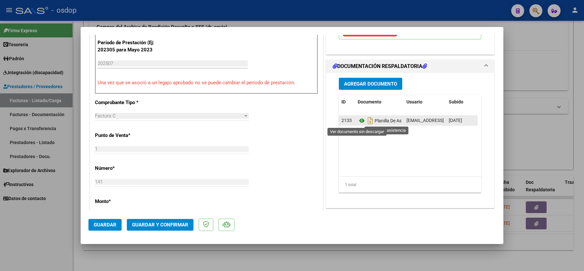
click at [358, 120] on icon at bounding box center [362, 121] width 8 height 8
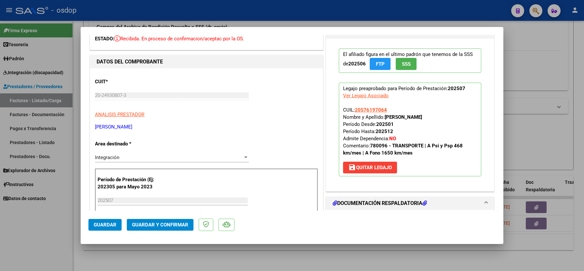
scroll to position [0, 0]
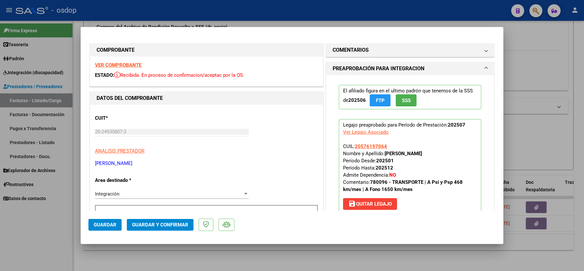
click at [347, 48] on h1 "COMENTARIOS" at bounding box center [351, 50] width 36 height 8
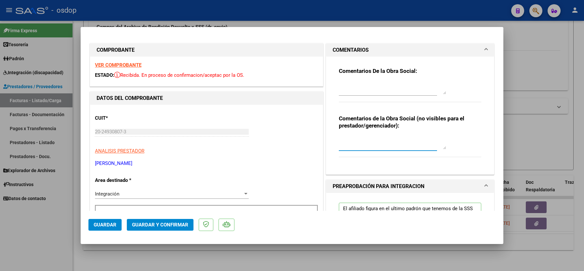
click at [346, 144] on textarea at bounding box center [392, 142] width 107 height 13
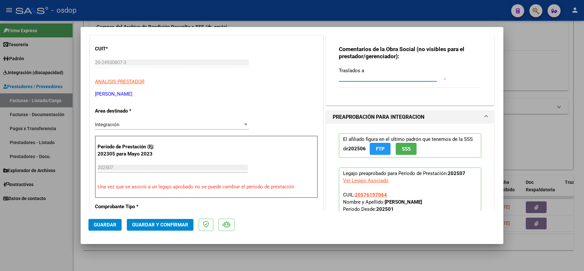
scroll to position [43, 0]
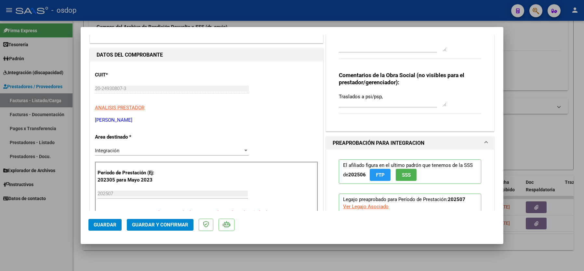
click at [401, 91] on div "Comentarios de la Obra Social (no visibles para el prestador/gerenciador): Tras…" at bounding box center [410, 96] width 143 height 49
click at [399, 100] on textarea "Traslados a psi/psp," at bounding box center [392, 99] width 107 height 13
type textarea "Traslados a psi/psp, 312 km mensuales, $541.76 sin dep"
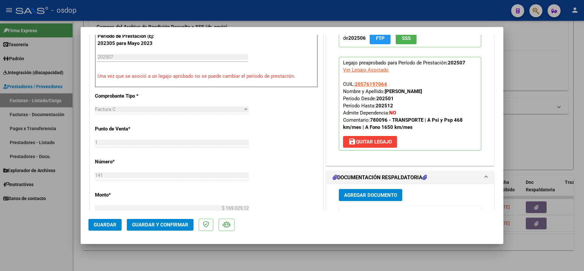
scroll to position [304, 0]
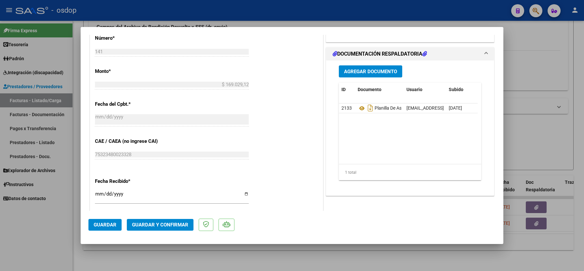
click at [156, 224] on span "Guardar y Confirmar" at bounding box center [160, 225] width 56 height 6
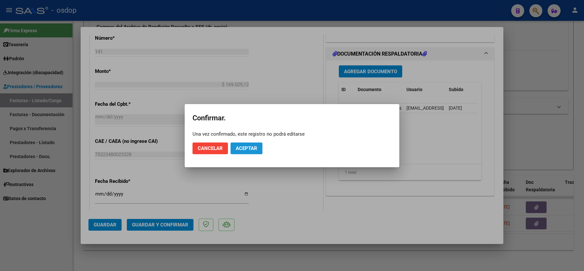
click at [245, 148] on span "Aceptar" at bounding box center [246, 148] width 21 height 6
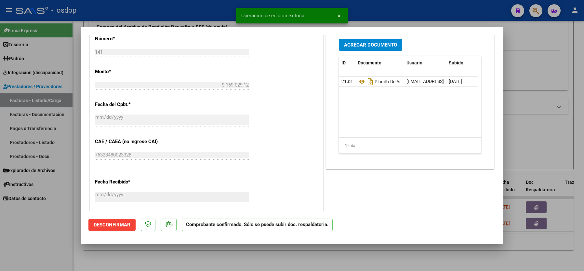
click at [48, 240] on div at bounding box center [292, 135] width 584 height 271
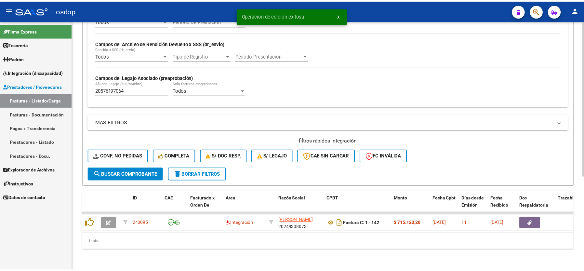
scroll to position [150, 0]
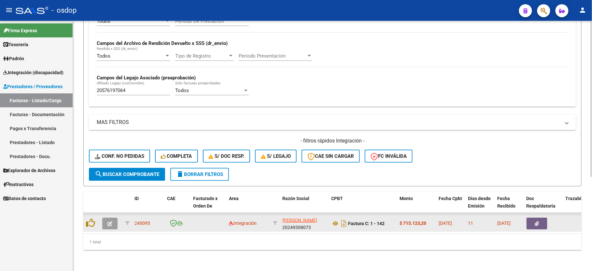
click at [107, 220] on button "button" at bounding box center [109, 224] width 15 height 12
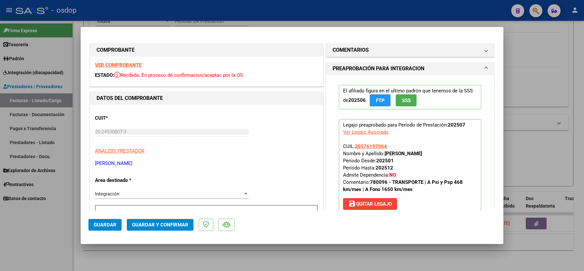
click at [117, 65] on strong "VER COMPROBANTE" at bounding box center [118, 65] width 47 height 6
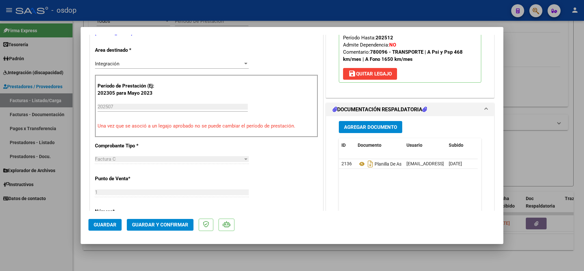
scroll to position [173, 0]
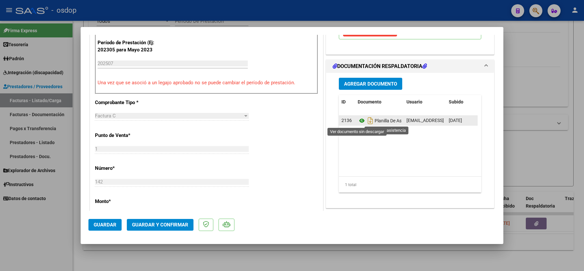
click at [358, 120] on icon at bounding box center [362, 121] width 8 height 8
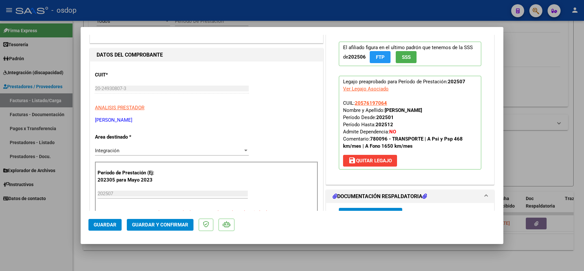
scroll to position [0, 0]
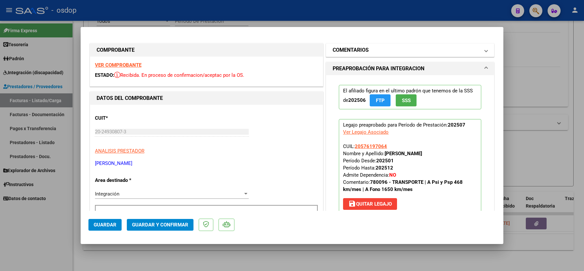
click at [365, 46] on mat-expansion-panel-header "COMENTARIOS" at bounding box center [410, 50] width 168 height 13
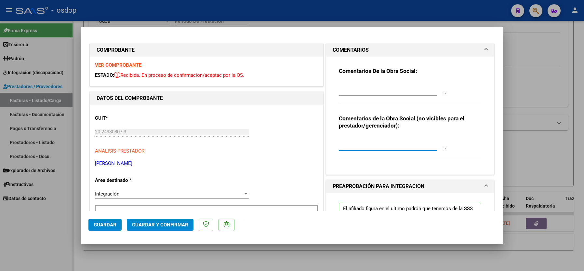
click at [350, 146] on textarea at bounding box center [392, 142] width 107 height 13
click at [396, 138] on textarea "Traslados a fono," at bounding box center [392, 142] width 107 height 13
type textarea "Traslados a fono, 1320 km mensuales, $541.76 sin dep"
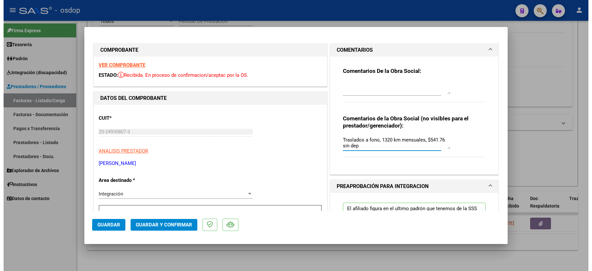
scroll to position [43, 0]
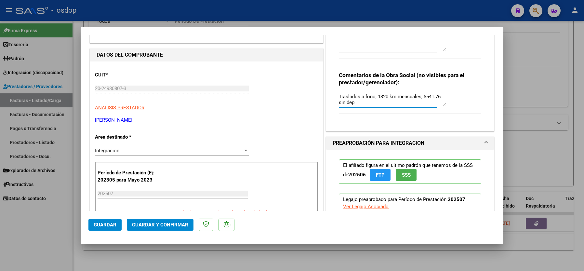
click at [145, 222] on span "Guardar y Confirmar" at bounding box center [160, 225] width 56 height 6
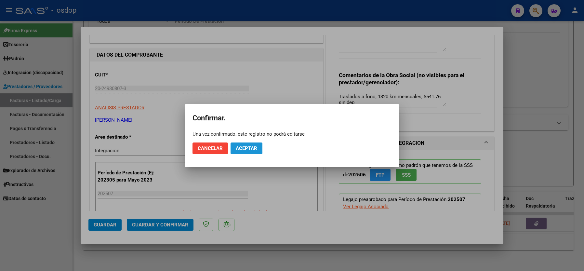
click at [245, 148] on span "Aceptar" at bounding box center [246, 148] width 21 height 6
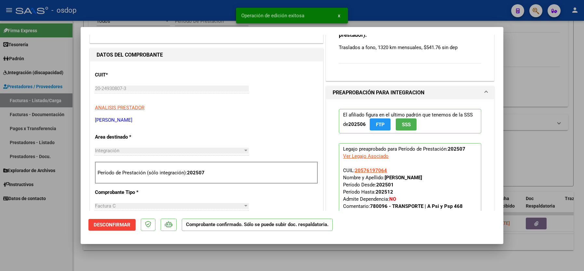
click at [34, 226] on div at bounding box center [292, 135] width 584 height 271
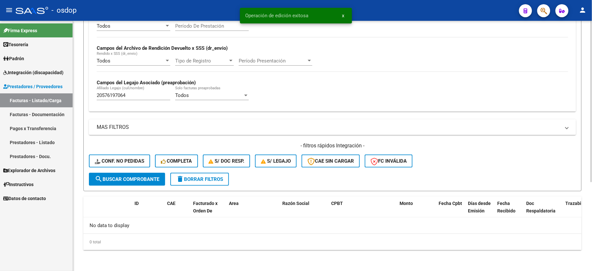
scroll to position [138, 0]
click at [118, 100] on div "20576197064 [PERSON_NAME] (cuil/nombre)" at bounding box center [134, 93] width 74 height 14
click at [115, 96] on input "20576197064" at bounding box center [134, 95] width 74 height 6
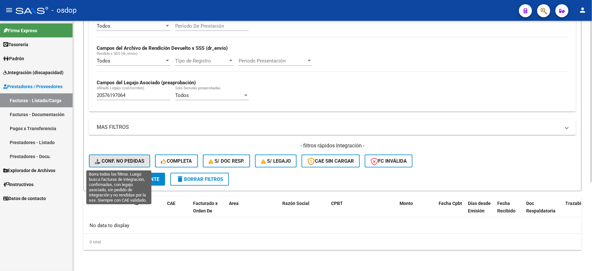
click at [115, 157] on button "Conf. no pedidas" at bounding box center [119, 161] width 61 height 13
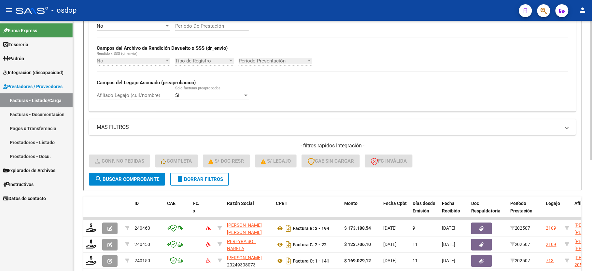
click at [116, 111] on div "No Cargado en Para Enviar SSS Período De Prestación Campos del Archivo de Rendi…" at bounding box center [332, 64] width 487 height 95
click at [115, 95] on input "Afiliado Legajo (cuil/nombre)" at bounding box center [134, 95] width 74 height 6
paste input "20576197064"
type input "20576197064"
click at [116, 180] on span "search Buscar Comprobante" at bounding box center [127, 179] width 64 height 6
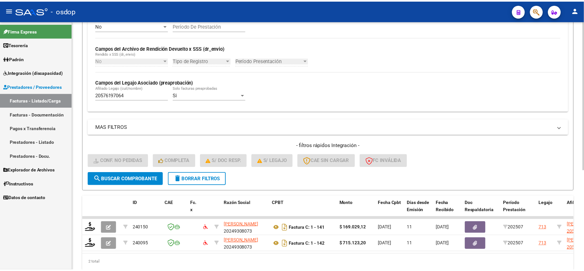
scroll to position [167, 0]
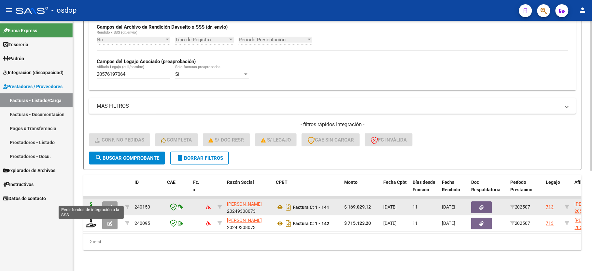
click at [92, 202] on icon at bounding box center [91, 206] width 10 height 9
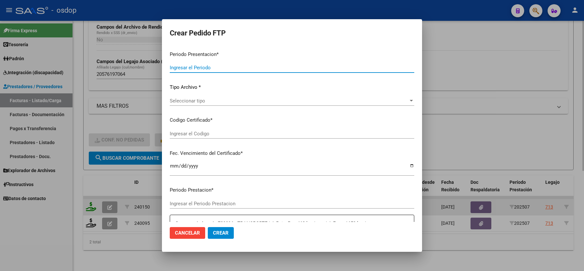
type input "202507"
type input "$ 169.029,12"
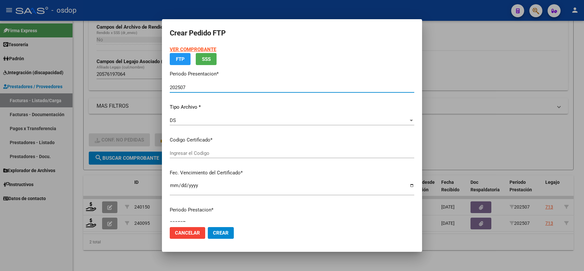
type input "2738488012"
type input "[DATE]"
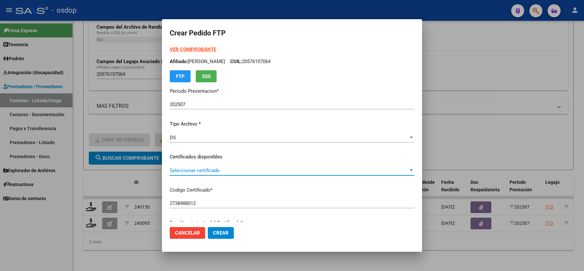
click at [196, 168] on span "Seleccionar certificado" at bounding box center [289, 171] width 239 height 6
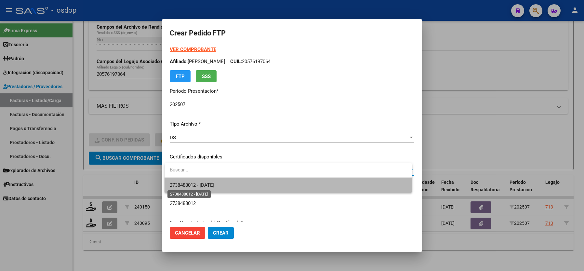
click at [195, 182] on span "2738488012 - [DATE]" at bounding box center [192, 185] width 45 height 6
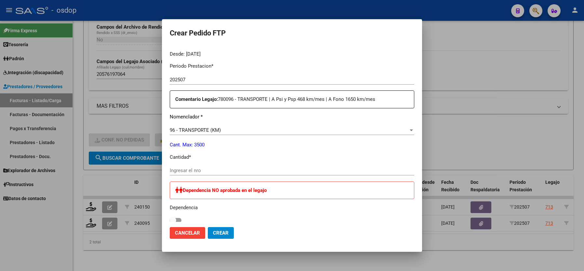
scroll to position [217, 0]
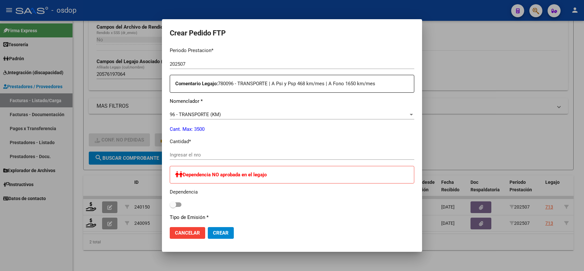
click at [182, 152] on input "Ingresar el nro" at bounding box center [292, 155] width 245 height 6
type input "312"
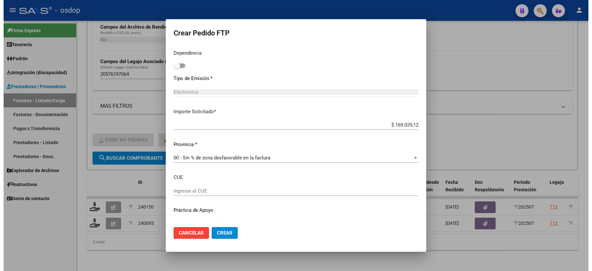
scroll to position [365, 0]
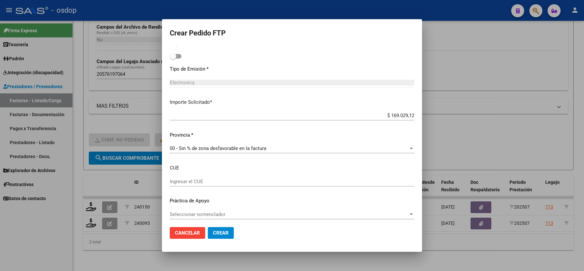
click at [220, 231] on span "Crear" at bounding box center [221, 233] width 16 height 6
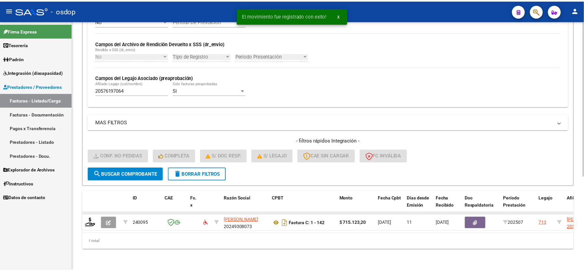
scroll to position [150, 0]
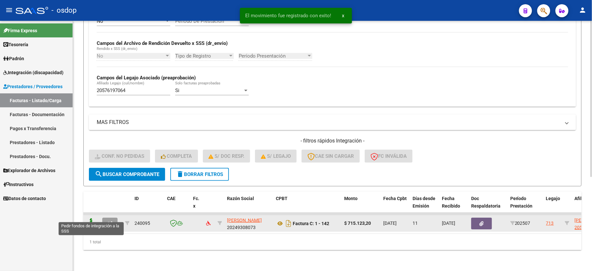
click at [91, 218] on icon at bounding box center [91, 222] width 10 height 9
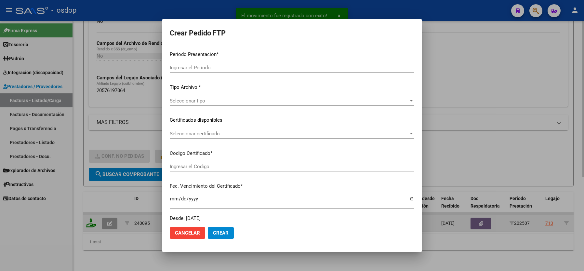
type input "202507"
type input "$ 715.123,20"
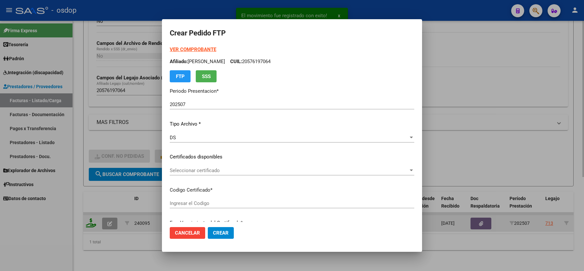
type input "2738488012"
type input "[DATE]"
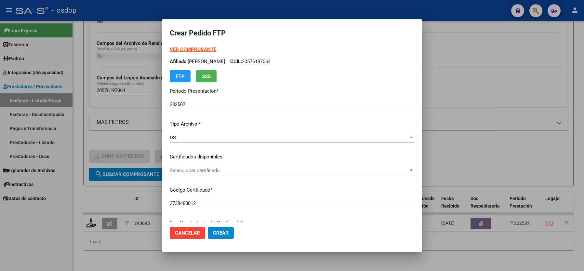
click at [216, 175] on div "Seleccionar certificado Seleccionar certificado" at bounding box center [292, 171] width 245 height 10
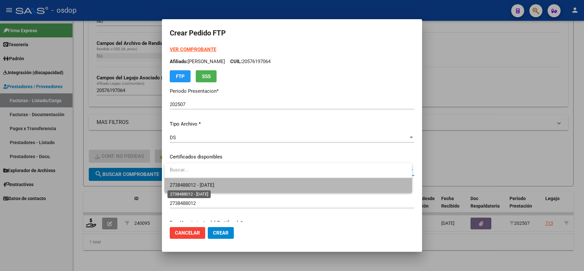
click at [214, 185] on span "2738488012 - [DATE]" at bounding box center [192, 185] width 45 height 6
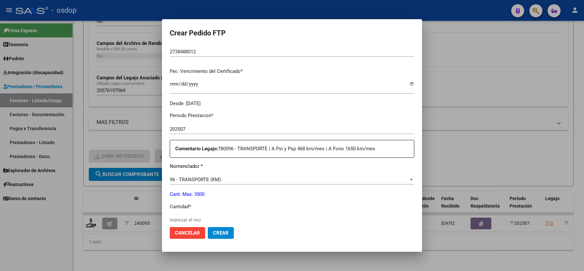
scroll to position [173, 0]
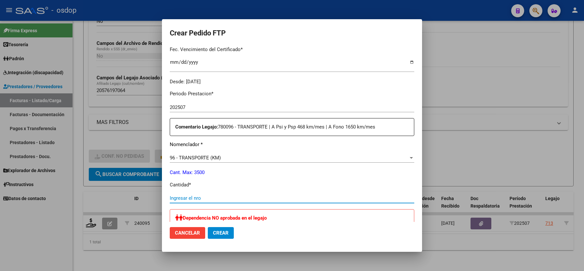
click at [190, 196] on input "Ingresar el nro" at bounding box center [292, 198] width 245 height 6
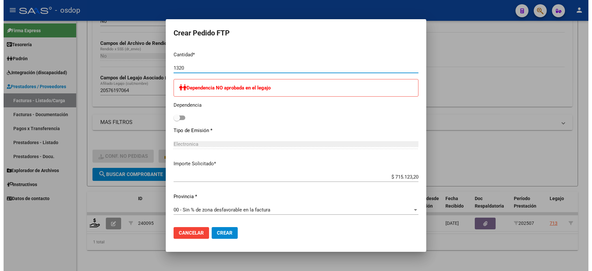
scroll to position [365, 0]
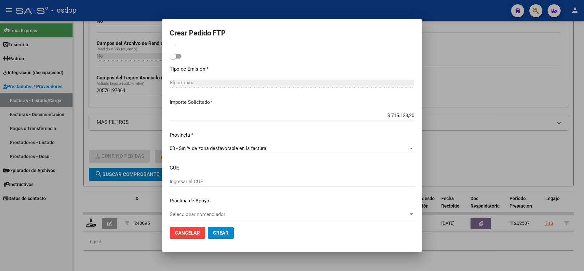
type input "1320"
click at [216, 230] on span "Crear" at bounding box center [221, 233] width 16 height 6
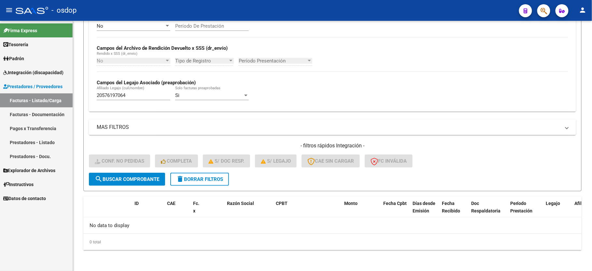
scroll to position [138, 0]
click at [196, 179] on span "delete Borrar Filtros" at bounding box center [199, 179] width 47 height 6
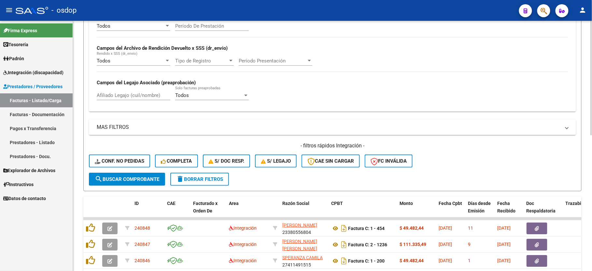
click at [116, 87] on div "Afiliado Legajo (cuil/nombre)" at bounding box center [134, 93] width 74 height 14
paste input "27426040102"
type input "27426040102"
click at [123, 180] on span "search Buscar Comprobante" at bounding box center [127, 179] width 64 height 6
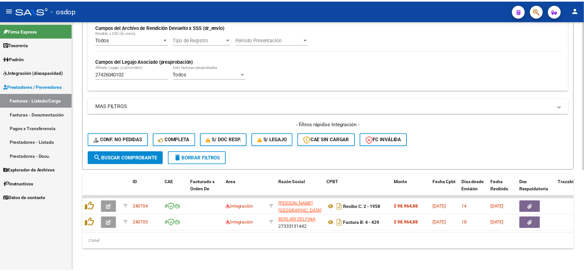
scroll to position [167, 0]
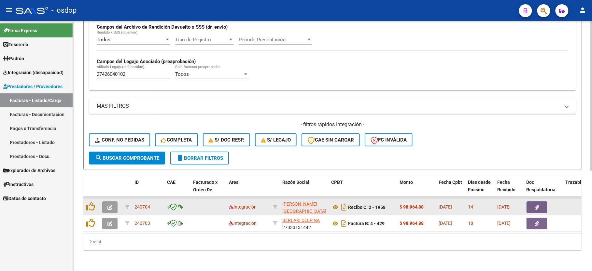
click at [107, 203] on button "button" at bounding box center [109, 207] width 15 height 12
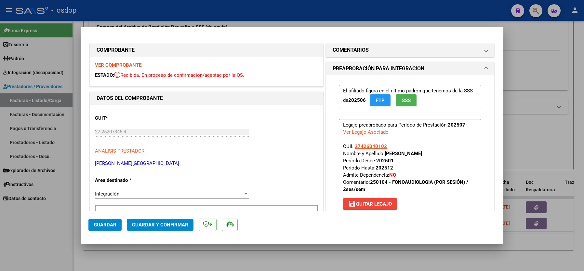
click at [119, 64] on strong "VER COMPROBANTE" at bounding box center [118, 65] width 47 height 6
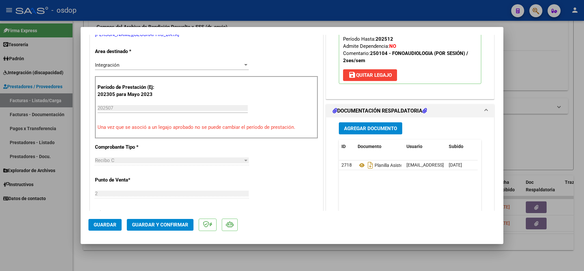
scroll to position [130, 0]
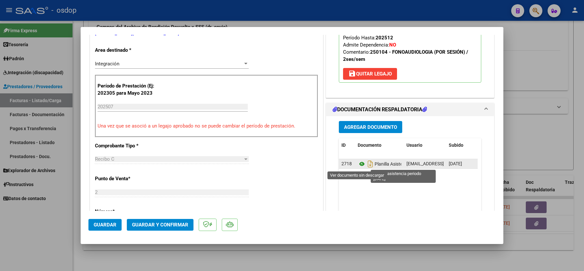
click at [359, 165] on icon at bounding box center [362, 164] width 8 height 8
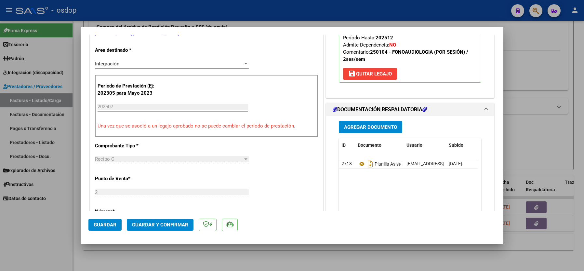
click at [147, 223] on span "Guardar y Confirmar" at bounding box center [160, 225] width 56 height 6
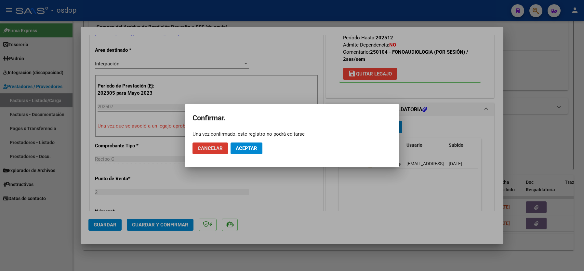
click at [241, 149] on span "Aceptar" at bounding box center [246, 148] width 21 height 6
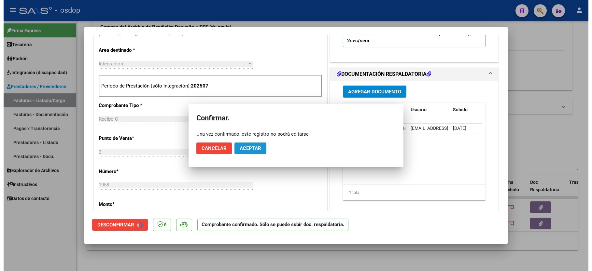
scroll to position [129, 0]
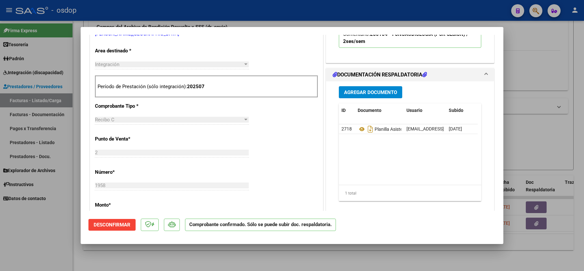
click at [54, 247] on div at bounding box center [292, 135] width 584 height 271
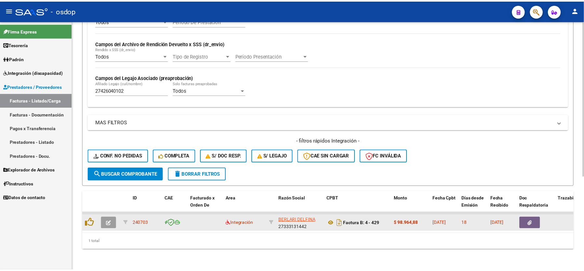
scroll to position [150, 0]
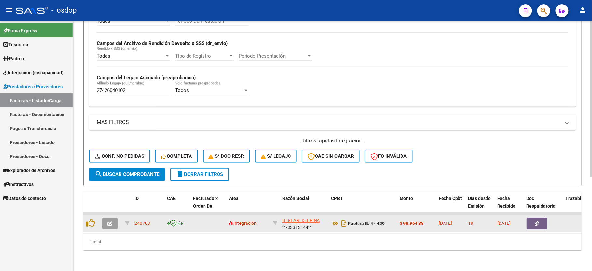
click at [109, 221] on icon "button" at bounding box center [109, 223] width 5 height 5
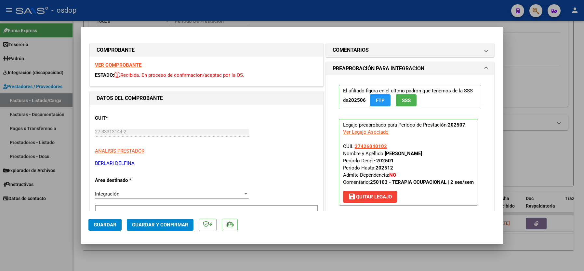
click at [114, 65] on strong "VER COMPROBANTE" at bounding box center [118, 65] width 47 height 6
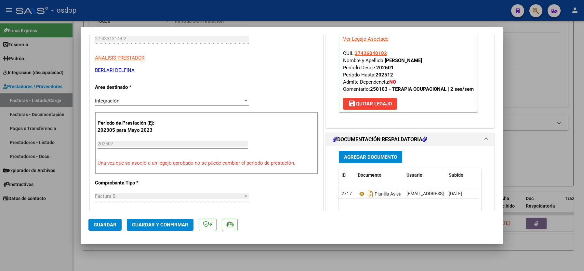
scroll to position [130, 0]
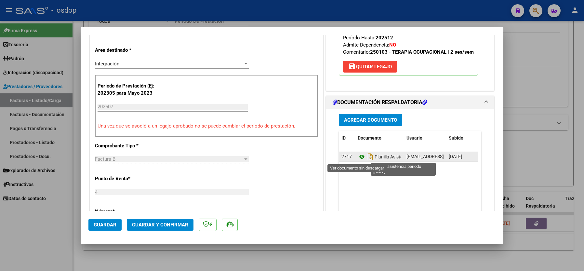
click at [358, 156] on icon at bounding box center [362, 157] width 8 height 8
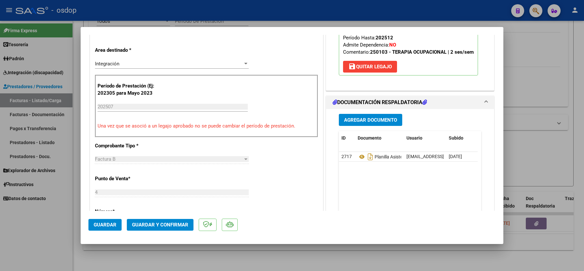
click at [154, 224] on span "Guardar y Confirmar" at bounding box center [160, 225] width 56 height 6
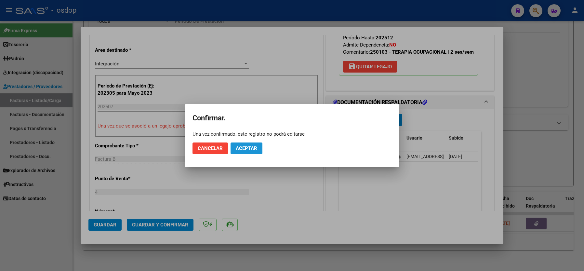
click at [249, 146] on span "Aceptar" at bounding box center [246, 148] width 21 height 6
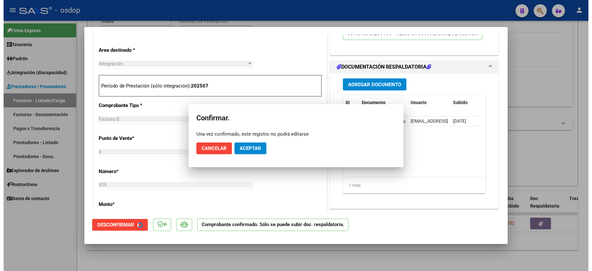
scroll to position [129, 0]
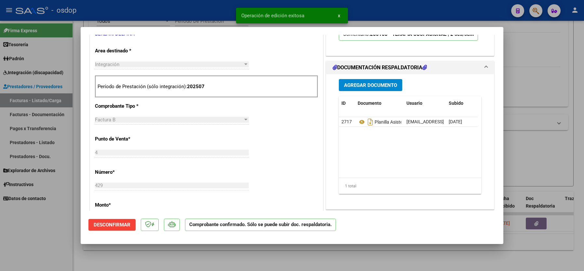
click at [33, 245] on div at bounding box center [292, 135] width 584 height 271
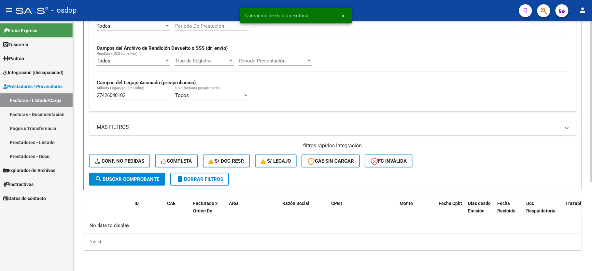
scroll to position [138, 0]
click at [115, 94] on input "27426040102" at bounding box center [134, 95] width 74 height 6
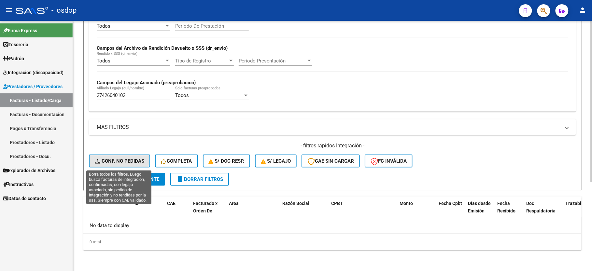
click at [115, 160] on span "Conf. no pedidas" at bounding box center [119, 161] width 49 height 6
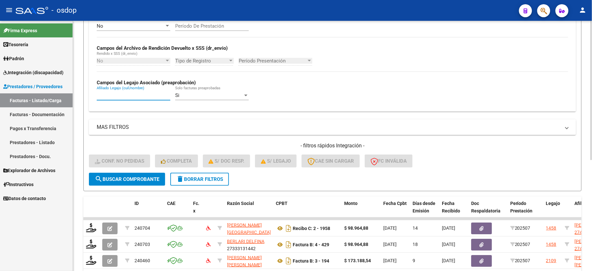
click at [129, 97] on input "Afiliado Legajo (cuil/nombre)" at bounding box center [134, 95] width 74 height 6
paste input "27426040102"
type input "27426040102"
click at [124, 181] on span "search Buscar Comprobante" at bounding box center [127, 179] width 64 height 6
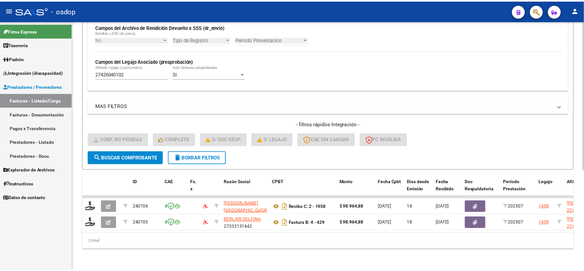
scroll to position [167, 0]
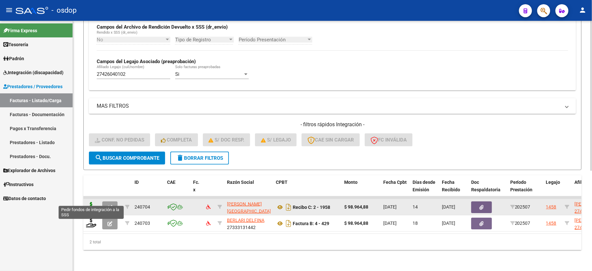
click at [92, 202] on icon at bounding box center [91, 206] width 10 height 9
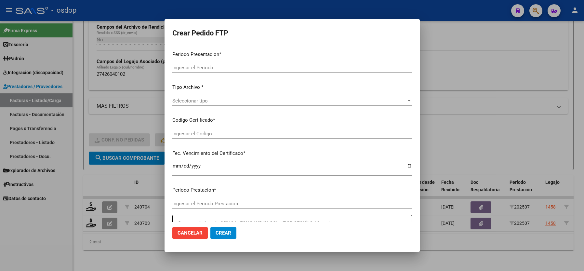
type input "202507"
type input "$ 98.964,88"
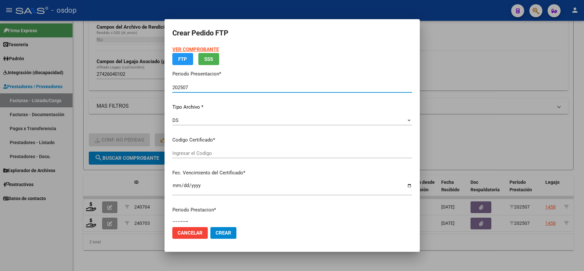
type input "387727895"
type input "[DATE]"
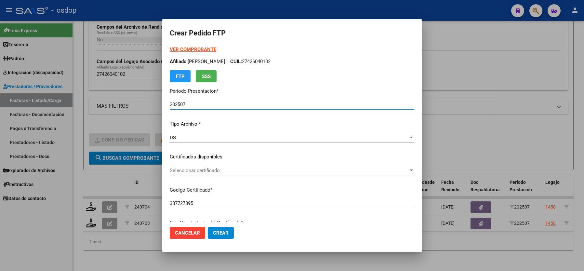
click at [182, 170] on span "Seleccionar certificado" at bounding box center [289, 171] width 239 height 6
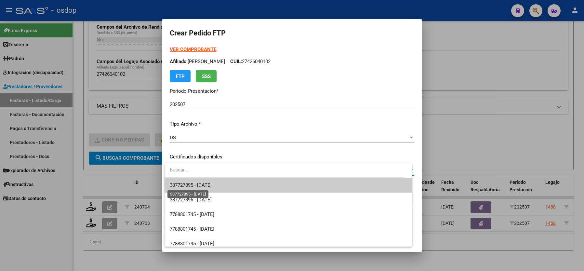
click at [183, 184] on span "387727895 - [DATE]" at bounding box center [191, 185] width 42 height 6
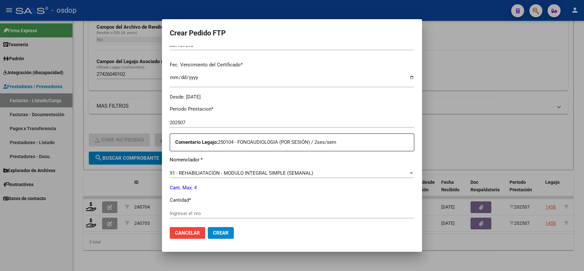
scroll to position [173, 0]
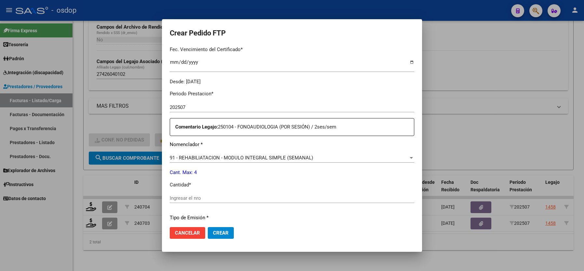
click at [180, 195] on input "Ingresar el nro" at bounding box center [292, 198] width 245 height 6
type input "4"
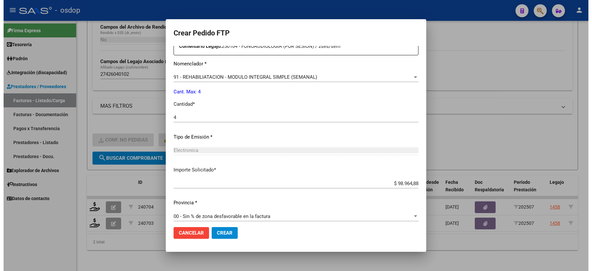
scroll to position [255, 0]
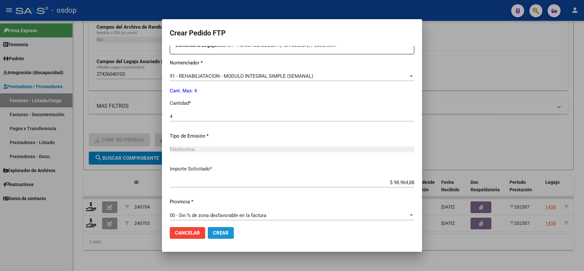
click at [221, 233] on span "Crear" at bounding box center [221, 233] width 16 height 6
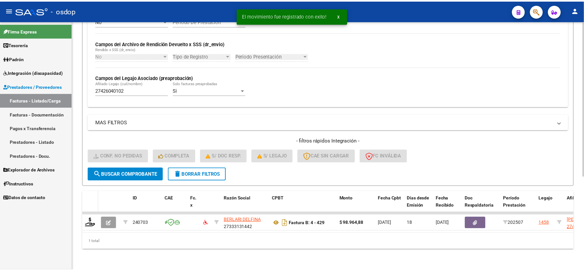
scroll to position [150, 0]
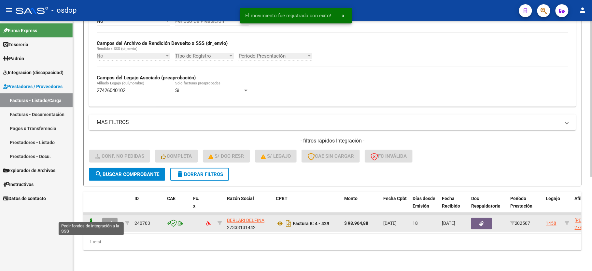
click at [89, 218] on icon at bounding box center [91, 222] width 10 height 9
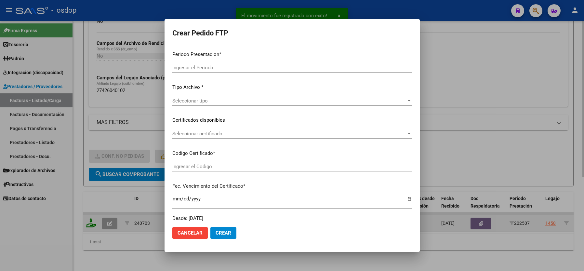
type input "202507"
type input "$ 98.964,88"
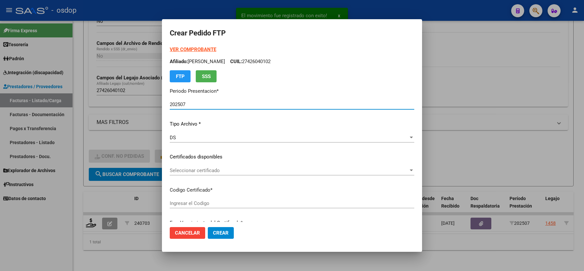
type input "387727895"
type input "[DATE]"
click at [192, 171] on span "Seleccionar certificado" at bounding box center [289, 171] width 239 height 6
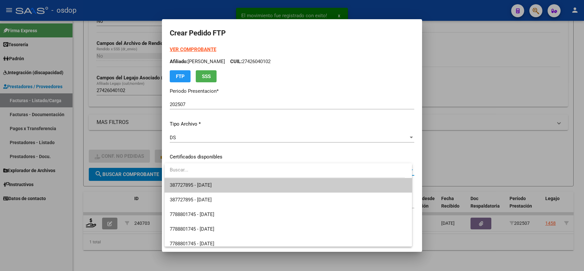
click at [192, 183] on span "387727895 - [DATE]" at bounding box center [191, 185] width 42 height 6
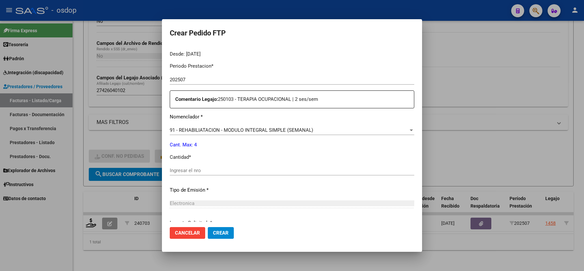
scroll to position [217, 0]
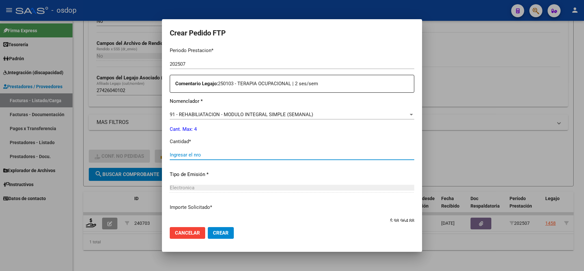
click at [185, 154] on input "Ingresar el nro" at bounding box center [292, 155] width 245 height 6
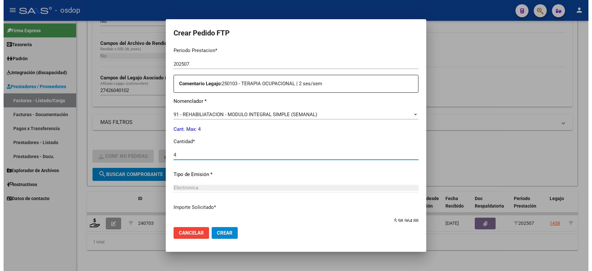
scroll to position [255, 0]
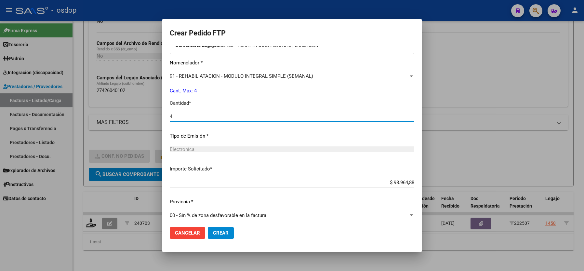
type input "4"
click at [218, 233] on span "Crear" at bounding box center [221, 233] width 16 height 6
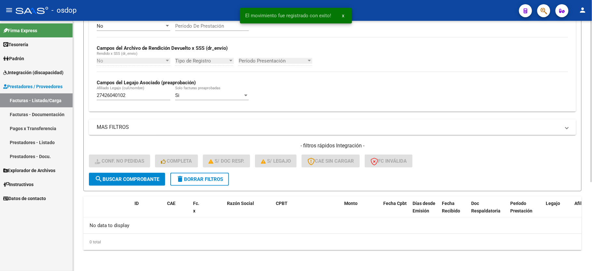
scroll to position [138, 0]
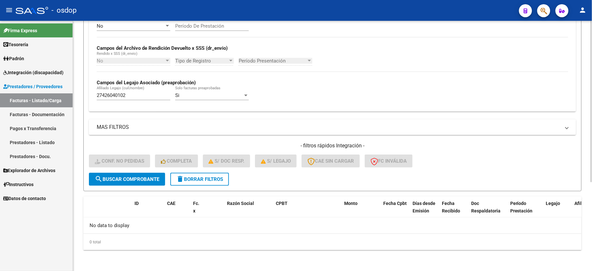
click at [198, 180] on span "delete Borrar Filtros" at bounding box center [199, 179] width 47 height 6
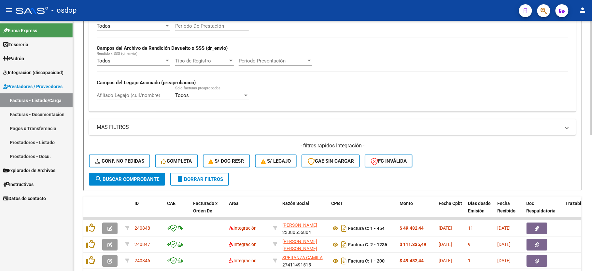
click at [115, 97] on input "Afiliado Legajo (cuil/nombre)" at bounding box center [134, 95] width 74 height 6
paste input "20535482552"
type input "20535482552"
click at [127, 181] on span "search Buscar Comprobante" at bounding box center [127, 179] width 64 height 6
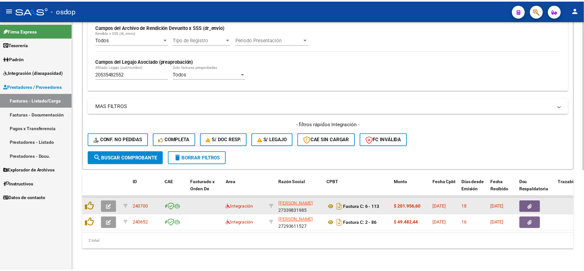
scroll to position [167, 0]
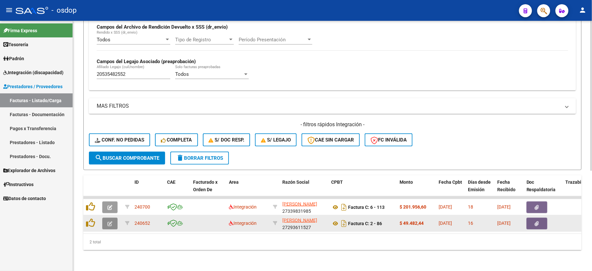
click at [111, 221] on icon "button" at bounding box center [109, 223] width 5 height 5
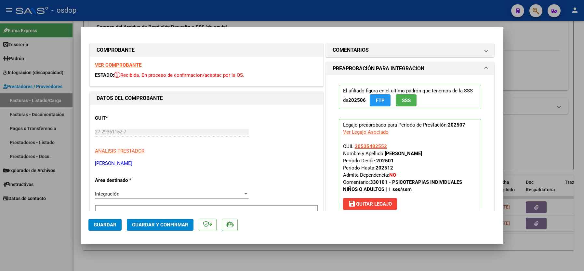
click at [111, 63] on strong "VER COMPROBANTE" at bounding box center [118, 65] width 47 height 6
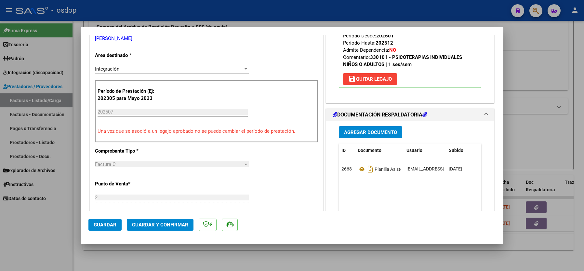
scroll to position [130, 0]
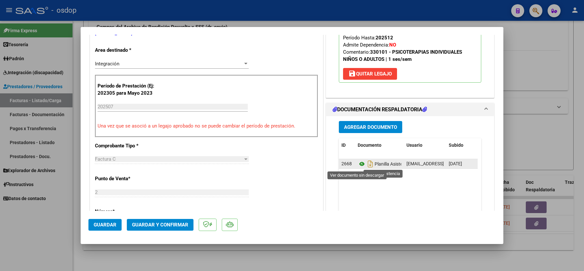
click at [358, 164] on icon at bounding box center [362, 164] width 8 height 8
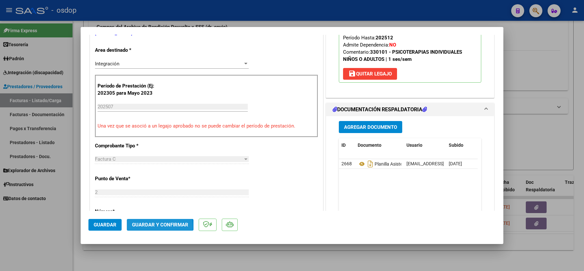
click at [158, 227] on span "Guardar y Confirmar" at bounding box center [160, 225] width 56 height 6
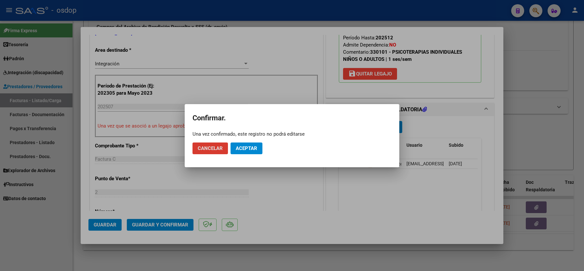
click at [239, 149] on span "Aceptar" at bounding box center [246, 148] width 21 height 6
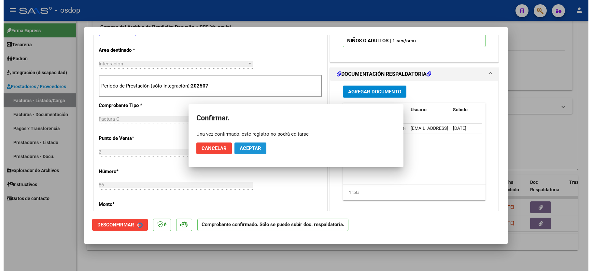
scroll to position [129, 0]
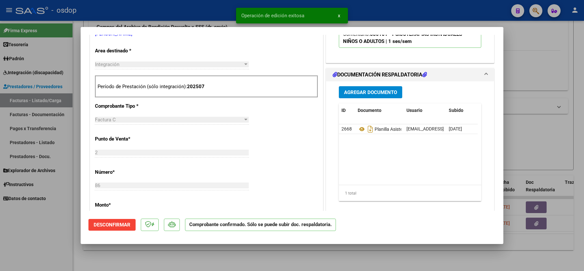
click at [15, 238] on div at bounding box center [292, 135] width 584 height 271
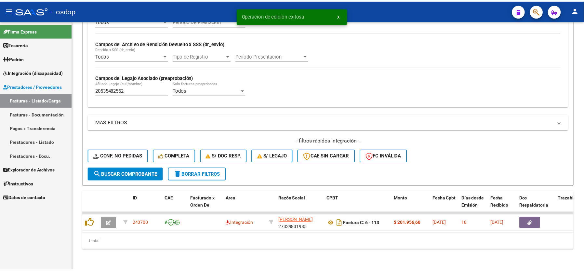
scroll to position [150, 0]
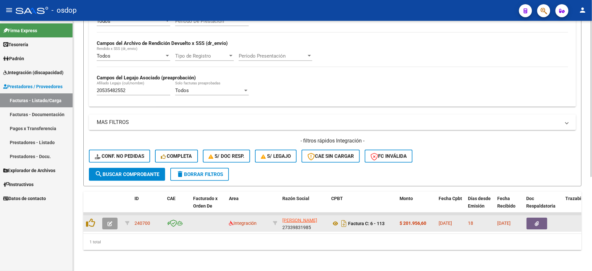
click at [111, 221] on icon "button" at bounding box center [109, 223] width 5 height 5
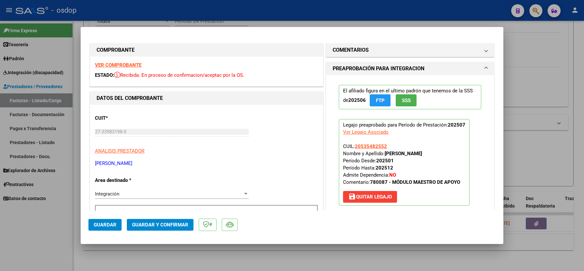
click at [120, 67] on strong "VER COMPROBANTE" at bounding box center [118, 65] width 47 height 6
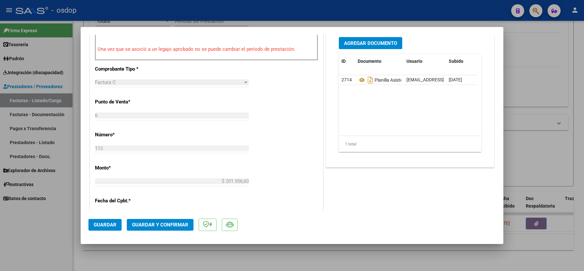
scroll to position [217, 0]
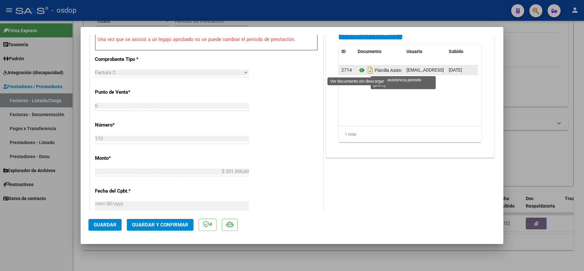
click at [359, 70] on icon at bounding box center [362, 70] width 8 height 8
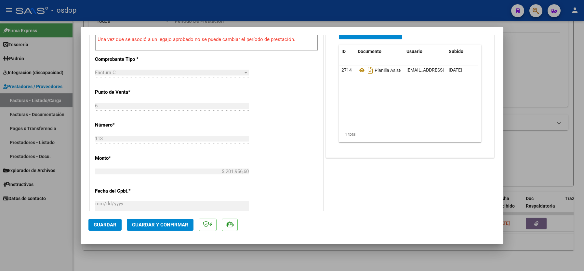
click at [167, 221] on button "Guardar y Confirmar" at bounding box center [160, 225] width 67 height 12
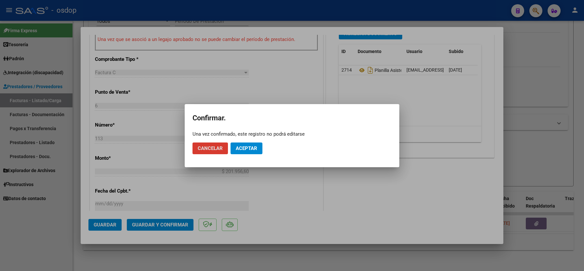
click at [245, 145] on button "Aceptar" at bounding box center [247, 149] width 32 height 12
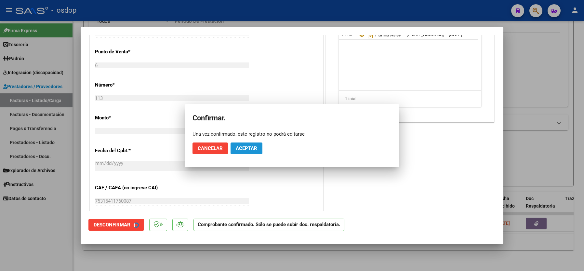
scroll to position [340, 0]
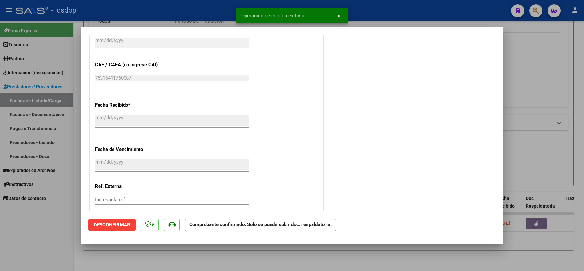
click at [36, 246] on div at bounding box center [292, 135] width 584 height 271
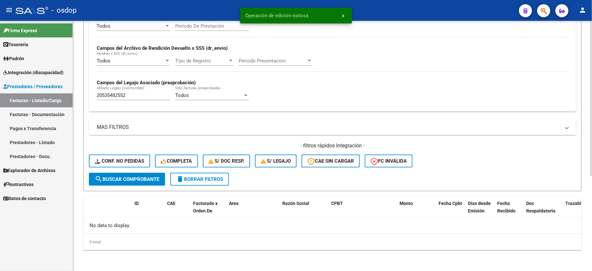
scroll to position [138, 0]
click at [114, 96] on input "20535482552" at bounding box center [134, 95] width 74 height 6
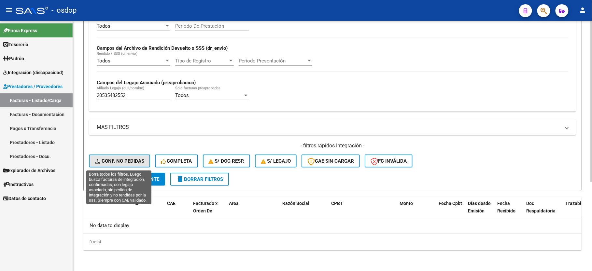
click at [125, 161] on span "Conf. no pedidas" at bounding box center [119, 161] width 49 height 6
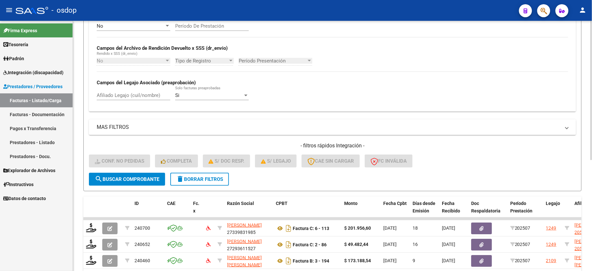
click at [125, 95] on input "Afiliado Legajo (cuil/nombre)" at bounding box center [134, 95] width 74 height 6
paste input "20535482552"
type input "20535482552"
click at [117, 180] on span "search Buscar Comprobante" at bounding box center [127, 179] width 64 height 6
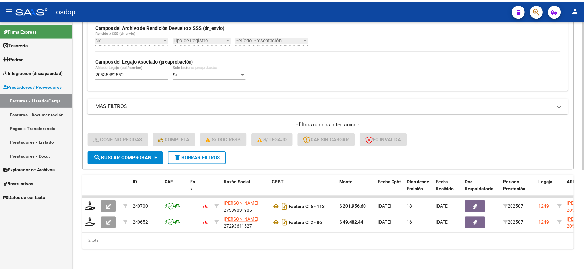
scroll to position [167, 0]
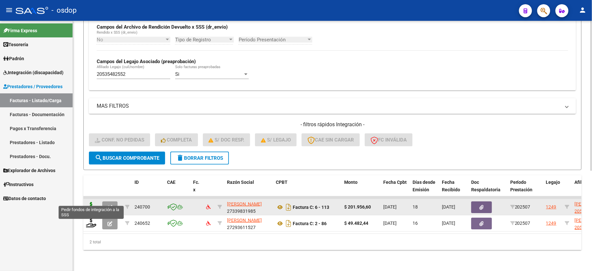
click at [89, 202] on icon at bounding box center [91, 206] width 10 height 9
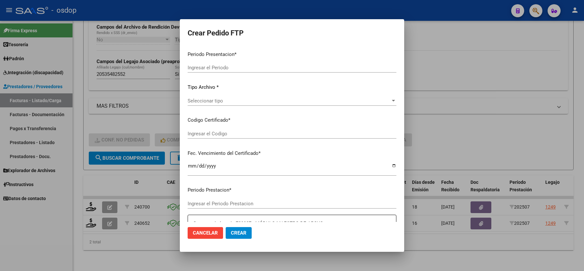
type input "202507"
type input "$ 201.956,60"
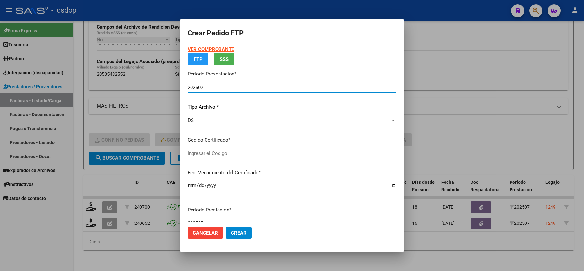
type input "222077028"
type input "[DATE]"
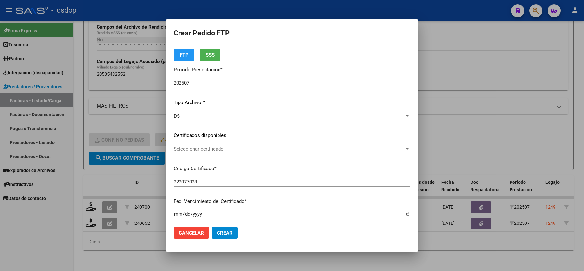
scroll to position [43, 0]
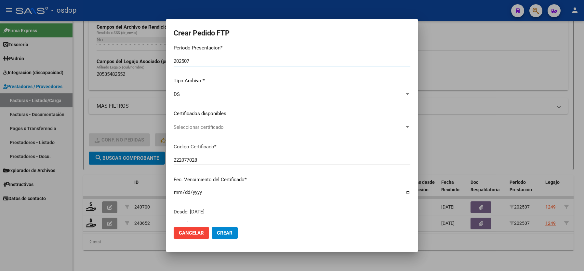
click at [215, 124] on span "Seleccionar certificado" at bounding box center [289, 127] width 231 height 6
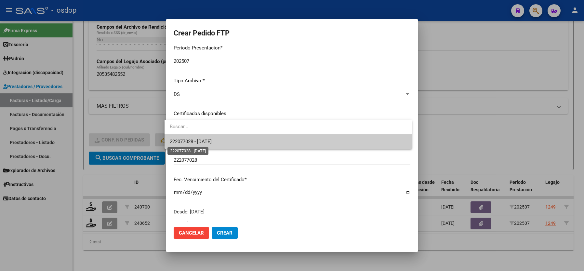
click at [202, 144] on span "222077028 - [DATE]" at bounding box center [191, 142] width 42 height 6
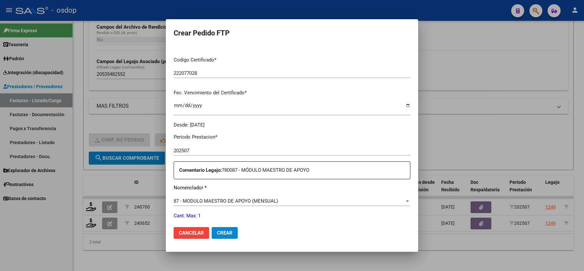
scroll to position [173, 0]
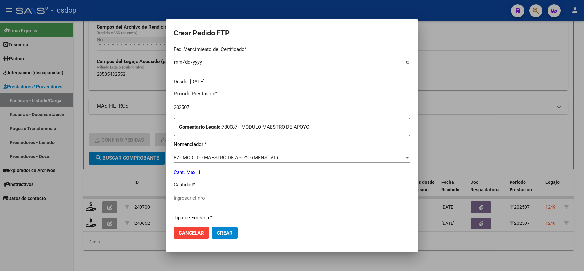
click at [175, 197] on input "Ingresar el nro" at bounding box center [292, 198] width 237 height 6
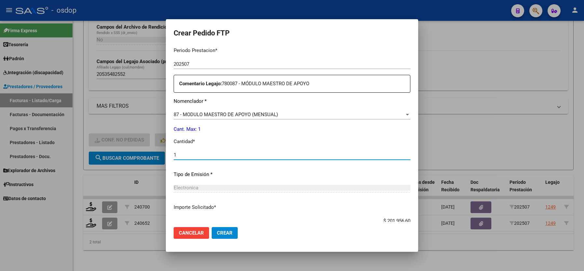
type input "1"
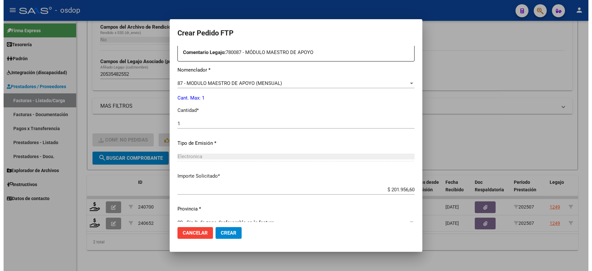
scroll to position [255, 0]
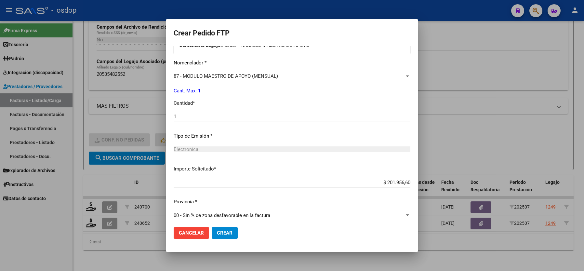
click at [222, 232] on span "Crear" at bounding box center [225, 233] width 16 height 6
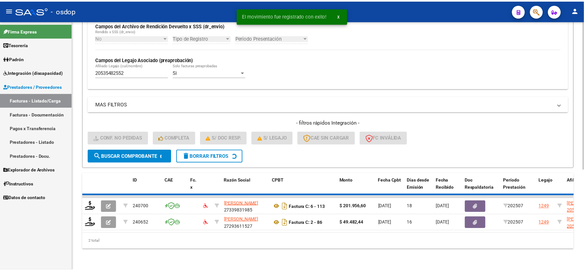
scroll to position [150, 0]
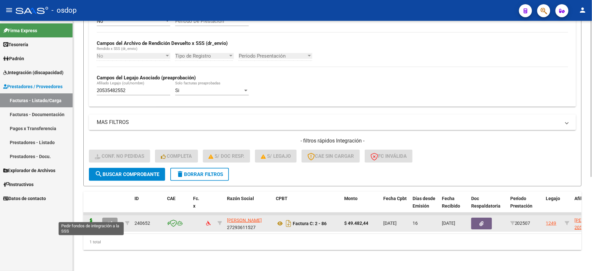
click at [88, 218] on icon at bounding box center [91, 222] width 10 height 9
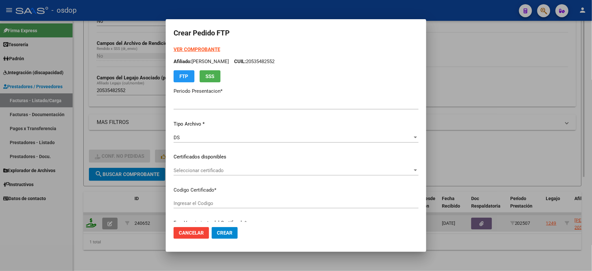
type input "202507"
type input "$ 49.482,44"
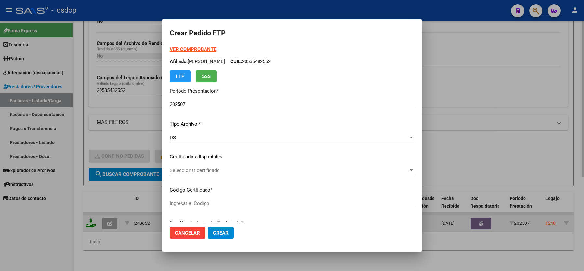
type input "222077028"
type input "[DATE]"
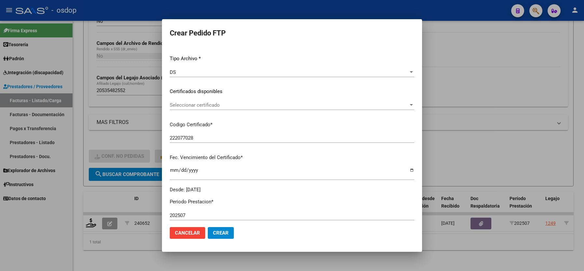
scroll to position [87, 0]
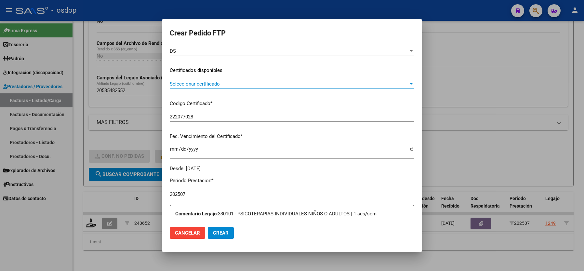
click at [190, 85] on span "Seleccionar certificado" at bounding box center [289, 84] width 239 height 6
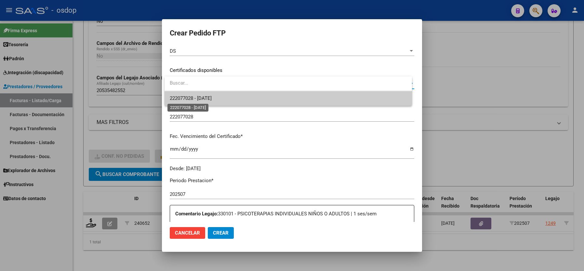
click at [190, 95] on span "222077028 - [DATE]" at bounding box center [191, 98] width 42 height 6
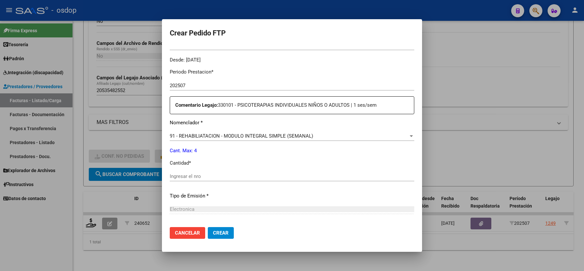
scroll to position [217, 0]
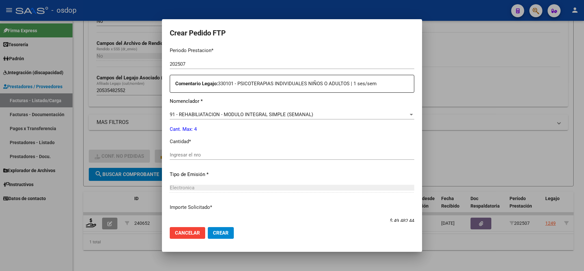
click at [189, 152] on input "Ingresar el nro" at bounding box center [292, 155] width 245 height 6
type input "4"
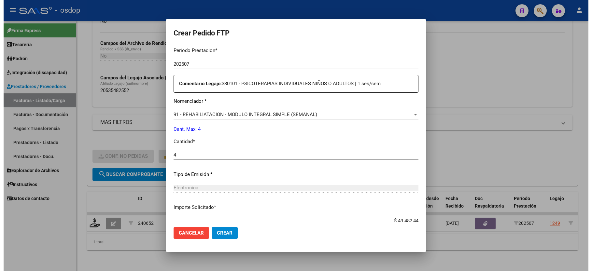
scroll to position [255, 0]
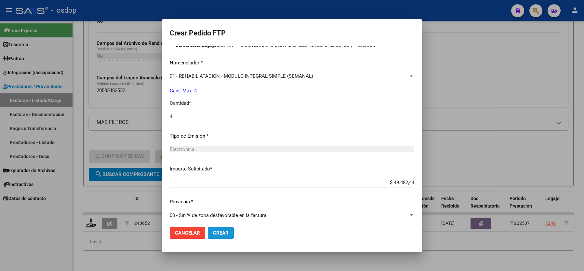
click at [215, 236] on button "Crear" at bounding box center [221, 233] width 26 height 12
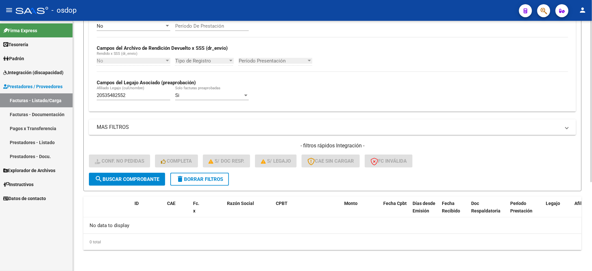
scroll to position [138, 0]
click at [201, 188] on form "Filtros Id Integración Area Seleccionar Gerenciador Seleccionar Gerenciador Si …" at bounding box center [332, 65] width 498 height 252
click at [201, 183] on button "delete Borrar Filtros" at bounding box center [199, 179] width 59 height 13
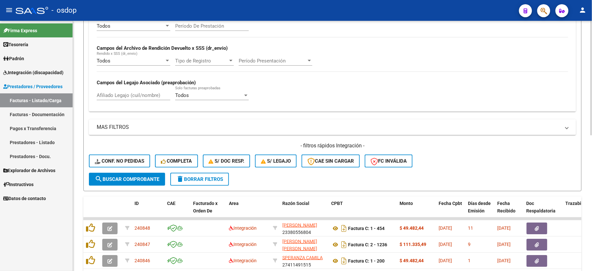
click at [135, 96] on input "Afiliado Legajo (cuil/nombre)" at bounding box center [134, 95] width 74 height 6
paste input "20535469750"
type input "20535469750"
click at [129, 183] on button "search Buscar Comprobante" at bounding box center [127, 179] width 76 height 13
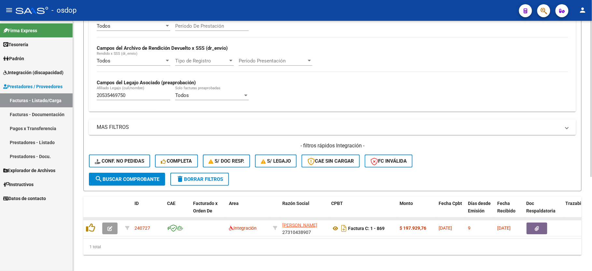
scroll to position [150, 0]
